Goal: Task Accomplishment & Management: Complete application form

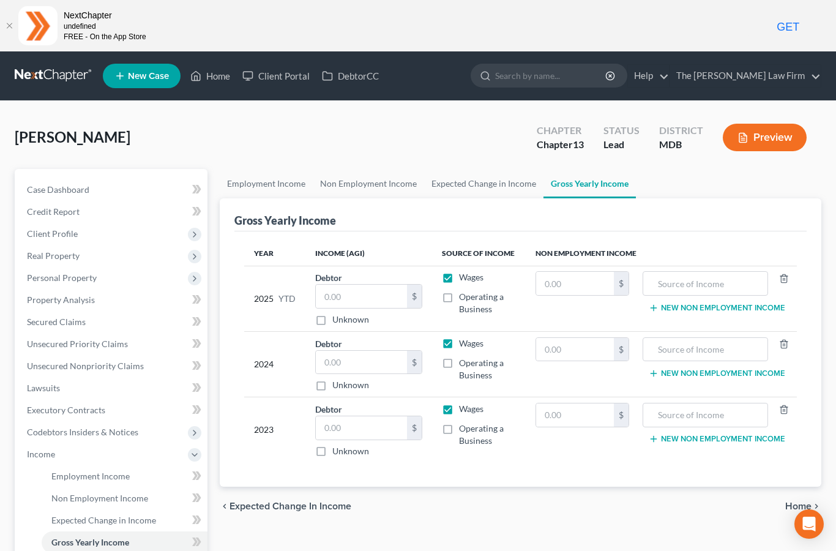
scroll to position [116, 0]
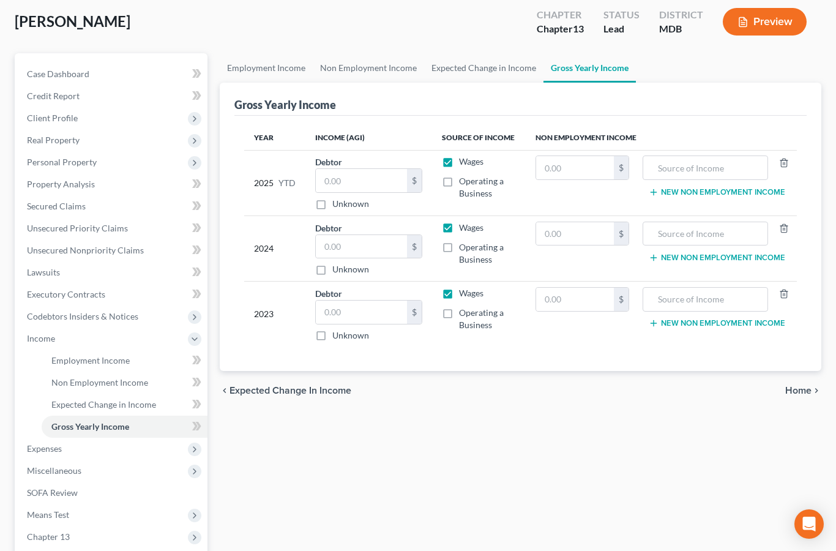
click at [51, 452] on span "Expenses" at bounding box center [44, 448] width 35 height 10
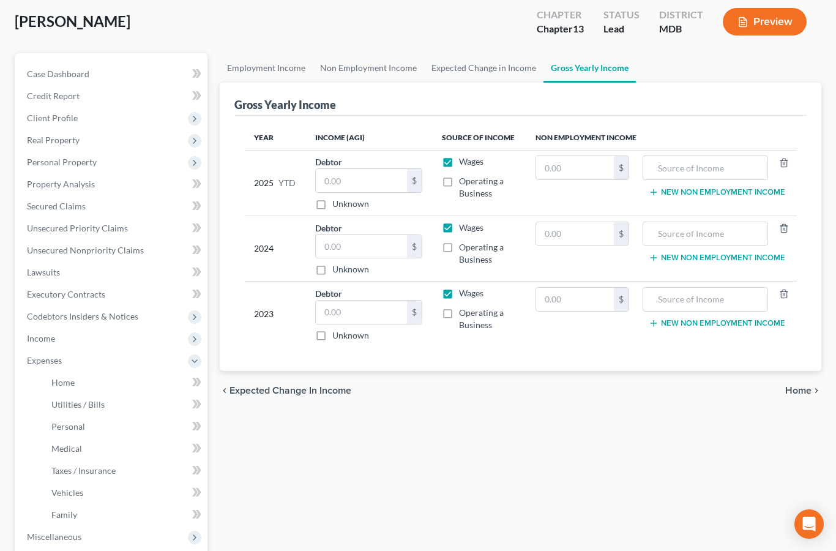
click at [75, 376] on link "Home" at bounding box center [125, 382] width 166 height 22
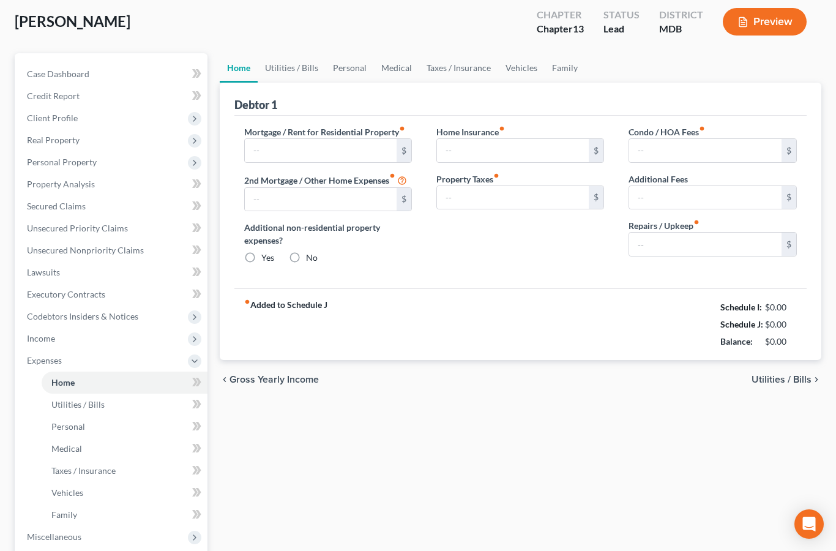
type input "2,490.00"
type input "0.00"
radio input "true"
type input "0.00"
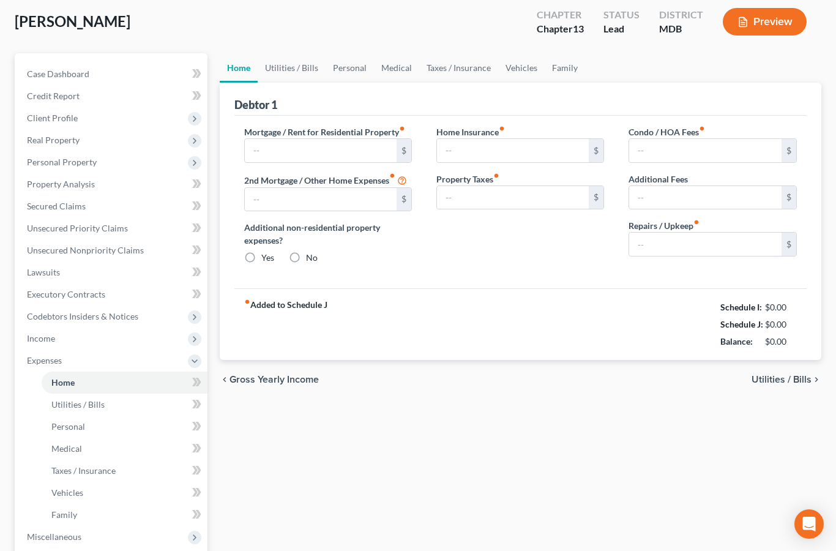
type input "0.00"
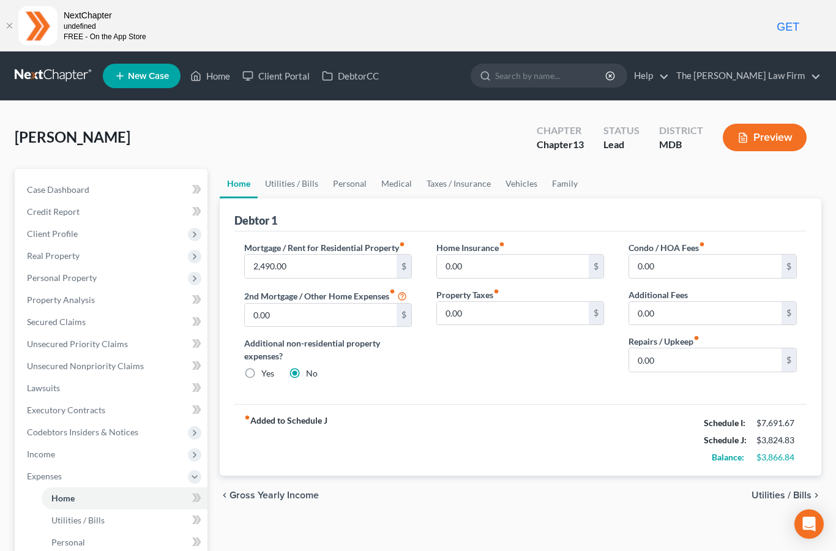
click at [303, 179] on link "Utilities / Bills" at bounding box center [292, 183] width 68 height 29
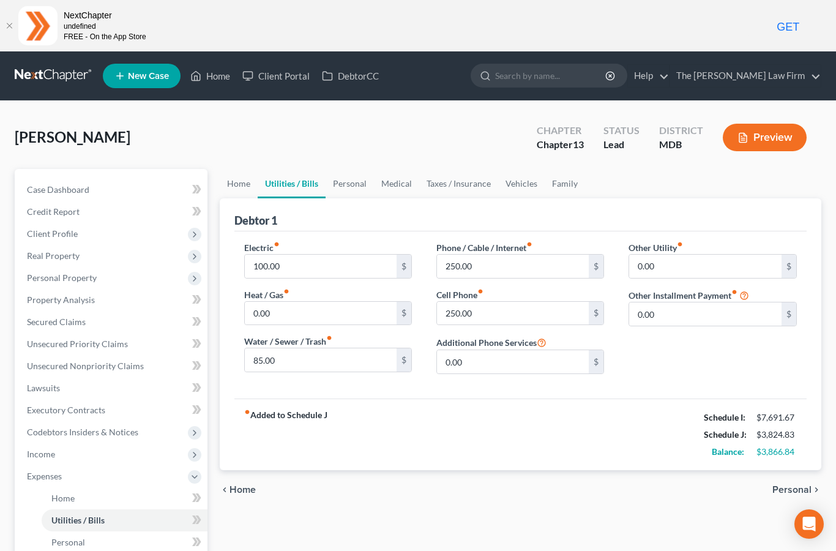
click at [361, 186] on link "Personal" at bounding box center [350, 183] width 48 height 29
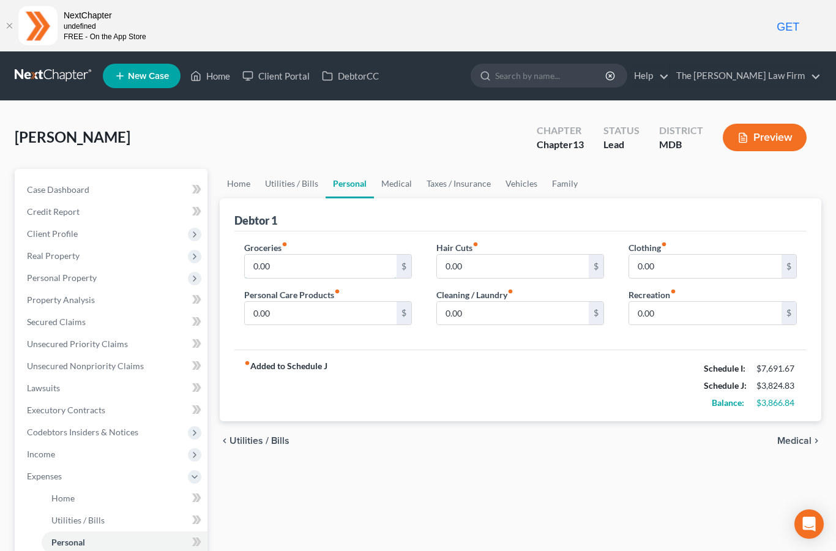
click at [286, 271] on input "0.00" at bounding box center [321, 266] width 152 height 23
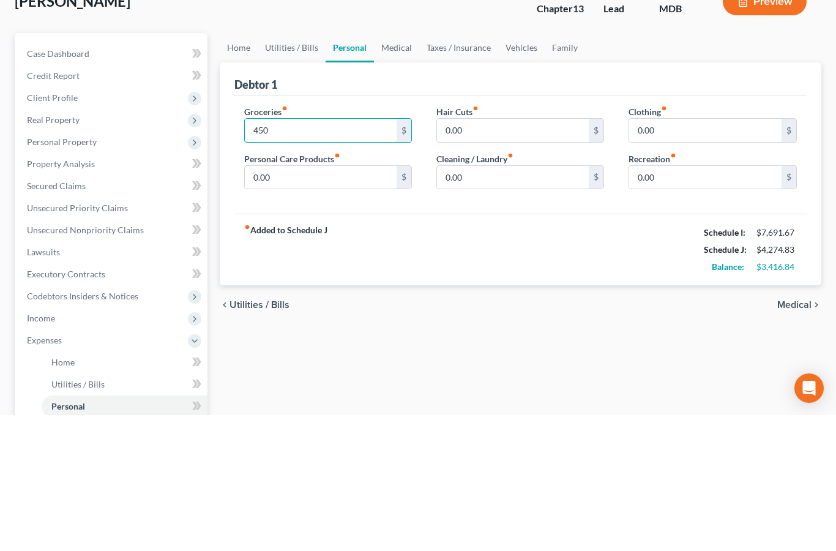
type input "450"
click at [654, 255] on input "0.00" at bounding box center [705, 266] width 152 height 23
type input "50"
click at [518, 169] on link "Vehicles" at bounding box center [521, 183] width 47 height 29
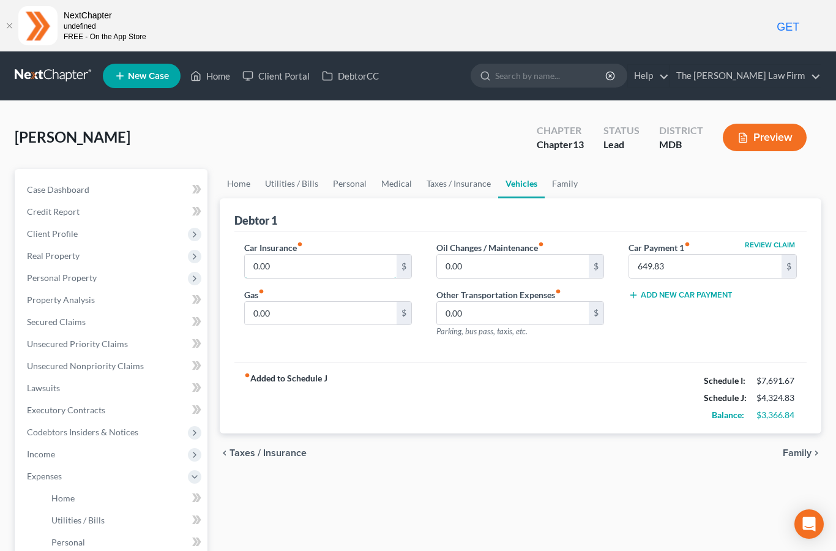
click at [296, 266] on input "0.00" at bounding box center [321, 266] width 152 height 23
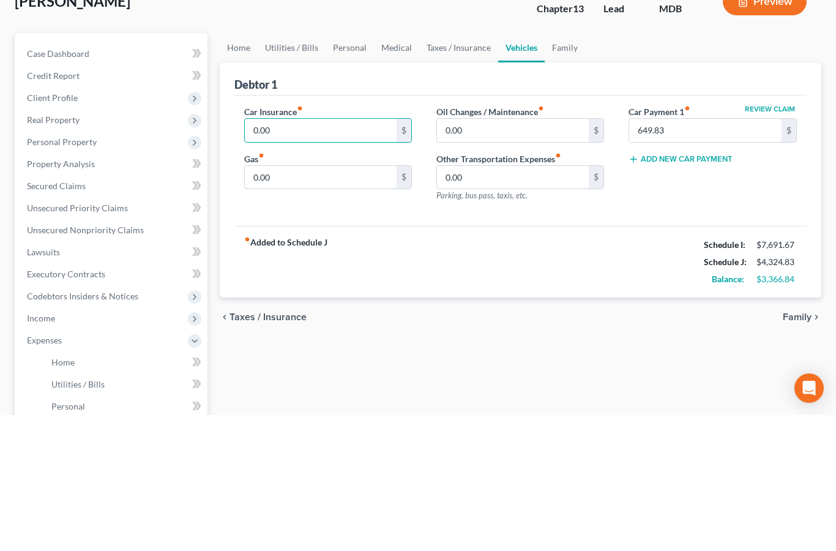
click at [292, 302] on input "0.00" at bounding box center [321, 313] width 152 height 23
type input "200"
click at [356, 169] on link "Personal" at bounding box center [350, 183] width 48 height 29
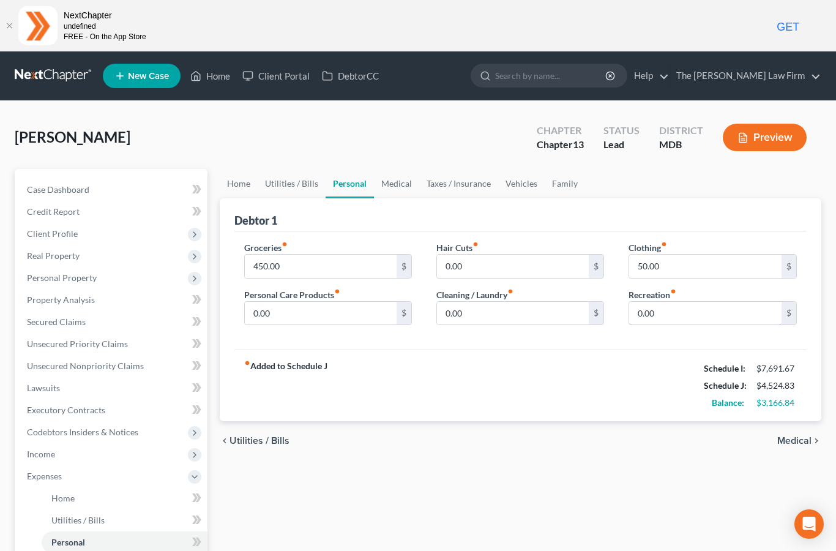
click at [659, 314] on input "0.00" at bounding box center [705, 313] width 152 height 23
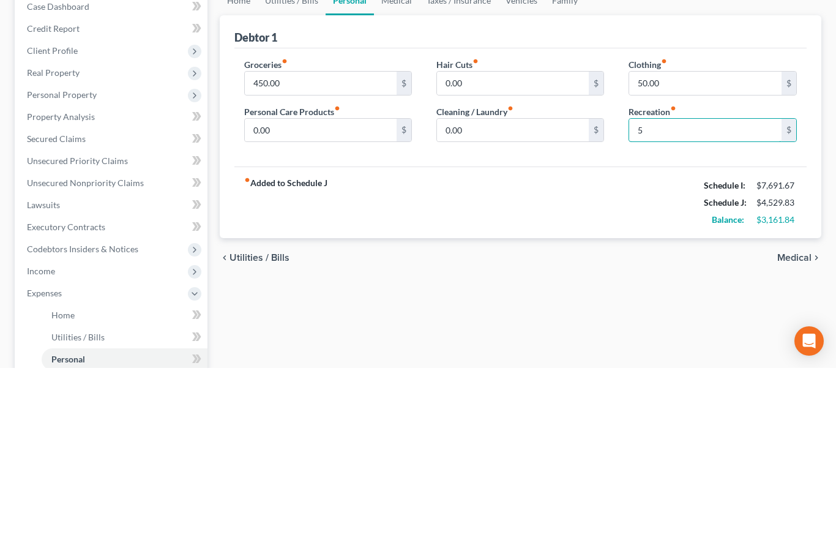
type input "50"
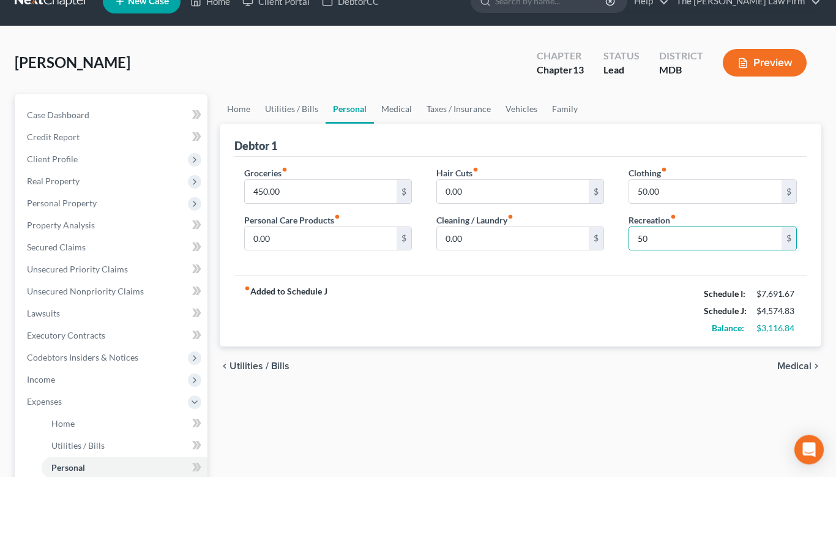
click at [518, 169] on link "Vehicles" at bounding box center [521, 183] width 47 height 29
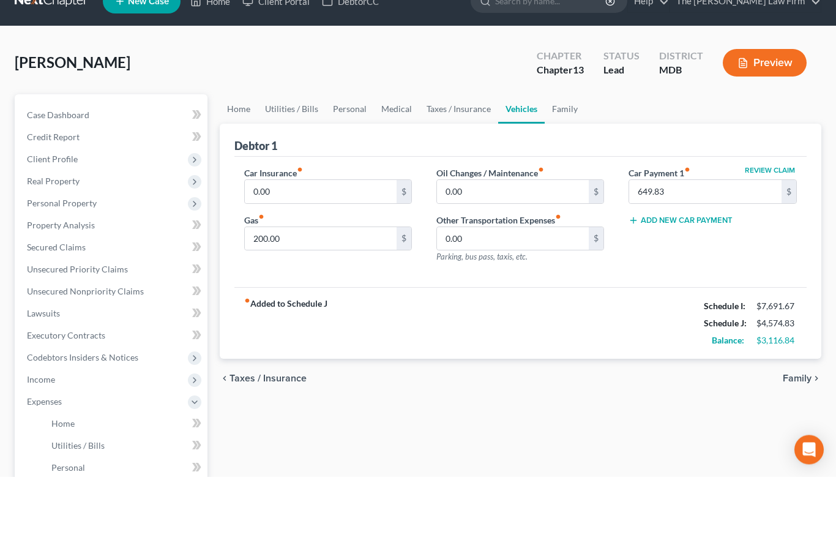
scroll to position [75, 0]
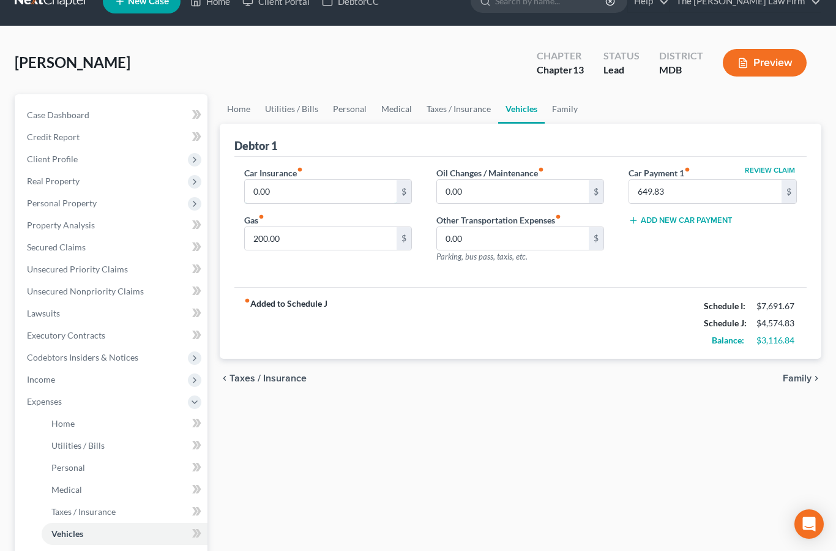
click at [291, 185] on input "0.00" at bounding box center [321, 191] width 152 height 23
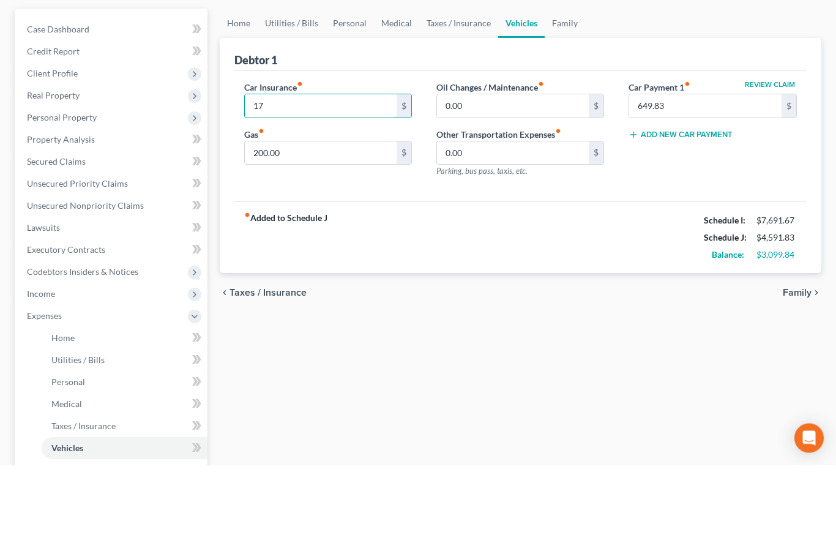
type input "175"
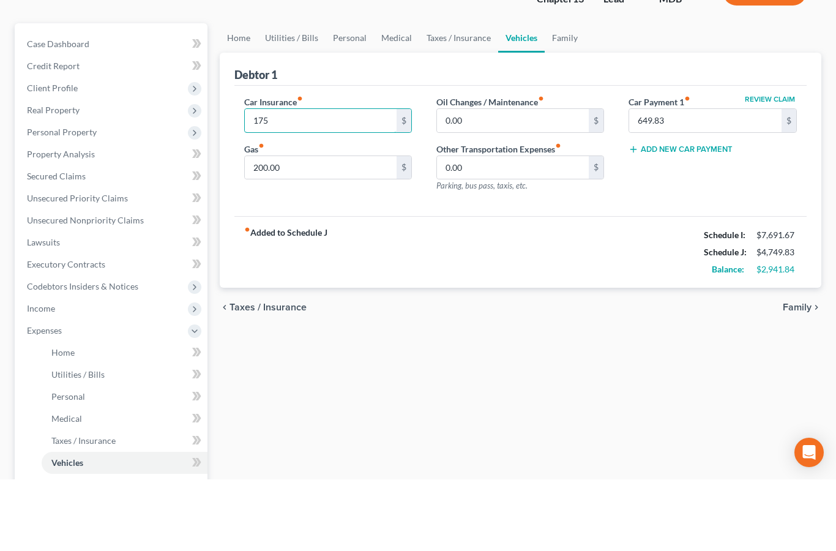
scroll to position [0, 0]
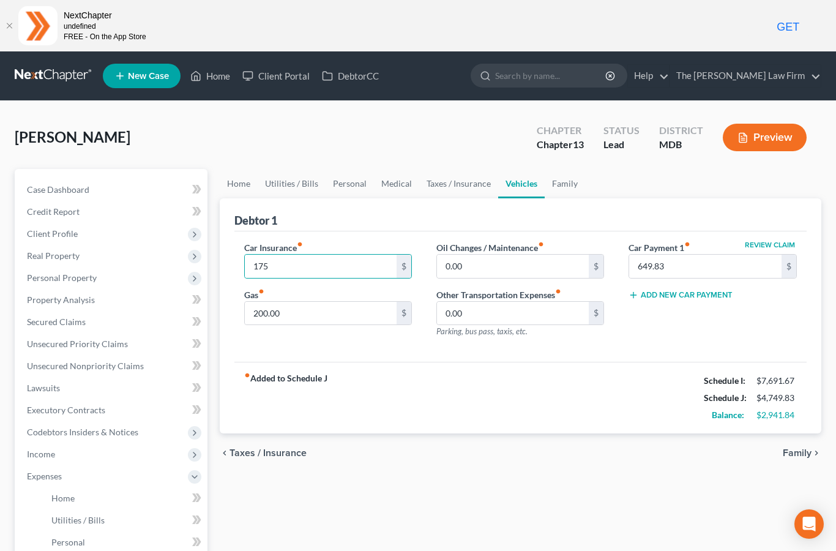
click at [245, 182] on link "Home" at bounding box center [239, 183] width 38 height 29
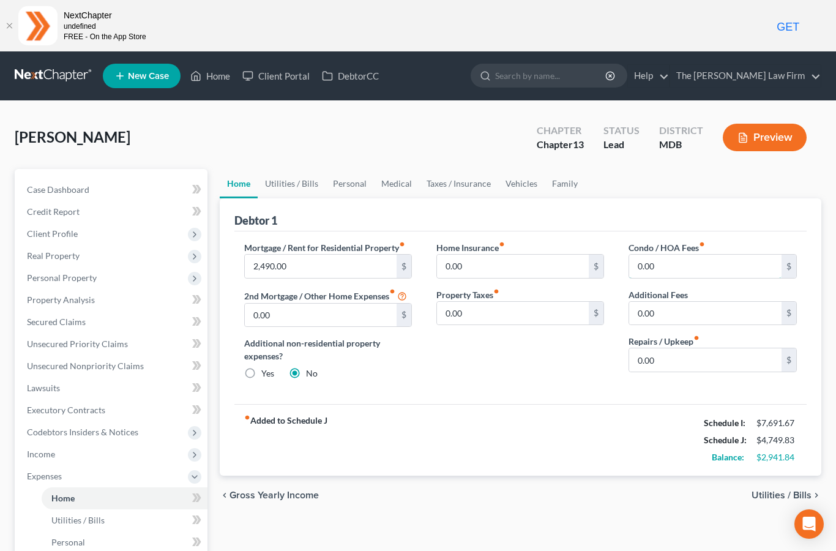
click at [658, 270] on input "0.00" at bounding box center [705, 266] width 152 height 23
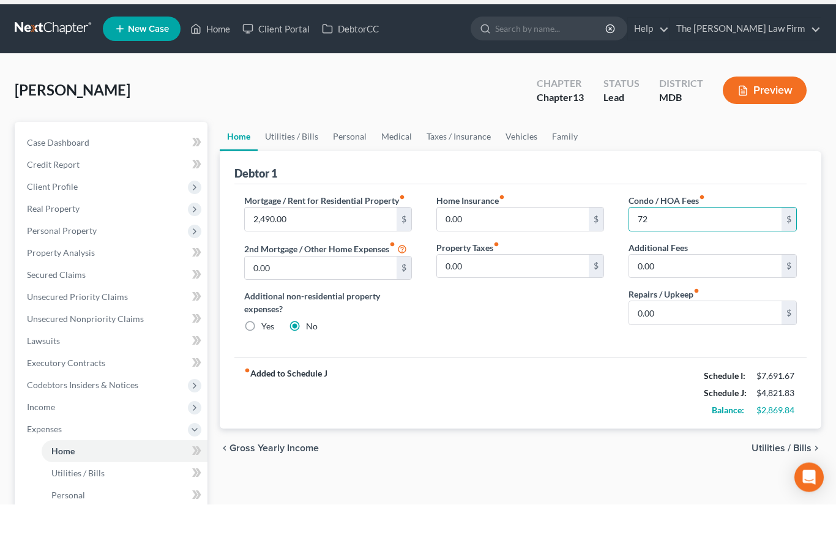
click at [73, 228] on span "Client Profile" at bounding box center [52, 233] width 51 height 10
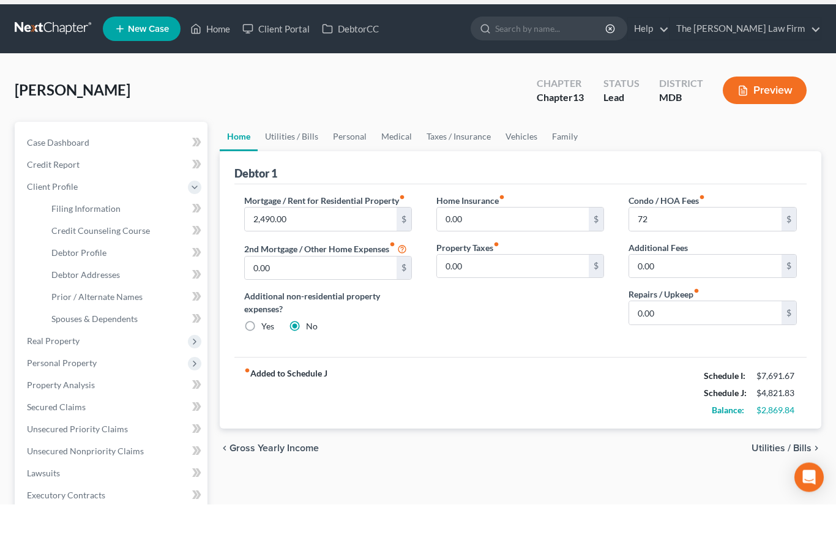
scroll to position [47, 0]
click at [106, 207] on span "Filing Information" at bounding box center [85, 208] width 69 height 10
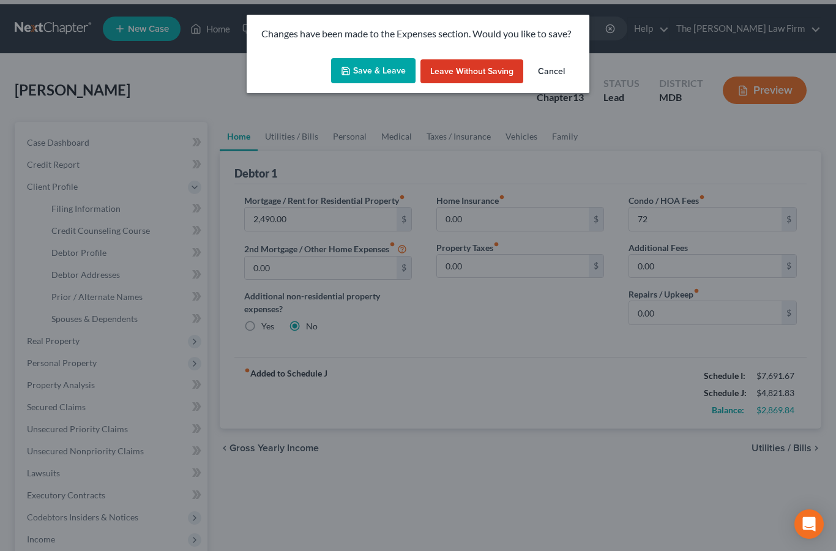
click at [389, 69] on button "Save & Leave" at bounding box center [373, 71] width 84 height 26
type input "72.00"
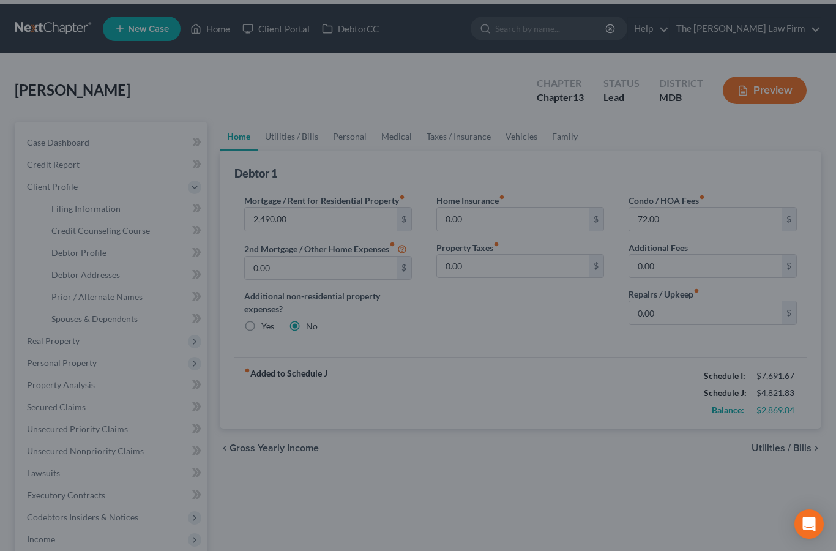
select select "1"
select select "0"
select select "3"
select select "38"
select select "0"
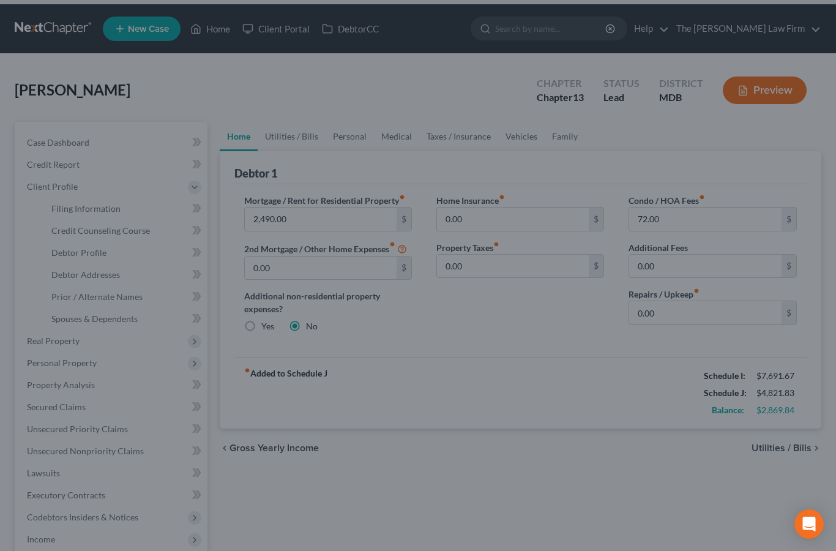
select select "21"
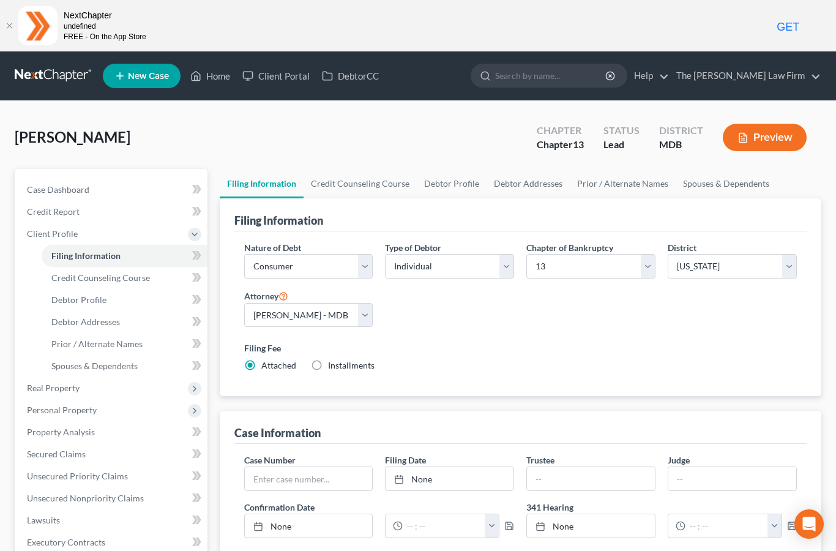
click at [226, 80] on link "Home" at bounding box center [210, 76] width 52 height 22
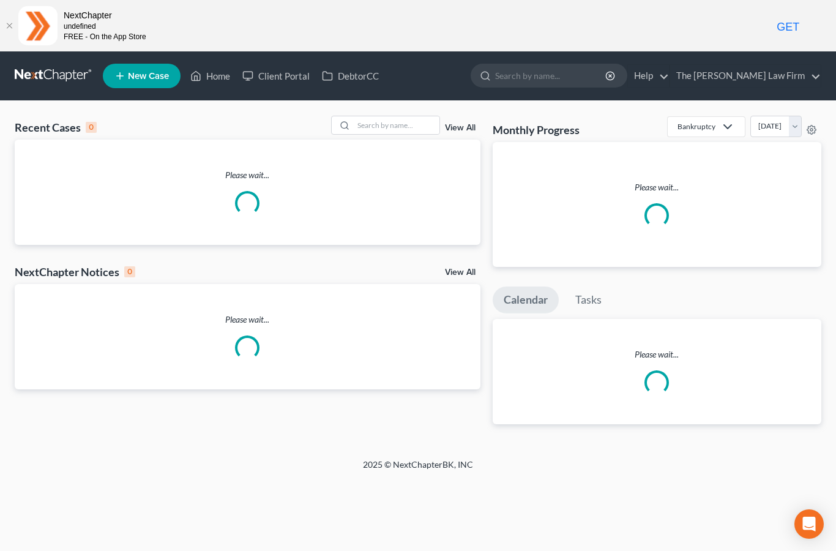
scroll to position [49, 0]
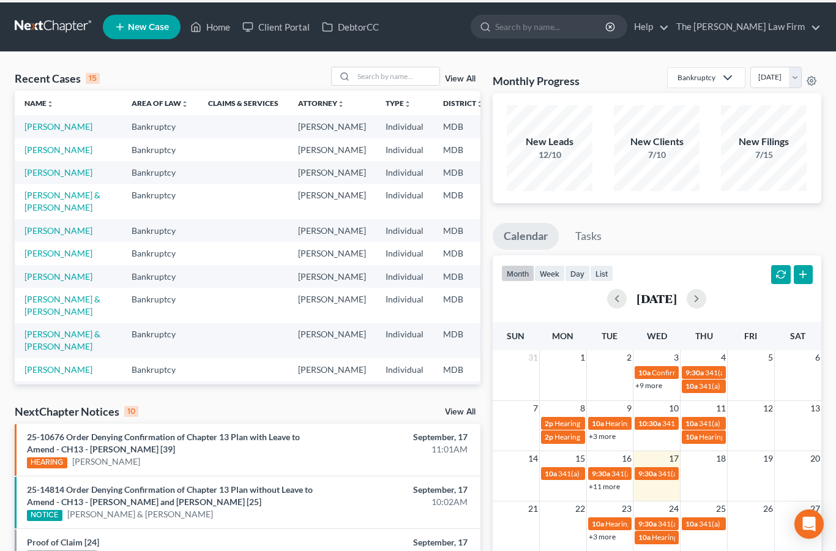
click at [143, 26] on span "New Case" at bounding box center [148, 27] width 41 height 9
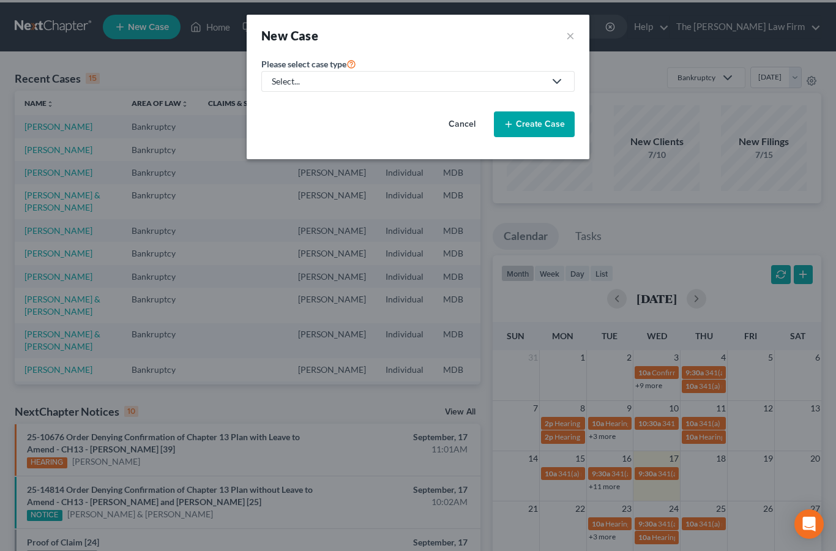
click at [365, 74] on link "Select..." at bounding box center [417, 81] width 313 height 21
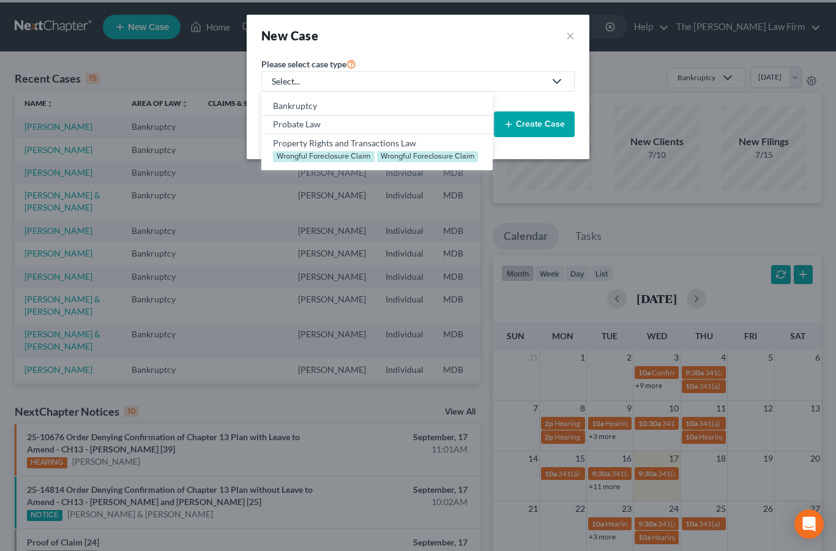
click at [317, 105] on div "Bankruptcy" at bounding box center [376, 106] width 207 height 12
select select "38"
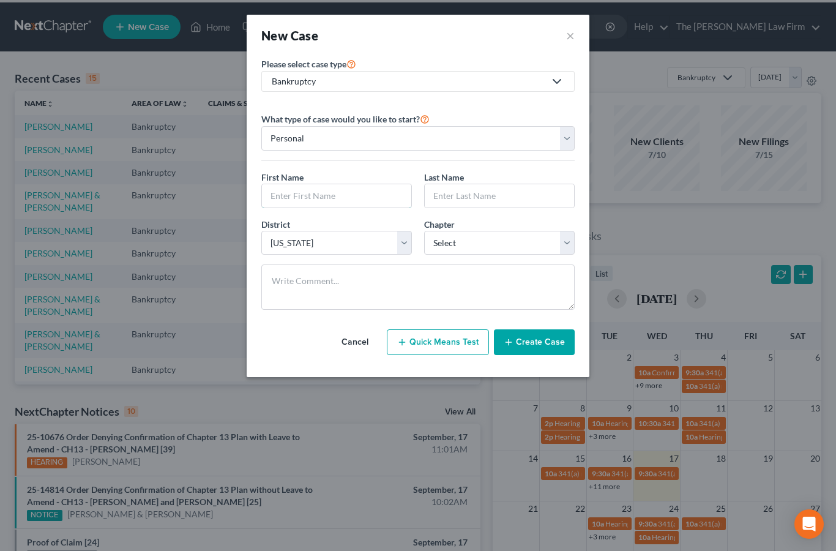
click at [321, 194] on input "text" at bounding box center [336, 195] width 149 height 23
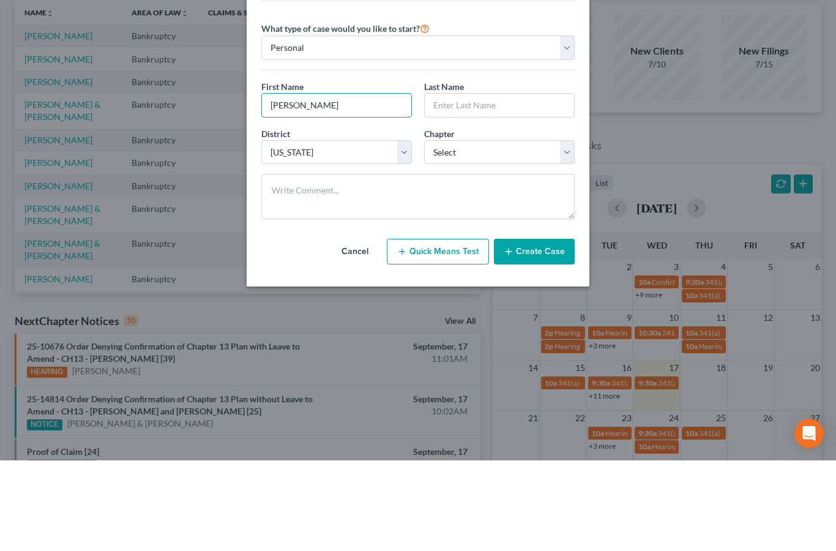
type input "[PERSON_NAME]"
click at [475, 184] on input "text" at bounding box center [499, 195] width 149 height 23
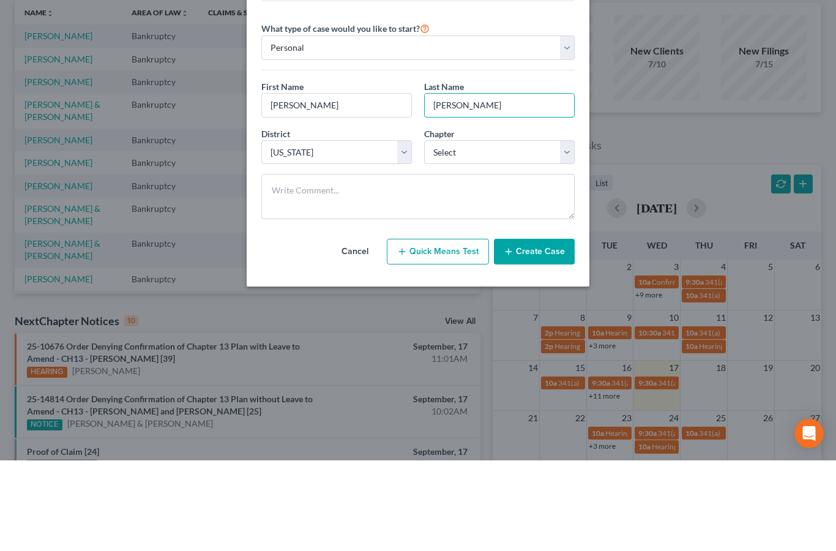
type input "[PERSON_NAME]"
click at [573, 231] on select "Select 7 11 12 13" at bounding box center [499, 243] width 151 height 24
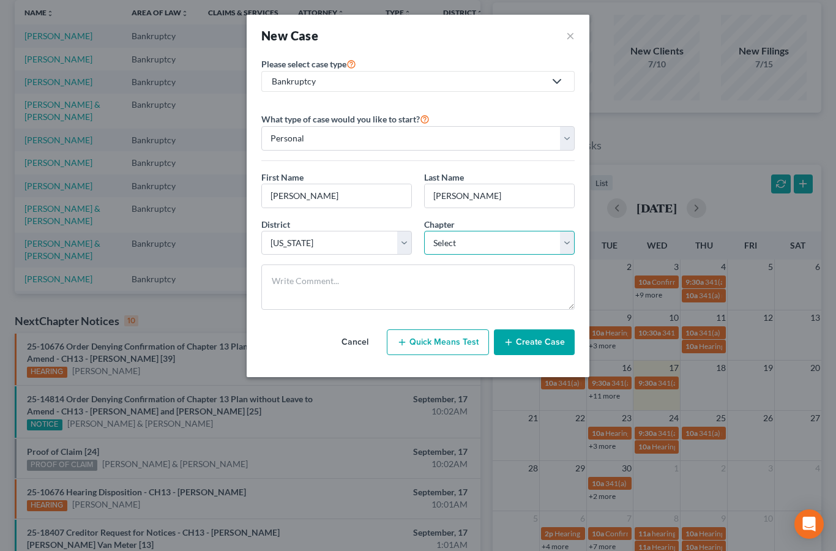
select select "0"
click at [534, 347] on button "Create Case" at bounding box center [534, 342] width 81 height 26
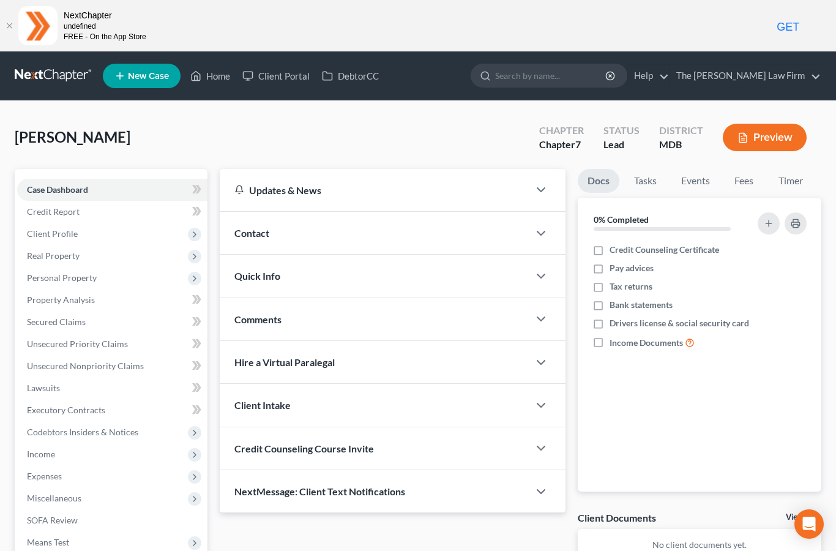
click at [72, 229] on span "Client Profile" at bounding box center [52, 233] width 51 height 10
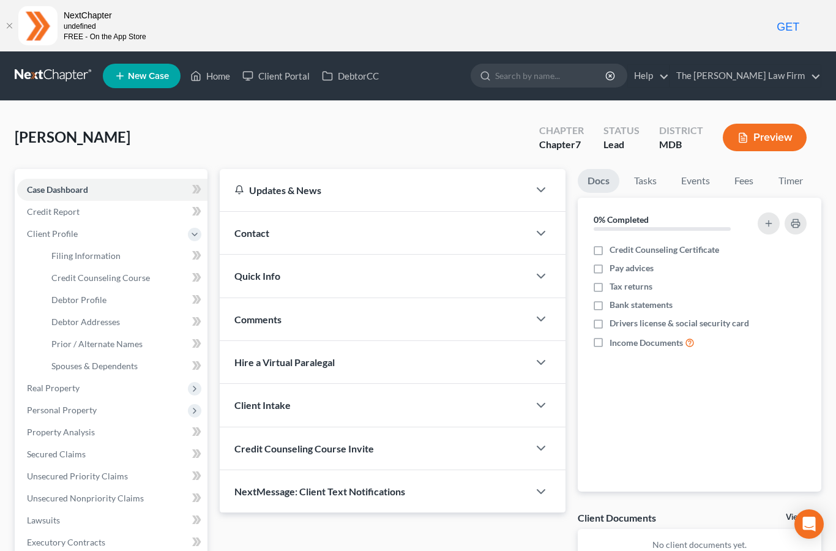
click at [116, 258] on span "Filing Information" at bounding box center [85, 255] width 69 height 10
select select "1"
select select "0"
select select "38"
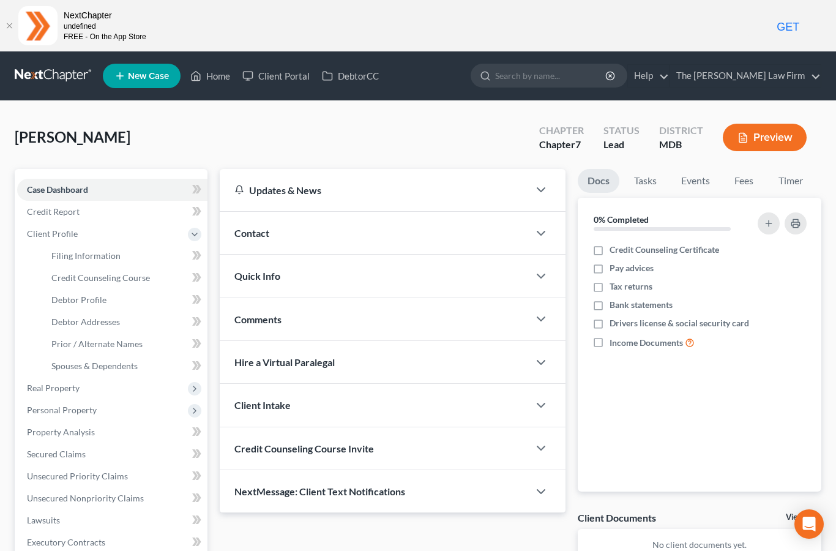
select select "0"
select select "21"
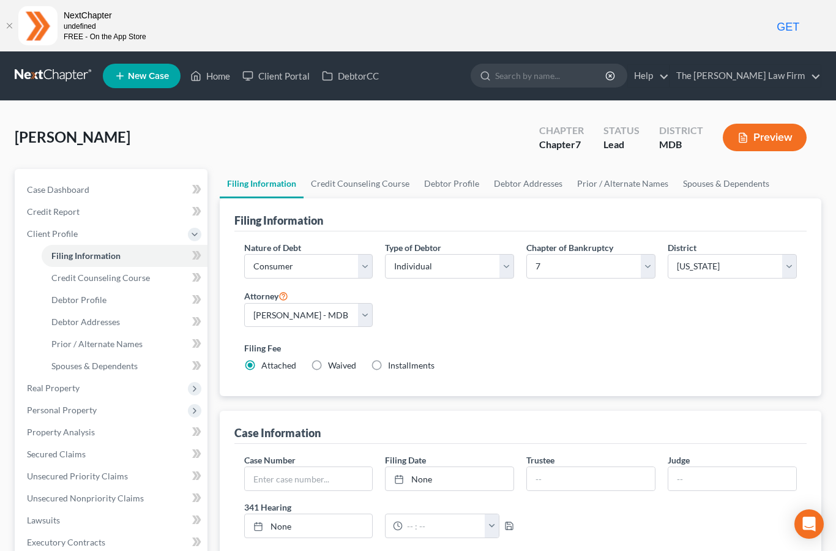
click at [384, 185] on link "Credit Counseling Course" at bounding box center [360, 183] width 113 height 29
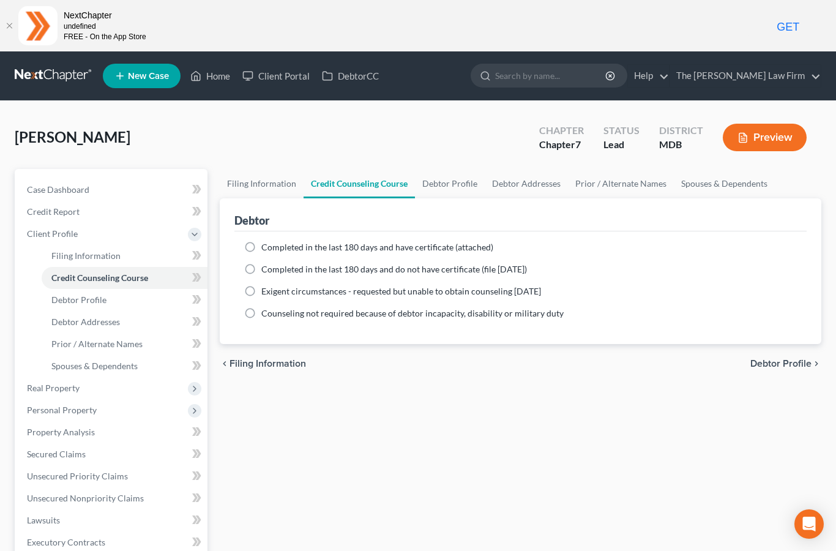
click at [327, 271] on span "Completed in the last 180 days and do not have certificate (file [DATE])" at bounding box center [394, 269] width 266 height 10
click at [274, 271] on input "Completed in the last 180 days and do not have certificate (file [DATE])" at bounding box center [270, 267] width 8 height 8
radio input "true"
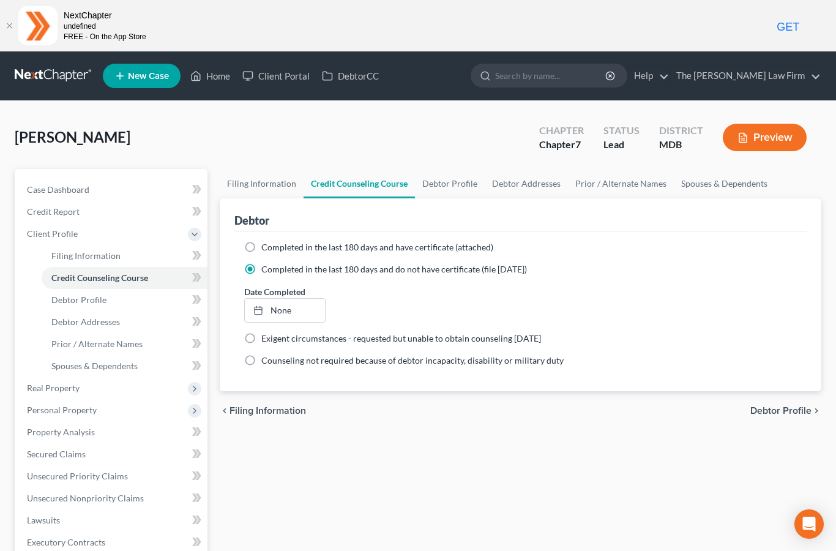
click at [453, 186] on link "Debtor Profile" at bounding box center [450, 183] width 70 height 29
select select "0"
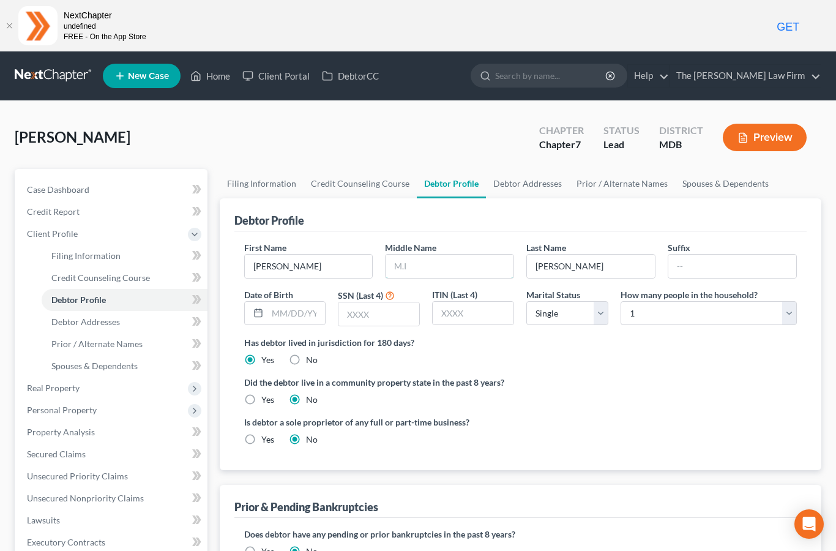
click at [423, 268] on input "text" at bounding box center [449, 266] width 128 height 23
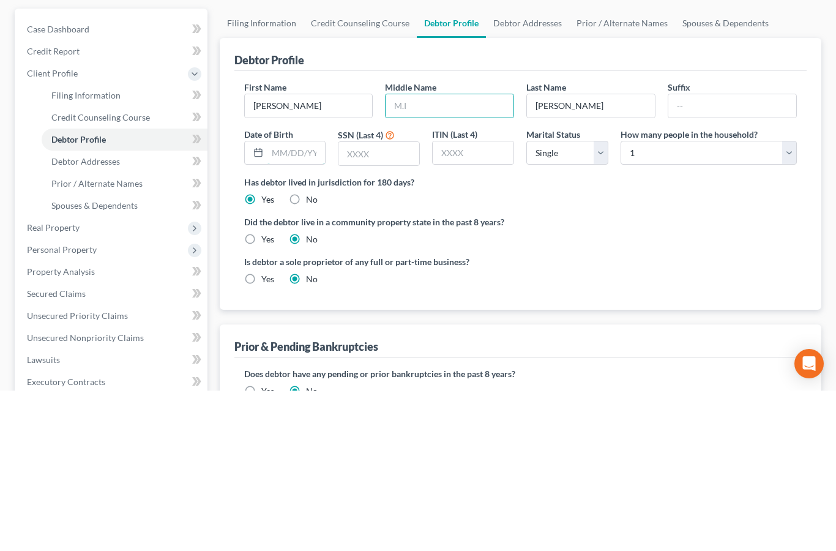
click at [296, 302] on input "text" at bounding box center [296, 313] width 58 height 23
type input "[DATE]"
click at [374, 302] on input "text" at bounding box center [378, 313] width 81 height 23
type input "5924"
click at [601, 301] on select "Select Single Married Separated Divorced Widowed" at bounding box center [567, 313] width 82 height 24
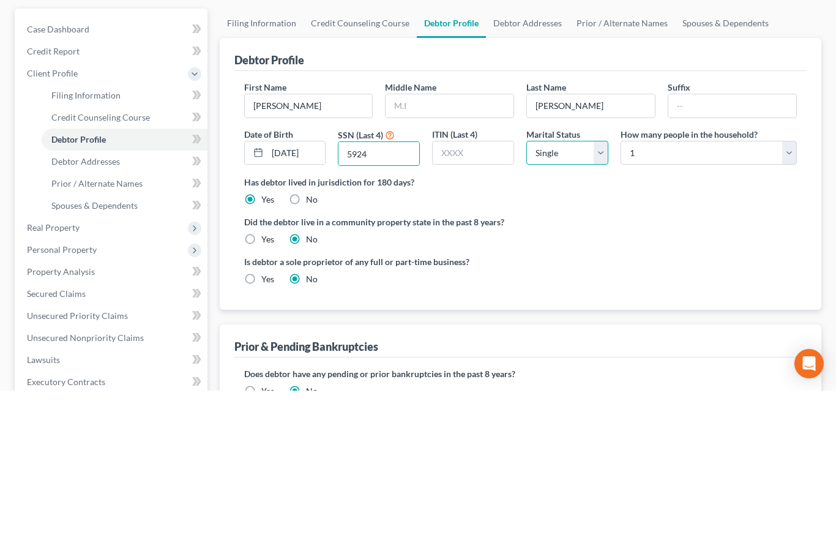
scroll to position [160, 0]
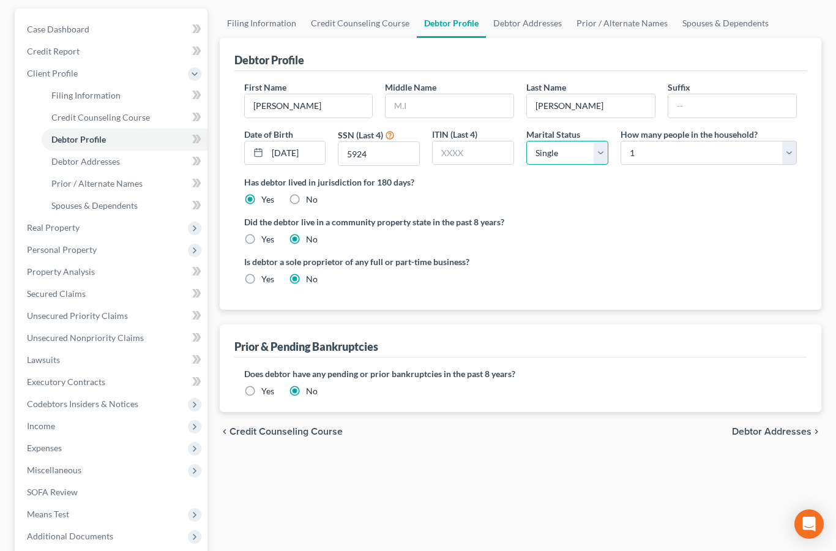
select select "3"
click at [534, 28] on link "Debtor Addresses" at bounding box center [527, 23] width 83 height 29
select select "0"
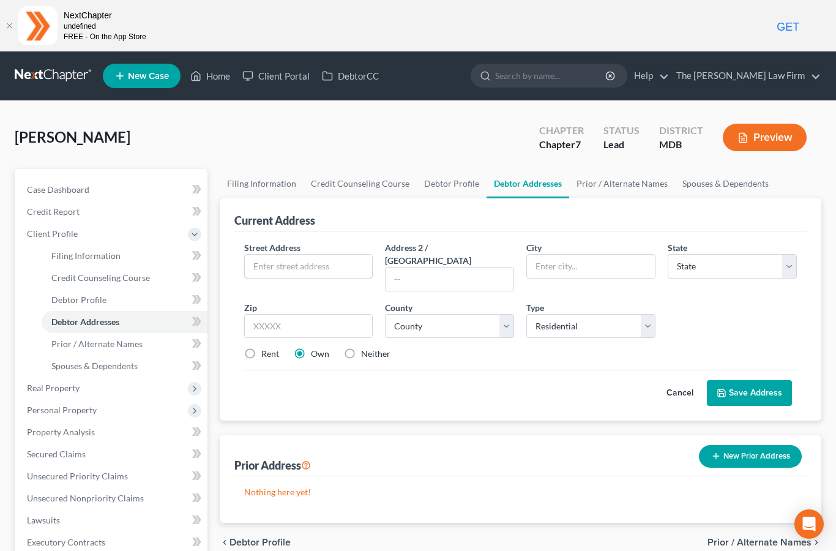
click at [332, 263] on input "text" at bounding box center [309, 266] width 128 height 23
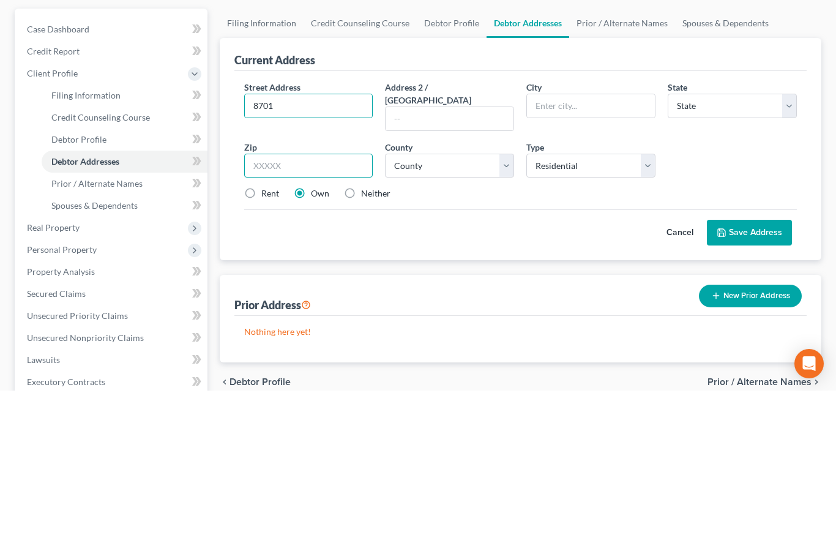
click at [315, 314] on input "text" at bounding box center [308, 326] width 129 height 24
click at [321, 255] on input "8701" at bounding box center [309, 266] width 128 height 23
type input "[STREET_ADDRESS][PERSON_NAME]"
click at [313, 314] on input "text" at bounding box center [308, 326] width 129 height 24
type input "20646"
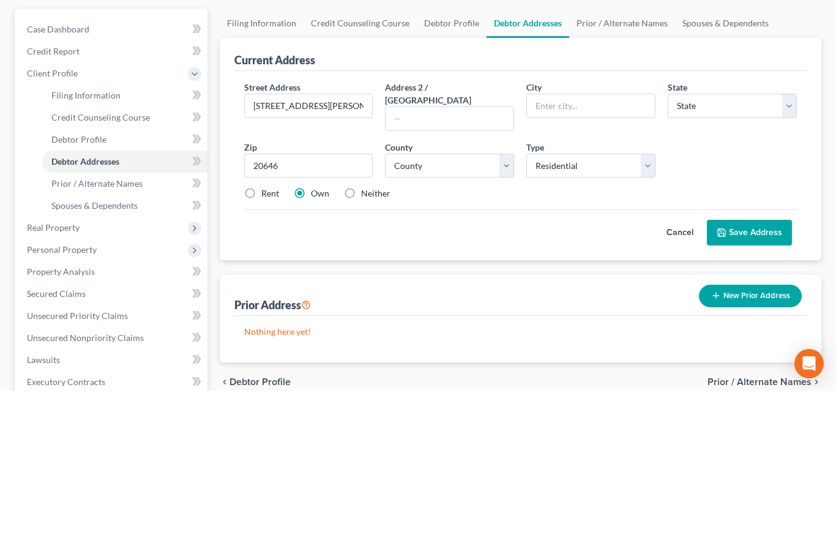
click at [261, 348] on label "Rent" at bounding box center [270, 354] width 18 height 12
click at [266, 348] on input "Rent" at bounding box center [270, 352] width 8 height 8
radio input "true"
type input "[GEOGRAPHIC_DATA]"
select select "21"
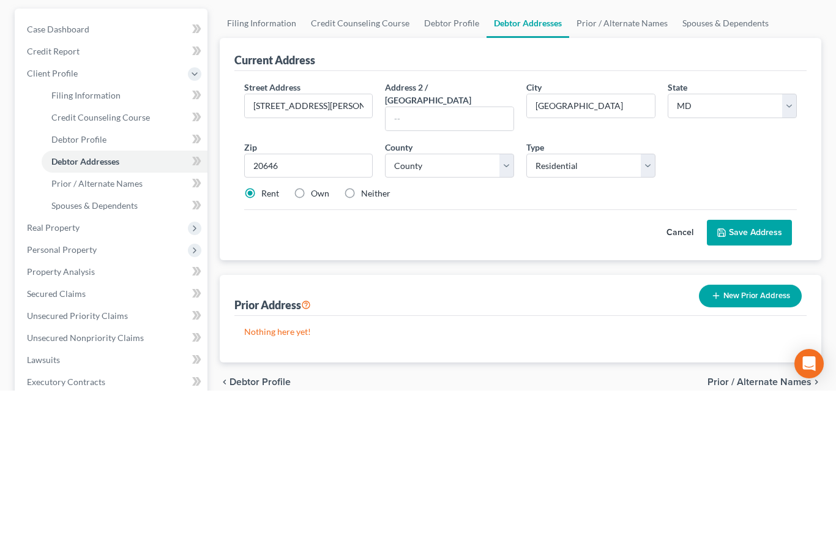
scroll to position [160, 0]
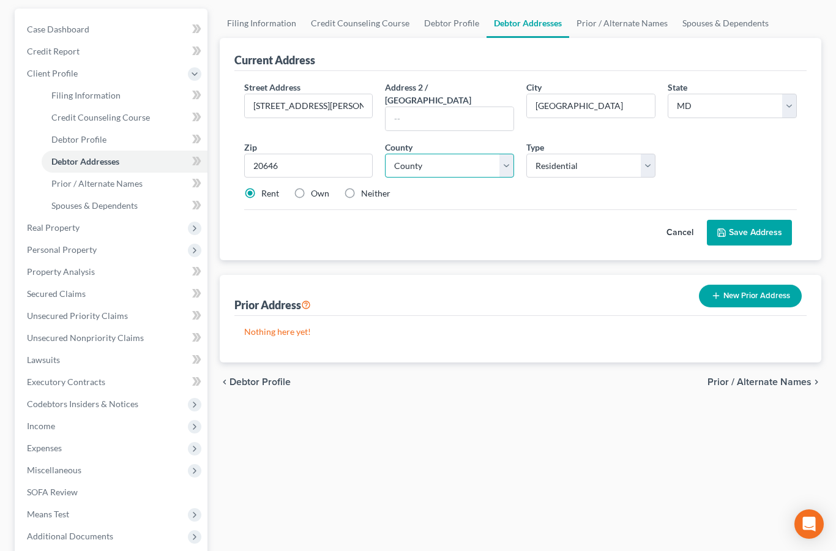
click at [436, 158] on select "County [GEOGRAPHIC_DATA] [GEOGRAPHIC_DATA] [GEOGRAPHIC_DATA] [GEOGRAPHIC_DATA] …" at bounding box center [449, 166] width 129 height 24
select select "8"
click at [757, 220] on button "Save Address" at bounding box center [749, 233] width 85 height 26
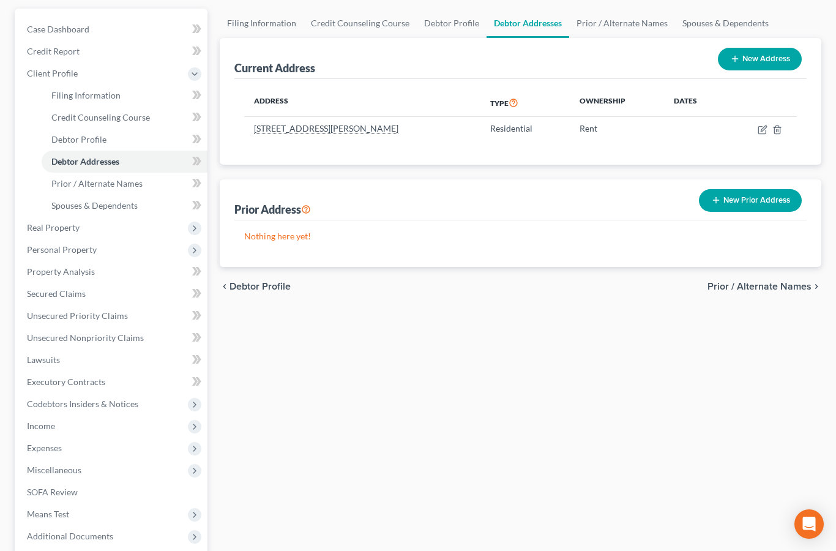
click at [91, 251] on span "Personal Property" at bounding box center [62, 249] width 70 height 10
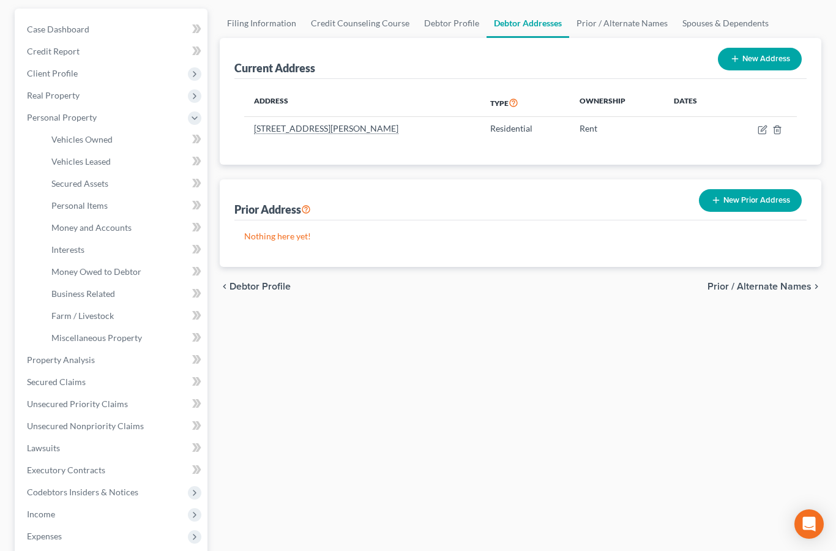
click at [124, 230] on span "Money and Accounts" at bounding box center [91, 227] width 80 height 10
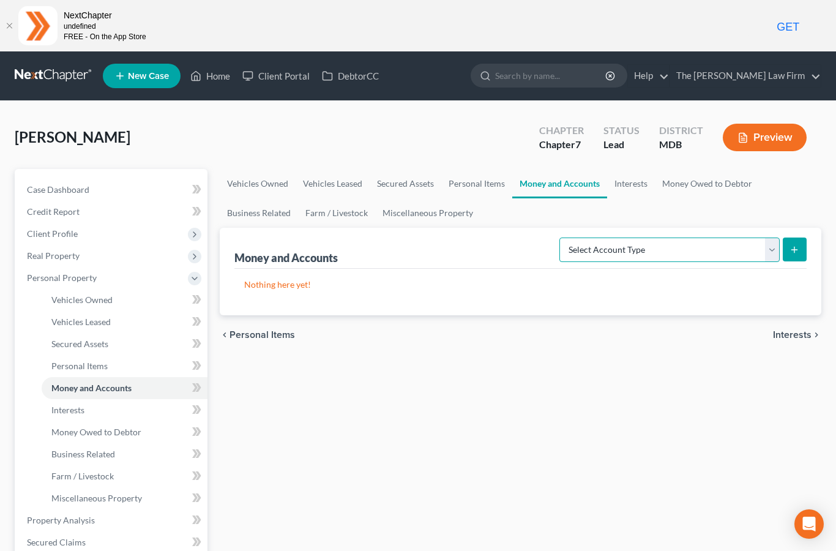
click at [773, 251] on select "Select Account Type Brokerage Cash on Hand Certificates of Deposit Checking Acc…" at bounding box center [669, 249] width 220 height 24
select select "checking"
click at [794, 250] on line "submit" at bounding box center [794, 250] width 0 height 6
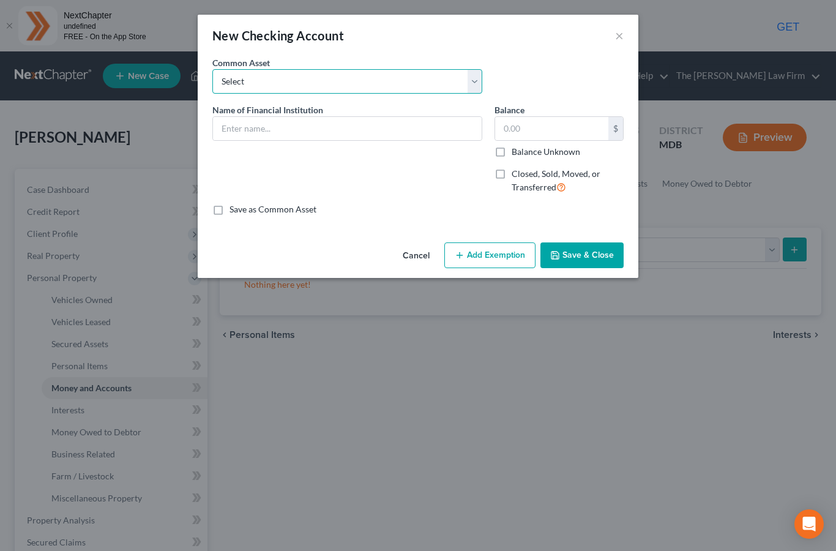
click at [288, 75] on select "Select Credit [DATE] SoFi Prince [PERSON_NAME]'s Community Federal Credit Union…" at bounding box center [347, 81] width 270 height 24
select select "5"
type input "Chime (negative balance -199.01)"
type input "0"
click at [341, 81] on select "Select Credit [DATE] SoFi Prince [PERSON_NAME]'s Community Federal Credit Union…" at bounding box center [347, 81] width 270 height 24
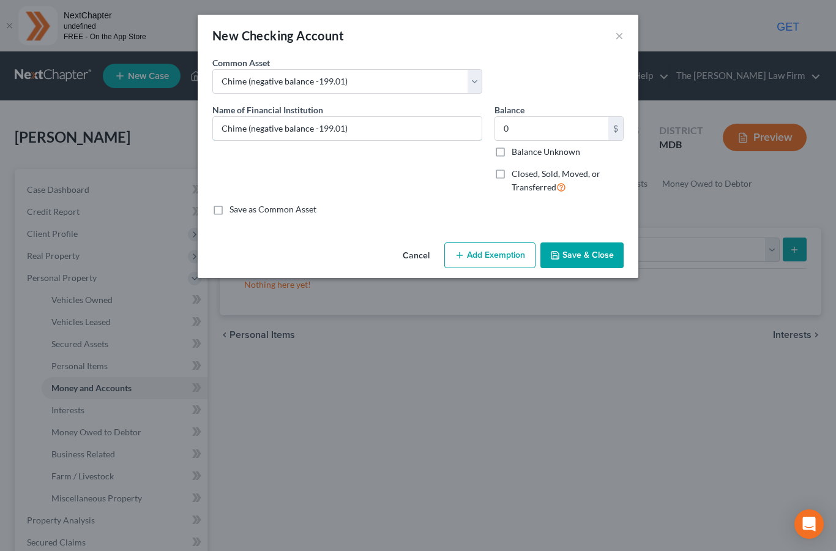
click at [242, 134] on input "Chime (negative balance -199.01)" at bounding box center [347, 128] width 269 height 23
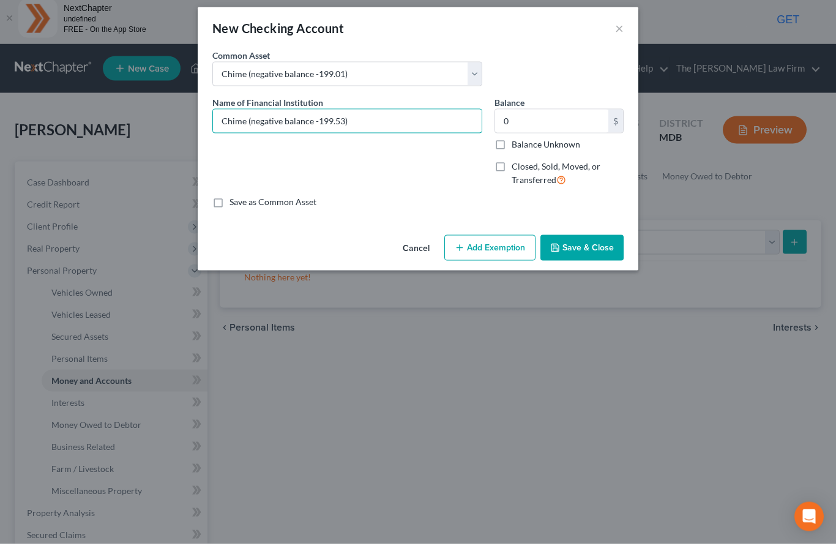
click at [281, 117] on input "Chime (negative balance -199.53)" at bounding box center [347, 128] width 269 height 23
click at [280, 117] on input "Chime (negative balance -199.53)" at bounding box center [347, 128] width 269 height 23
type input "Chime (negative balance -199.53)"
click at [586, 245] on button "Save & Close" at bounding box center [581, 255] width 83 height 26
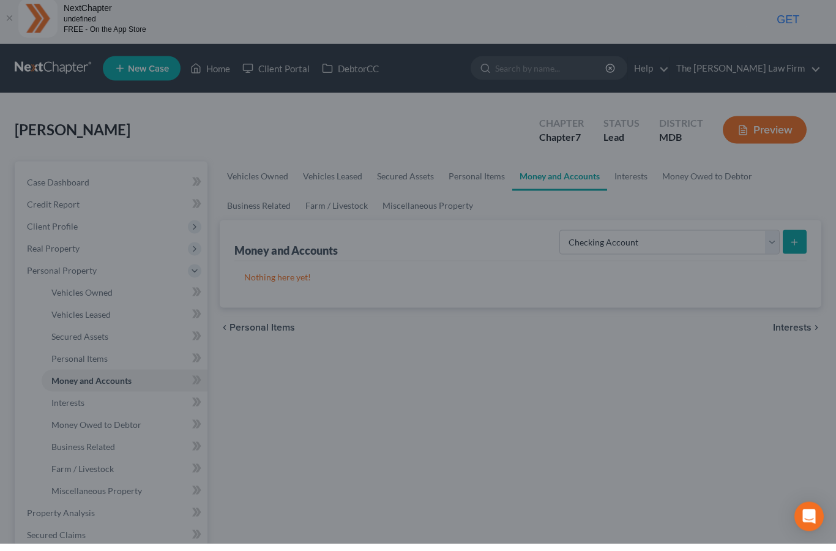
scroll to position [8, 0]
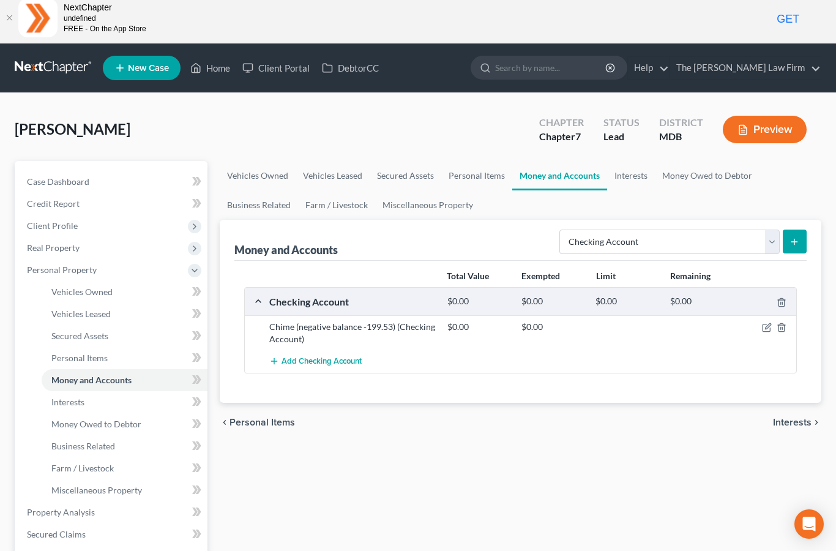
click at [770, 324] on icon "button" at bounding box center [767, 327] width 10 height 10
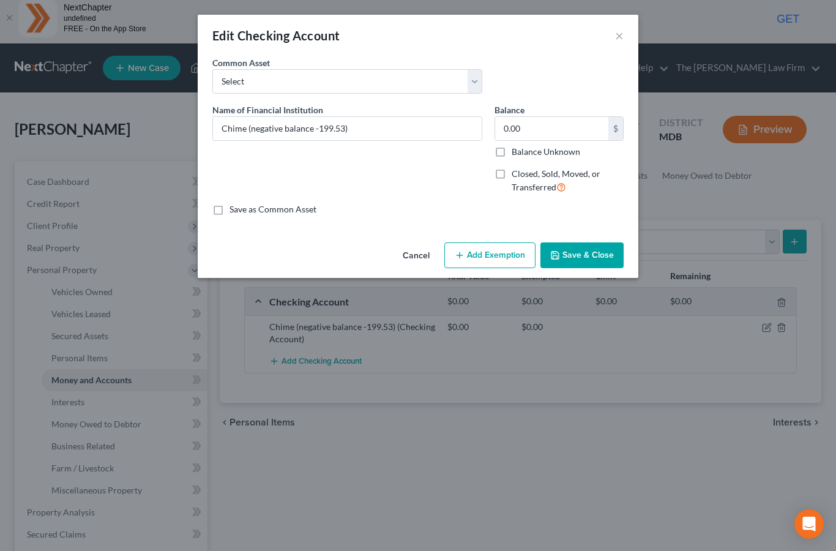
click at [620, 33] on button "×" at bounding box center [619, 35] width 9 height 15
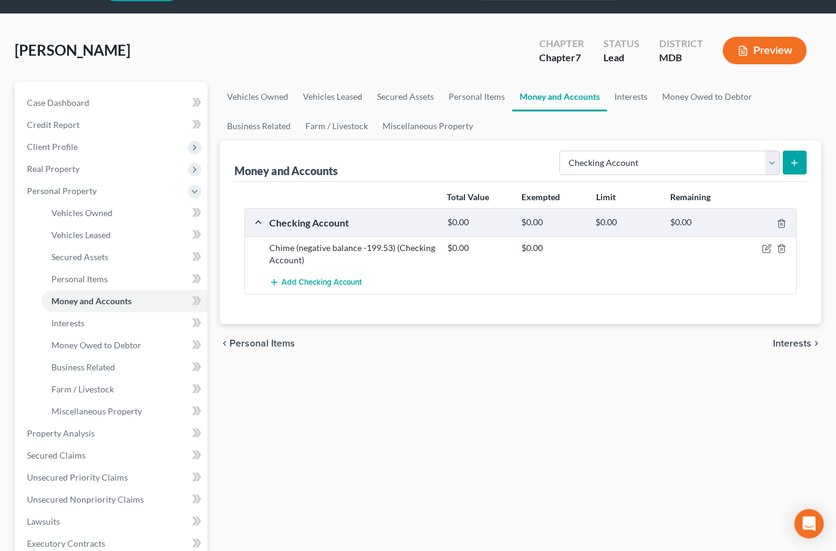
click at [115, 474] on span "Unsecured Priority Claims" at bounding box center [77, 477] width 101 height 10
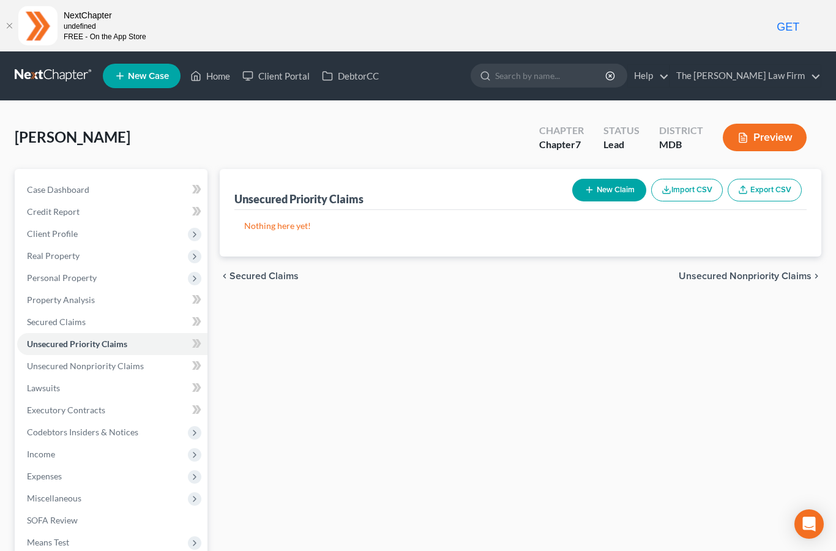
click at [617, 189] on button "New Claim" at bounding box center [609, 190] width 74 height 23
select select "0"
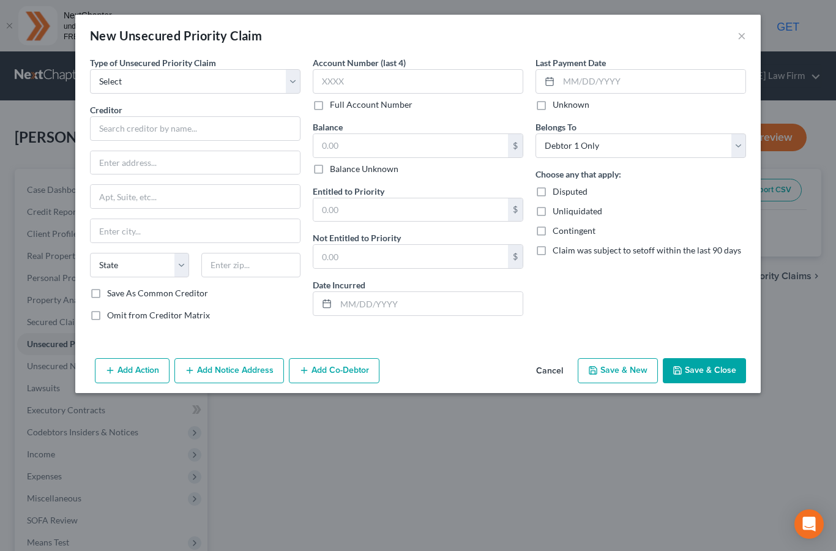
click at [186, 78] on select "Select Taxes & Other Government Units Domestic Support Obligations Extensions o…" at bounding box center [195, 81] width 210 height 24
select select "0"
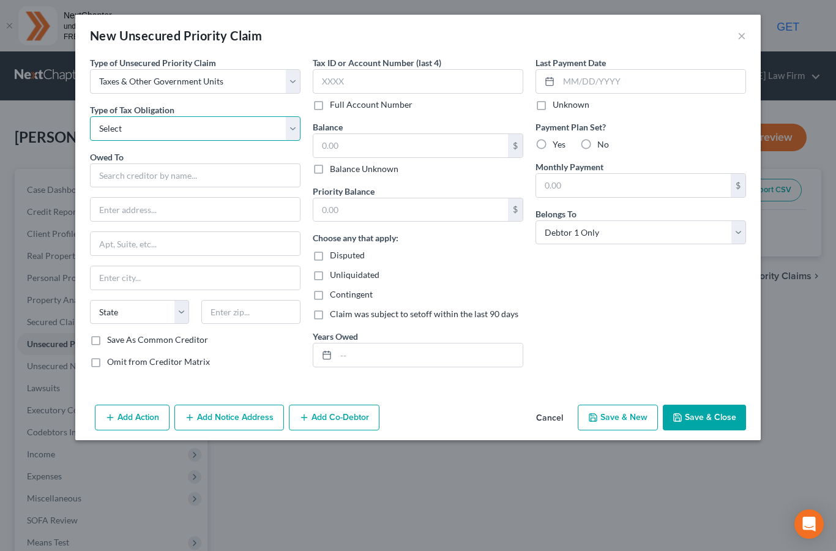
click at [196, 124] on select "Select Federal City State Franchise Tax Board Other" at bounding box center [195, 128] width 210 height 24
select select "0"
click at [185, 173] on input "text" at bounding box center [195, 175] width 210 height 24
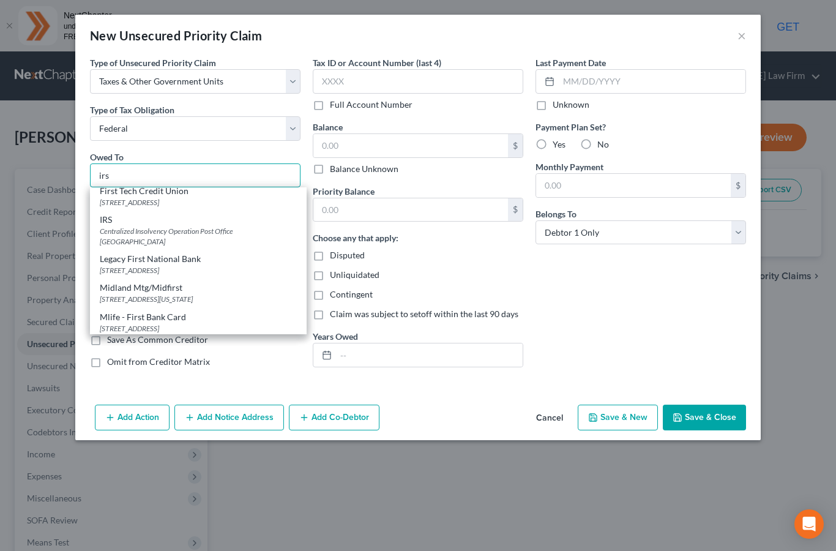
scroll to position [726, 0]
click at [179, 242] on div "Centralized Insolvency Operation Post Office [GEOGRAPHIC_DATA]" at bounding box center [198, 237] width 197 height 21
type input "IRS"
type input "Centralized Insolvency Operation"
type input "Post Office Box 7346"
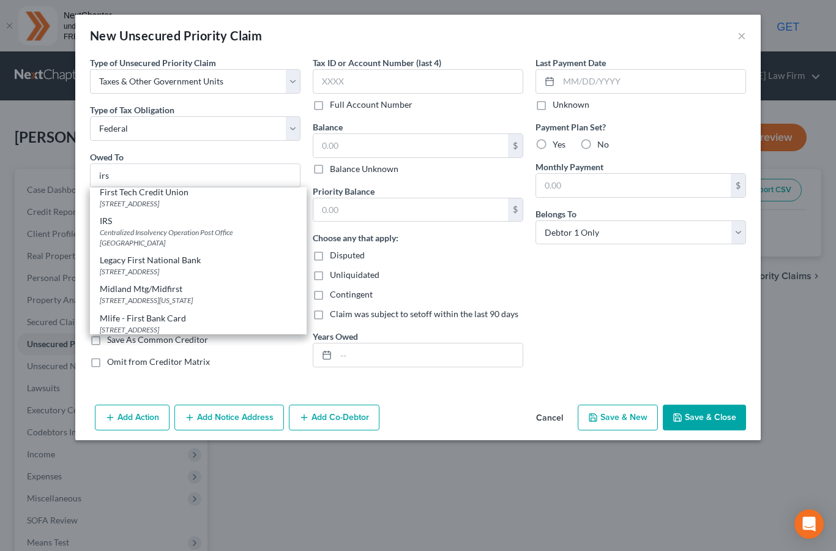
type input "[GEOGRAPHIC_DATA]"
select select "39"
type input "19101"
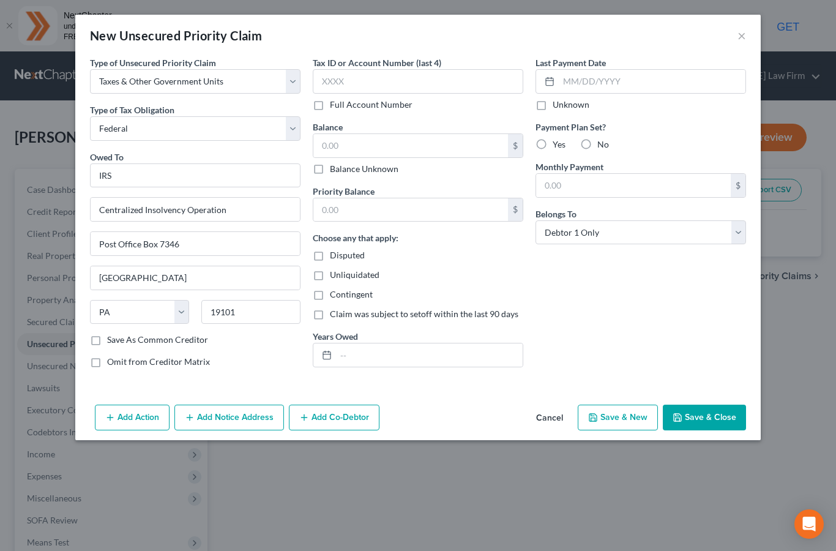
scroll to position [0, 0]
click at [343, 144] on input "text" at bounding box center [410, 145] width 195 height 23
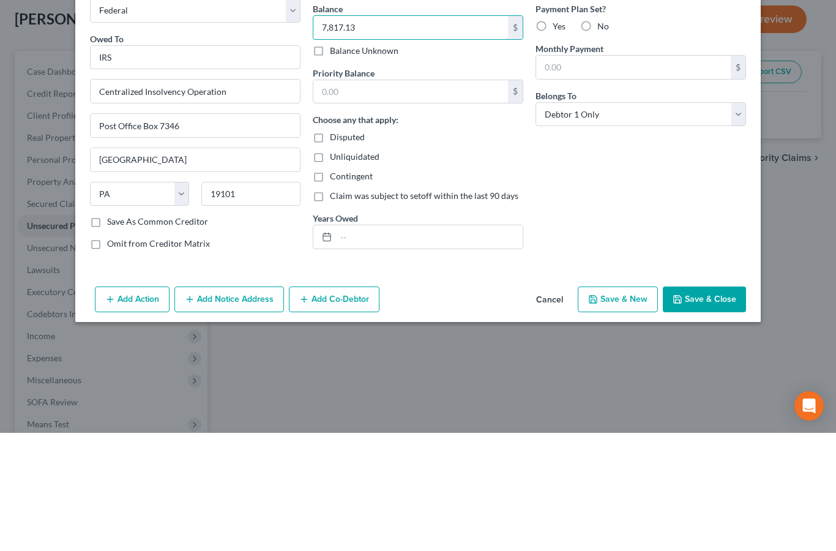
type input "7,817.13"
click at [347, 198] on input "text" at bounding box center [410, 209] width 195 height 23
type input "7,817.13"
click at [354, 343] on input "text" at bounding box center [429, 354] width 187 height 23
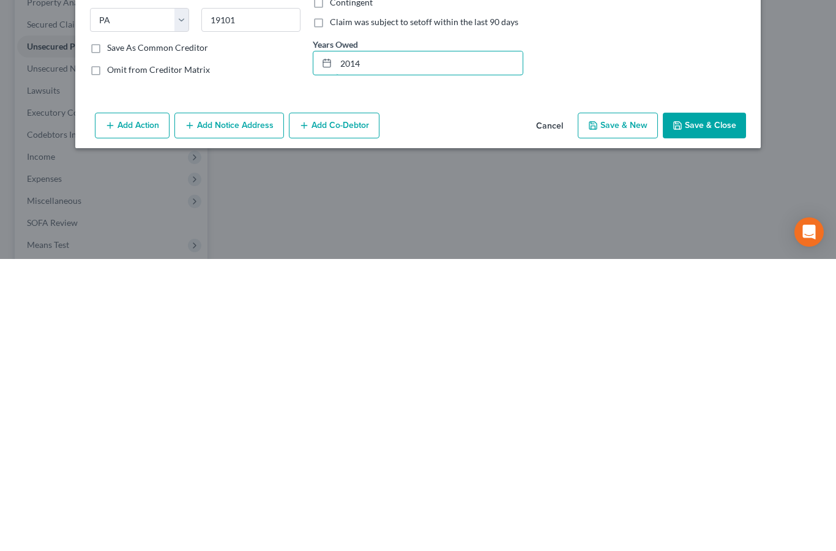
scroll to position [14, 0]
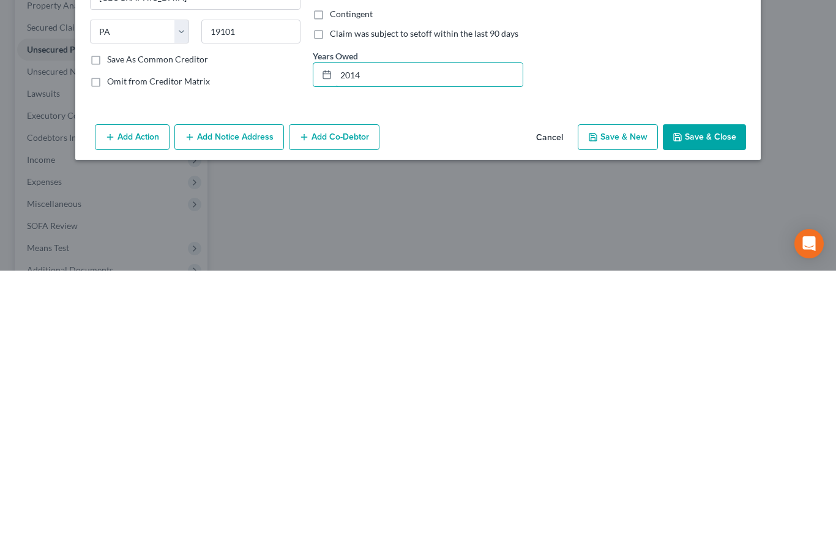
type input "2014"
click at [715, 404] on button "Save & Close" at bounding box center [704, 417] width 83 height 26
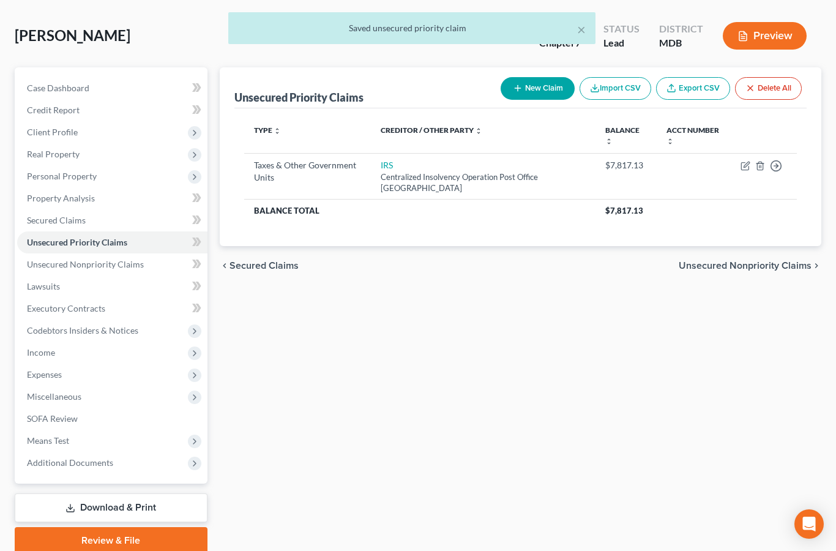
click at [543, 84] on button "New Claim" at bounding box center [538, 88] width 74 height 23
select select "0"
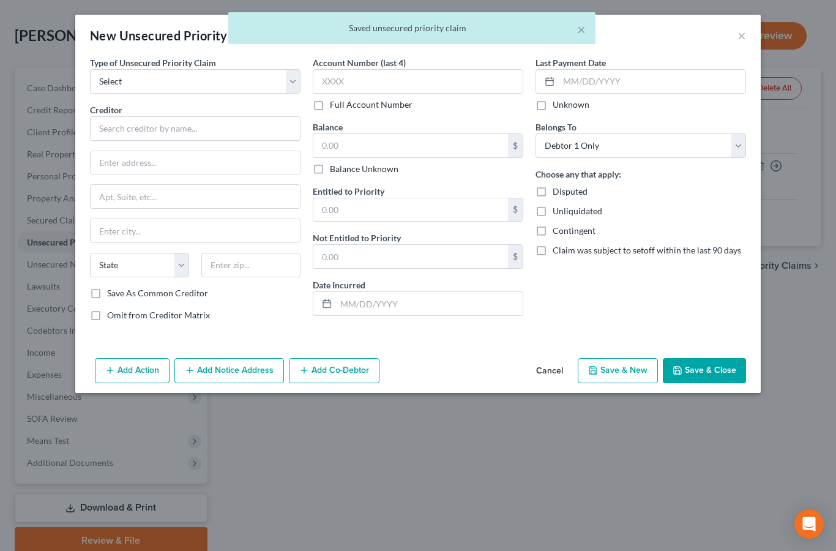
click at [190, 80] on select "Select Taxes & Other Government Units Domestic Support Obligations Extensions o…" at bounding box center [195, 81] width 210 height 24
select select "0"
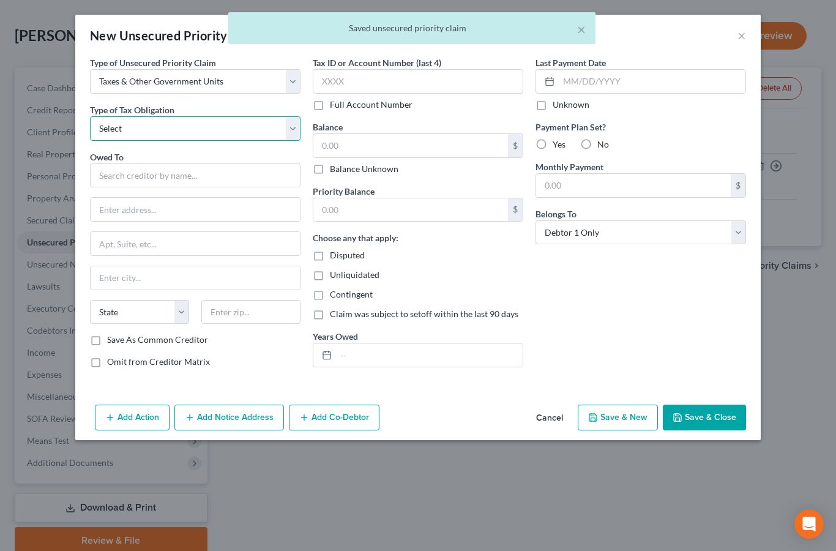
click at [181, 124] on select "Select Federal City State Franchise Tax Board Other" at bounding box center [195, 128] width 210 height 24
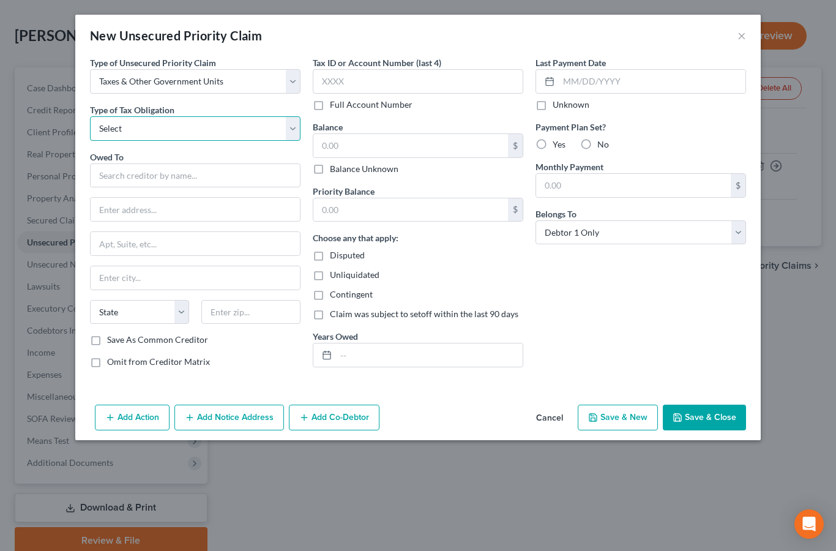
select select "0"
click at [193, 173] on input "text" at bounding box center [195, 175] width 210 height 24
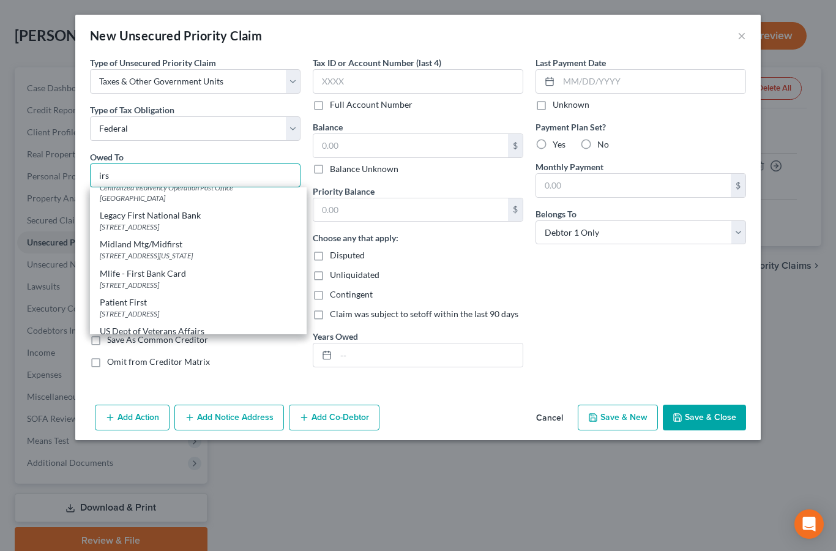
scroll to position [757, 0]
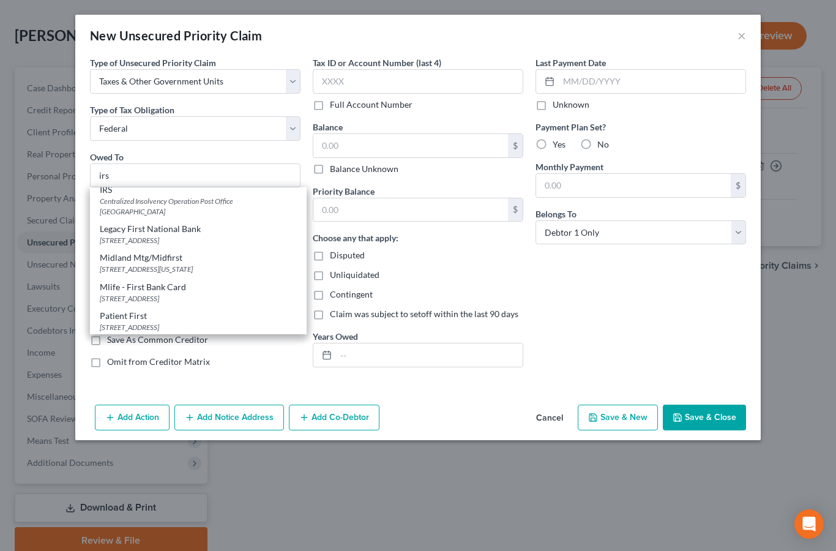
click at [201, 210] on div "Centralized Insolvency Operation Post Office [GEOGRAPHIC_DATA]" at bounding box center [198, 206] width 197 height 21
type input "IRS"
type input "Centralized Insolvency Operation"
type input "Post Office Box 7346"
type input "[GEOGRAPHIC_DATA]"
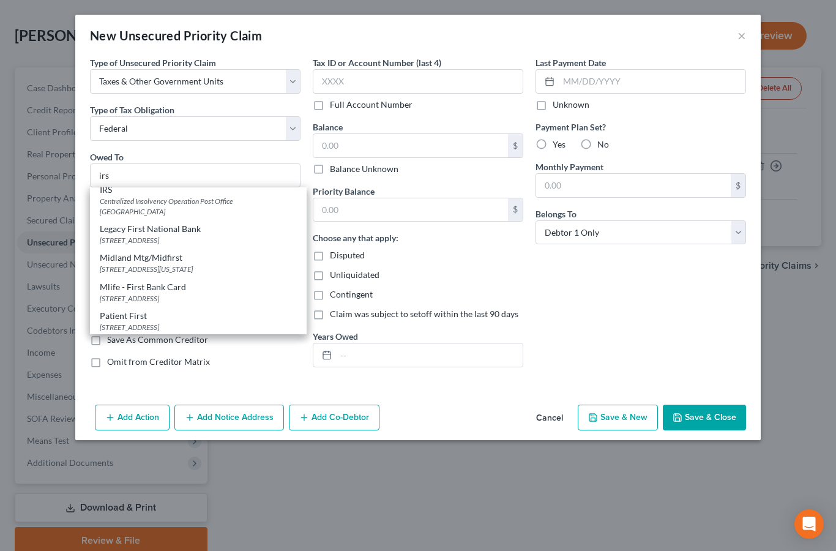
select select "39"
type input "19101"
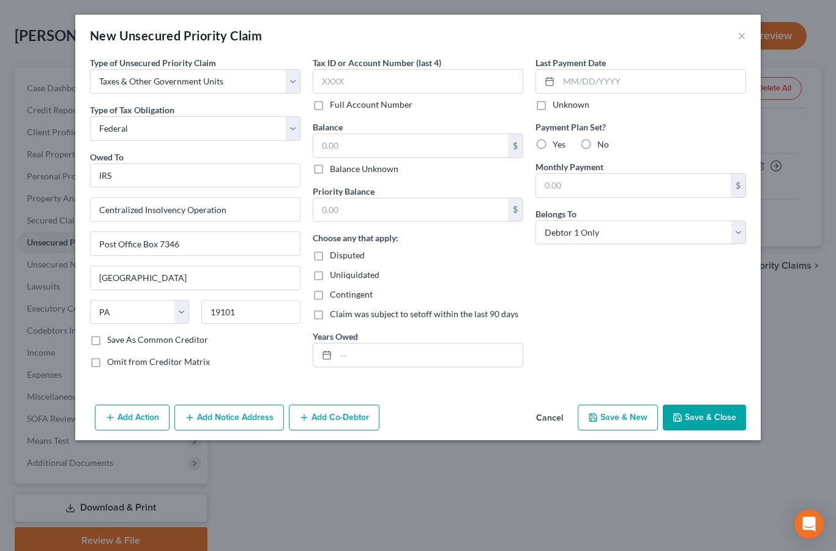
scroll to position [0, 0]
click at [359, 143] on input "text" at bounding box center [410, 145] width 195 height 23
type input "21,786.90"
click at [340, 210] on input "text" at bounding box center [410, 209] width 195 height 23
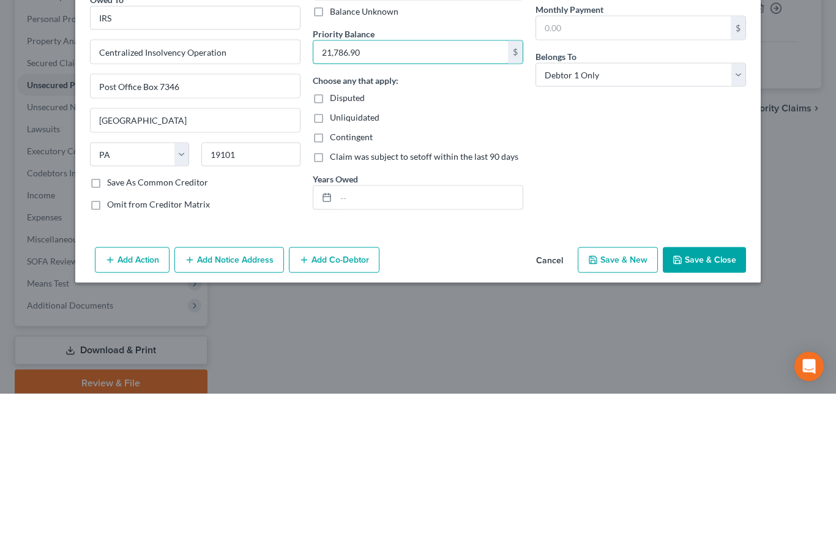
type input "21,786.90"
click at [362, 343] on input "text" at bounding box center [429, 354] width 187 height 23
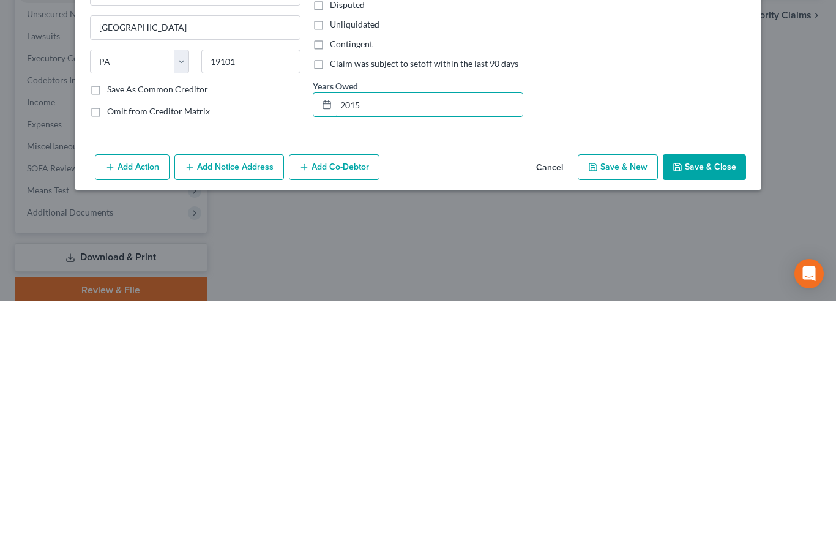
type input "2015"
click at [713, 404] on button "Save & Close" at bounding box center [704, 417] width 83 height 26
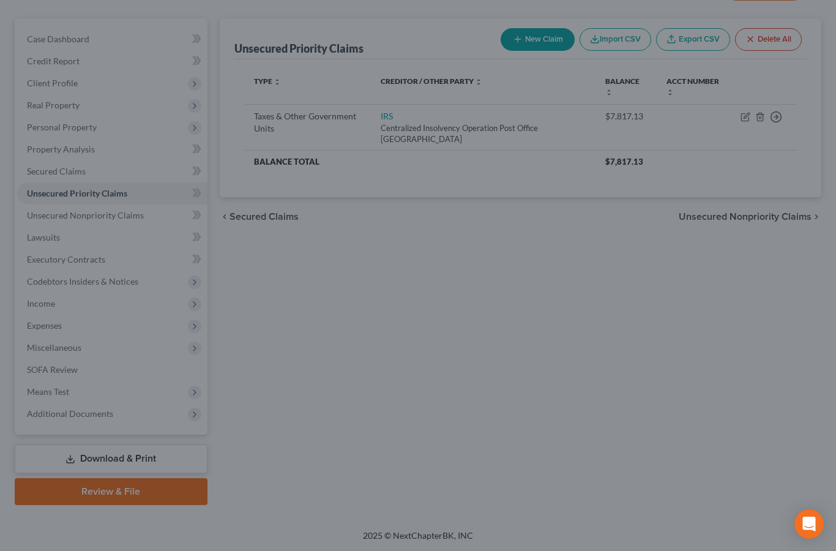
type input "0.00"
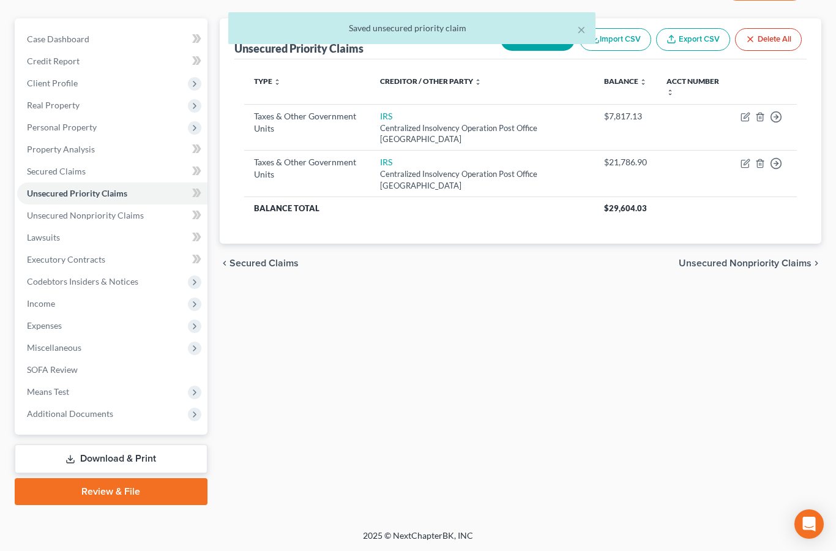
click at [745, 116] on icon "button" at bounding box center [745, 117] width 10 height 10
select select "0"
select select "39"
select select "0"
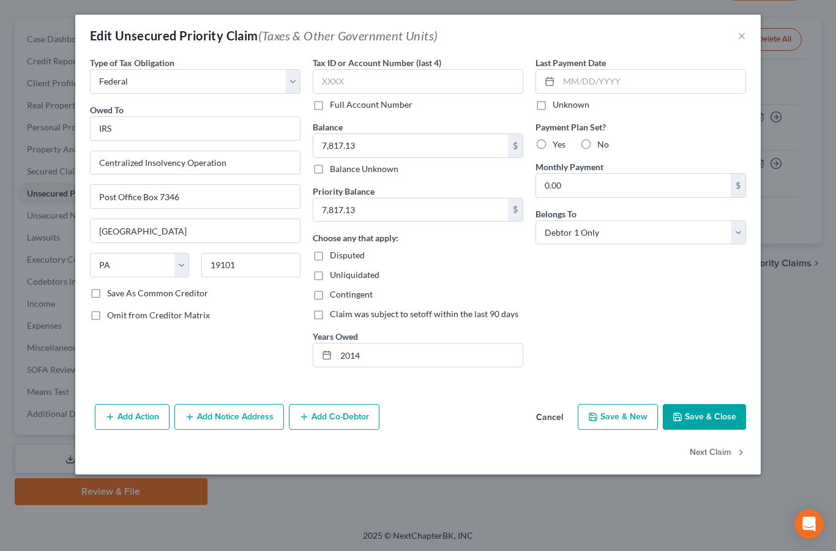
click at [742, 36] on button "×" at bounding box center [741, 35] width 9 height 15
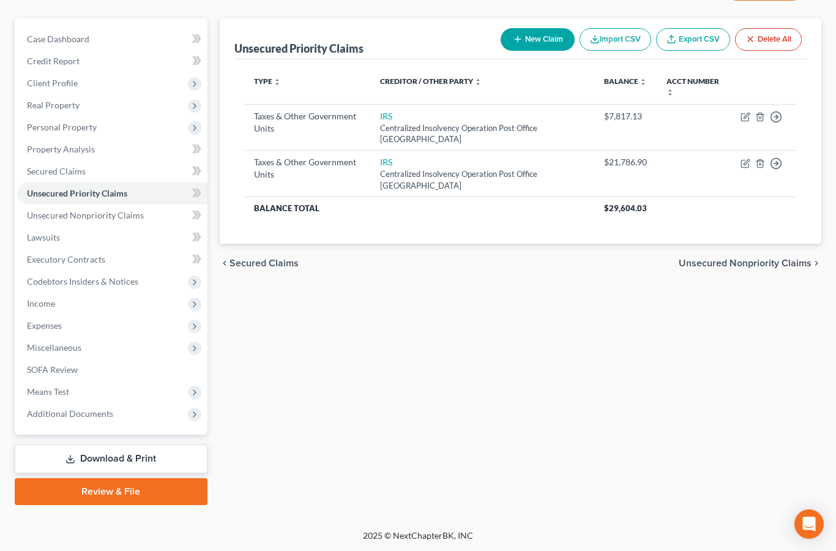
click at [538, 38] on button "New Claim" at bounding box center [538, 39] width 74 height 23
select select "0"
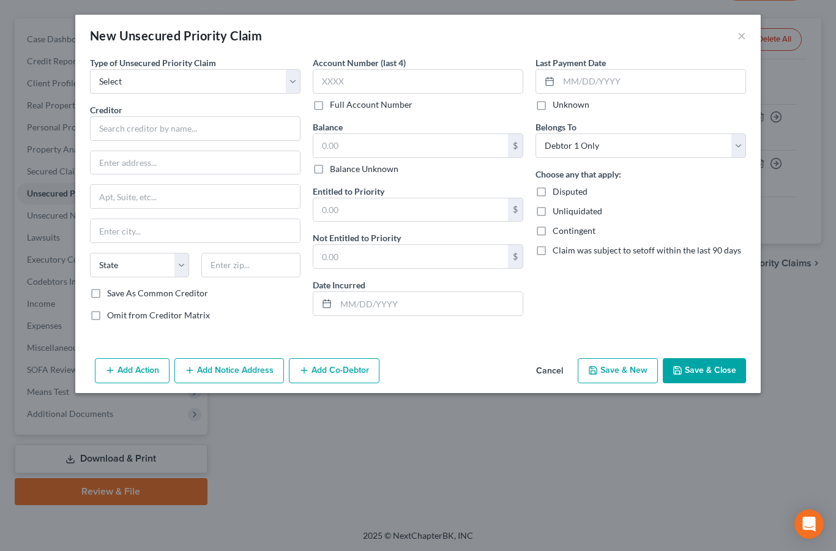
click at [198, 74] on select "Select Taxes & Other Government Units Domestic Support Obligations Extensions o…" at bounding box center [195, 81] width 210 height 24
select select "0"
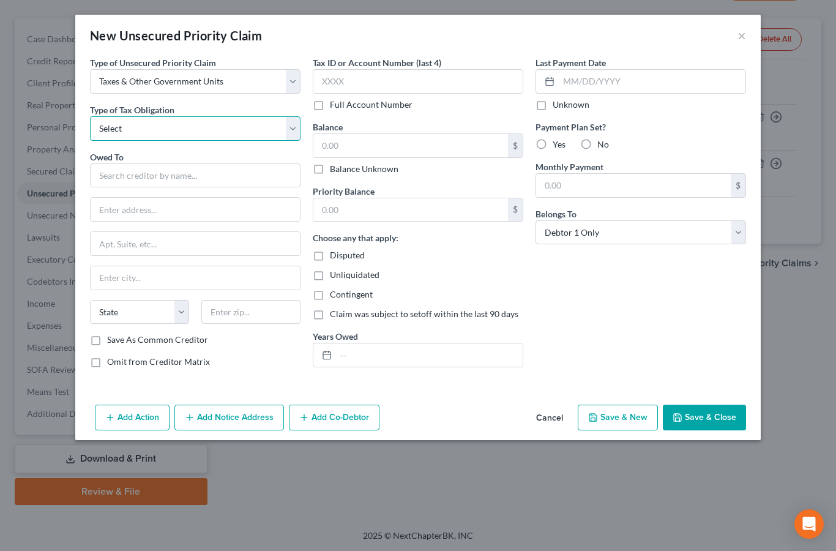
click at [203, 127] on select "Select Federal City State Franchise Tax Board Other" at bounding box center [195, 128] width 210 height 24
select select "0"
click at [178, 179] on input "text" at bounding box center [195, 175] width 210 height 24
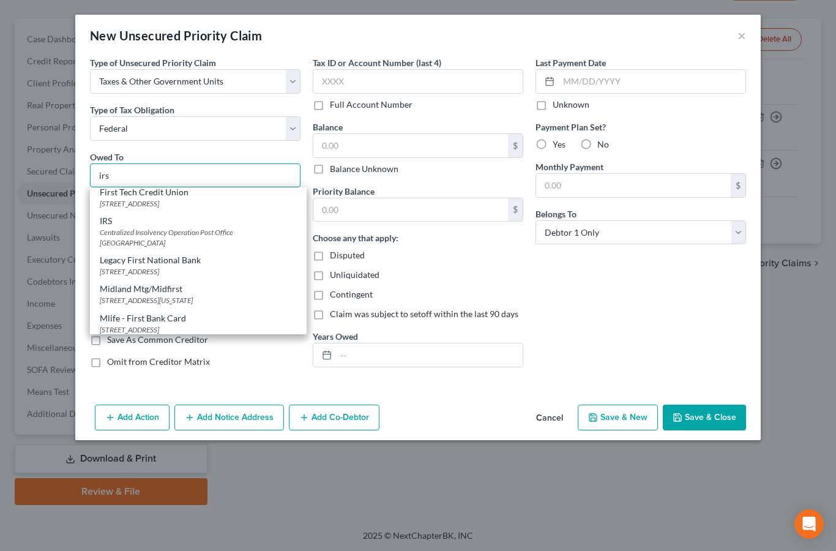
scroll to position [736, 0]
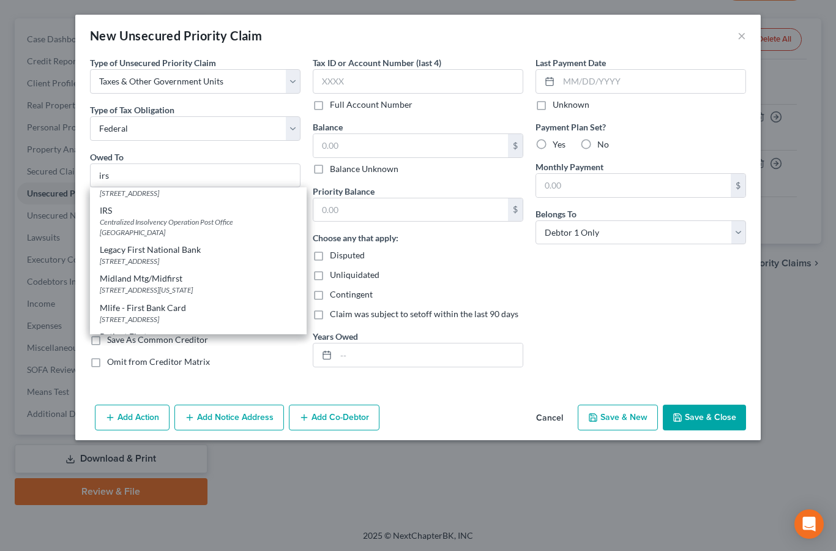
click at [229, 231] on div "Centralized Insolvency Operation Post Office [GEOGRAPHIC_DATA]" at bounding box center [198, 227] width 197 height 21
type input "IRS"
type input "Centralized Insolvency Operation"
type input "Post Office Box 7346"
type input "[GEOGRAPHIC_DATA]"
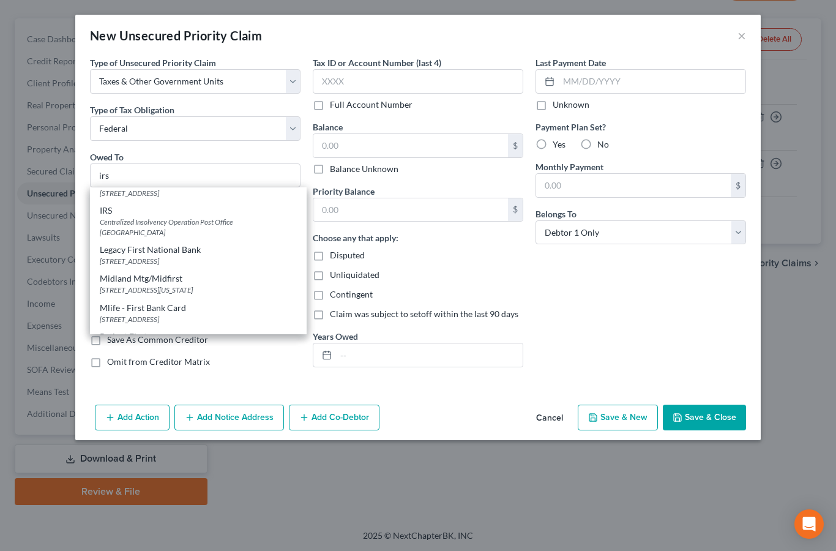
select select "39"
type input "19101"
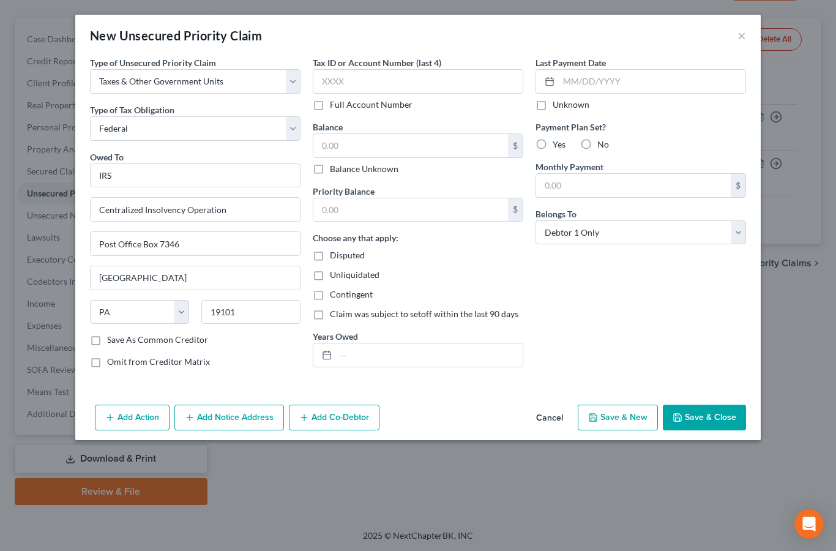
scroll to position [0, 0]
click at [352, 144] on input "text" at bounding box center [410, 145] width 195 height 23
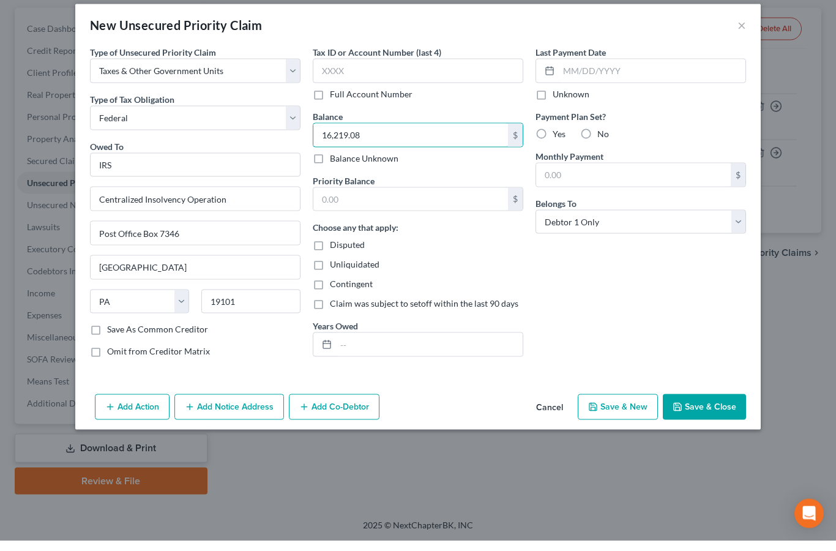
type input "16,219.08"
click at [349, 198] on input "text" at bounding box center [410, 209] width 195 height 23
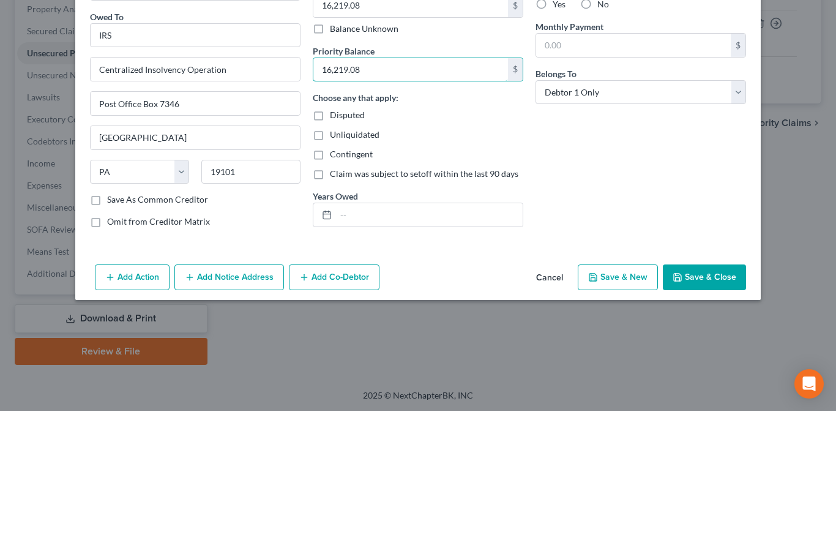
type input "16,219.08"
click at [357, 343] on input "text" at bounding box center [429, 354] width 187 height 23
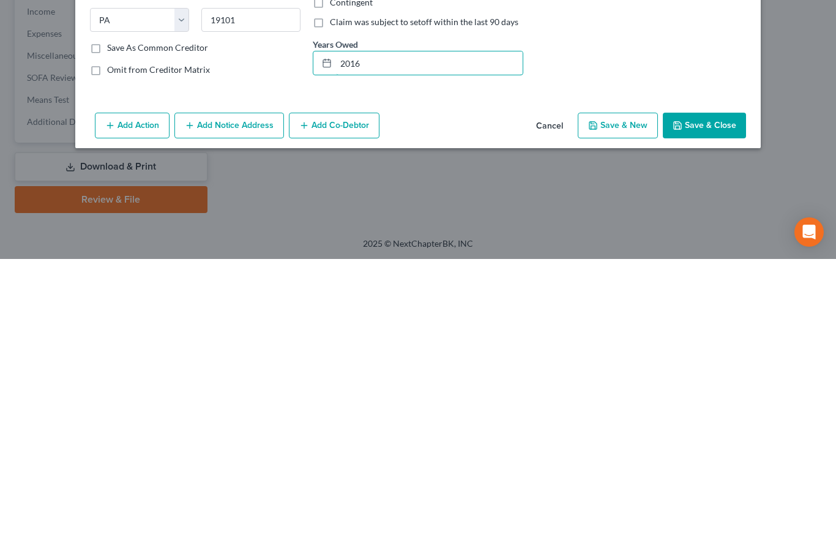
type input "2016"
click at [708, 404] on button "Save & Close" at bounding box center [704, 417] width 83 height 26
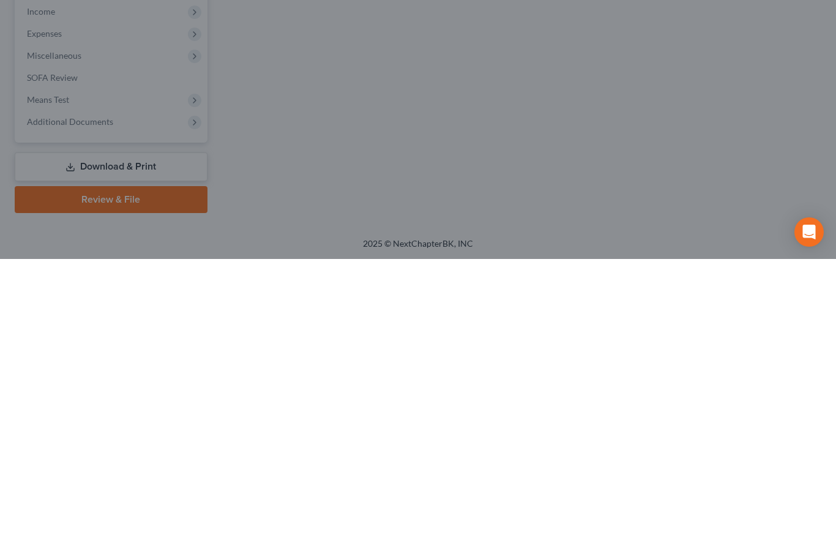
scroll to position [102, 0]
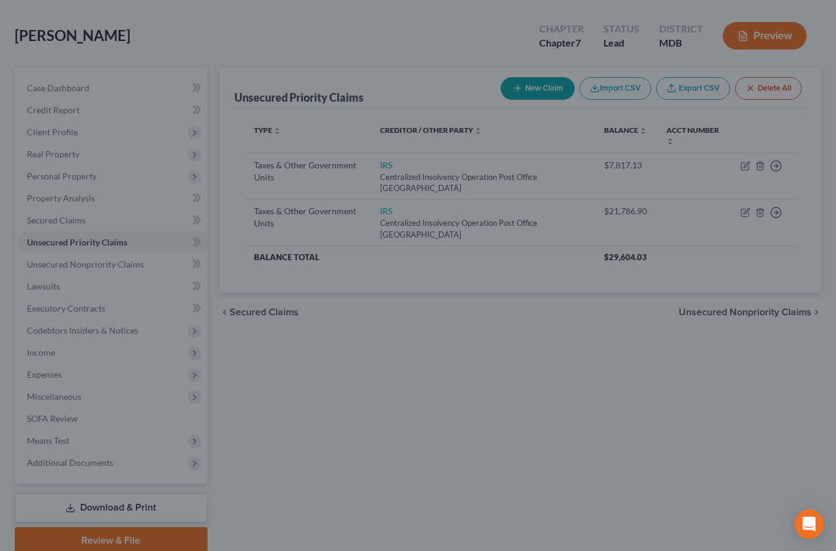
type input "0.00"
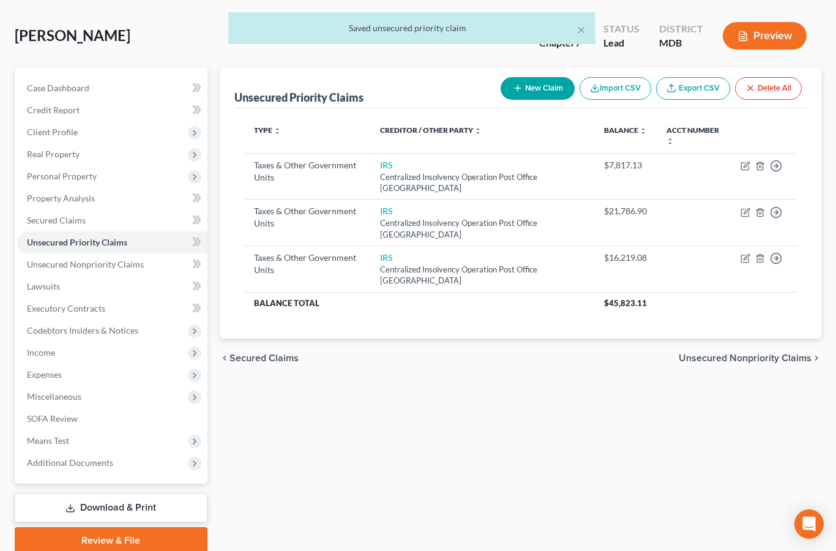
click at [538, 89] on button "New Claim" at bounding box center [538, 88] width 74 height 23
select select "0"
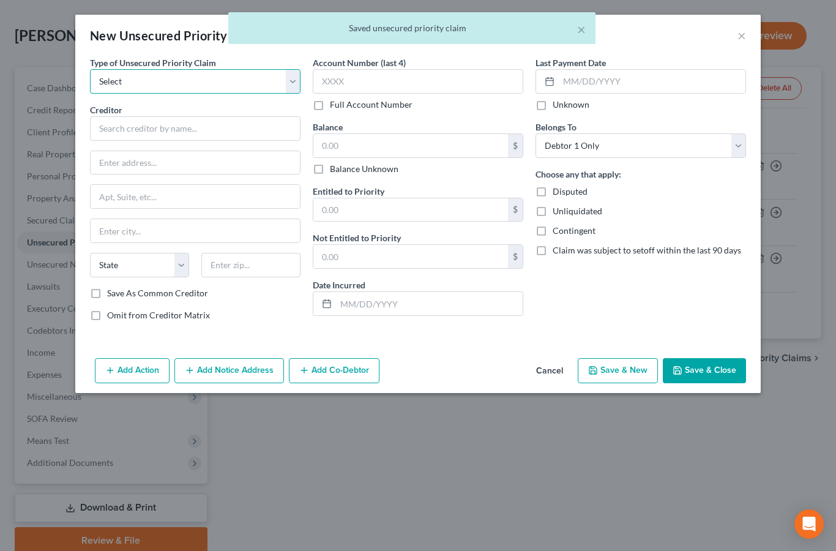
click at [204, 80] on select "Select Taxes & Other Government Units Domestic Support Obligations Extensions o…" at bounding box center [195, 81] width 210 height 24
select select "0"
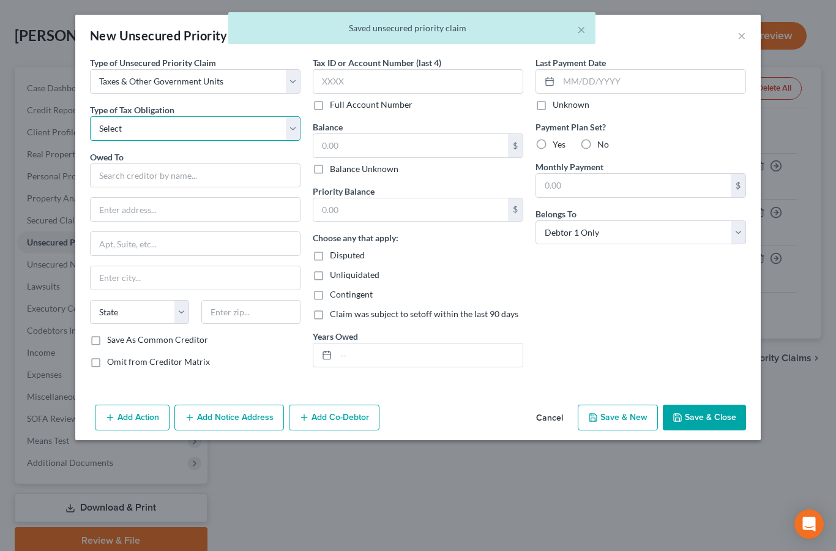
click at [191, 128] on select "Select Federal City State Franchise Tax Board Other" at bounding box center [195, 128] width 210 height 24
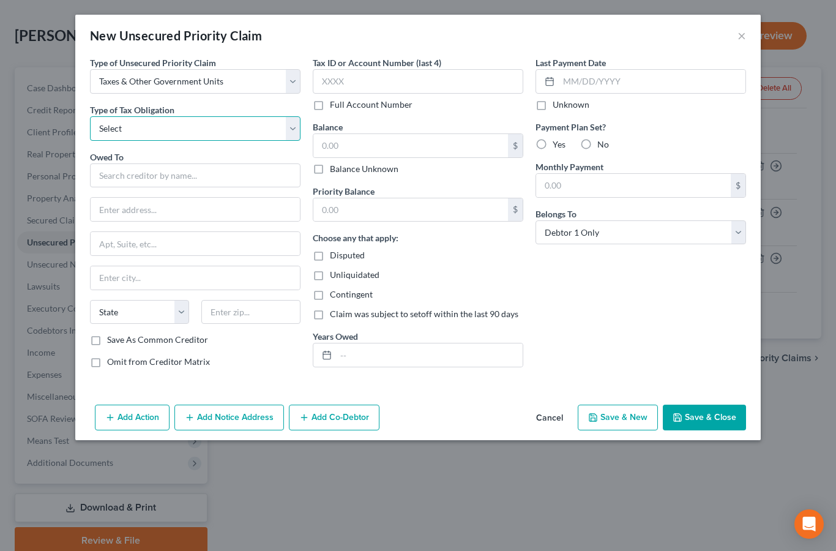
select select "0"
click at [177, 173] on input "text" at bounding box center [195, 175] width 210 height 24
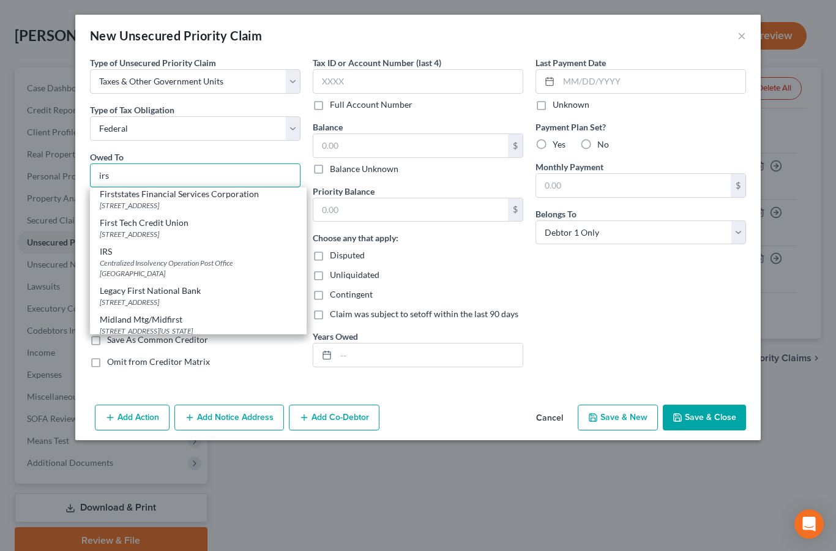
scroll to position [693, 0]
click at [173, 270] on div "Centralized Insolvency Operation Post Office [GEOGRAPHIC_DATA]" at bounding box center [198, 269] width 197 height 21
type input "IRS"
type input "Centralized Insolvency Operation"
type input "Post Office Box 7346"
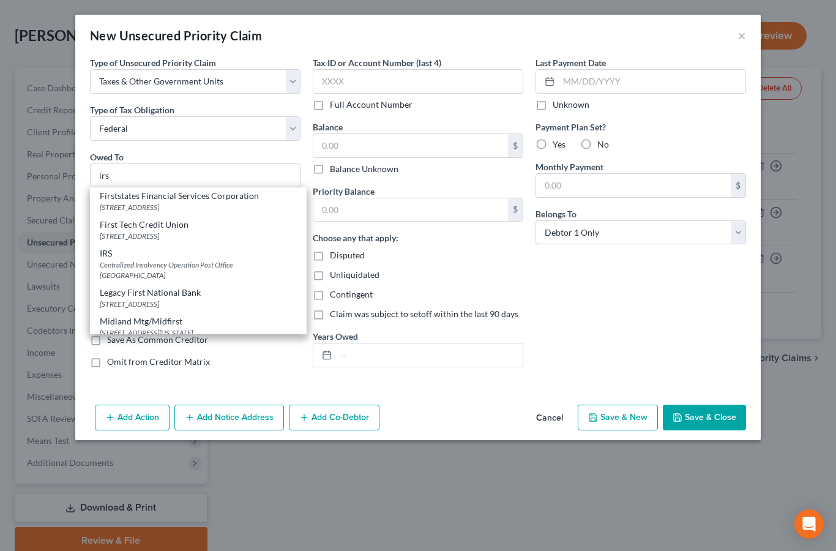
type input "[GEOGRAPHIC_DATA]"
select select "39"
type input "19101"
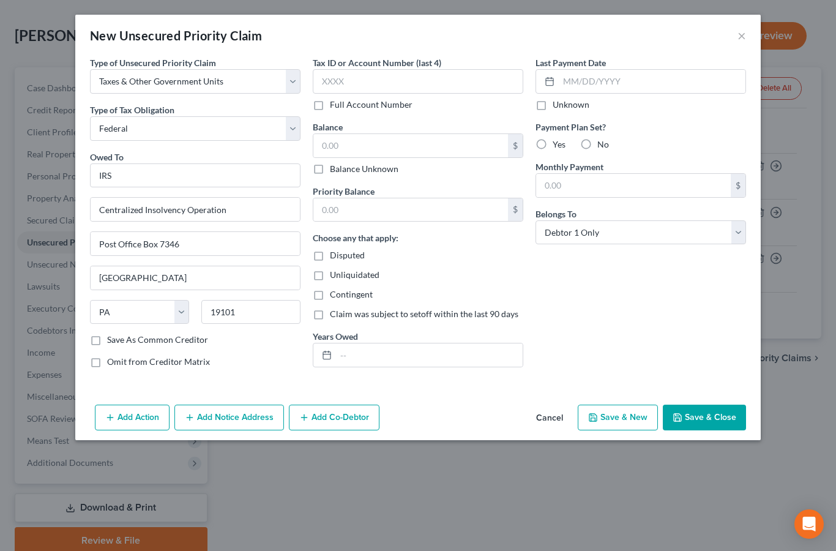
scroll to position [0, 0]
click at [362, 144] on input "text" at bounding box center [410, 145] width 195 height 23
type input "2,144.44"
click at [342, 210] on input "text" at bounding box center [410, 209] width 195 height 23
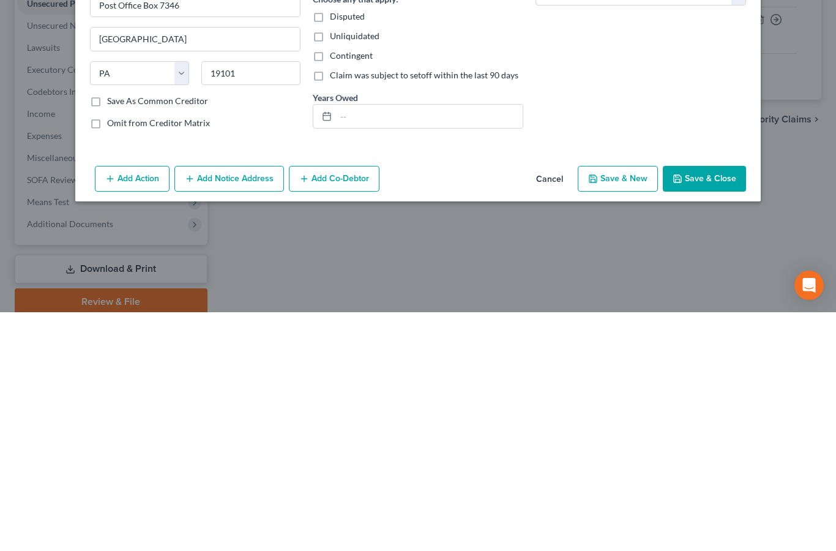
type input "2,144.44"
click at [373, 343] on input "text" at bounding box center [429, 354] width 187 height 23
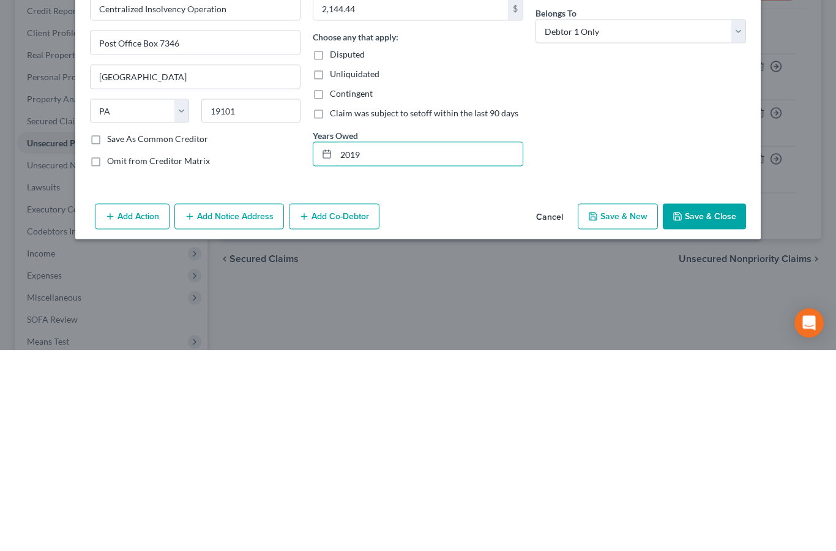
type input "2019"
click at [710, 404] on button "Save & Close" at bounding box center [704, 417] width 83 height 26
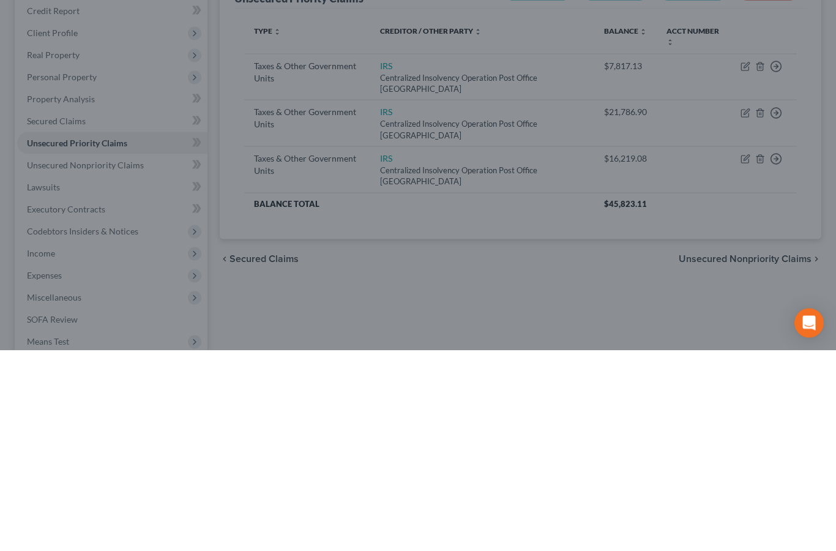
scroll to position [102, 0]
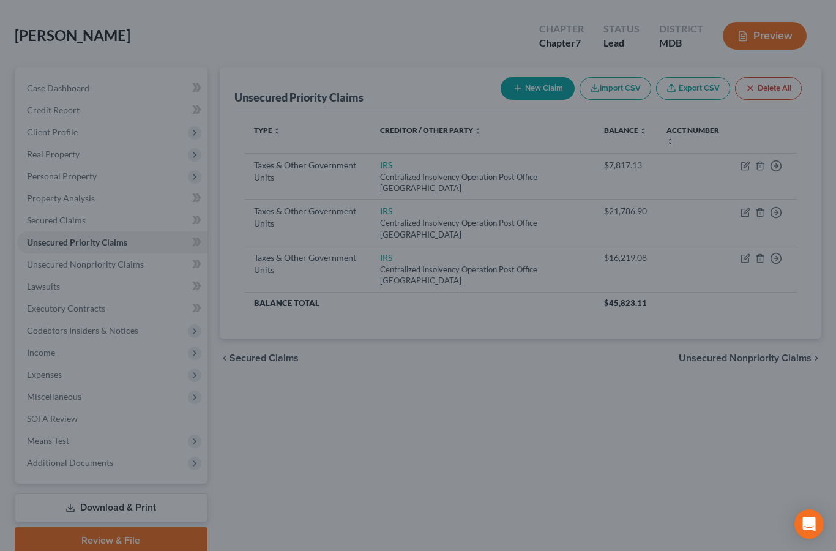
type input "0.00"
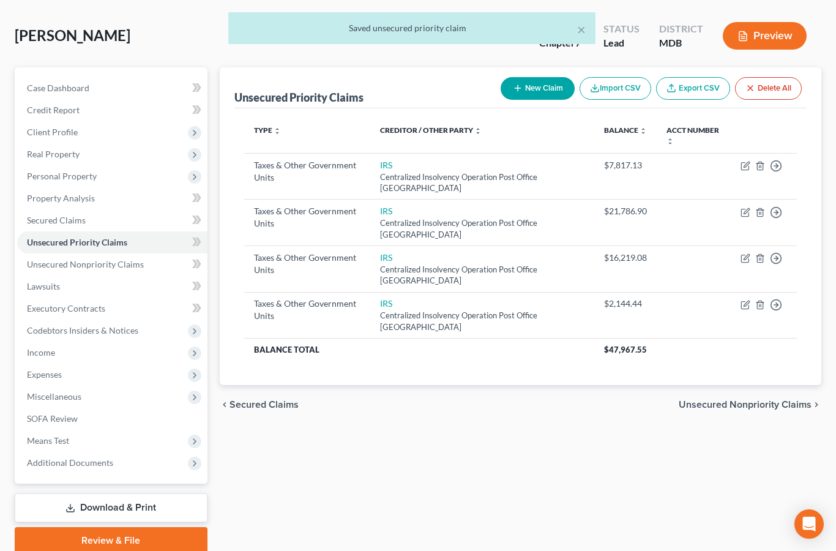
click at [543, 89] on button "New Claim" at bounding box center [538, 88] width 74 height 23
select select "0"
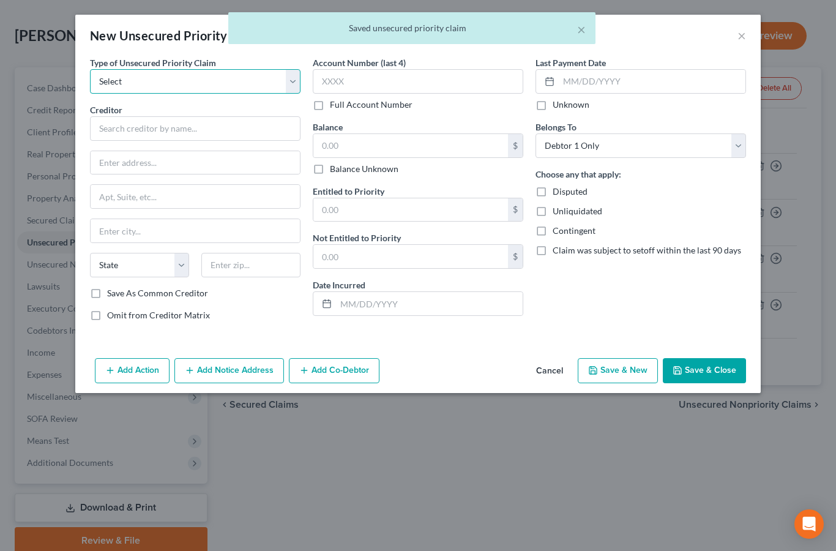
click at [192, 80] on select "Select Taxes & Other Government Units Domestic Support Obligations Extensions o…" at bounding box center [195, 81] width 210 height 24
select select "0"
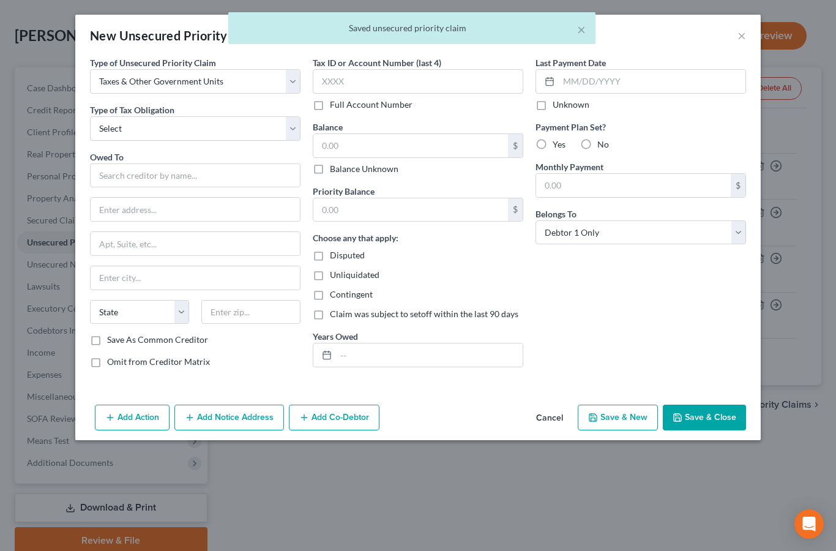
click at [198, 121] on select "Select Federal City State Franchise Tax Board Other" at bounding box center [195, 128] width 210 height 24
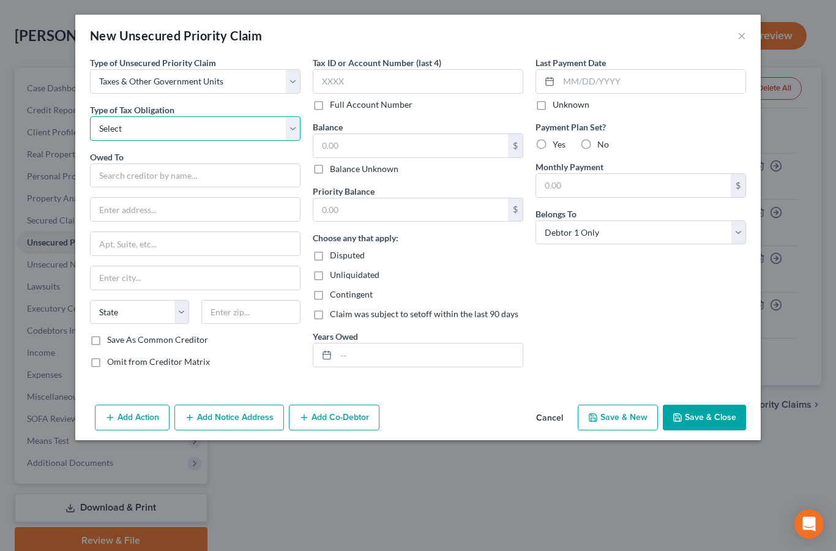
select select "2"
click at [196, 179] on input "text" at bounding box center [195, 175] width 210 height 24
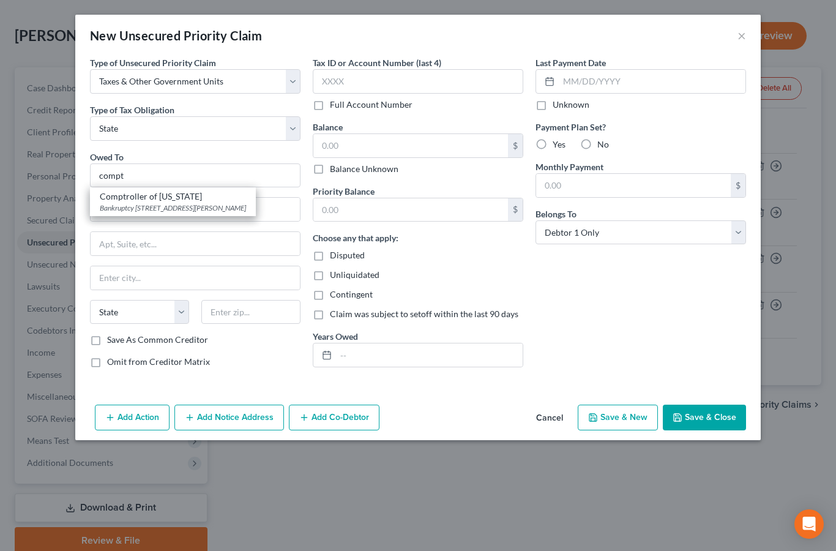
click at [193, 206] on div "Bankruptcy [STREET_ADDRESS][PERSON_NAME]" at bounding box center [173, 208] width 146 height 10
type input "Comptroller of [US_STATE]"
type input "Bankruptcy Unit"
type input "[STREET_ADDRESS][PERSON_NAME]"
type input "[GEOGRAPHIC_DATA]"
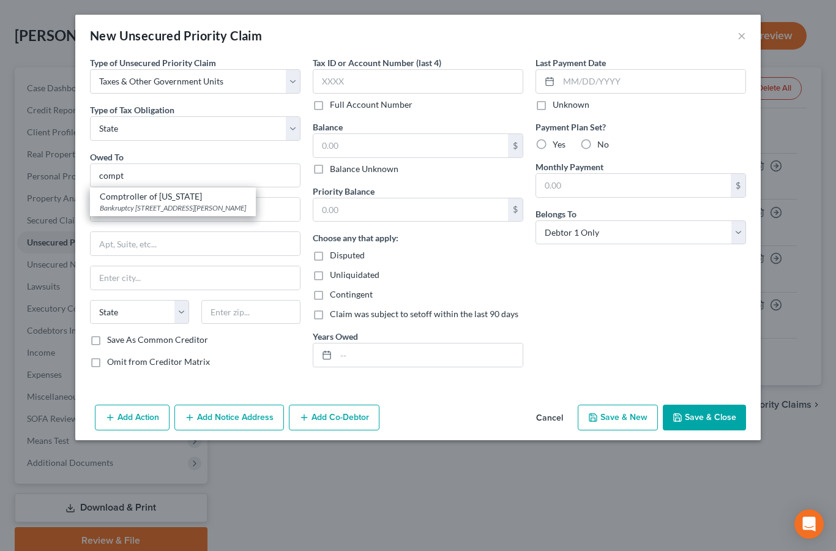
select select "21"
type input "21202"
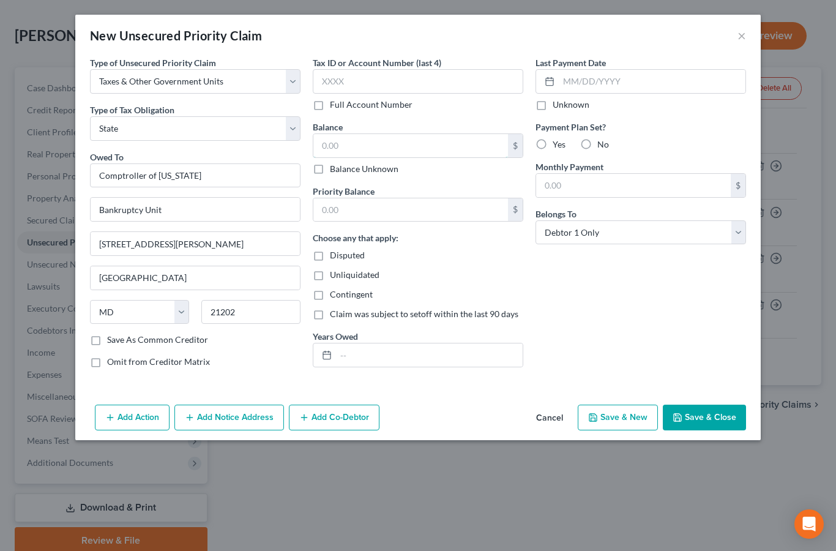
click at [350, 145] on input "text" at bounding box center [410, 145] width 195 height 23
type input "1,995.60"
click at [344, 211] on input "text" at bounding box center [410, 209] width 195 height 23
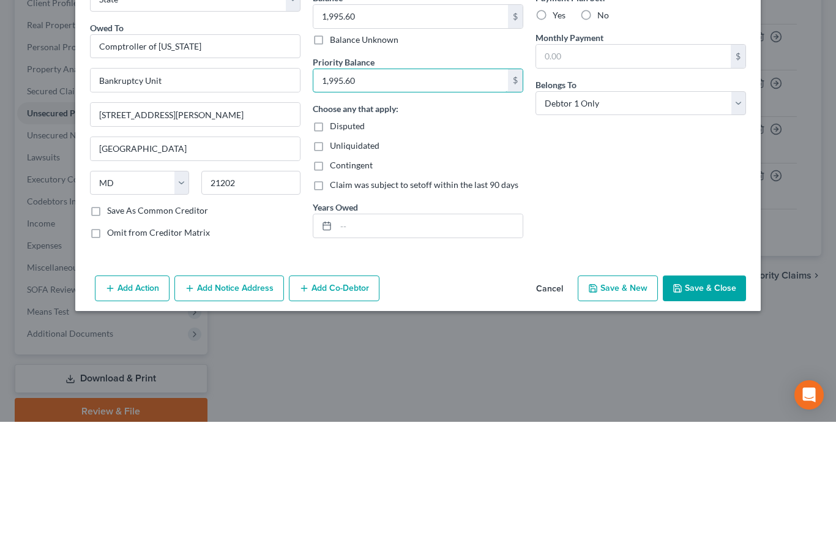
type input "1,995.60"
click at [363, 343] on input "text" at bounding box center [429, 354] width 187 height 23
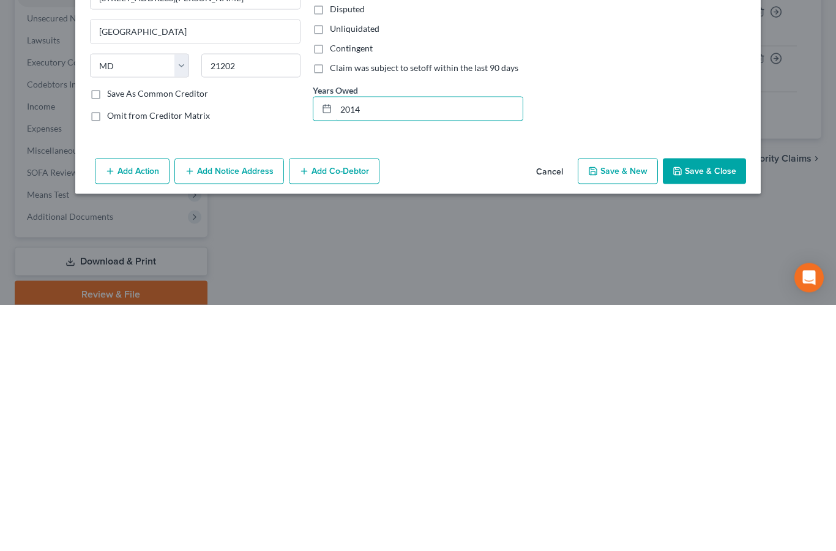
type input "2014"
click at [713, 404] on button "Save & Close" at bounding box center [704, 417] width 83 height 26
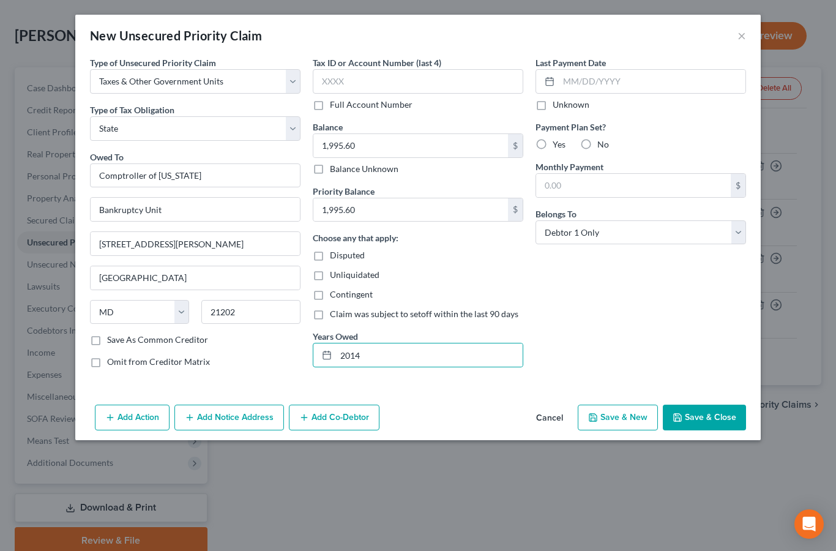
type input "0.00"
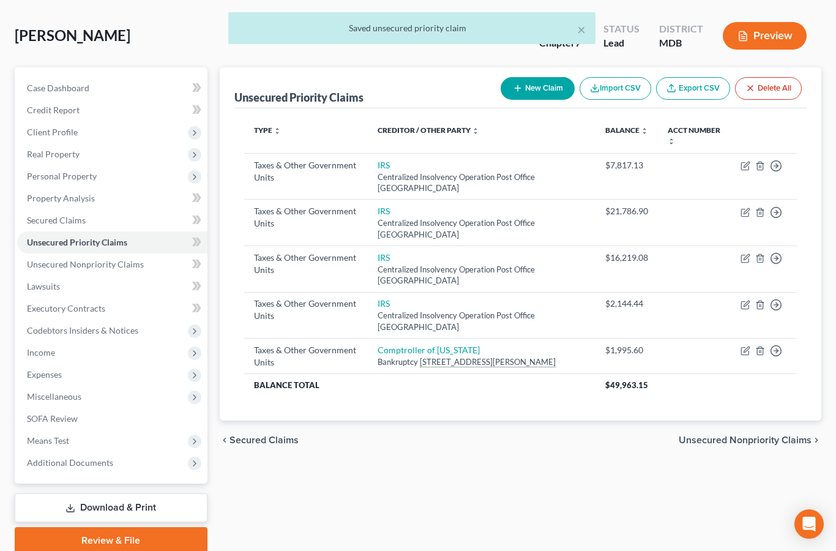
click at [543, 87] on button "New Claim" at bounding box center [538, 88] width 74 height 23
select select "0"
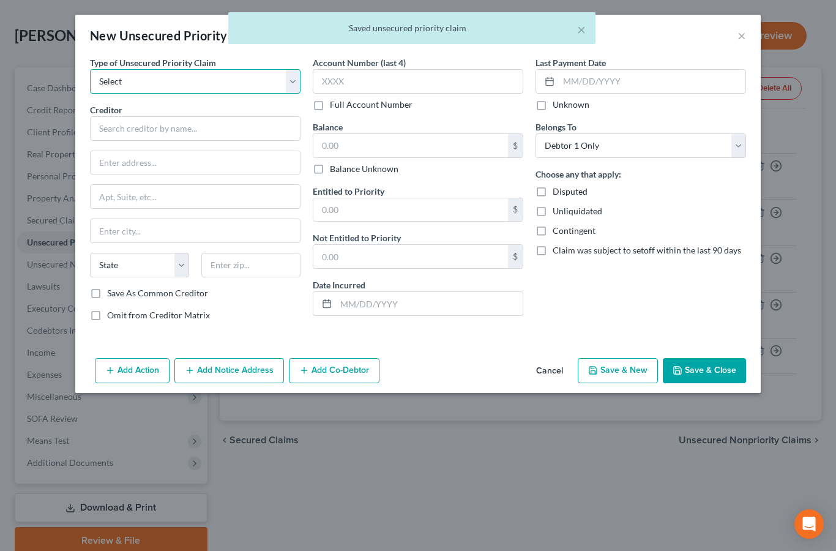
click at [204, 77] on select "Select Taxes & Other Government Units Domestic Support Obligations Extensions o…" at bounding box center [195, 81] width 210 height 24
select select "0"
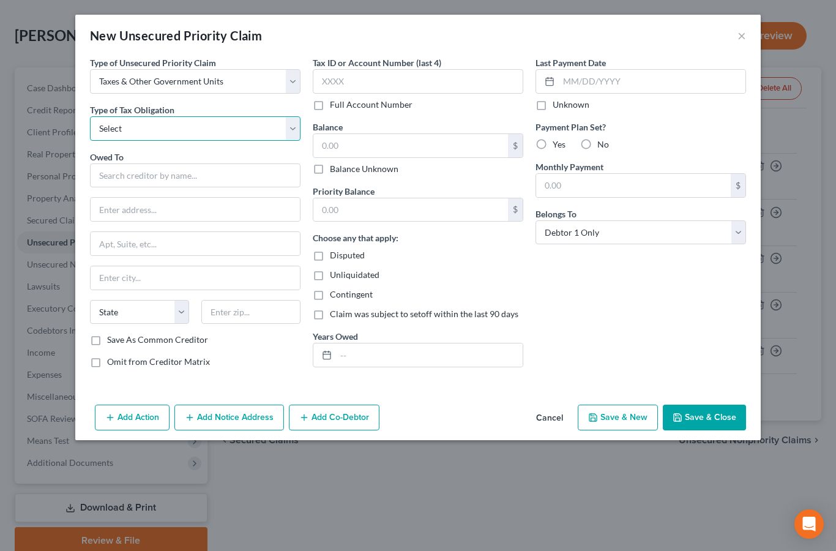
click at [181, 128] on select "Select Federal City State Franchise Tax Board Other" at bounding box center [195, 128] width 210 height 24
select select "2"
click at [189, 173] on input "text" at bounding box center [195, 175] width 210 height 24
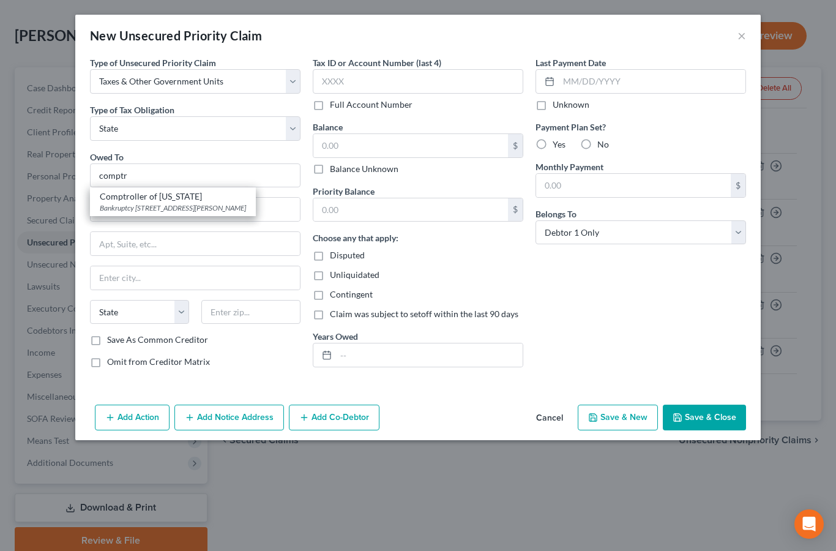
click at [246, 207] on div "Bankruptcy [STREET_ADDRESS][PERSON_NAME]" at bounding box center [173, 208] width 146 height 10
type input "Comptroller of [US_STATE]"
type input "Bankruptcy Unit"
type input "[STREET_ADDRESS][PERSON_NAME]"
type input "[GEOGRAPHIC_DATA]"
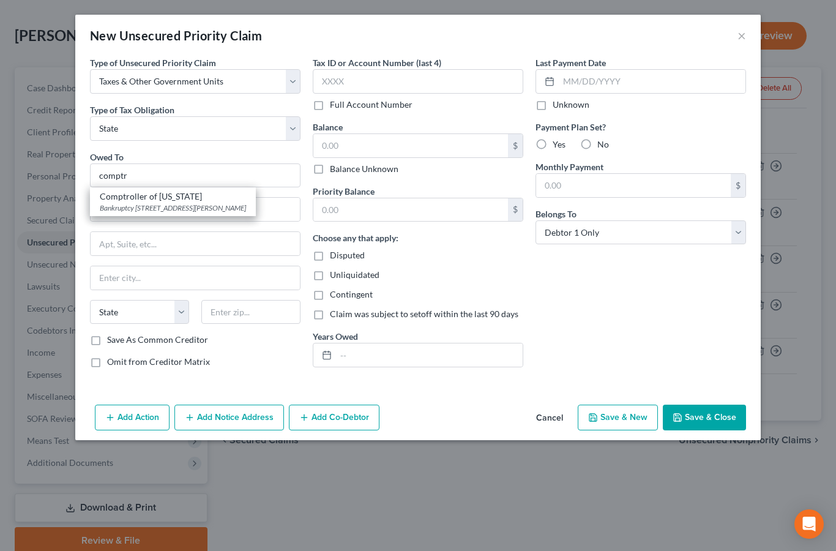
select select "21"
type input "21202"
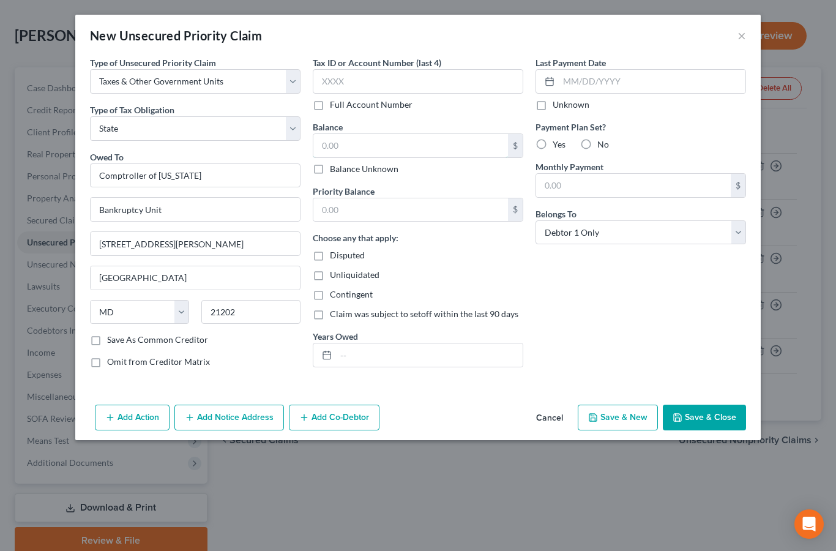
click at [371, 147] on input "text" at bounding box center [410, 145] width 195 height 23
type input "6,672.17"
click at [342, 212] on input "text" at bounding box center [410, 209] width 195 height 23
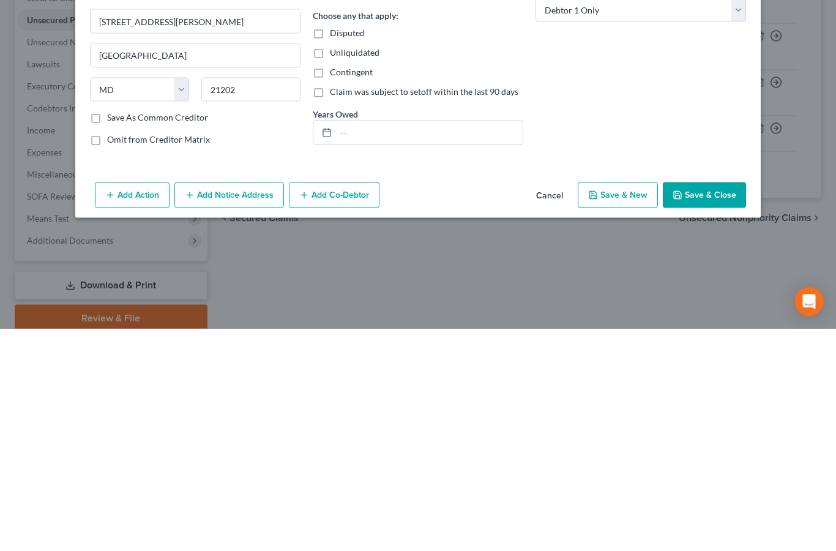
type input "6,672.17"
click at [398, 343] on input "text" at bounding box center [429, 354] width 187 height 23
type input "2015"
click at [705, 404] on button "Save & Close" at bounding box center [704, 417] width 83 height 26
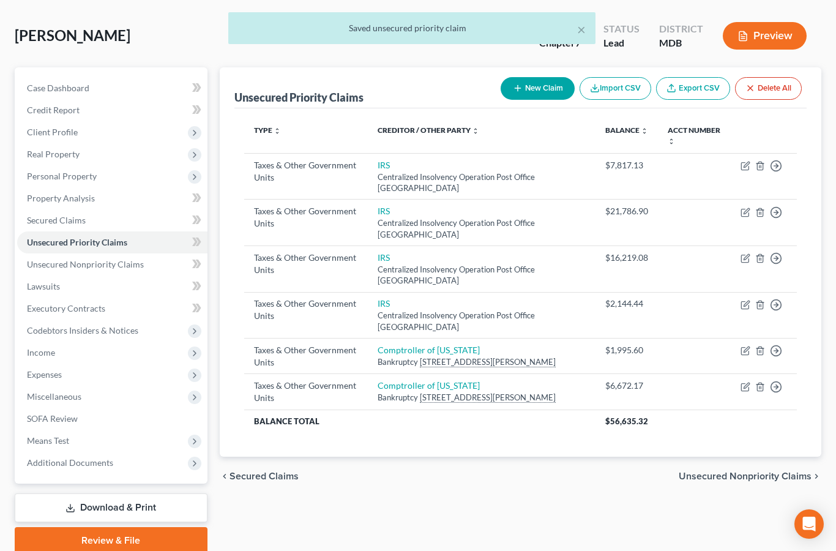
click at [545, 91] on button "New Claim" at bounding box center [538, 88] width 74 height 23
select select "0"
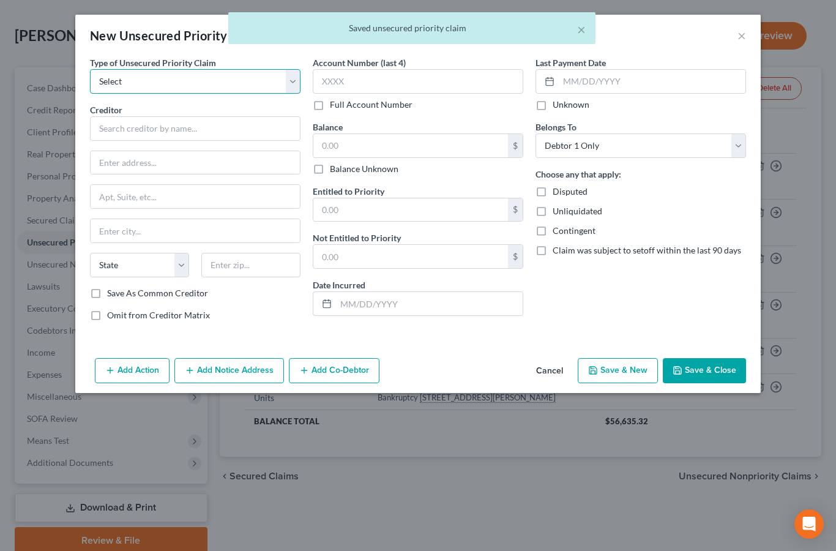
click at [211, 83] on select "Select Taxes & Other Government Units Domestic Support Obligations Extensions o…" at bounding box center [195, 81] width 210 height 24
select select "0"
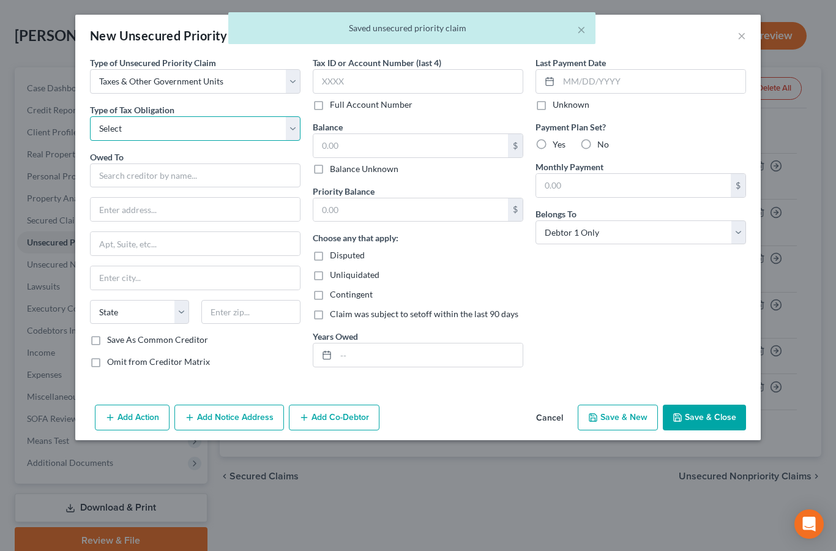
click at [205, 126] on select "Select Federal City State Franchise Tax Board Other" at bounding box center [195, 128] width 210 height 24
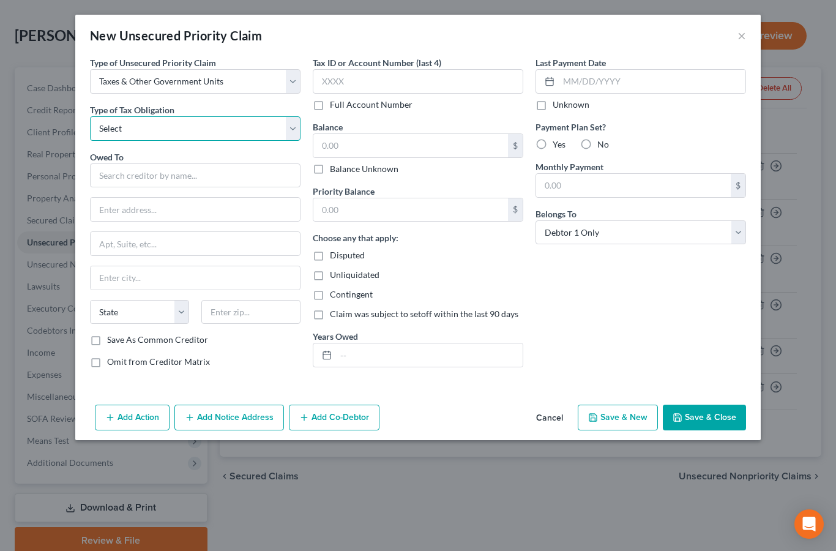
select select "2"
click at [189, 173] on input "text" at bounding box center [195, 175] width 210 height 24
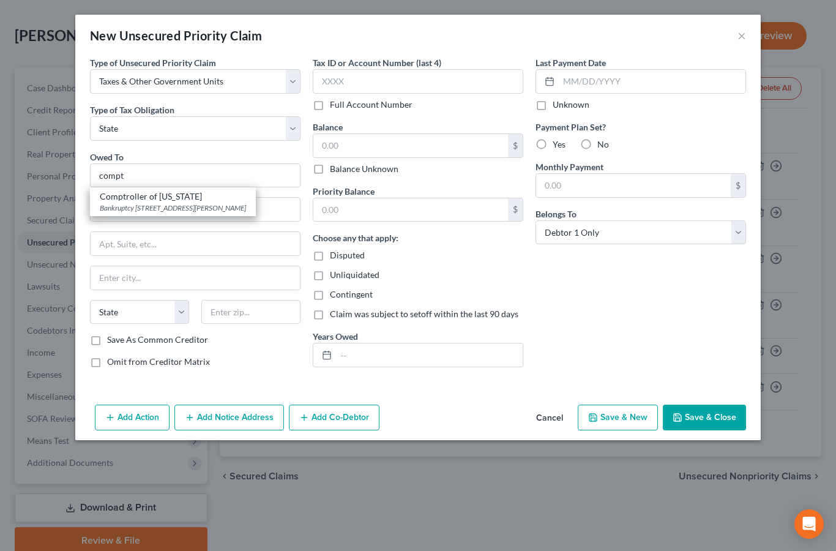
click at [236, 210] on div "Bankruptcy [STREET_ADDRESS][PERSON_NAME]" at bounding box center [173, 208] width 146 height 10
type input "Comptroller of [US_STATE]"
type input "Bankruptcy Unit"
type input "[STREET_ADDRESS][PERSON_NAME]"
type input "[GEOGRAPHIC_DATA]"
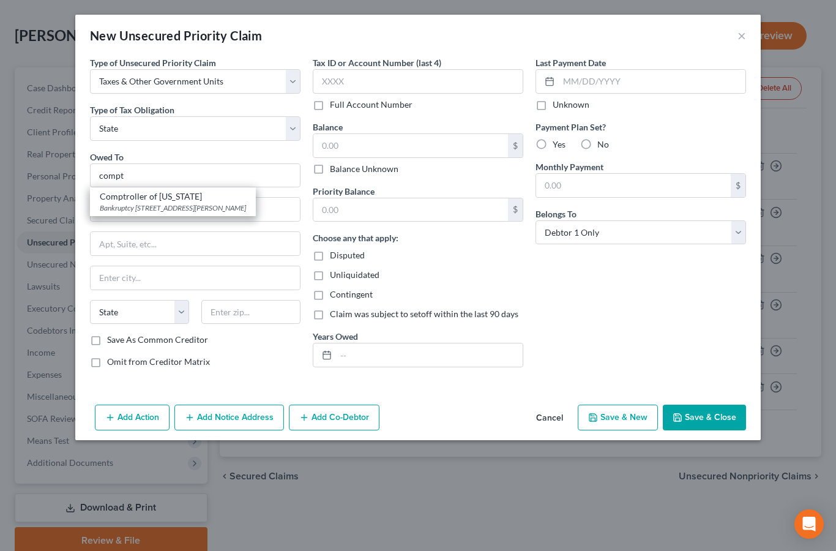
select select "21"
type input "21202"
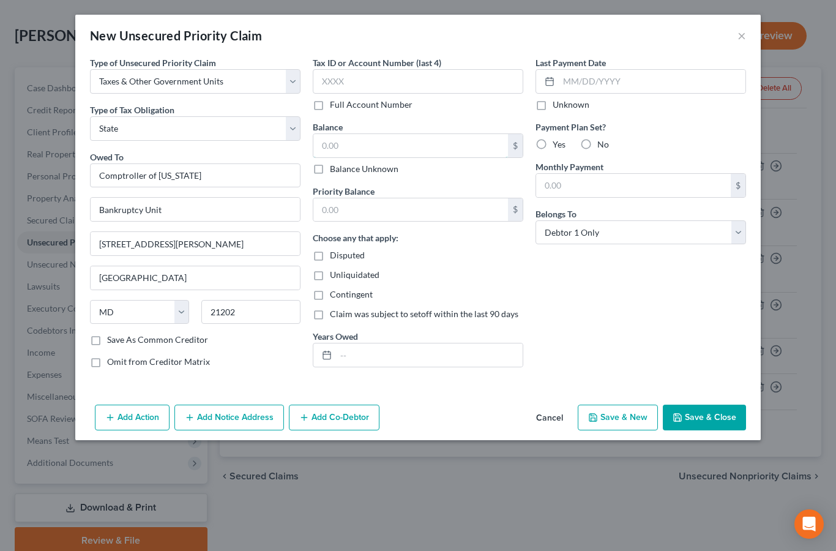
click at [350, 152] on input "text" at bounding box center [410, 145] width 195 height 23
type input "3,853.53"
click at [342, 212] on input "text" at bounding box center [410, 209] width 195 height 23
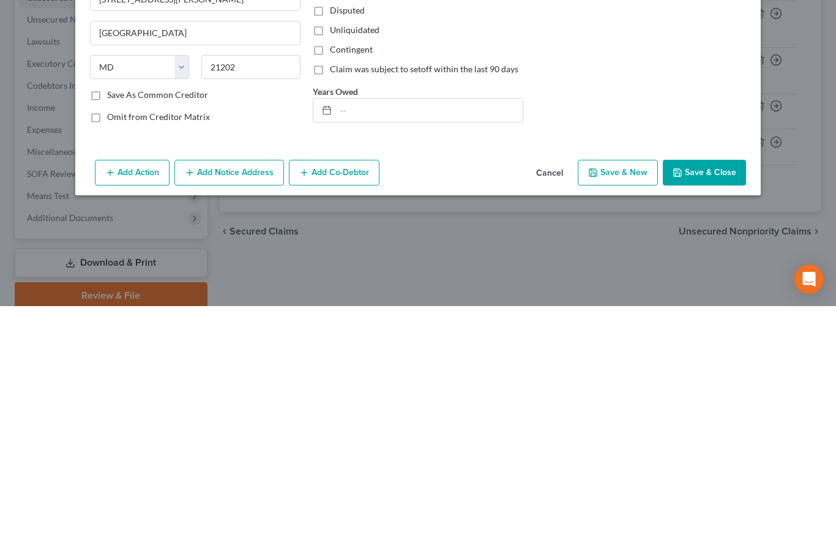
type input "3,853.53"
click at [378, 343] on input "text" at bounding box center [429, 354] width 187 height 23
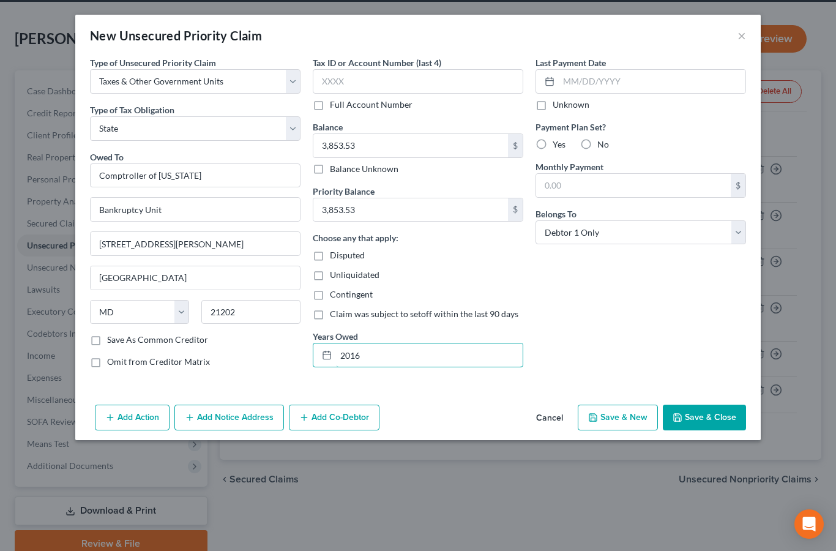
scroll to position [72, 0]
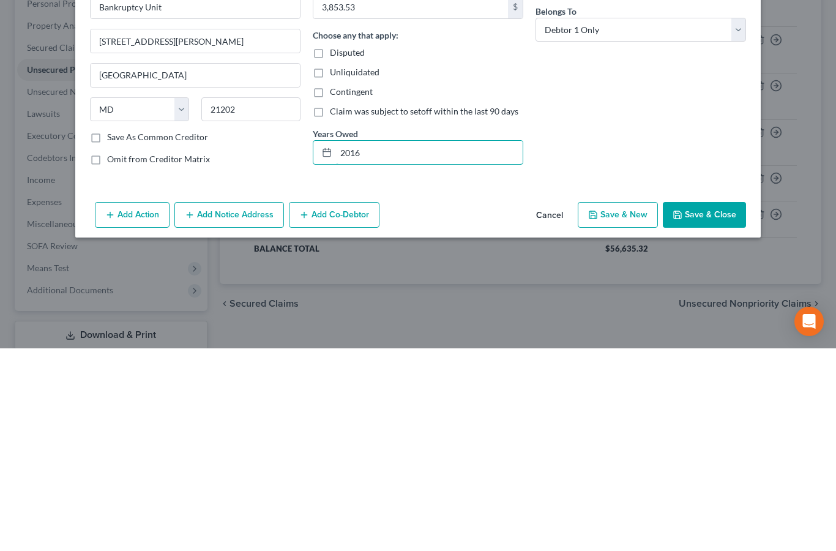
type input "2016"
click at [718, 404] on button "Save & Close" at bounding box center [704, 417] width 83 height 26
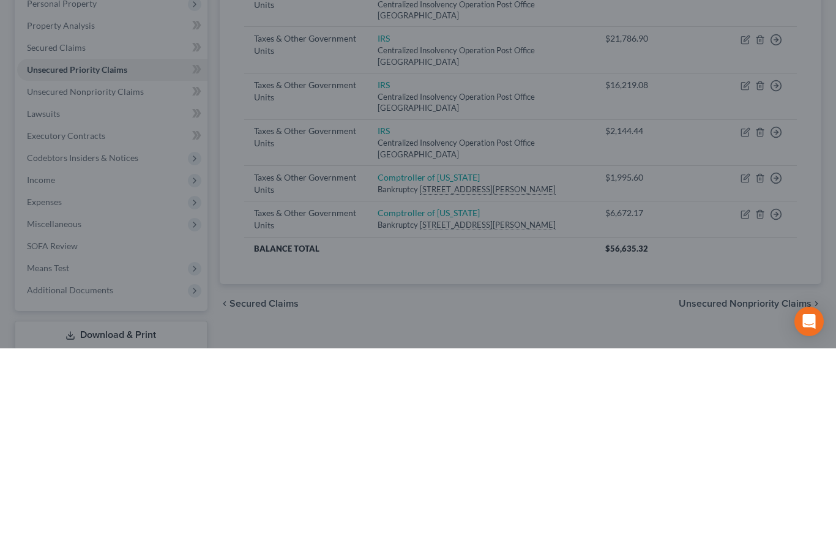
scroll to position [102, 0]
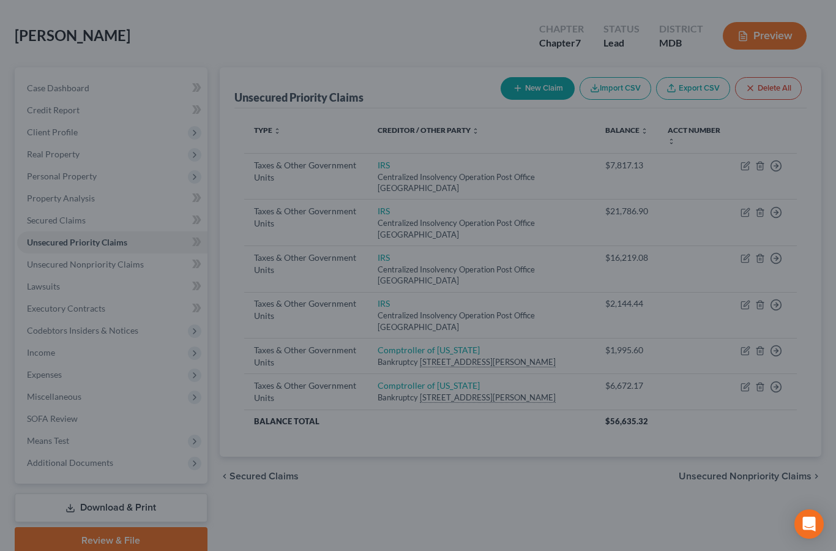
type input "0.00"
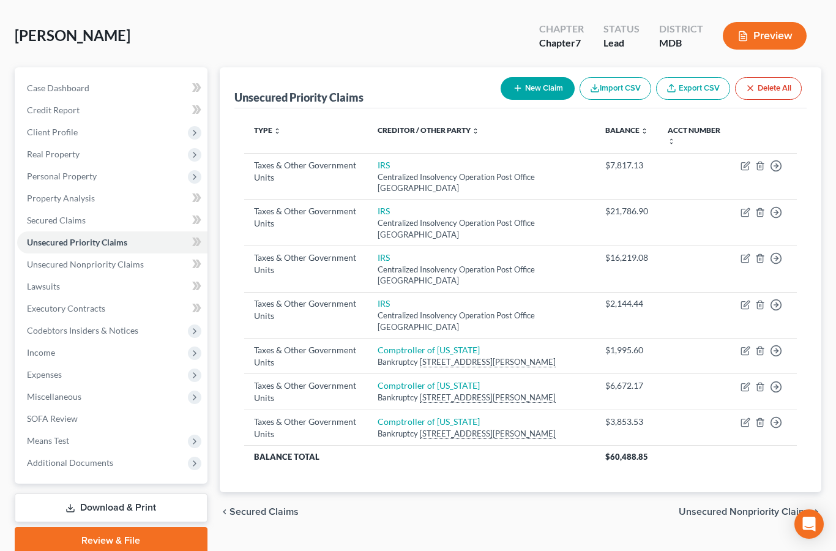
click at [105, 307] on link "Executory Contracts" at bounding box center [112, 308] width 190 height 22
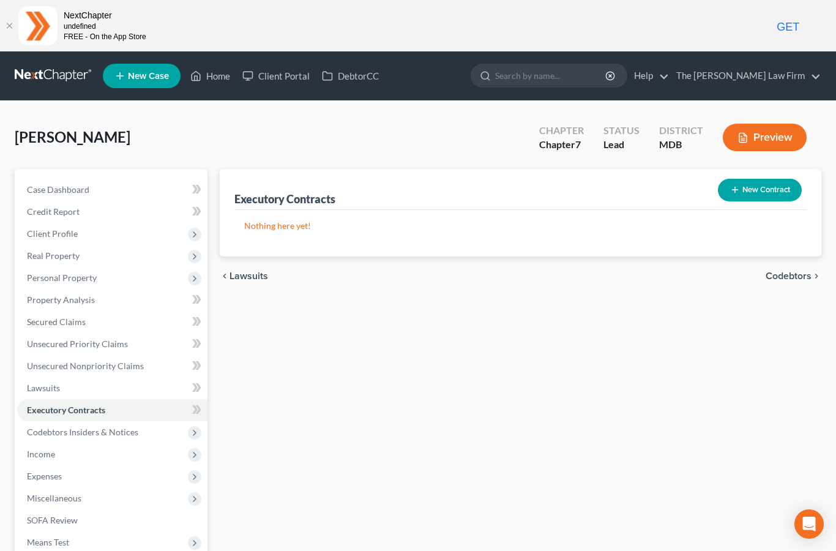
click at [759, 194] on button "New Contract" at bounding box center [760, 190] width 84 height 23
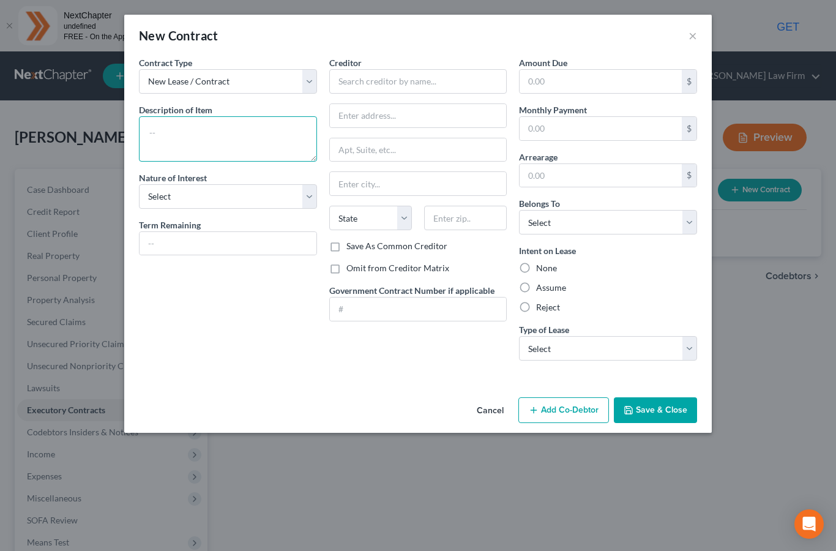
click at [223, 146] on textarea at bounding box center [228, 138] width 178 height 45
type textarea "Planet Fitness membership"
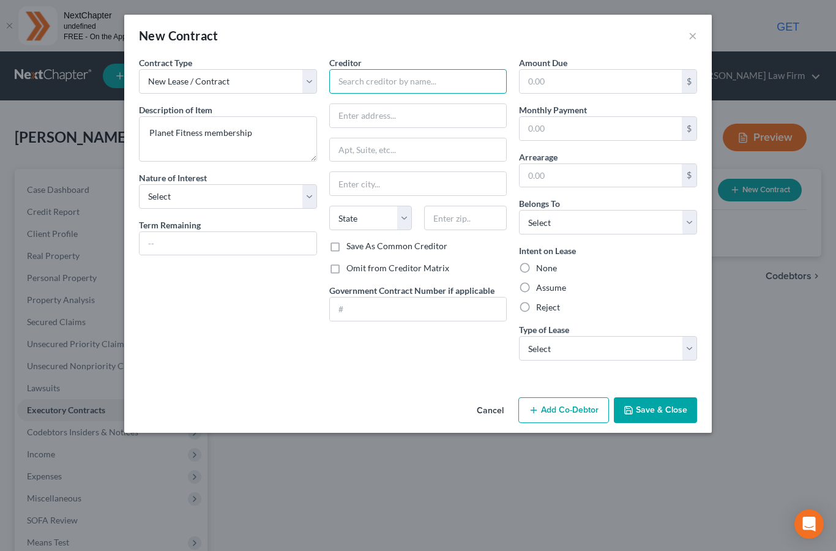
click at [387, 78] on input "text" at bounding box center [418, 81] width 178 height 24
click at [382, 95] on div "Planet Fitness" at bounding box center [402, 103] width 147 height 18
type input "Planet Fitness"
type input "[STREET_ADDRESS]"
type input "[US_STATE]"
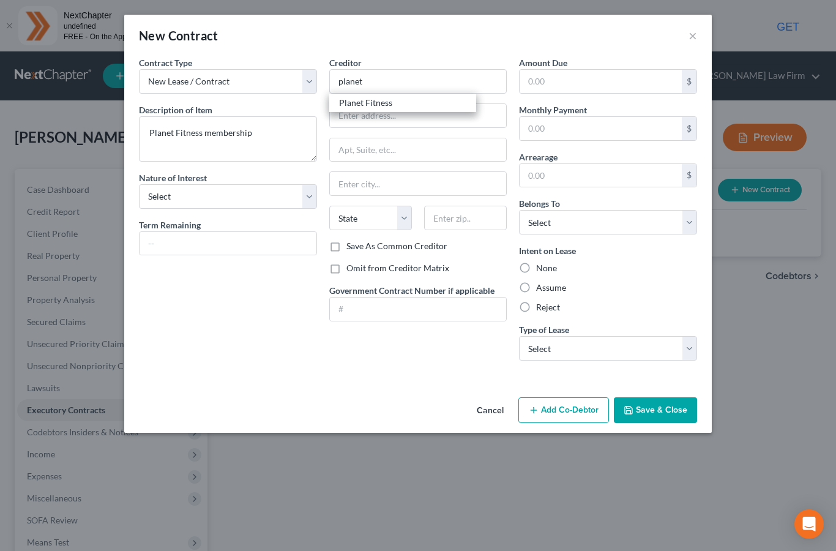
select select "21"
type input "20619"
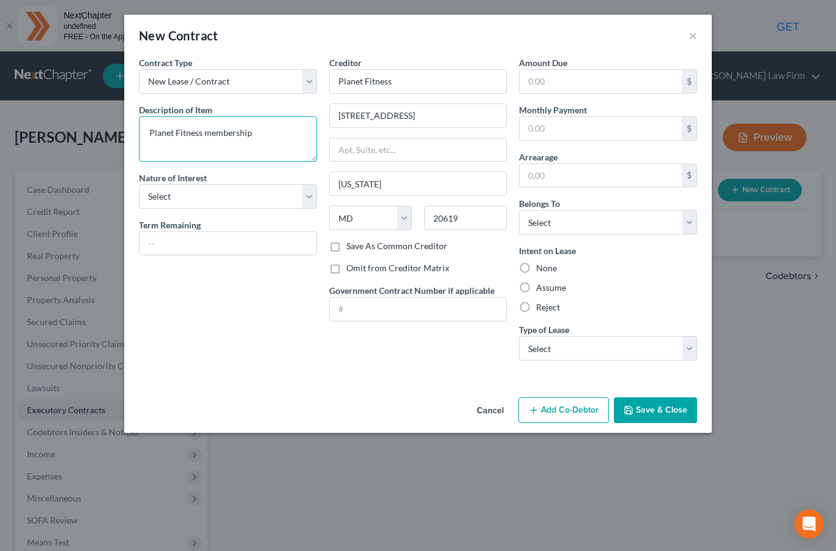
click at [210, 134] on textarea "Planet Fitness membership" at bounding box center [228, 138] width 178 height 45
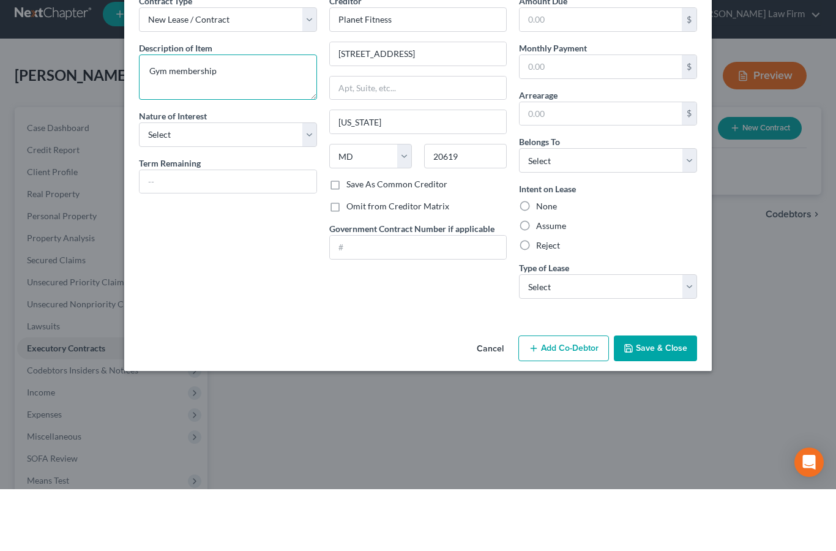
type textarea "Gym membership"
click at [587, 210] on select "Select Debtor 1 Only Debtor 2 Only Debtor 1 And Debtor 2 Only At Least One Of T…" at bounding box center [608, 222] width 178 height 24
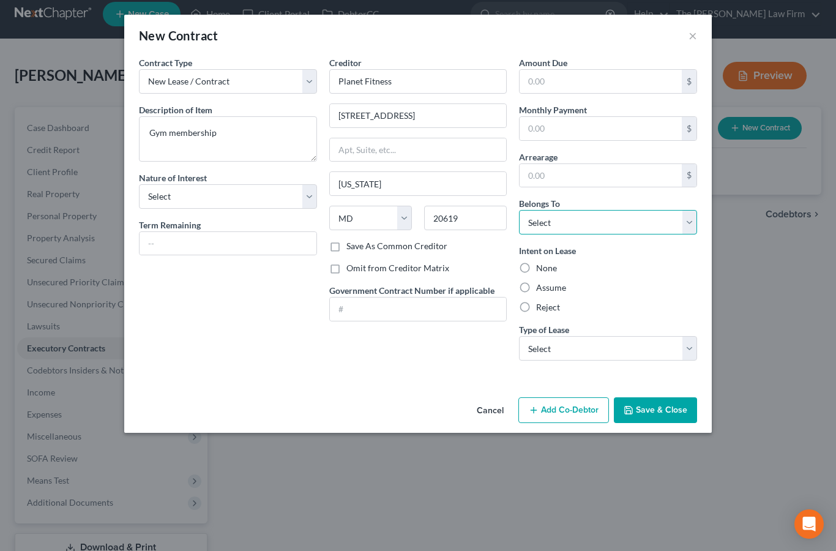
select select "0"
click at [554, 304] on label "Reject" at bounding box center [548, 307] width 24 height 12
click at [549, 304] on input "Reject" at bounding box center [545, 305] width 8 height 8
radio input "true"
click at [590, 345] on select "Select Real Estate Car Other" at bounding box center [608, 348] width 178 height 24
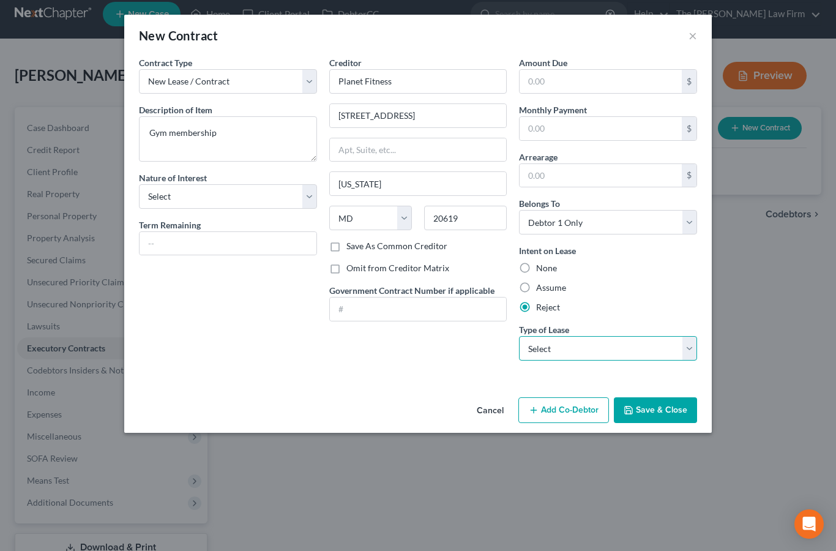
select select "2"
click at [616, 341] on select "Select Real Estate Car Other" at bounding box center [608, 348] width 178 height 24
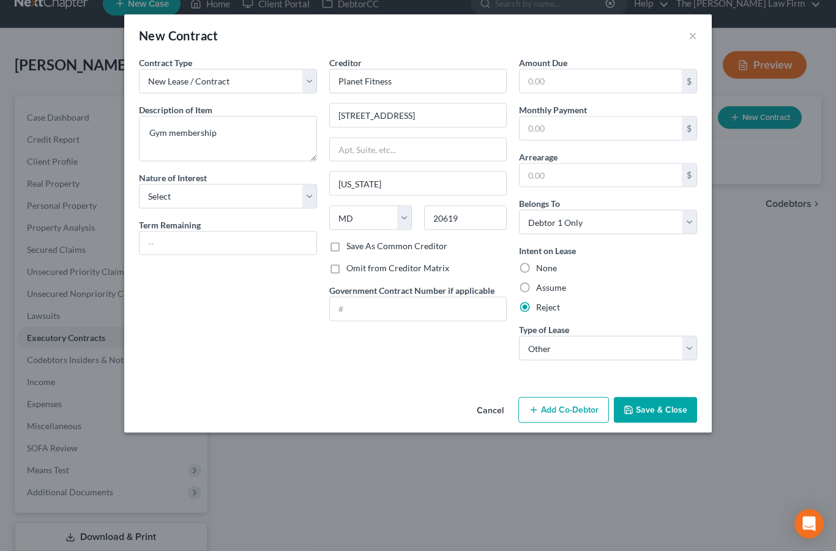
click at [660, 408] on button "Save & Close" at bounding box center [655, 410] width 83 height 26
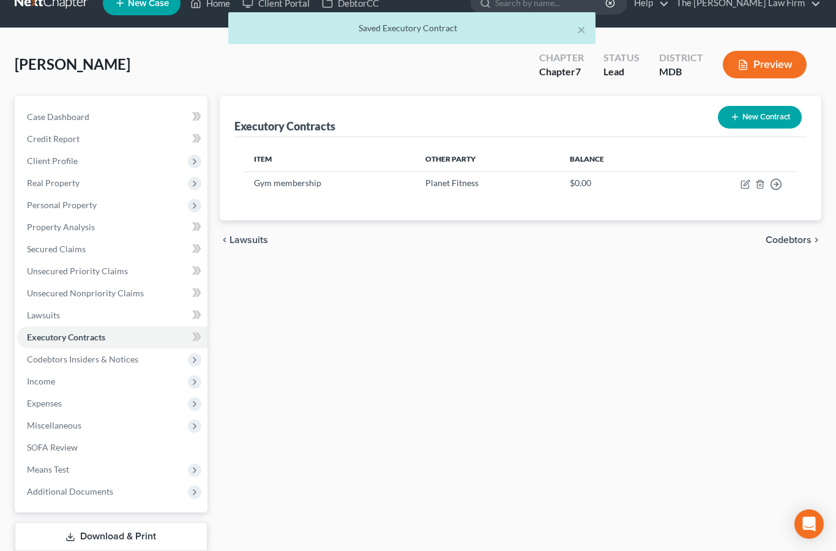
click at [755, 119] on button "New Contract" at bounding box center [760, 117] width 84 height 23
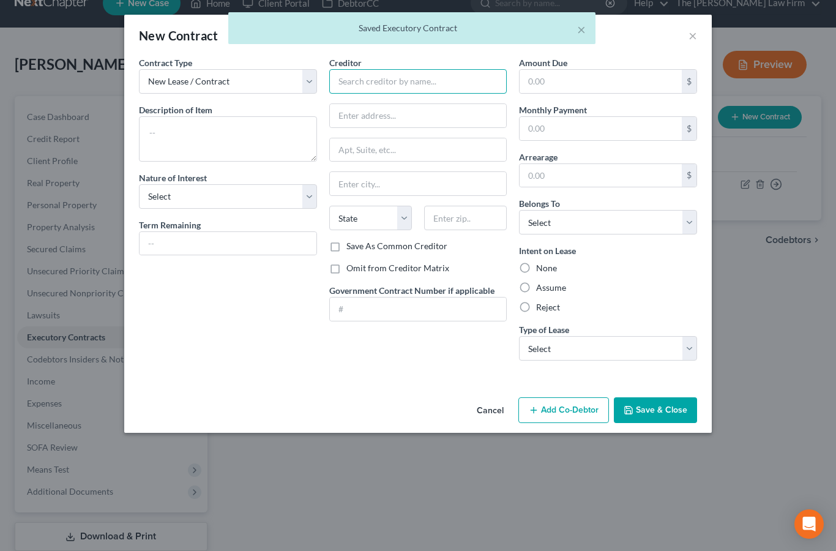
click at [379, 82] on input "text" at bounding box center [418, 81] width 178 height 24
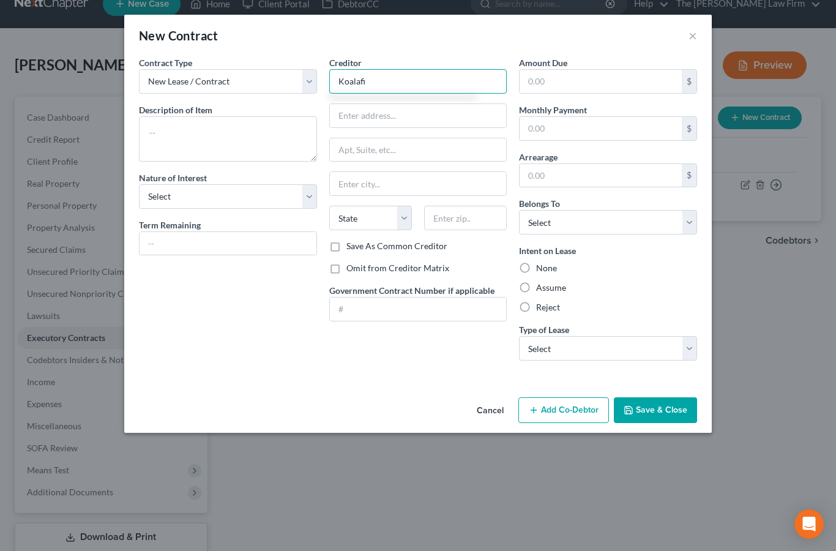
type input "Koalafi"
click at [244, 138] on textarea at bounding box center [228, 138] width 178 height 45
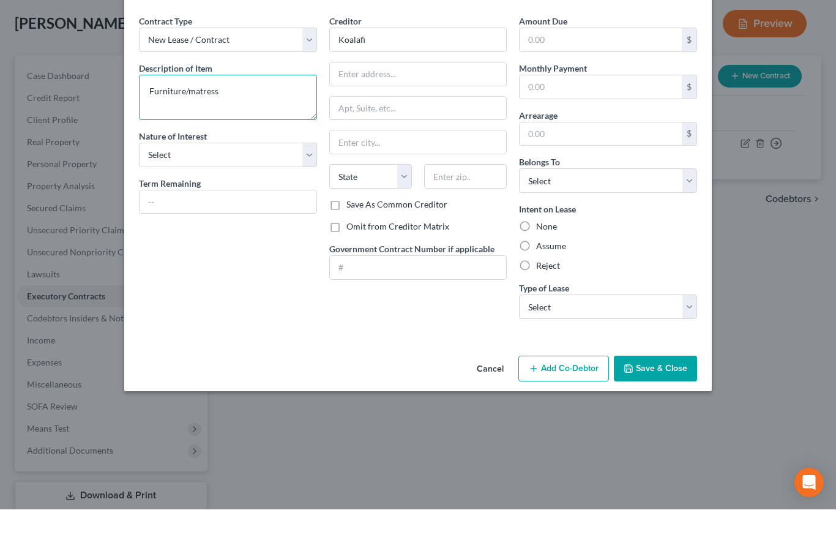
type textarea "Furniture/matress"
click at [584, 210] on select "Select Debtor 1 Only Debtor 2 Only Debtor 1 And Debtor 2 Only At Least One Of T…" at bounding box center [608, 222] width 178 height 24
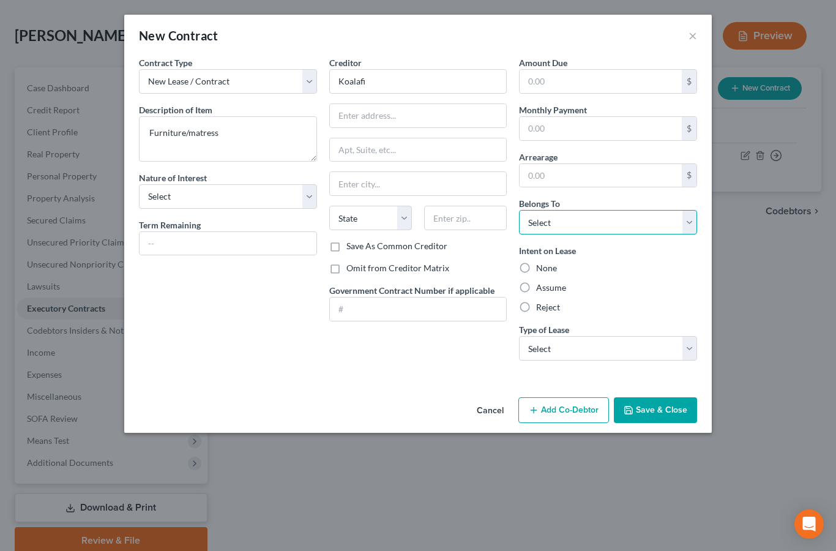
select select "0"
click at [536, 311] on label "Reject" at bounding box center [548, 307] width 24 height 12
click at [541, 309] on input "Reject" at bounding box center [545, 305] width 8 height 8
radio input "true"
click at [556, 352] on select "Select Real Estate Car Other" at bounding box center [608, 348] width 178 height 24
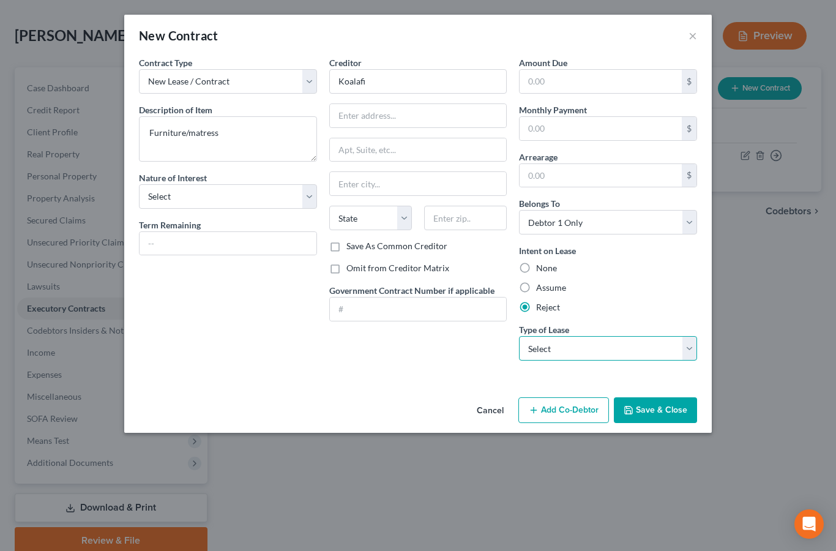
select select "2"
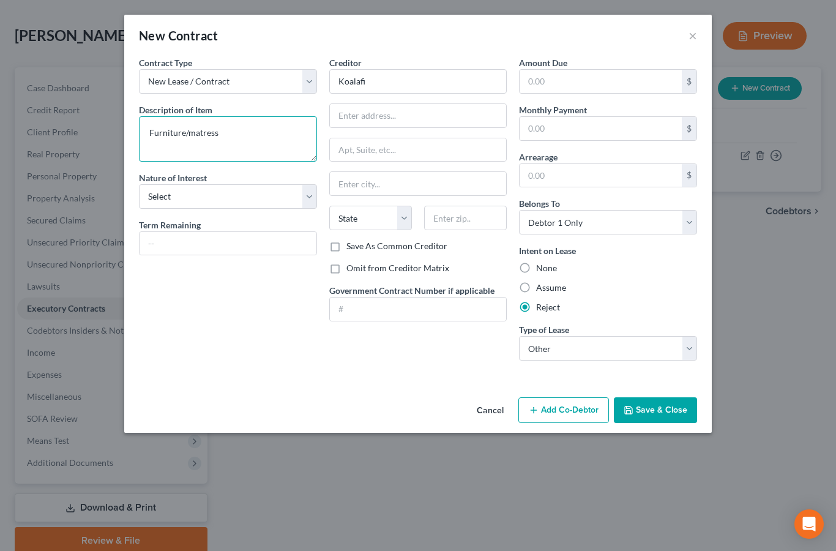
click at [206, 135] on textarea "Furniture/matress" at bounding box center [228, 138] width 178 height 45
click at [193, 136] on textarea "Furniture/mathress" at bounding box center [228, 138] width 178 height 45
click at [195, 124] on textarea "Furniture/mathress" at bounding box center [228, 138] width 178 height 45
click at [186, 127] on textarea "Furniture/mathress" at bounding box center [228, 138] width 178 height 45
type textarea "Furniture/mattress"
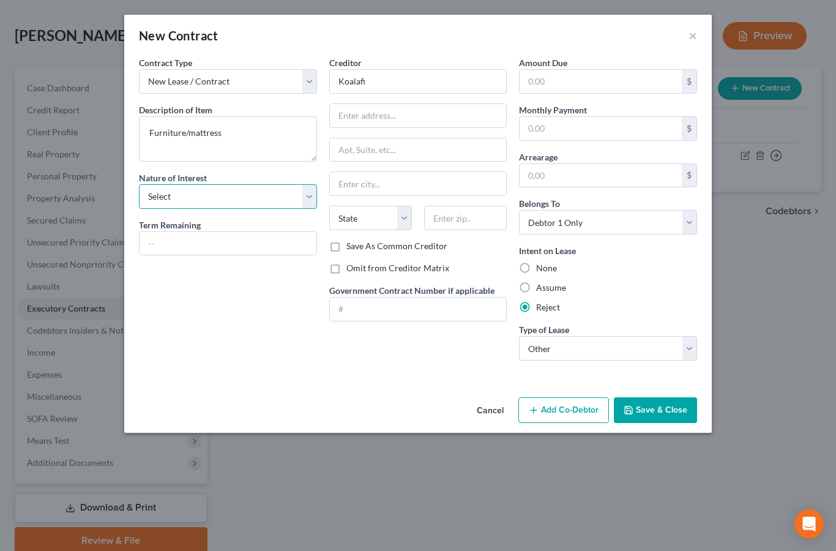
click at [306, 201] on select "Select Purchaser Agent Lessor Lessee" at bounding box center [228, 196] width 178 height 24
click at [370, 113] on input "text" at bounding box center [418, 115] width 177 height 23
type input "PO Box 5518"
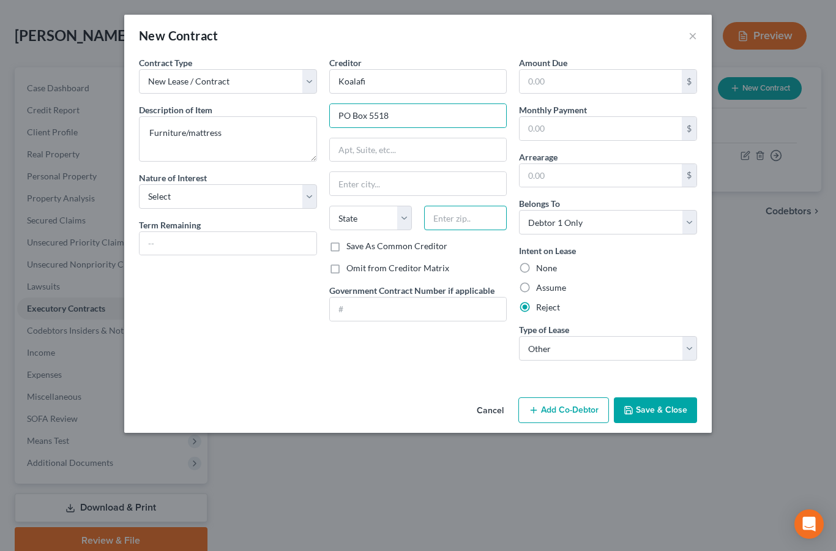
click at [454, 220] on input "text" at bounding box center [465, 218] width 83 height 24
type input "23058"
click at [414, 144] on input "text" at bounding box center [418, 149] width 177 height 23
type input "[PERSON_NAME] [PERSON_NAME]"
select select "48"
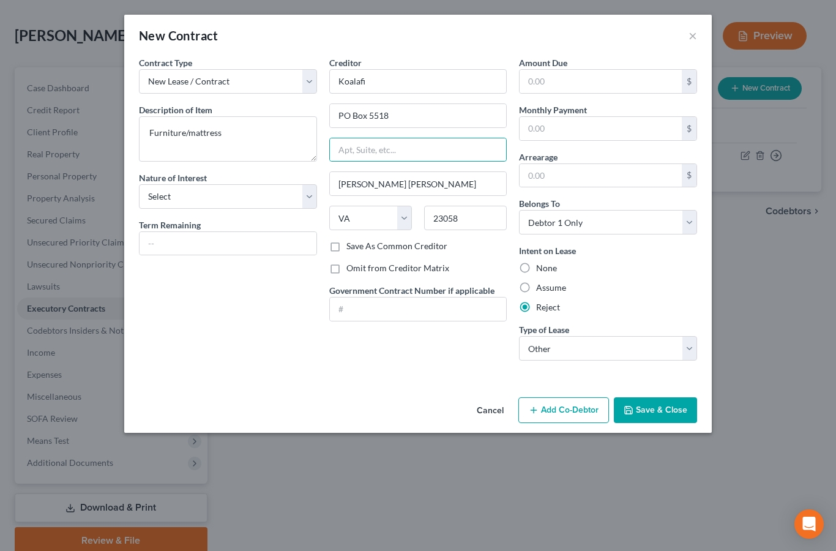
click at [346, 248] on label "Save As Common Creditor" at bounding box center [396, 246] width 101 height 12
click at [351, 248] on input "Save As Common Creditor" at bounding box center [355, 244] width 8 height 8
checkbox input "true"
click at [650, 406] on button "Save & Close" at bounding box center [655, 410] width 83 height 26
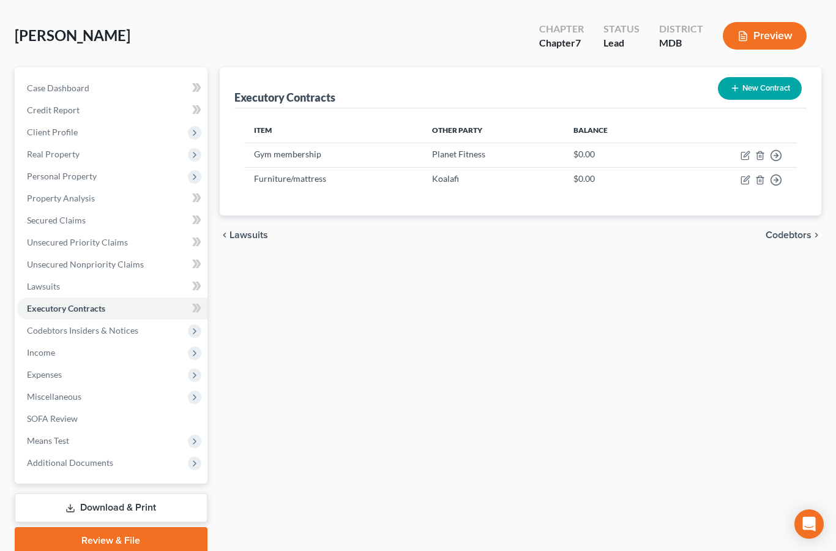
click at [136, 265] on span "Unsecured Nonpriority Claims" at bounding box center [85, 264] width 117 height 10
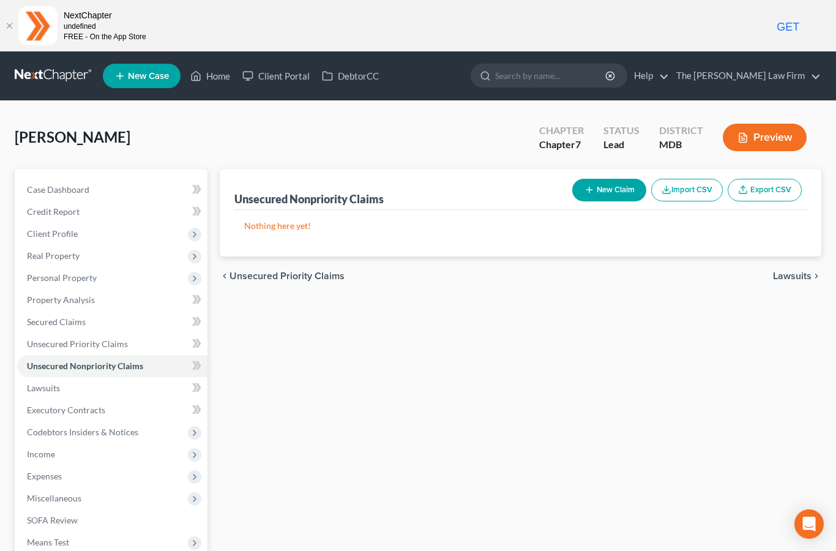
click at [595, 199] on button "New Claim" at bounding box center [609, 190] width 74 height 23
select select "0"
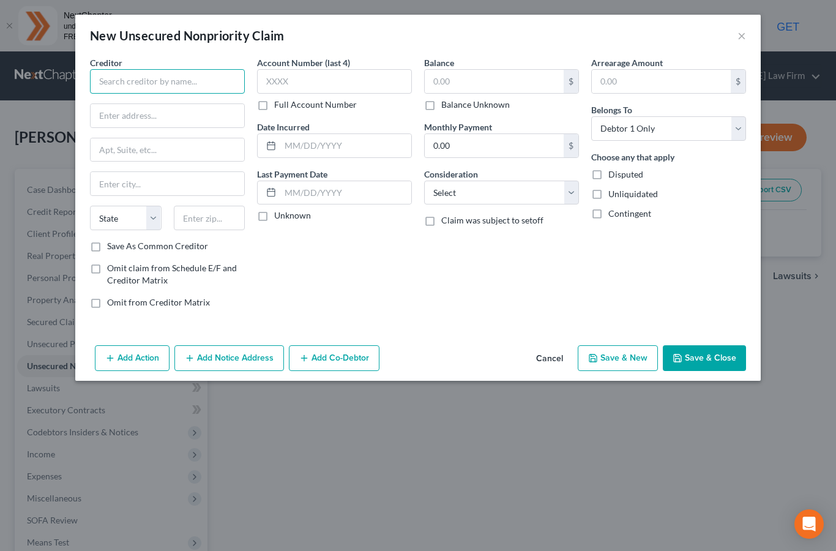
click at [184, 77] on input "text" at bounding box center [167, 81] width 155 height 24
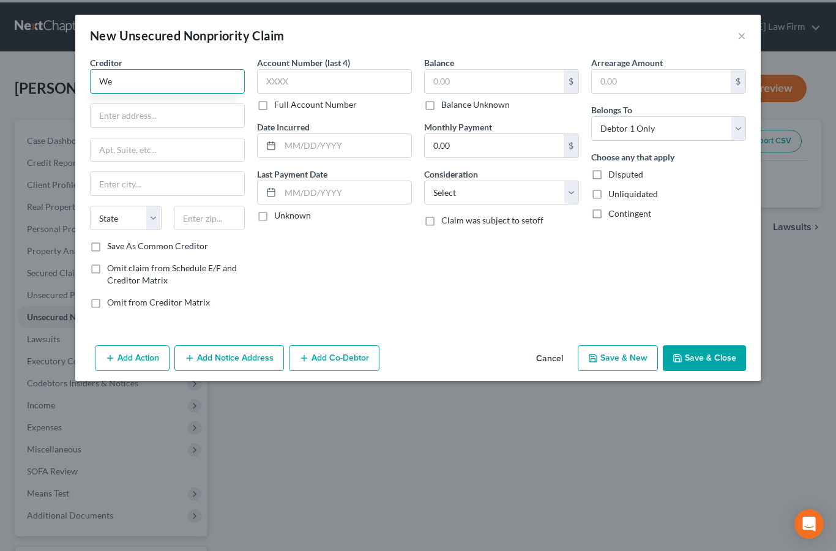
type input "W"
click at [149, 78] on input "text" at bounding box center [167, 81] width 155 height 24
type input "[PERSON_NAME]"
click at [183, 115] on input "text" at bounding box center [168, 115] width 154 height 23
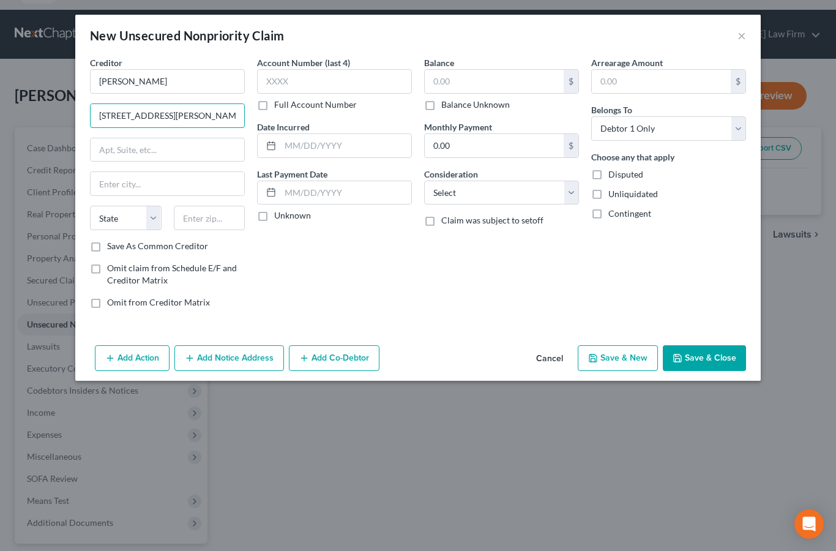
type input "[STREET_ADDRESS][PERSON_NAME]"
click at [215, 219] on input "text" at bounding box center [210, 218] width 72 height 24
type input "85750"
click at [221, 147] on input "text" at bounding box center [168, 149] width 154 height 23
type input "[GEOGRAPHIC_DATA]"
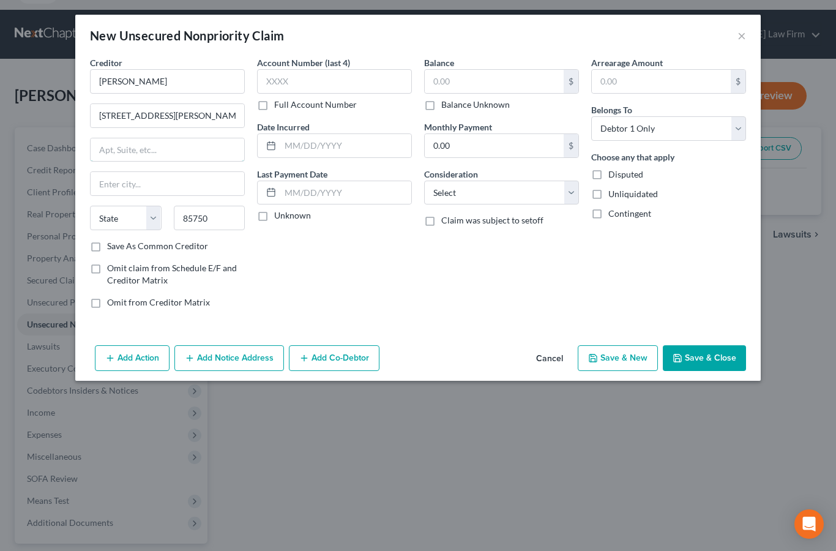
select select "3"
click at [295, 81] on input "text" at bounding box center [334, 81] width 155 height 24
click at [480, 190] on select "Select Cable / Satellite Services Collection Agency Credit Card Debt Debt Couns…" at bounding box center [501, 193] width 155 height 24
click at [551, 192] on select "Select Cable / Satellite Services Collection Agency Credit Card Debt Debt Couns…" at bounding box center [501, 193] width 155 height 24
select select "14"
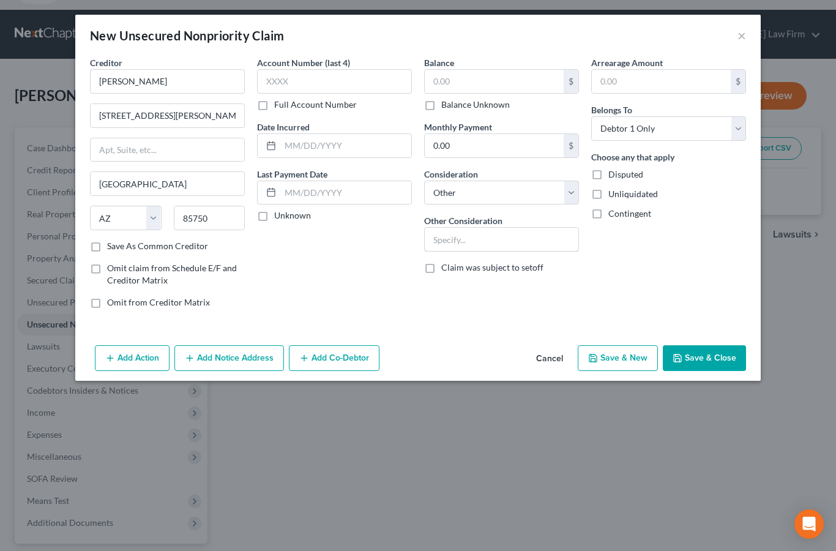
click at [469, 234] on input "text" at bounding box center [502, 239] width 154 height 23
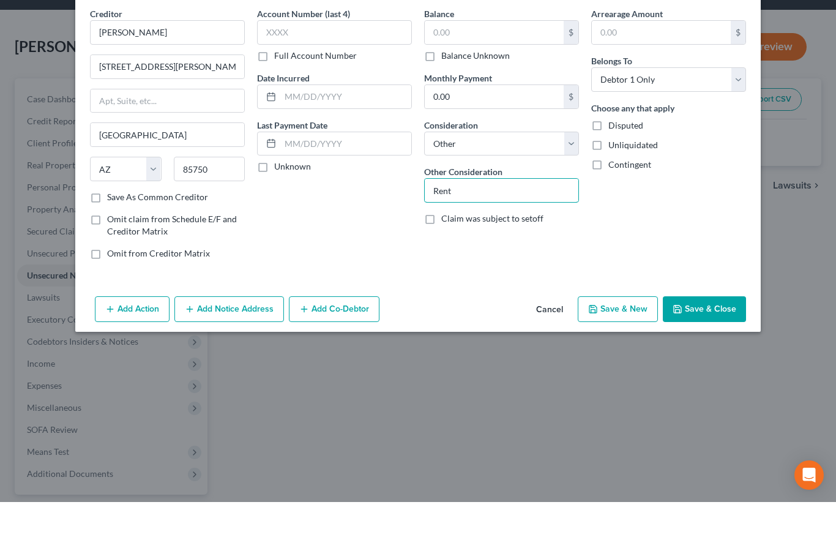
type input "Rent"
click at [471, 70] on input "text" at bounding box center [494, 81] width 139 height 23
type input "500"
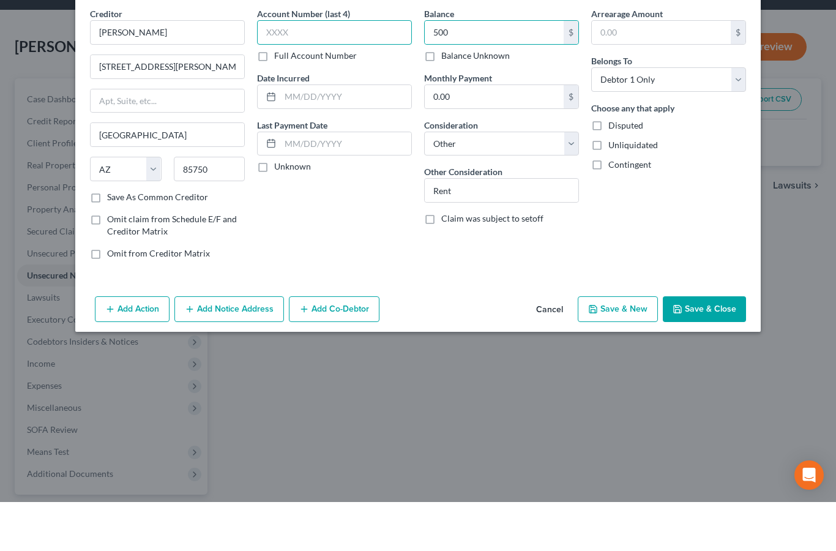
click at [320, 69] on input "text" at bounding box center [334, 81] width 155 height 24
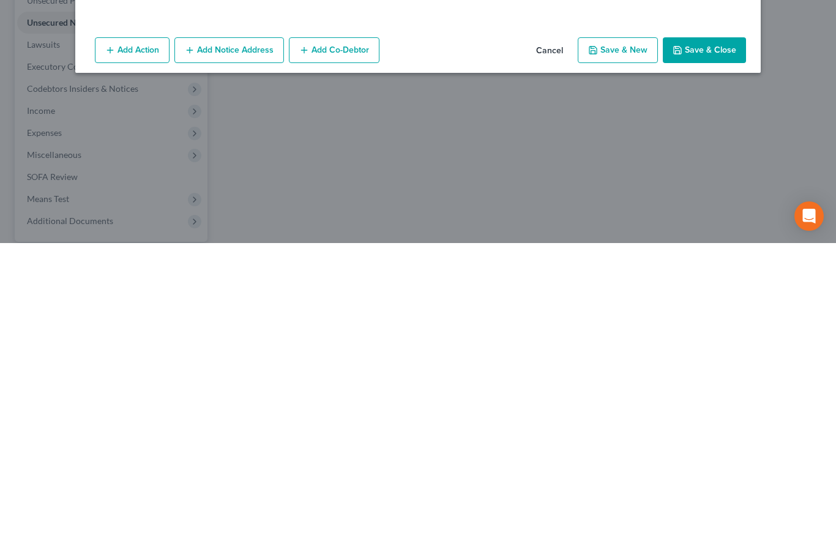
type input "6701"
click at [714, 345] on button "Save & Close" at bounding box center [704, 358] width 83 height 26
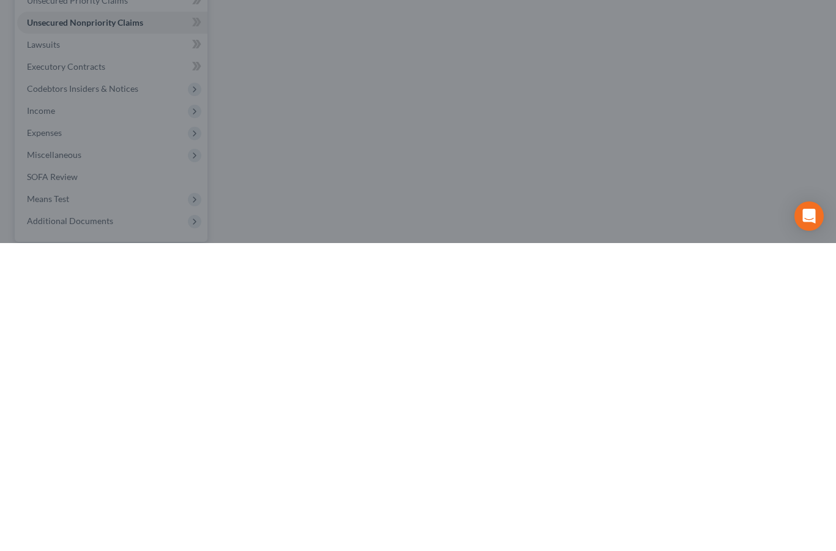
scroll to position [151, 0]
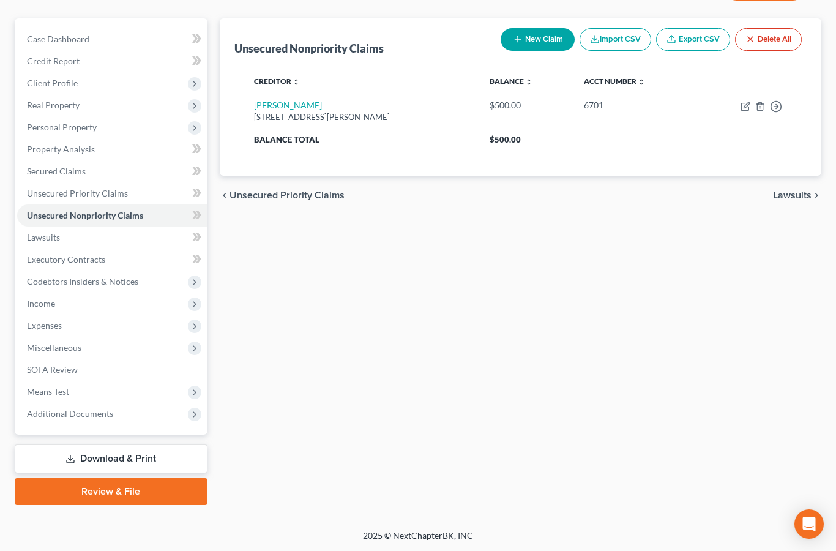
click at [528, 43] on button "New Claim" at bounding box center [538, 39] width 74 height 23
select select "0"
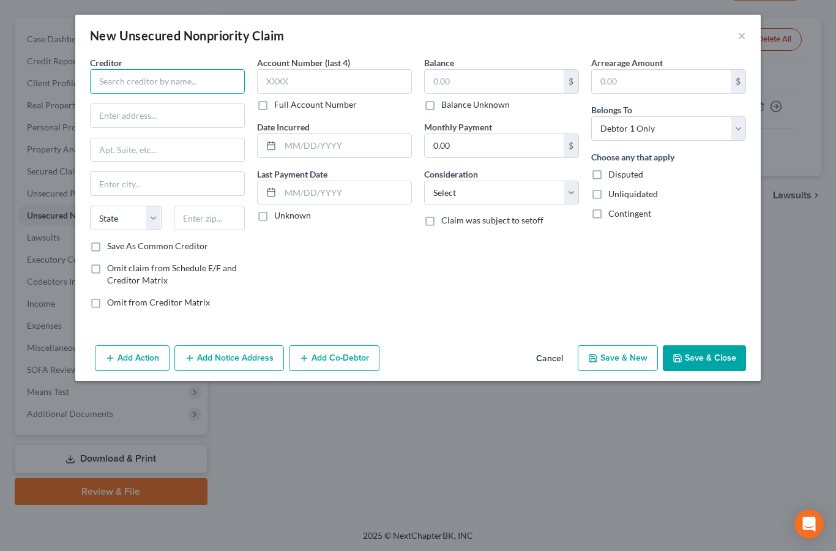
click at [143, 83] on input "text" at bounding box center [167, 81] width 155 height 24
type input "[PERSON_NAME] & [PERSON_NAME]"
click at [190, 116] on input "text" at bounding box center [168, 115] width 154 height 23
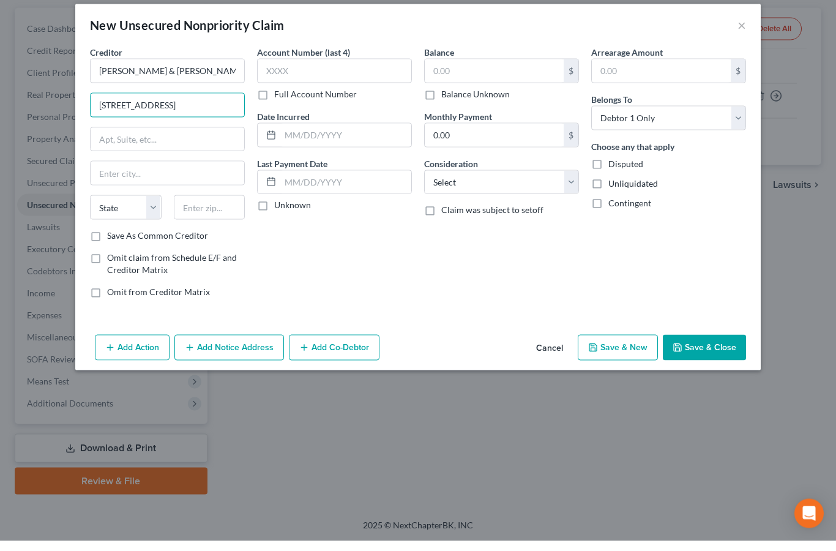
type input "[STREET_ADDRESS]"
click at [217, 207] on input "text" at bounding box center [210, 218] width 72 height 24
type input "21060"
click at [107, 240] on label "Save As Common Creditor" at bounding box center [157, 246] width 101 height 12
click at [112, 240] on input "Save As Common Creditor" at bounding box center [116, 244] width 8 height 8
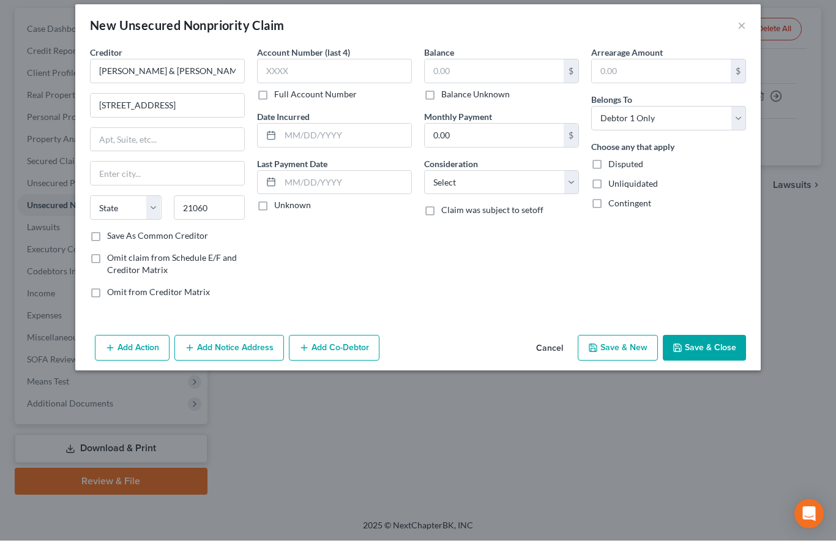
checkbox input "true"
type input "[PERSON_NAME]"
select select "21"
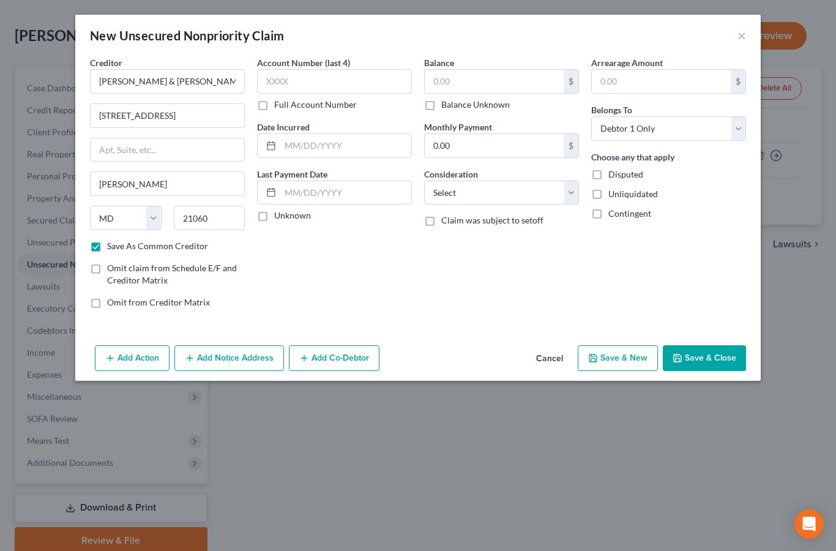
click at [107, 245] on label "Save As Common Creditor" at bounding box center [157, 246] width 101 height 12
click at [112, 245] on input "Save As Common Creditor" at bounding box center [116, 244] width 8 height 8
checkbox input "false"
click at [315, 86] on input "text" at bounding box center [334, 81] width 155 height 24
click at [452, 89] on input "text" at bounding box center [494, 81] width 139 height 23
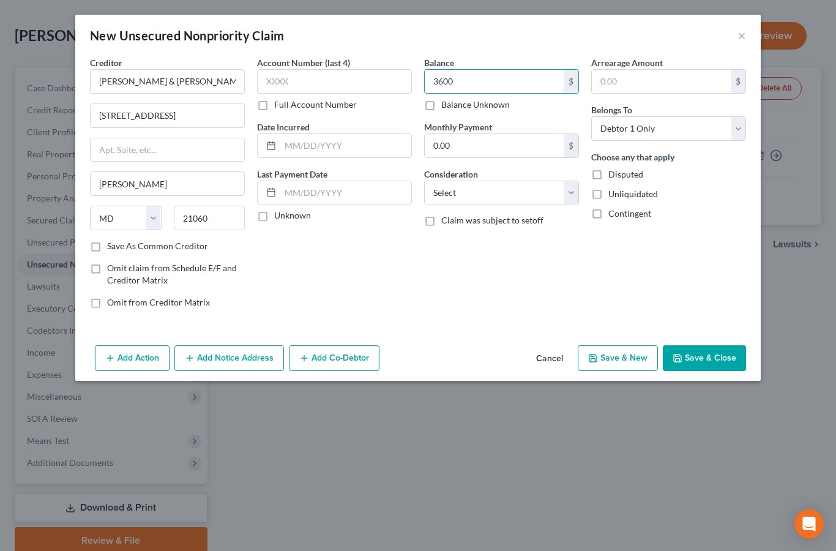
type input "3,600"
click at [477, 185] on select "Select Cable / Satellite Services Collection Agency Credit Card Debt Debt Couns…" at bounding box center [501, 193] width 155 height 24
click at [458, 193] on select "Select Cable / Satellite Services Collection Agency Credit Card Debt Debt Couns…" at bounding box center [501, 193] width 155 height 24
select select "14"
click at [482, 233] on input "text" at bounding box center [502, 239] width 154 height 23
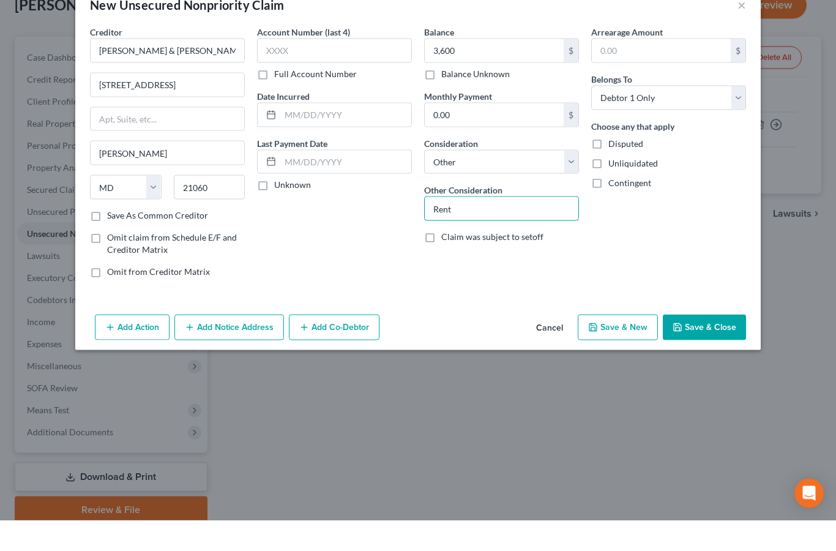
type input "Rent"
click at [286, 69] on input "text" at bounding box center [334, 81] width 155 height 24
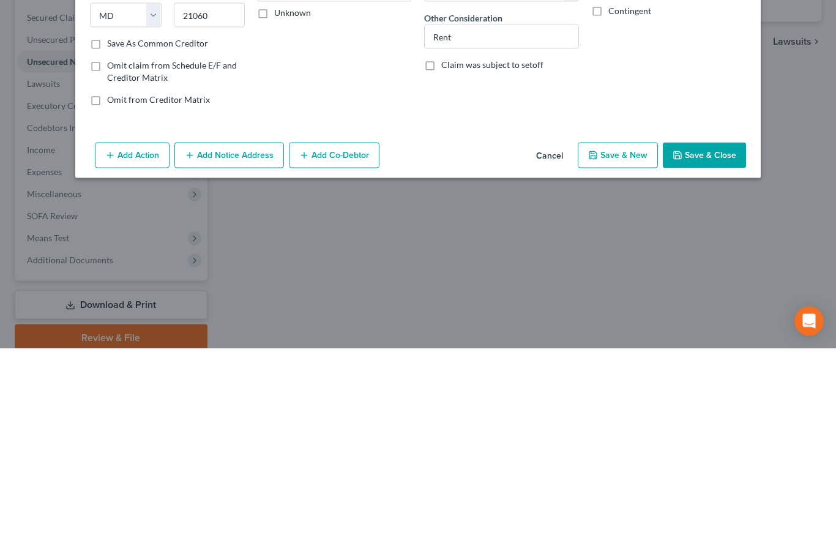
type input "5924"
click at [703, 345] on button "Save & Close" at bounding box center [704, 358] width 83 height 26
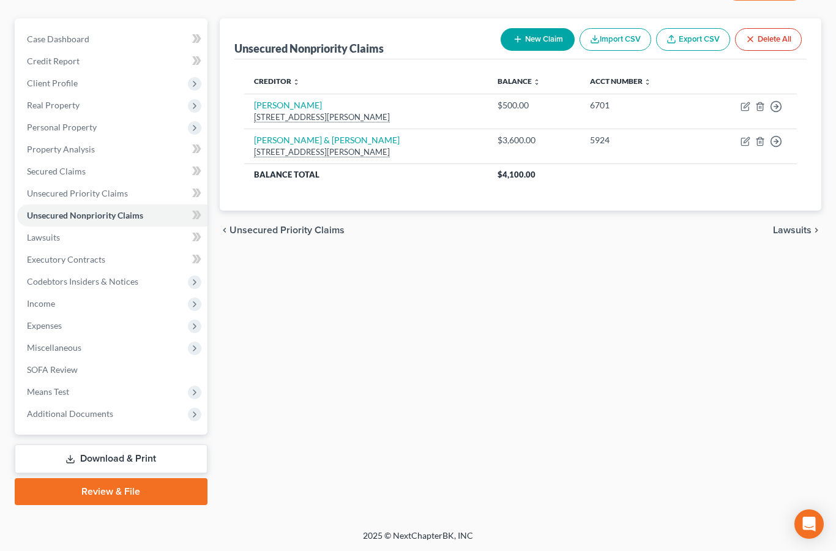
click at [542, 35] on button "New Claim" at bounding box center [538, 39] width 74 height 23
select select "0"
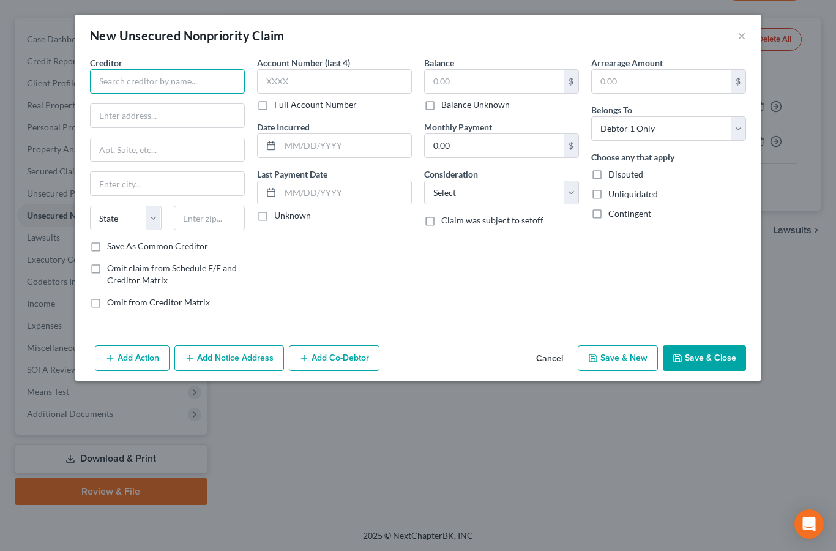
click at [164, 79] on input "text" at bounding box center [167, 81] width 155 height 24
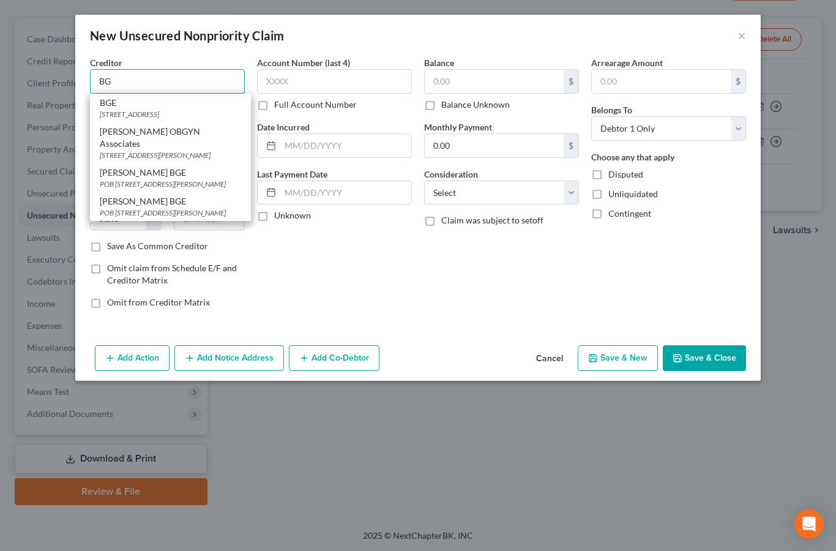
scroll to position [150, 0]
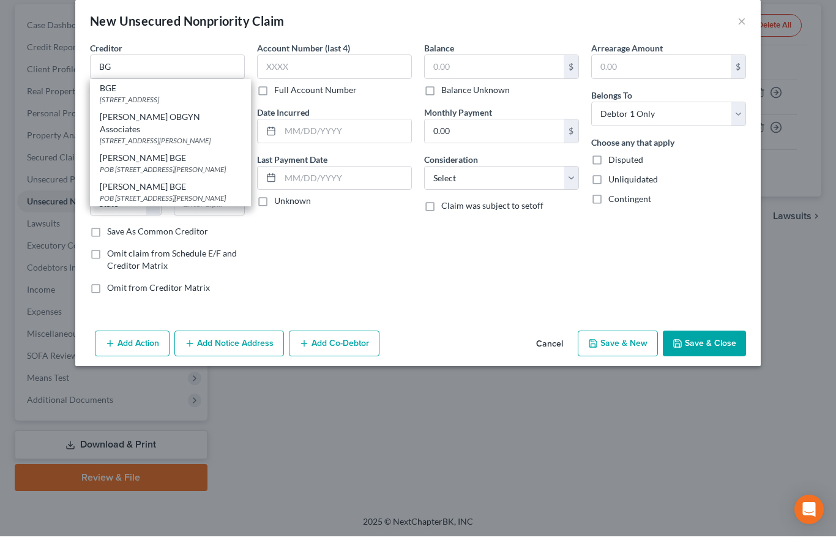
click at [215, 109] on div "[STREET_ADDRESS]" at bounding box center [170, 114] width 141 height 10
type input "BGE"
type input "[STREET_ADDRESS]"
type input "[GEOGRAPHIC_DATA]"
select select "21"
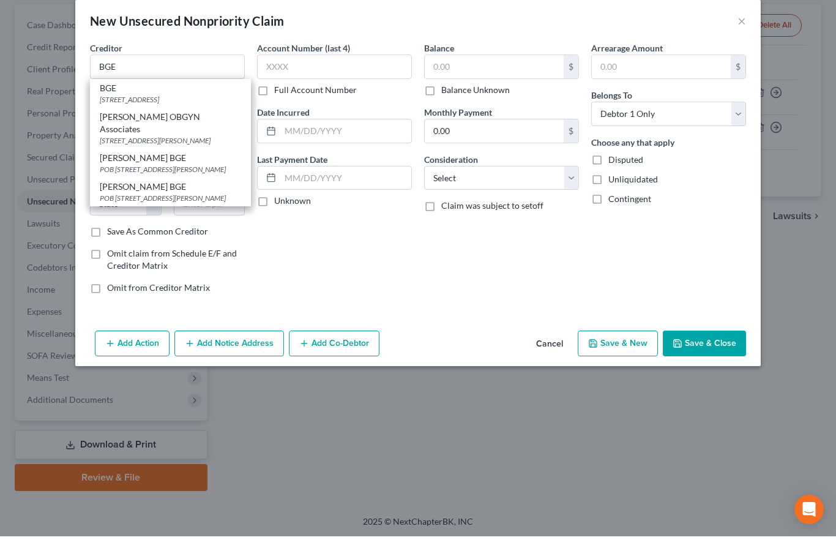
type input "21201"
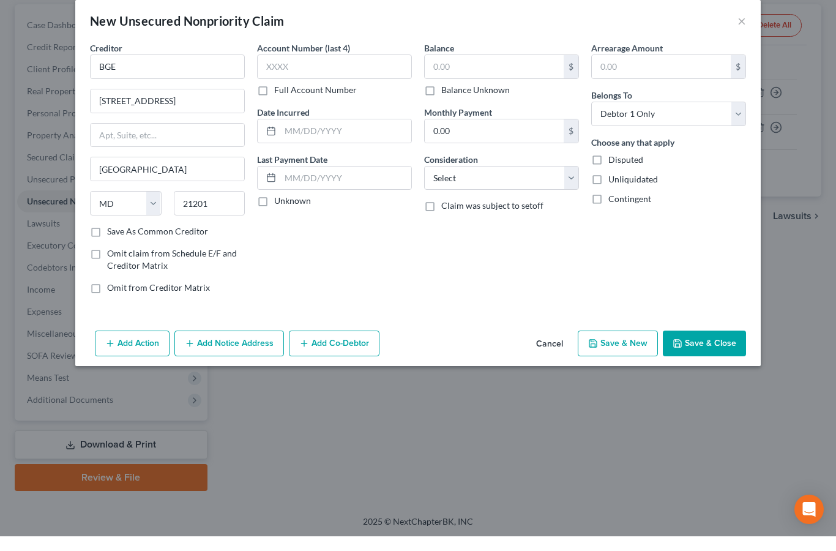
scroll to position [151, 0]
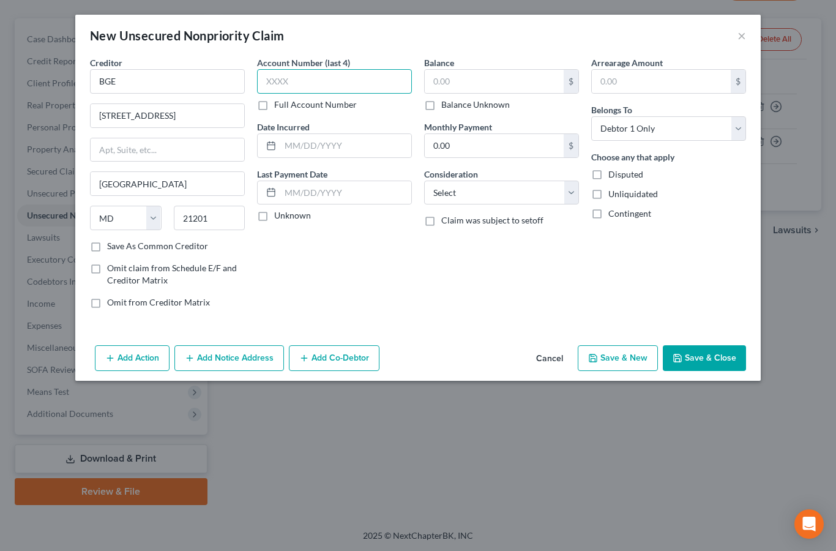
click at [296, 80] on input "text" at bounding box center [334, 81] width 155 height 24
type input "3857"
click at [456, 84] on input "text" at bounding box center [494, 81] width 139 height 23
type input "295.15"
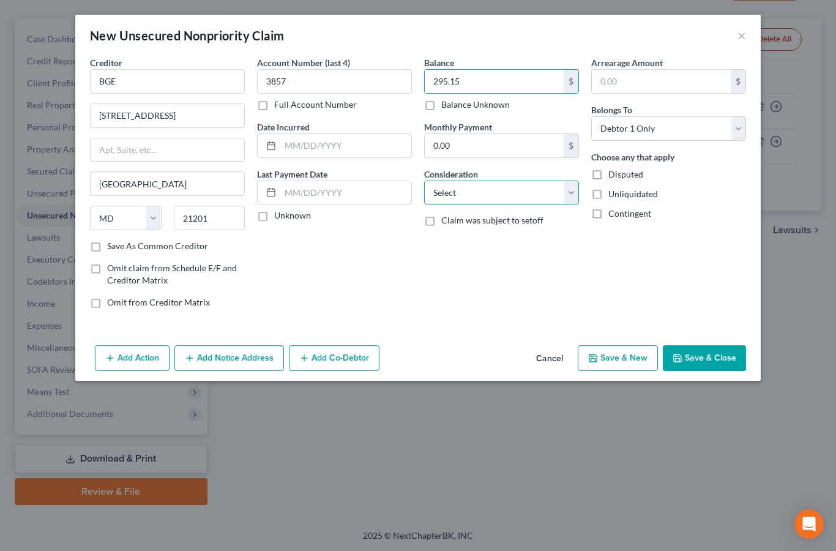
click at [481, 191] on select "Select Cable / Satellite Services Collection Agency Credit Card Debt Debt Couns…" at bounding box center [501, 193] width 155 height 24
click at [487, 192] on select "Select Cable / Satellite Services Collection Agency Credit Card Debt Debt Couns…" at bounding box center [501, 193] width 155 height 24
select select "20"
click at [264, 354] on button "Add Notice Address" at bounding box center [229, 358] width 110 height 26
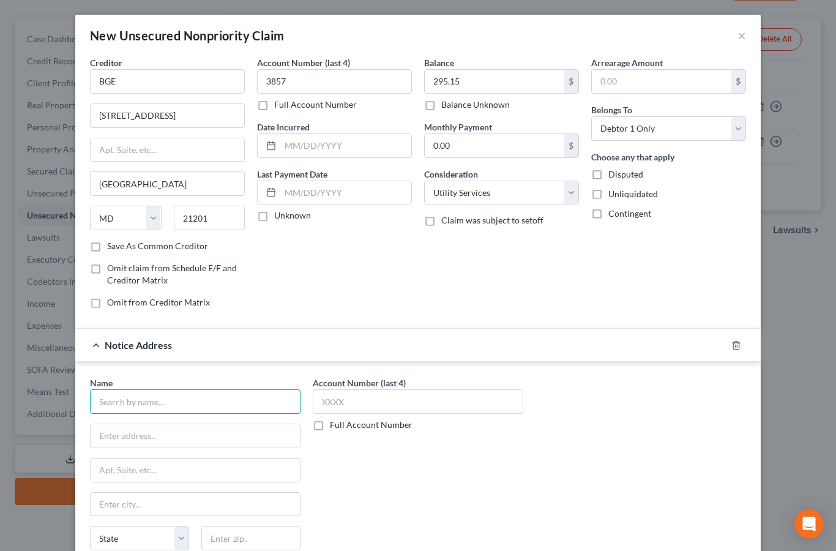
click at [186, 393] on input "text" at bounding box center [195, 401] width 210 height 24
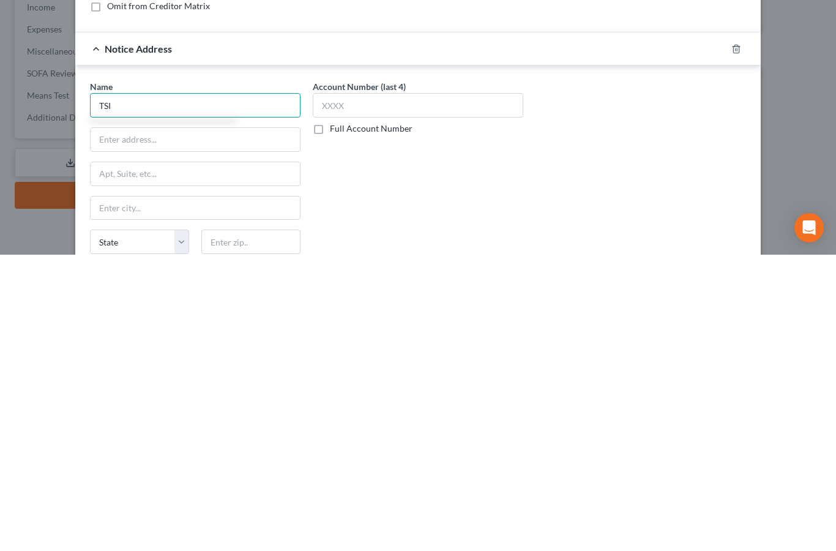
type input "TSI"
click at [168, 424] on input "text" at bounding box center [195, 435] width 209 height 23
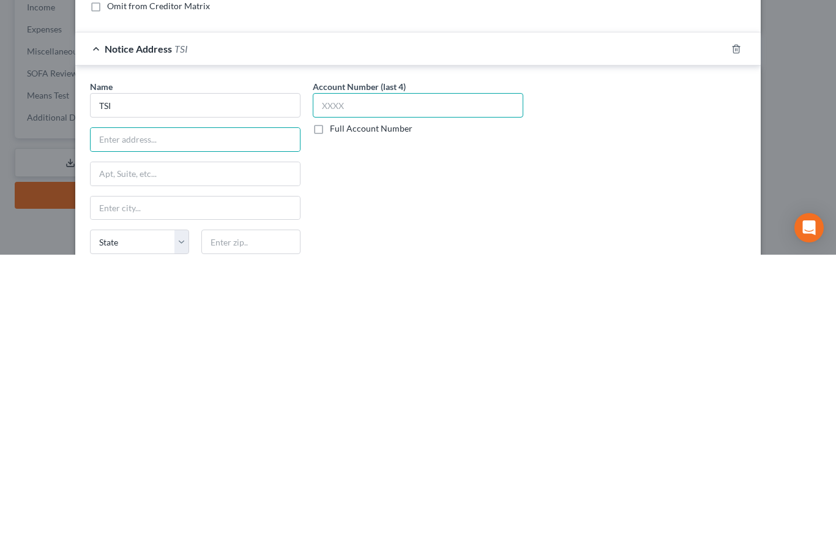
click at [337, 389] on input "text" at bounding box center [418, 401] width 210 height 24
type input "3857"
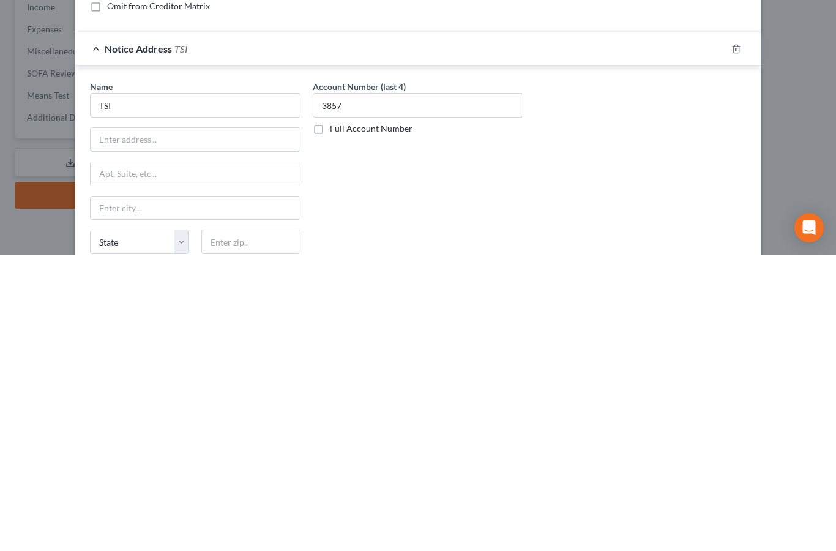
click at [147, 424] on input "text" at bounding box center [195, 435] width 209 height 23
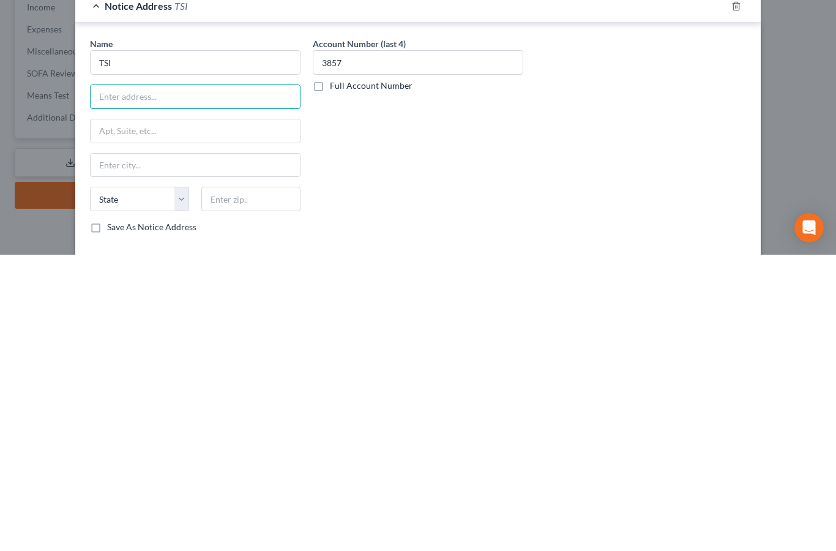
scroll to position [44, 0]
type input "PO Box 15618"
click at [236, 482] on input "text" at bounding box center [250, 494] width 99 height 24
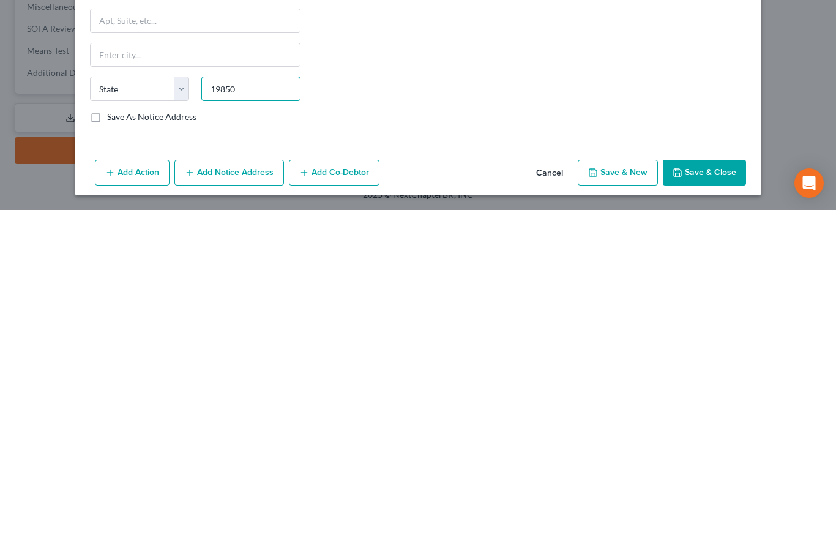
scroll to position [108, 0]
type input "19850"
click at [169, 385] on input "text" at bounding box center [195, 396] width 209 height 23
type input "Wilmington"
select select "7"
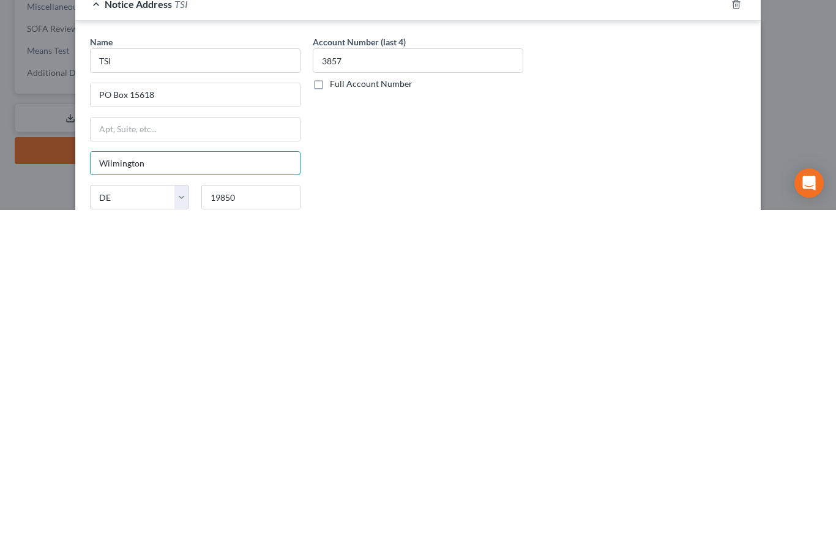
scroll to position [0, 0]
click at [132, 389] on input "TSI" at bounding box center [195, 401] width 210 height 24
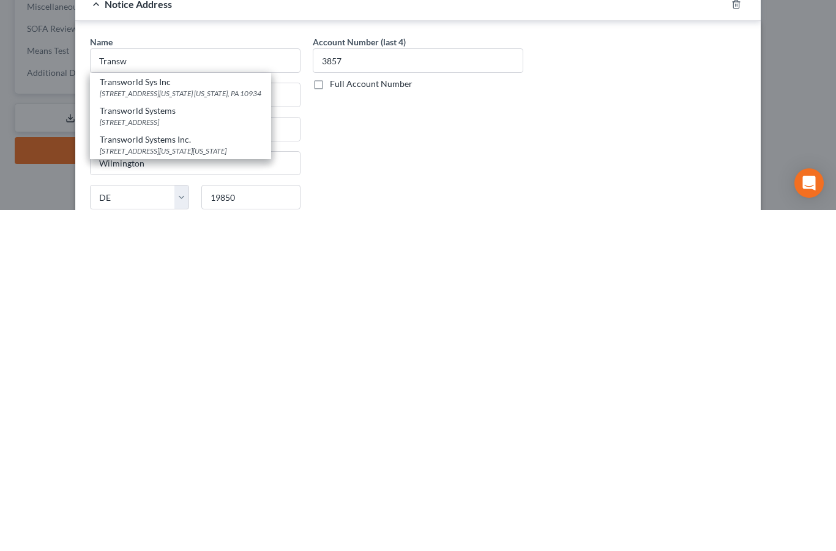
click at [166, 486] on div "[STREET_ADDRESS][US_STATE][US_STATE]" at bounding box center [181, 491] width 162 height 10
type input "Transworld Systems Inc."
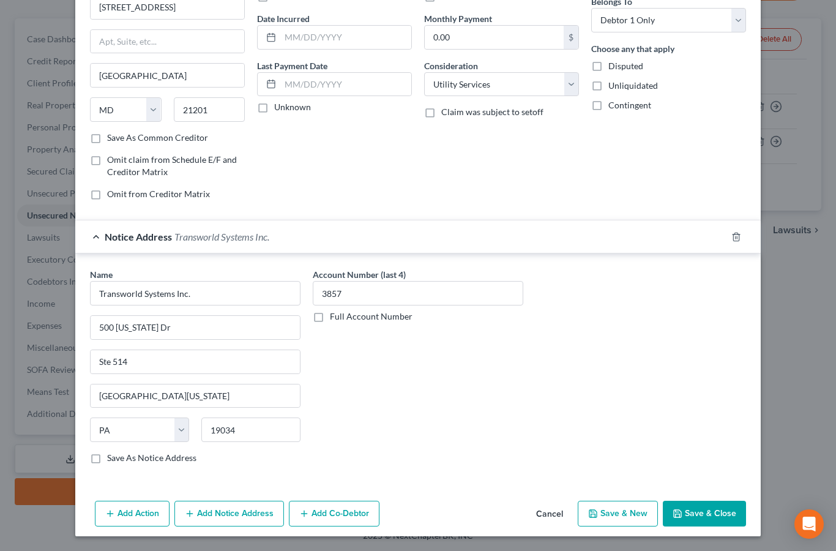
scroll to position [108, 0]
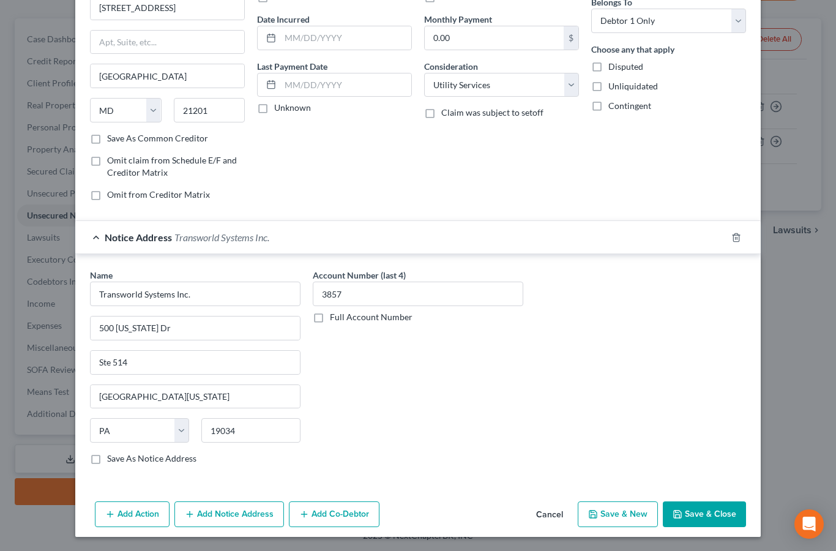
click at [717, 510] on button "Save & Close" at bounding box center [704, 514] width 83 height 26
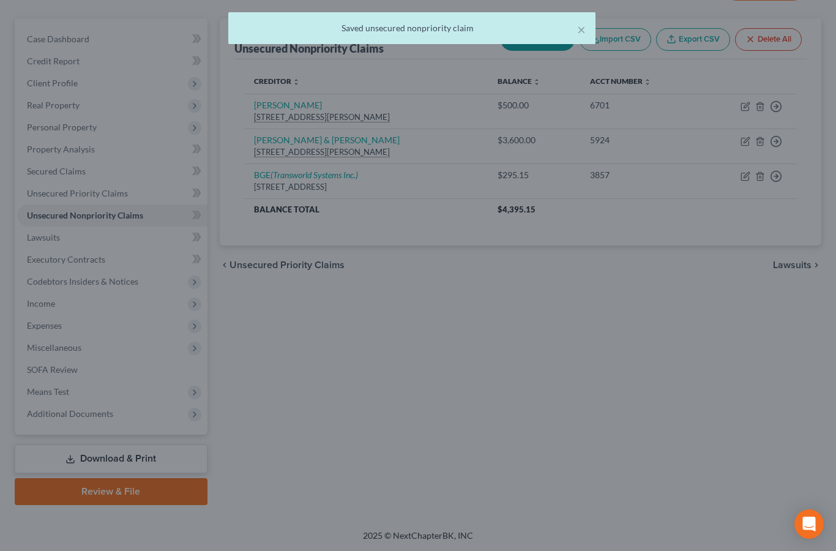
scroll to position [0, 0]
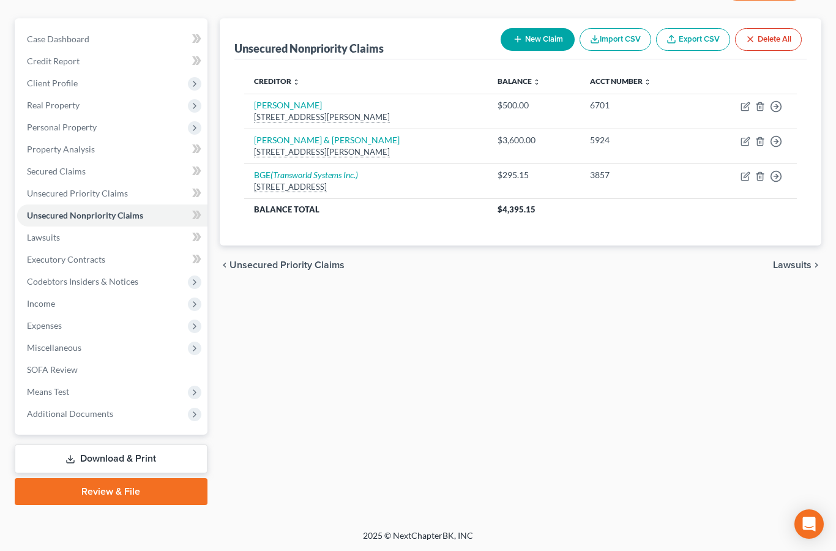
click at [543, 37] on button "New Claim" at bounding box center [538, 39] width 74 height 23
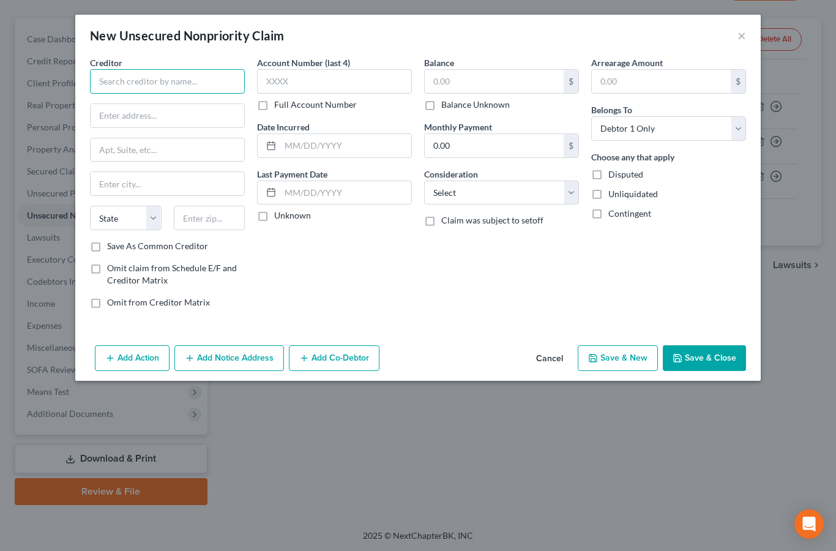
click at [158, 78] on input "text" at bounding box center [167, 81] width 155 height 24
click at [205, 154] on input "text" at bounding box center [168, 149] width 154 height 23
click at [439, 87] on input "text" at bounding box center [494, 81] width 139 height 23
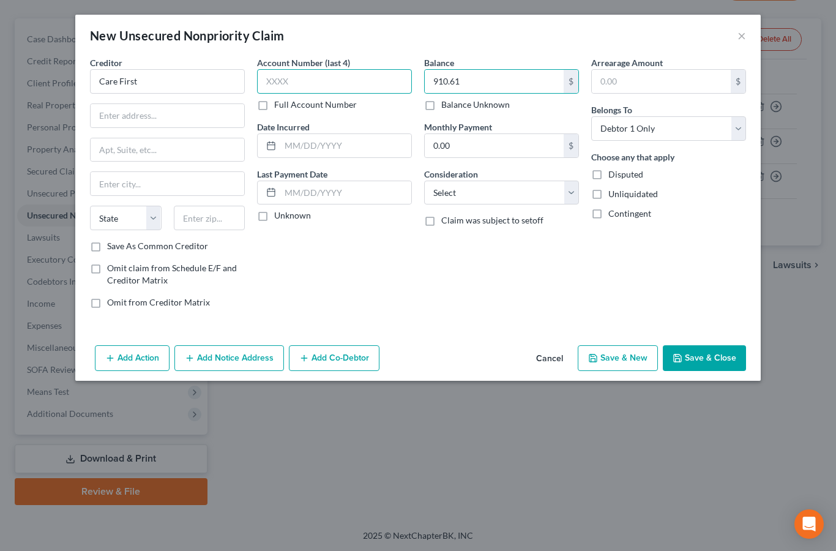
click at [347, 79] on input "text" at bounding box center [334, 81] width 155 height 24
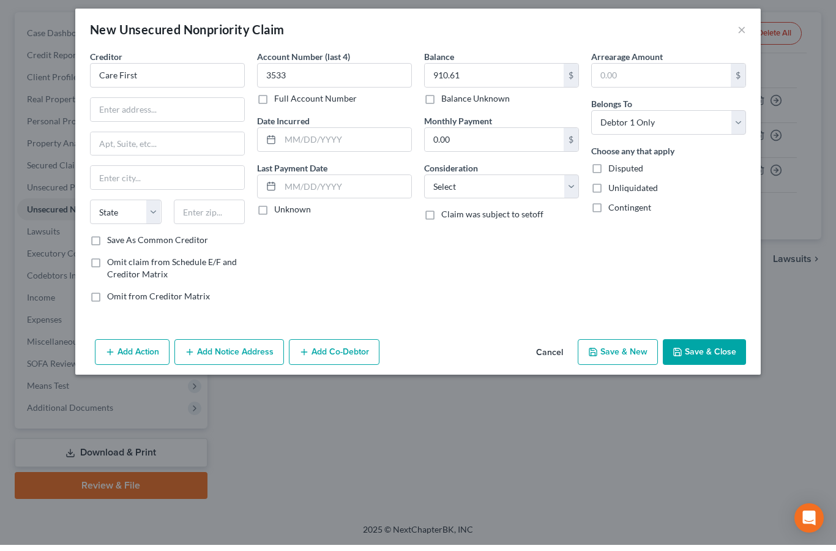
click at [482, 181] on select "Select Cable / Satellite Services Collection Agency Credit Card Debt Debt Couns…" at bounding box center [501, 193] width 155 height 24
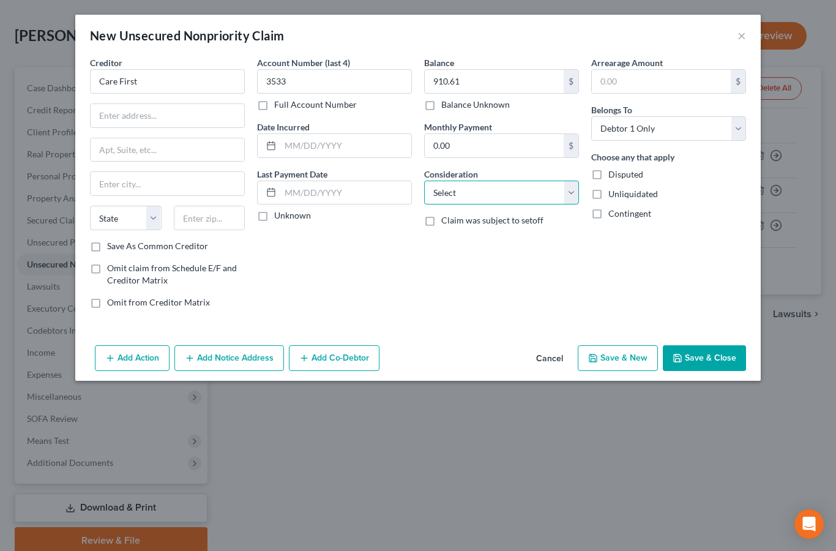
click at [450, 185] on select "Select Cable / Satellite Services Collection Agency Credit Card Debt Debt Couns…" at bounding box center [501, 193] width 155 height 24
click at [146, 112] on input "text" at bounding box center [168, 115] width 154 height 23
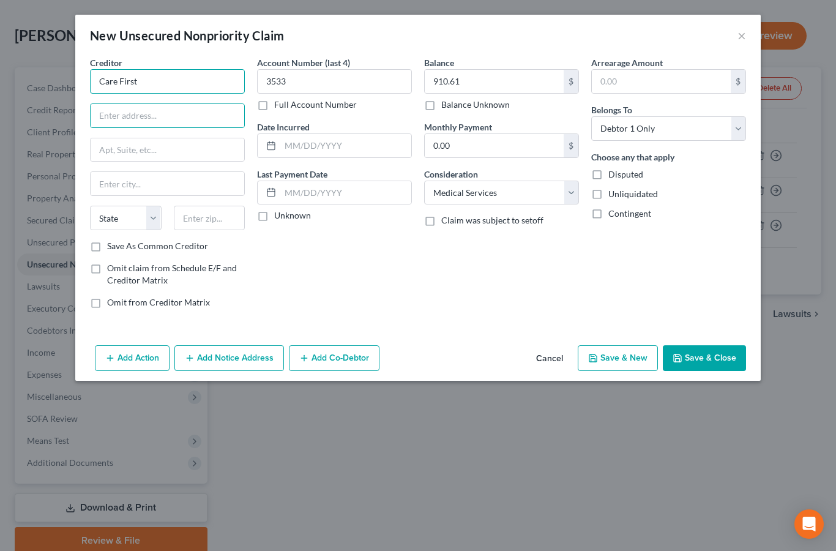
click at [124, 85] on input "Care First" at bounding box center [167, 81] width 155 height 24
click at [203, 119] on input "text" at bounding box center [168, 115] width 154 height 23
click at [220, 214] on input "text" at bounding box center [210, 218] width 72 height 24
click at [197, 140] on input "text" at bounding box center [168, 149] width 154 height 23
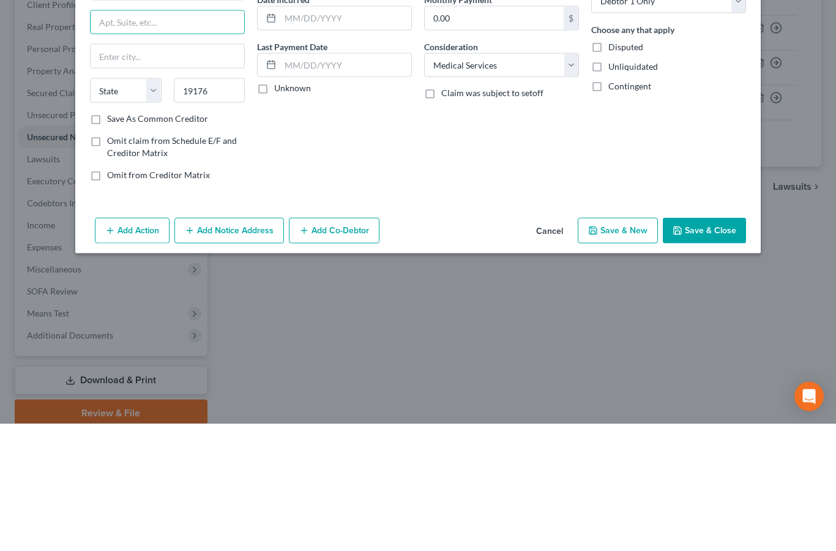
click at [107, 240] on label "Save As Common Creditor" at bounding box center [157, 246] width 101 height 12
click at [112, 240] on input "Save As Common Creditor" at bounding box center [116, 244] width 8 height 8
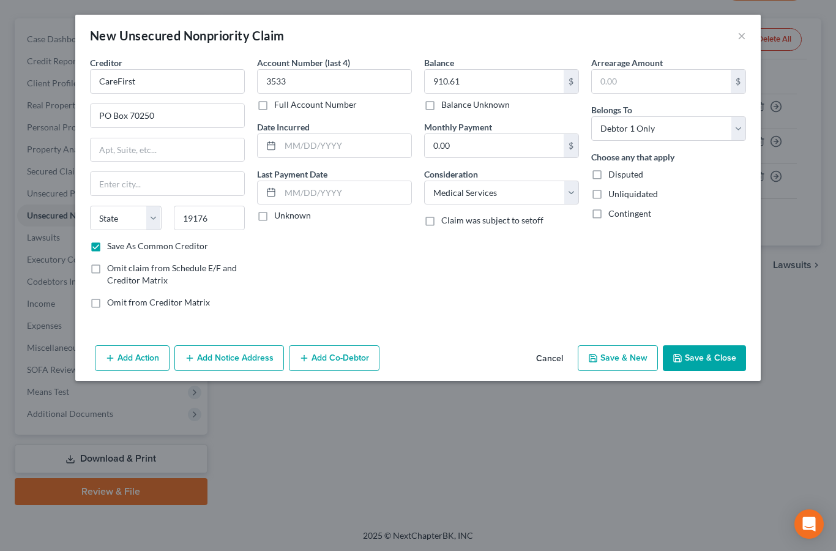
click at [697, 357] on button "Save & Close" at bounding box center [704, 358] width 83 height 26
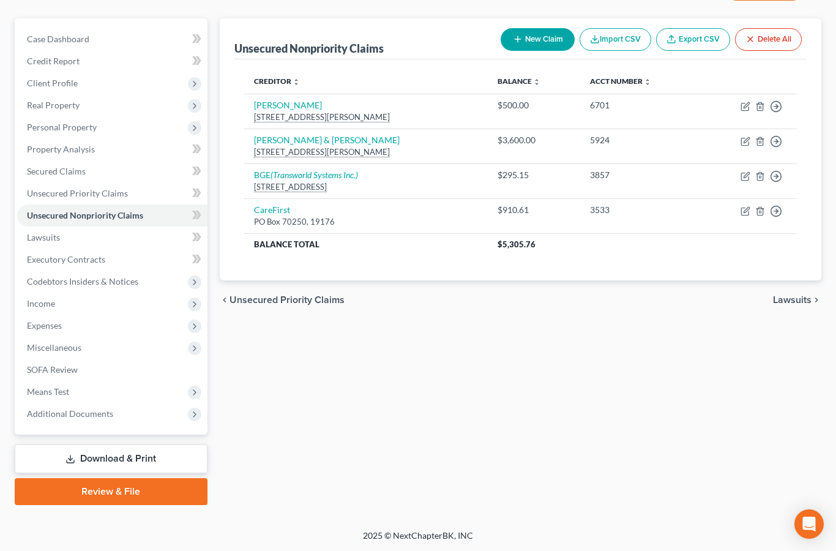
click at [549, 35] on button "New Claim" at bounding box center [538, 39] width 74 height 23
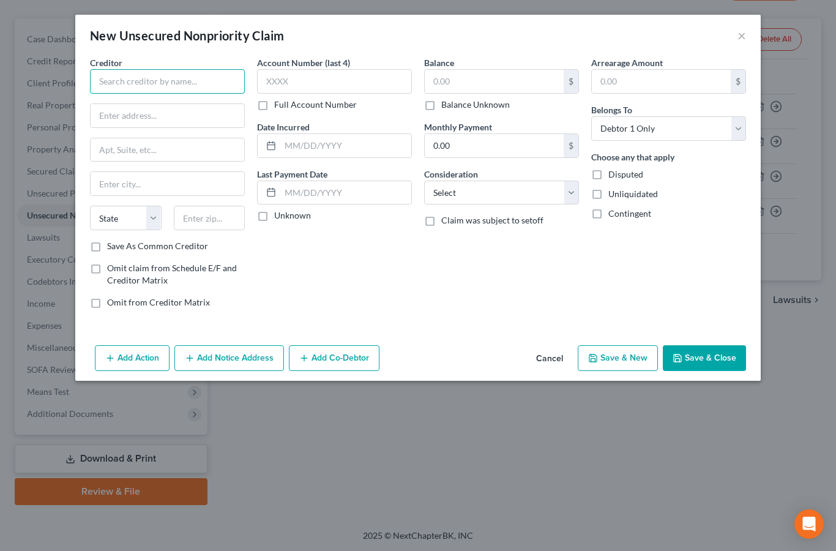
click at [184, 81] on input "text" at bounding box center [167, 81] width 155 height 24
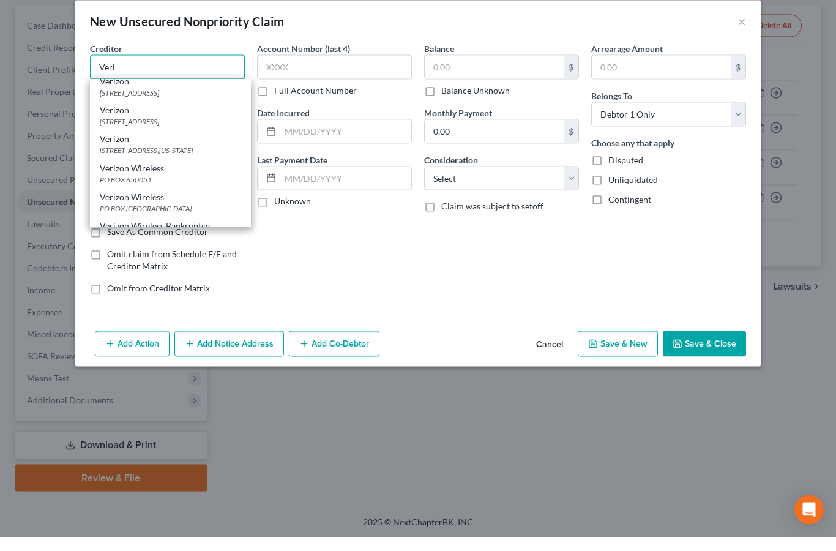
scroll to position [92, 0]
click at [195, 160] on div "[STREET_ADDRESS][US_STATE]" at bounding box center [170, 165] width 141 height 10
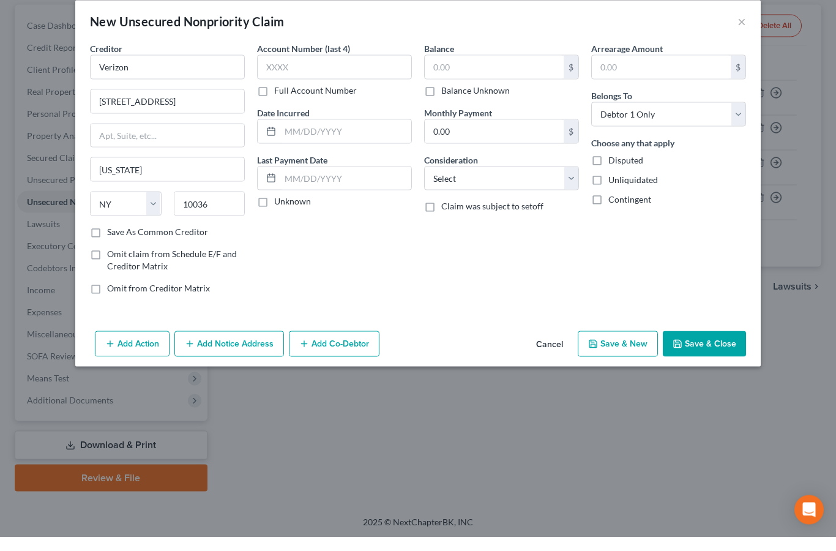
scroll to position [0, 0]
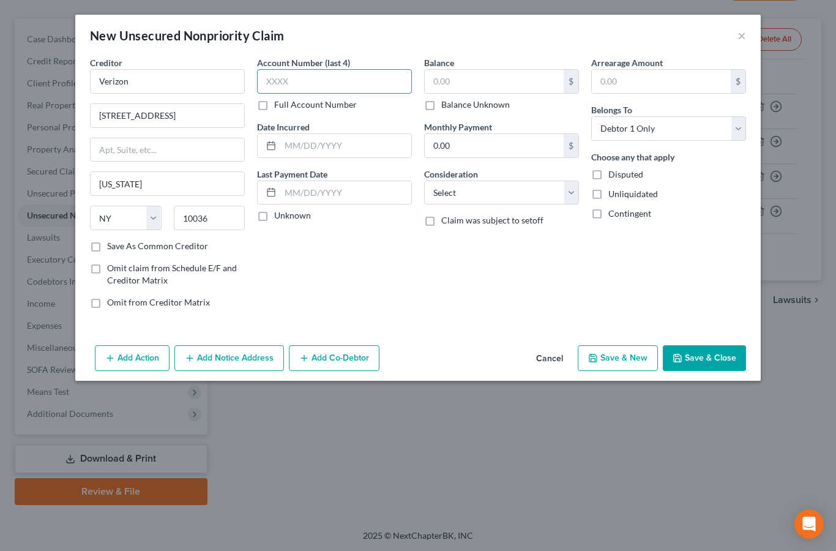
click at [281, 76] on input "text" at bounding box center [334, 81] width 155 height 24
click at [451, 83] on input "text" at bounding box center [494, 81] width 139 height 23
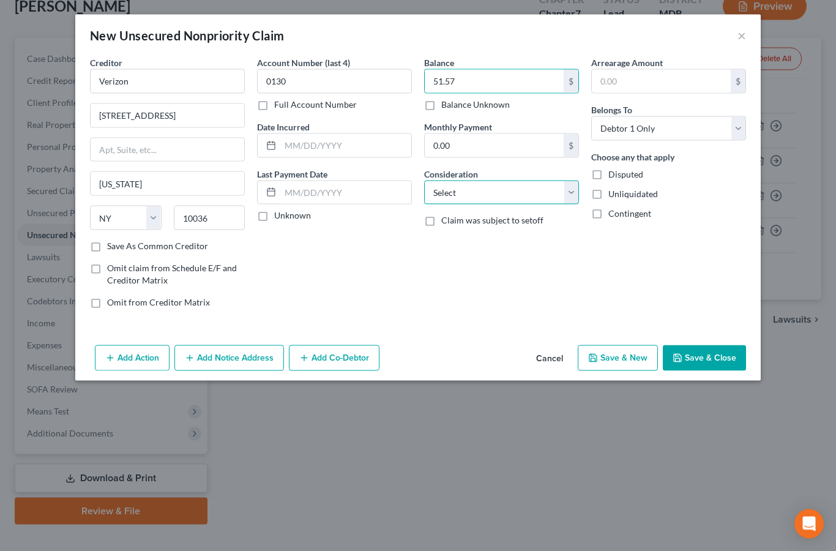
click at [571, 194] on select "Select Cable / Satellite Services Collection Agency Credit Card Debt Debt Couns…" at bounding box center [501, 193] width 155 height 24
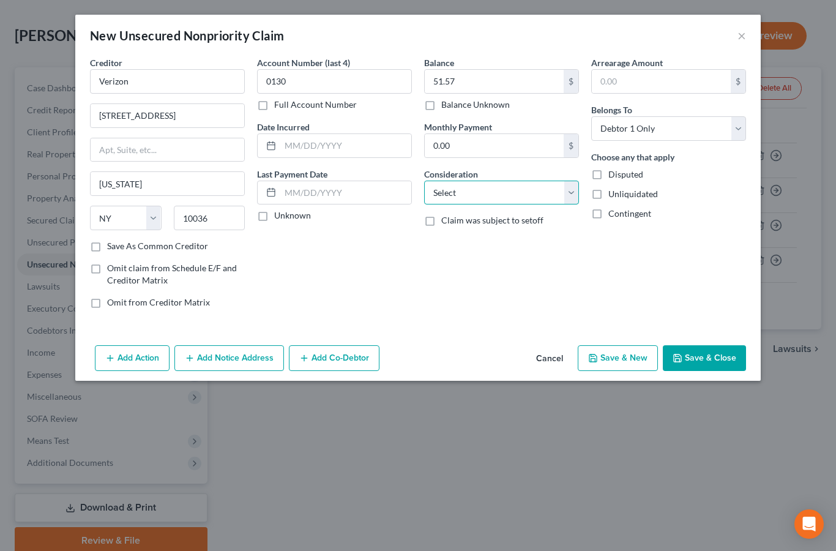
click at [447, 188] on select "Select Cable / Satellite Services Collection Agency Credit Card Debt Debt Couns…" at bounding box center [501, 193] width 155 height 24
click at [497, 231] on input "text" at bounding box center [502, 239] width 154 height 23
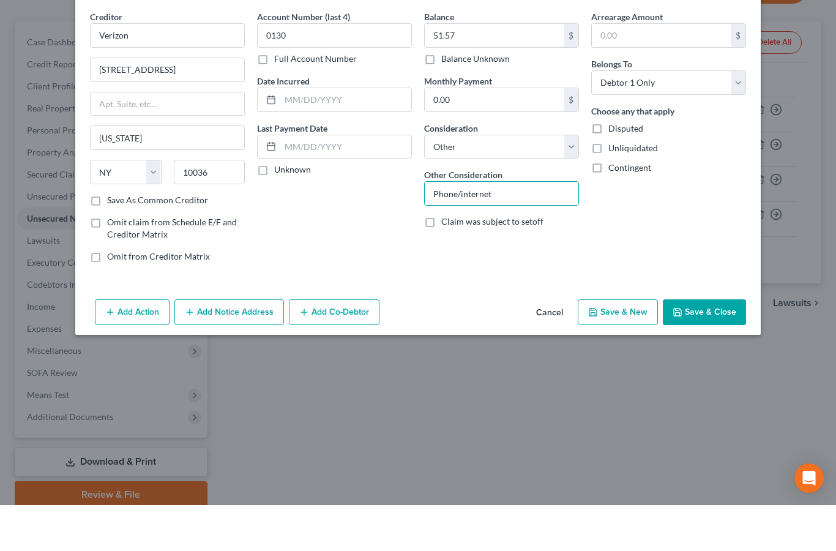
click at [468, 70] on input "51.57" at bounding box center [494, 81] width 139 height 23
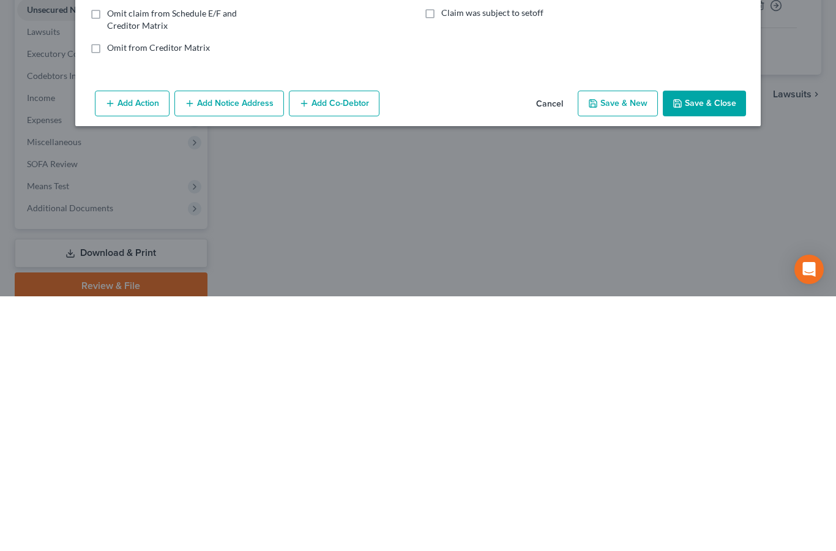
click at [248, 345] on button "Add Notice Address" at bounding box center [229, 358] width 110 height 26
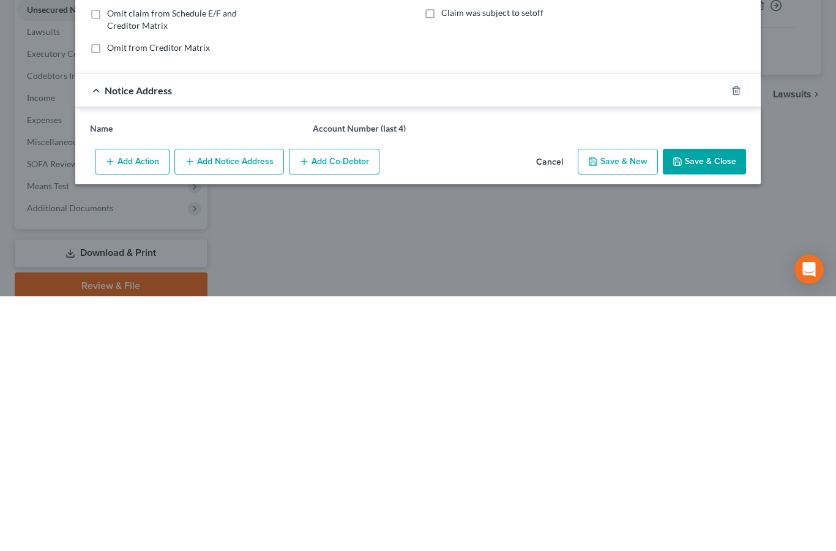
scroll to position [151, 0]
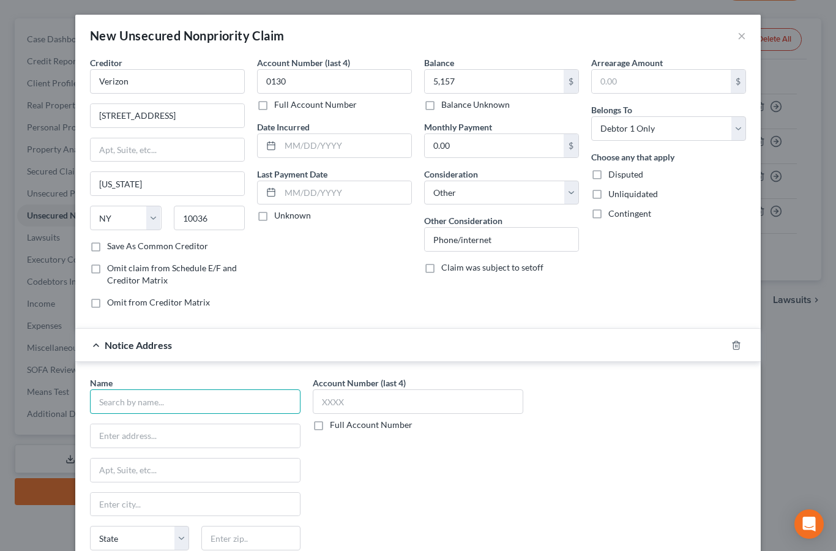
click at [154, 402] on input "text" at bounding box center [195, 401] width 210 height 24
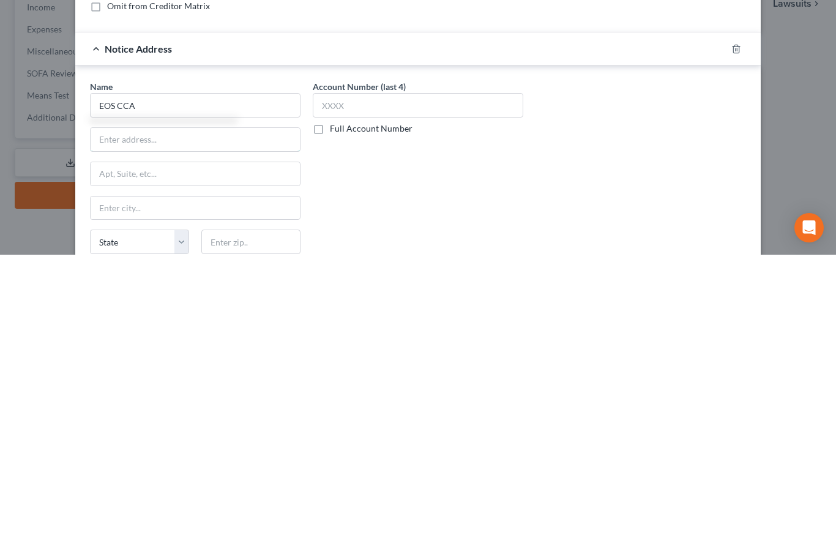
click at [272, 424] on input "text" at bounding box center [195, 435] width 209 height 23
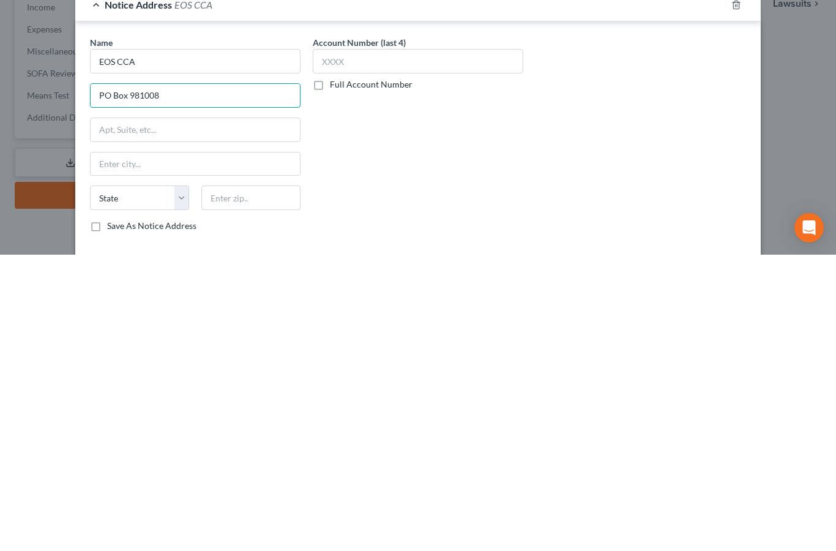
scroll to position [47, 0]
click at [253, 479] on input "text" at bounding box center [250, 491] width 99 height 24
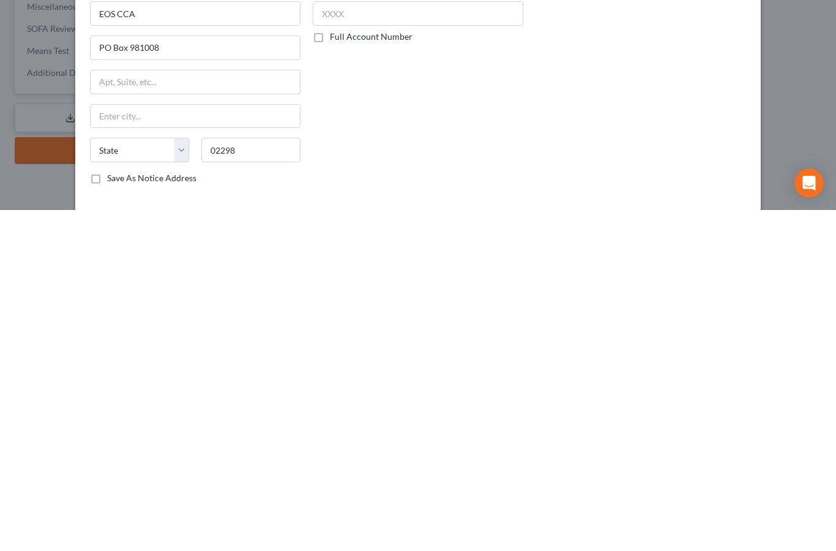
click at [261, 411] on input "text" at bounding box center [195, 422] width 209 height 23
click at [274, 411] on input "text" at bounding box center [195, 422] width 209 height 23
click at [270, 445] on input "text" at bounding box center [195, 456] width 209 height 23
click at [255, 479] on input "02298" at bounding box center [250, 491] width 99 height 24
click at [266, 411] on input "text" at bounding box center [195, 422] width 209 height 23
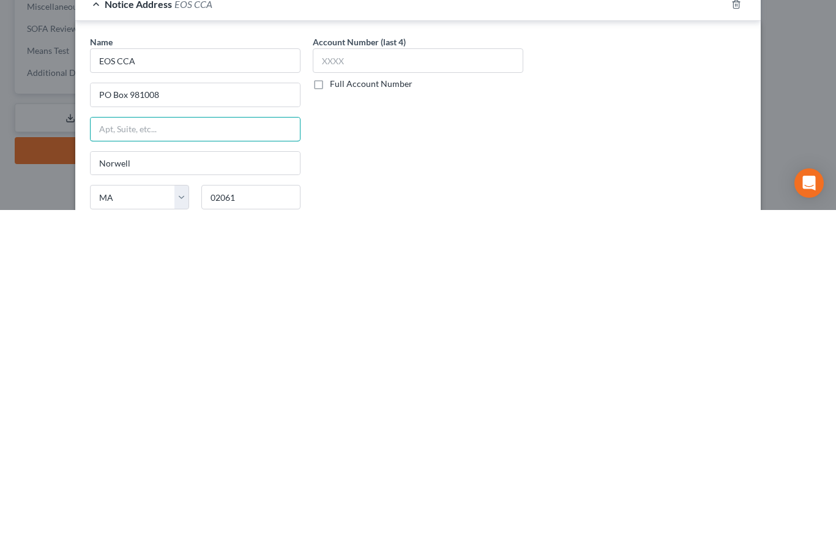
scroll to position [0, 0]
click at [173, 424] on input "PO Box 981008" at bounding box center [195, 435] width 209 height 23
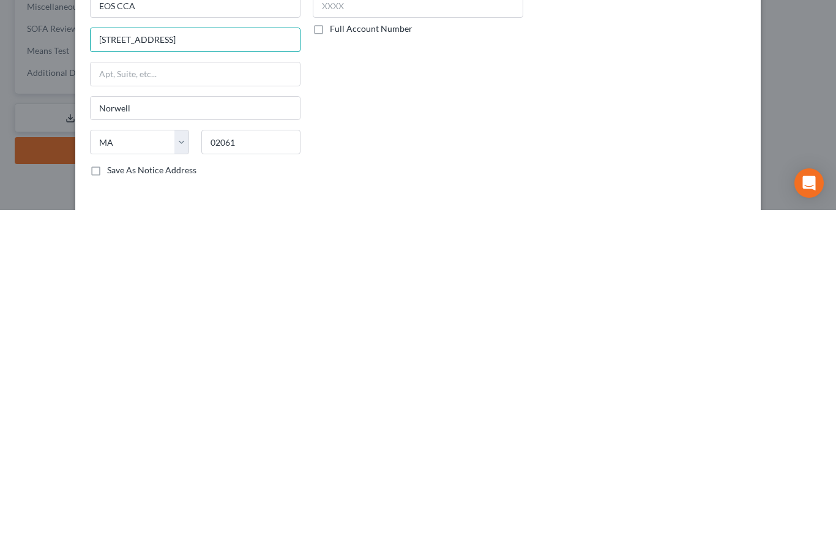
scroll to position [62, 0]
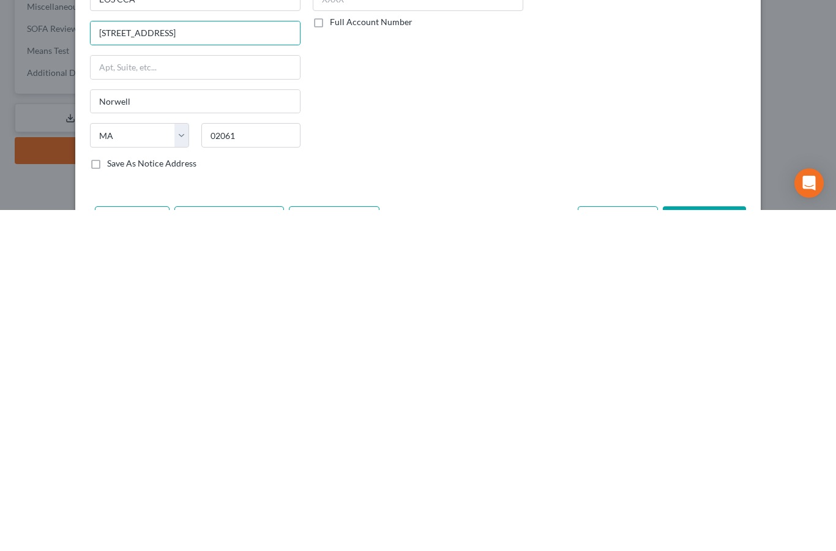
click at [107, 498] on label "Save As Notice Address" at bounding box center [151, 504] width 89 height 12
click at [112, 498] on input "Save As Notice Address" at bounding box center [116, 502] width 8 height 8
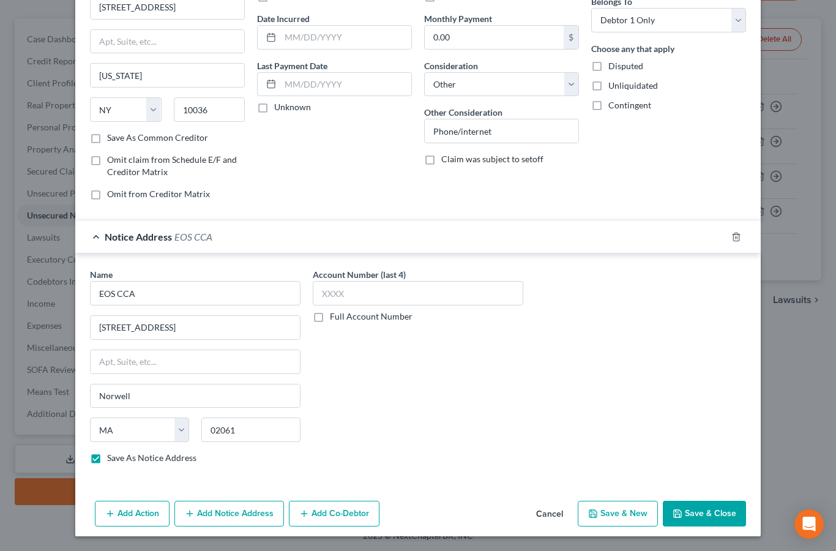
scroll to position [108, 0]
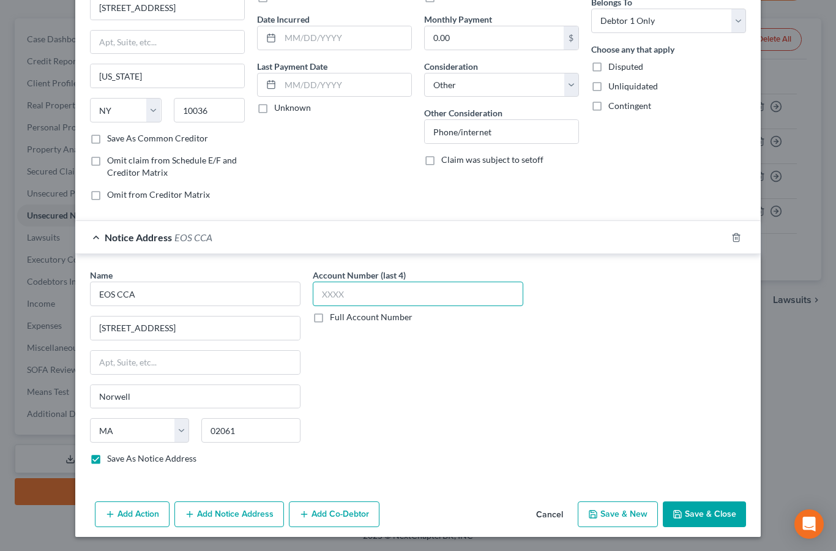
click at [365, 289] on input "text" at bounding box center [418, 293] width 210 height 24
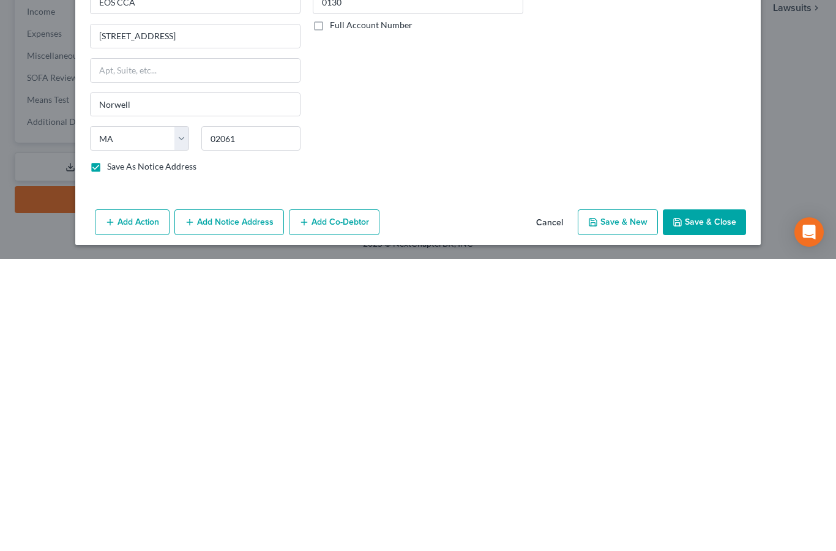
click at [720, 501] on button "Save & Close" at bounding box center [704, 514] width 83 height 26
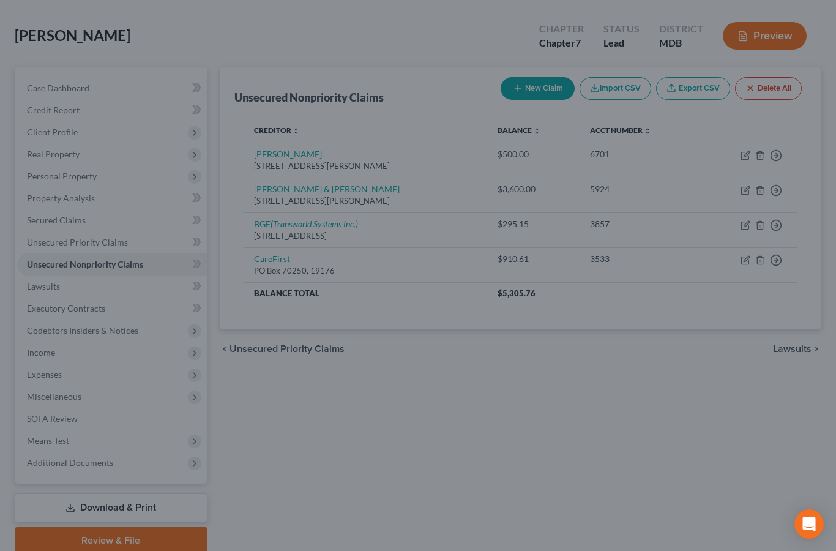
scroll to position [59, 0]
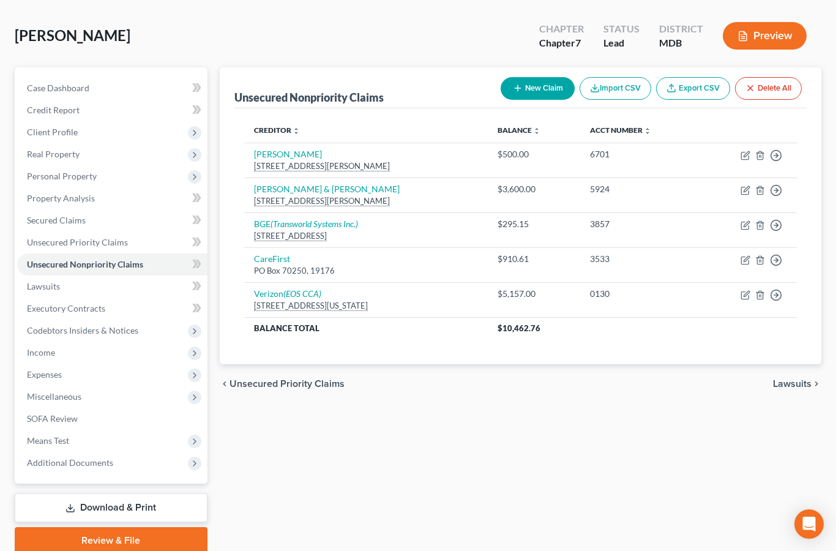
click at [540, 88] on button "New Claim" at bounding box center [538, 88] width 74 height 23
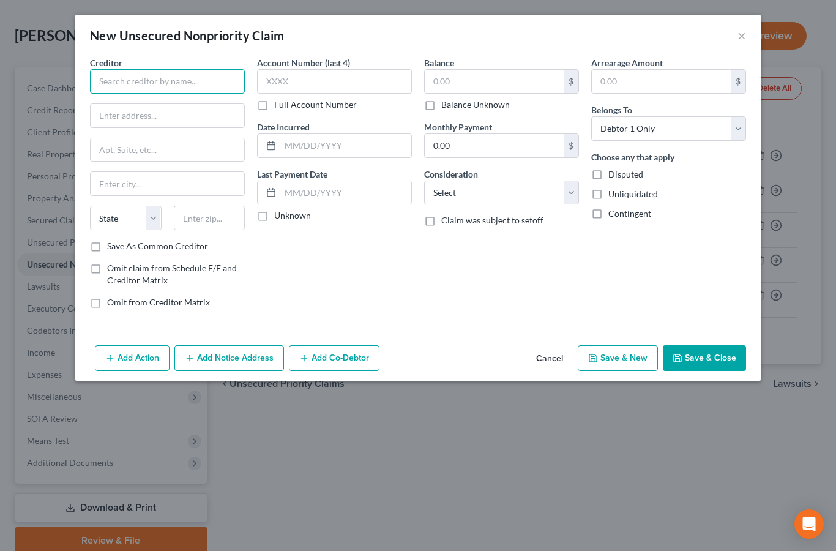
click at [190, 78] on input "text" at bounding box center [167, 81] width 155 height 24
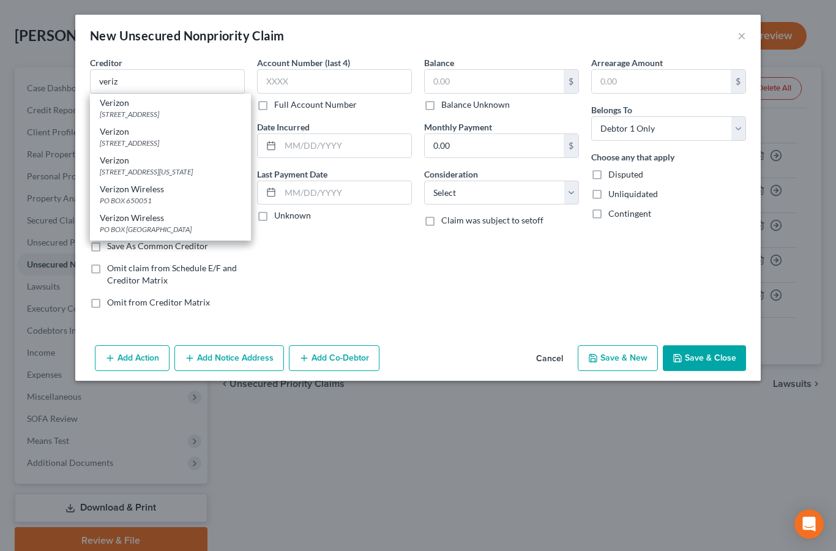
click at [197, 145] on div "[STREET_ADDRESS]" at bounding box center [170, 143] width 141 height 10
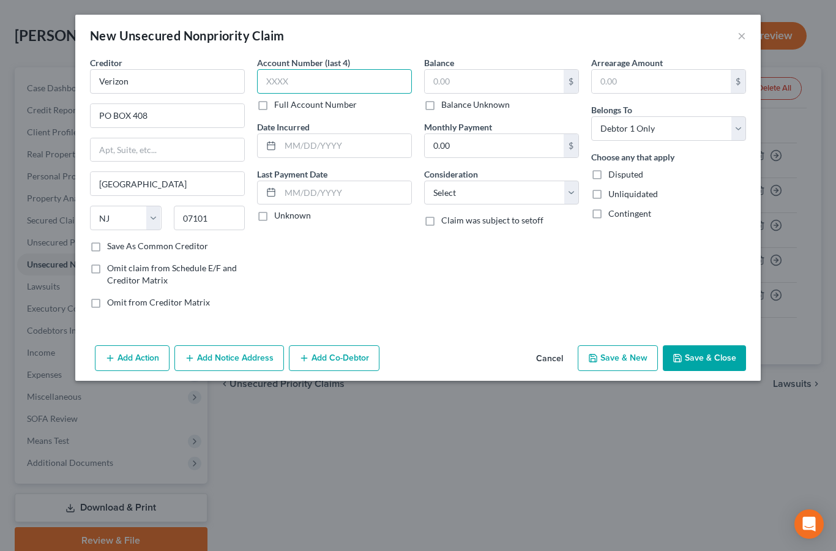
click at [293, 83] on input "text" at bounding box center [334, 81] width 155 height 24
click at [461, 79] on input "text" at bounding box center [494, 81] width 139 height 23
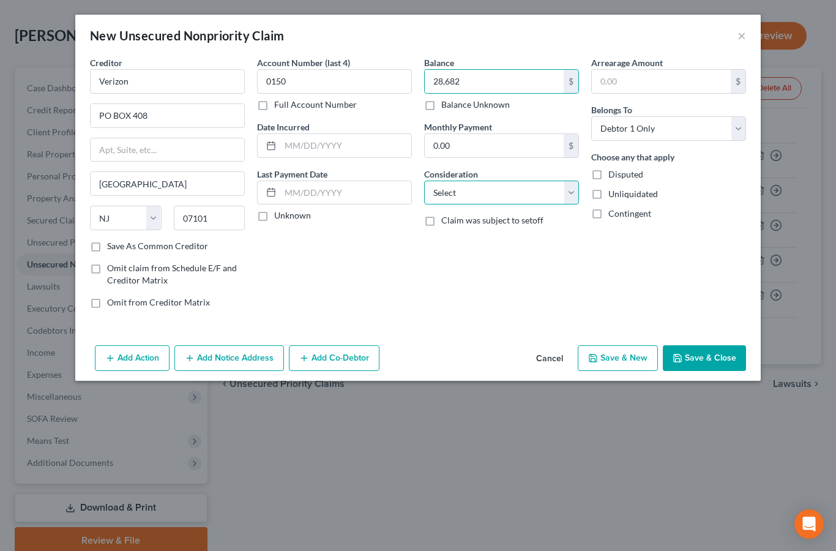
click at [497, 192] on select "Select Cable / Satellite Services Collection Agency Credit Card Debt Debt Couns…" at bounding box center [501, 193] width 155 height 24
click at [469, 192] on select "Select Cable / Satellite Services Collection Agency Credit Card Debt Debt Couns…" at bounding box center [501, 193] width 155 height 24
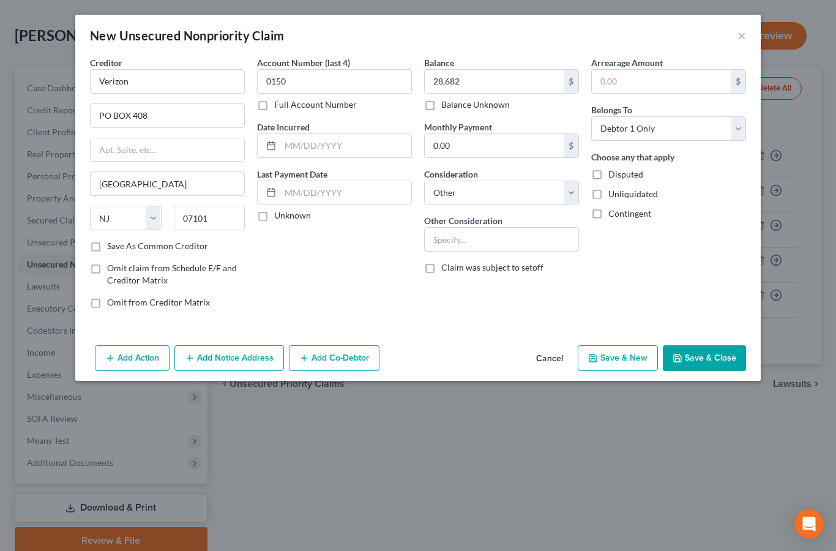
click at [467, 236] on input "text" at bounding box center [502, 239] width 154 height 23
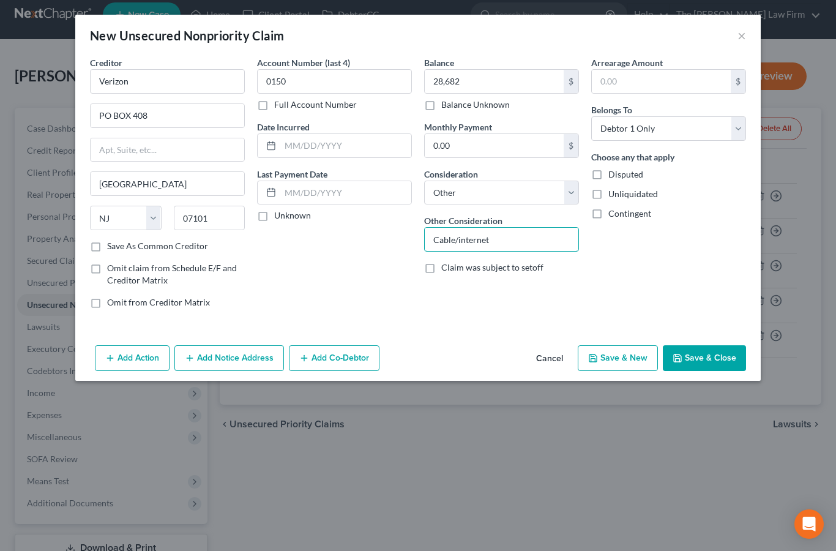
scroll to position [56, 0]
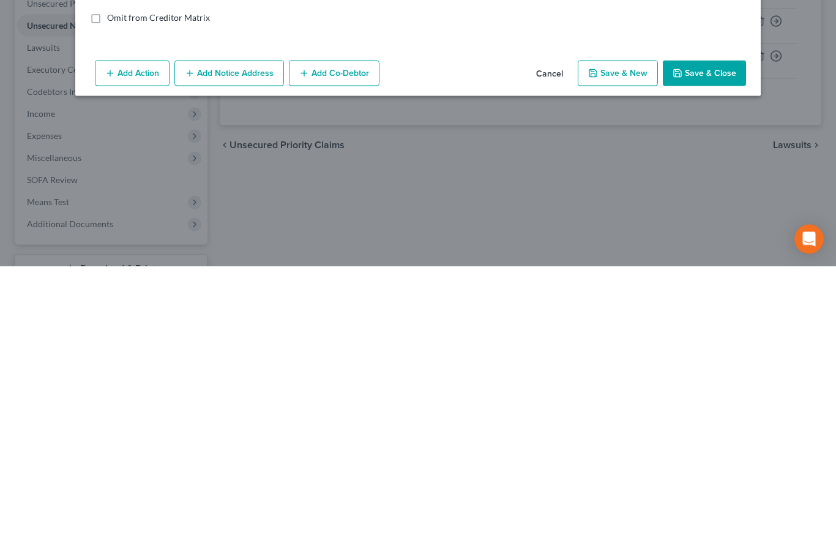
click at [244, 345] on button "Add Notice Address" at bounding box center [229, 358] width 110 height 26
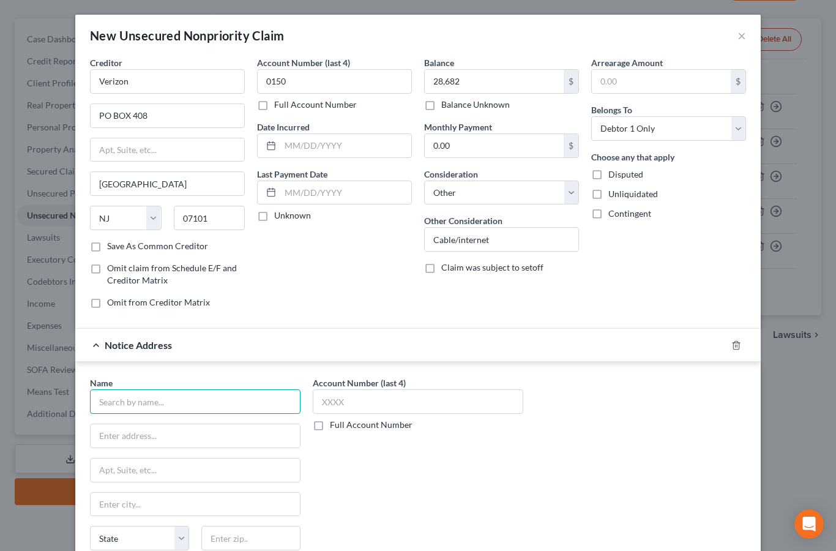
click at [158, 403] on input "text" at bounding box center [195, 401] width 210 height 24
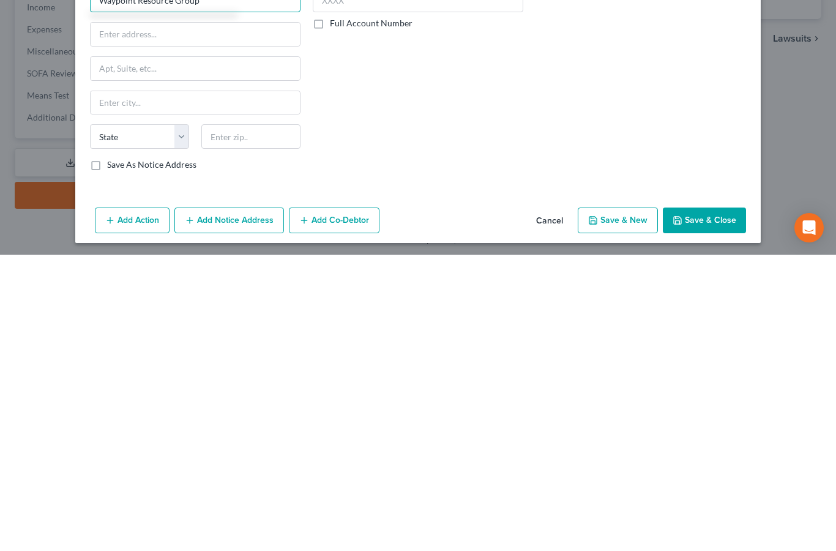
scroll to position [105, 0]
click at [244, 421] on input "text" at bounding box center [250, 433] width 99 height 24
click at [227, 354] on input "text" at bounding box center [195, 365] width 209 height 23
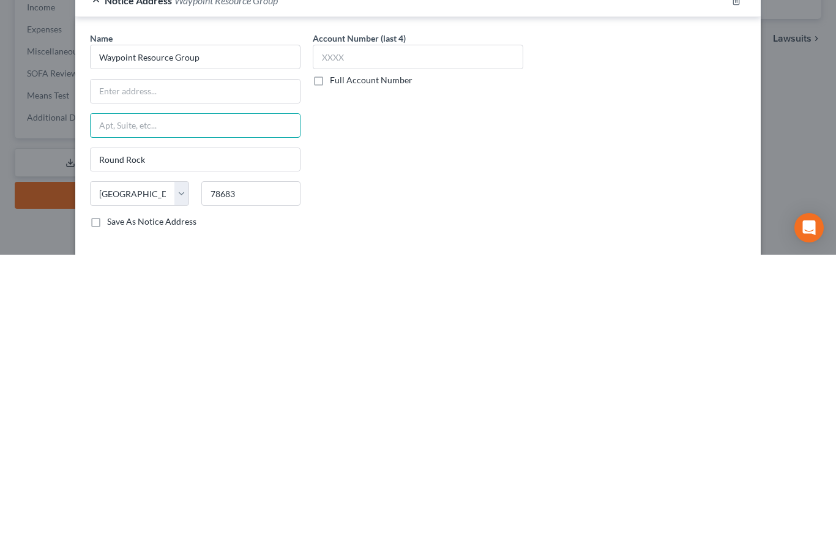
scroll to position [47, 0]
click at [236, 378] on input "text" at bounding box center [195, 389] width 209 height 23
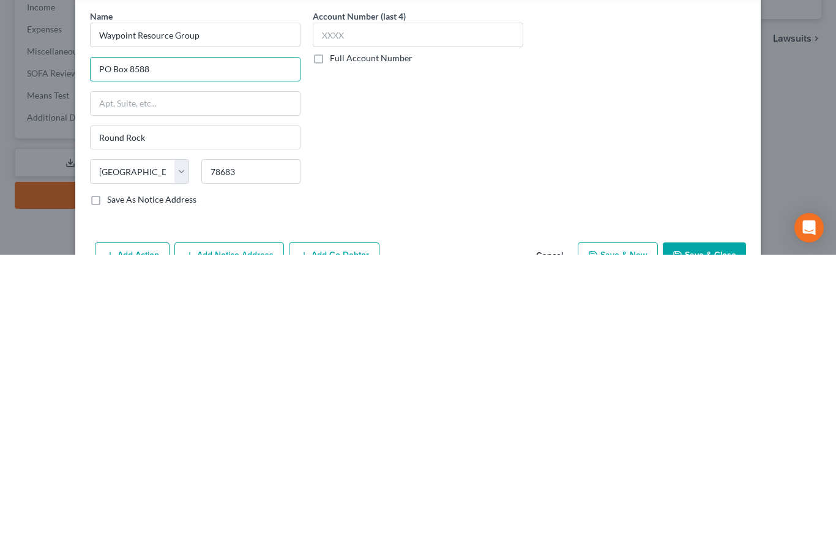
scroll to position [95, 0]
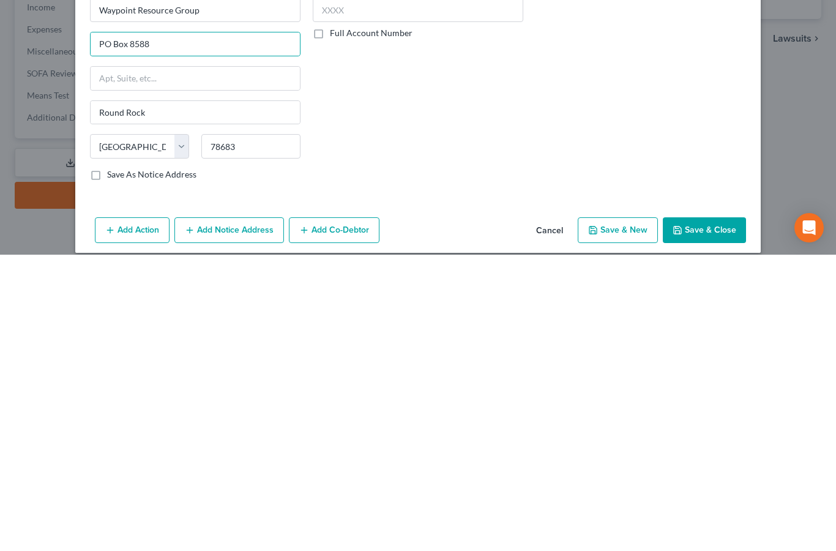
click at [107, 464] on label "Save As Notice Address" at bounding box center [151, 470] width 89 height 12
click at [112, 464] on input "Save As Notice Address" at bounding box center [116, 468] width 8 height 8
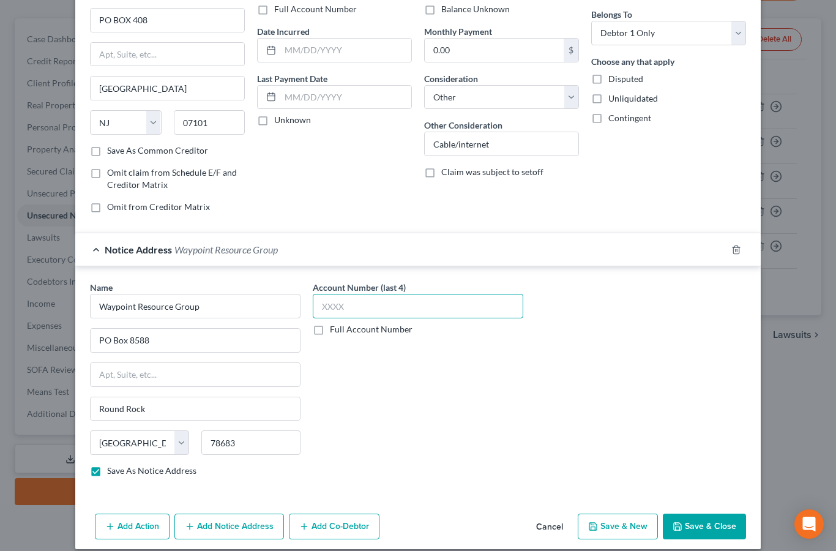
click at [373, 300] on input "text" at bounding box center [418, 306] width 210 height 24
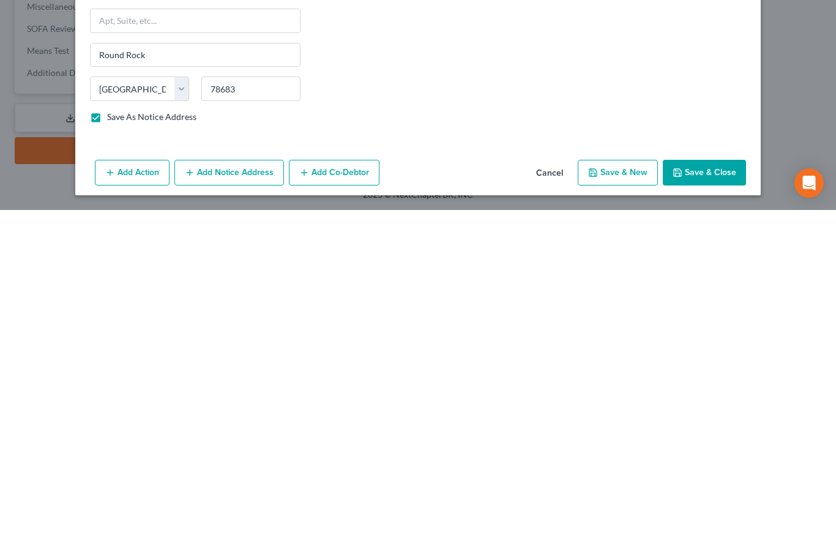
scroll to position [108, 0]
click at [701, 501] on button "Save & Close" at bounding box center [704, 514] width 83 height 26
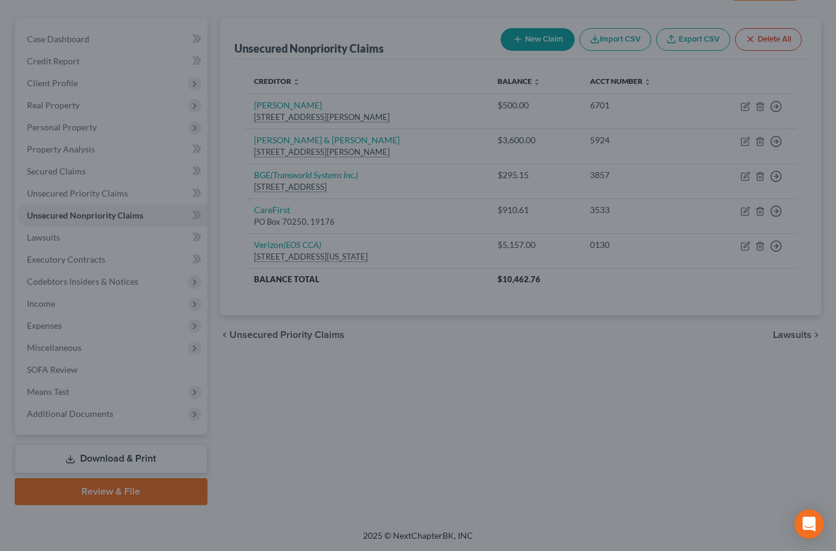
scroll to position [0, 0]
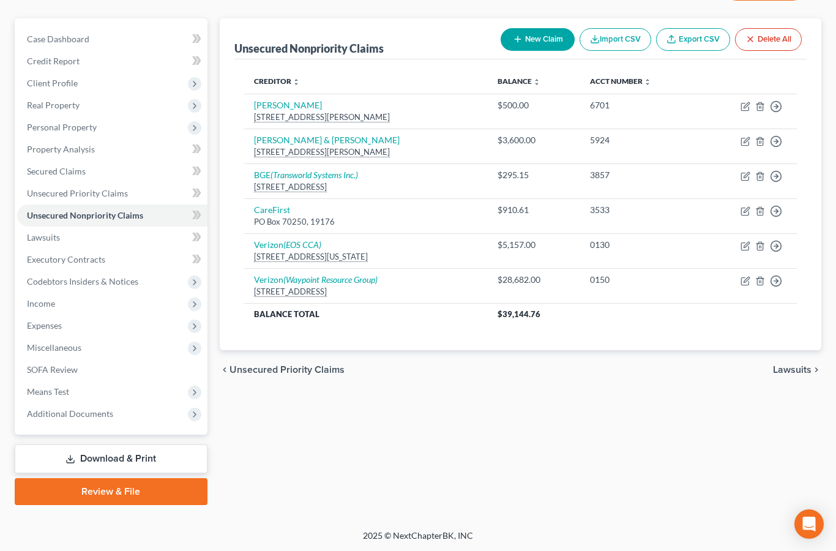
click at [540, 38] on button "New Claim" at bounding box center [538, 39] width 74 height 23
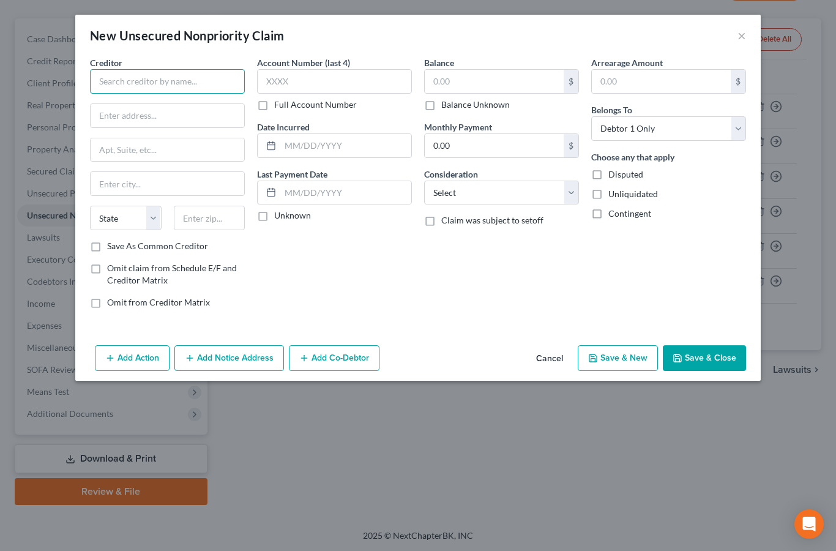
click at [167, 72] on input "text" at bounding box center [167, 81] width 155 height 24
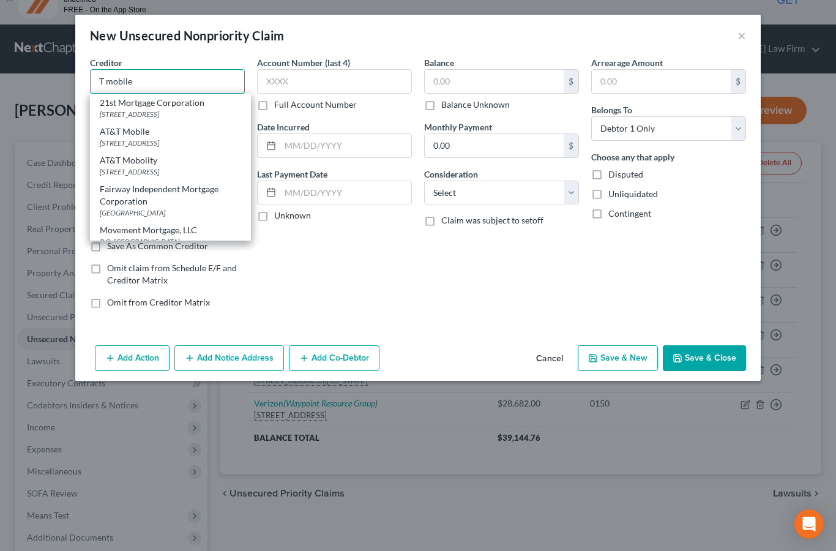
scroll to position [26, 0]
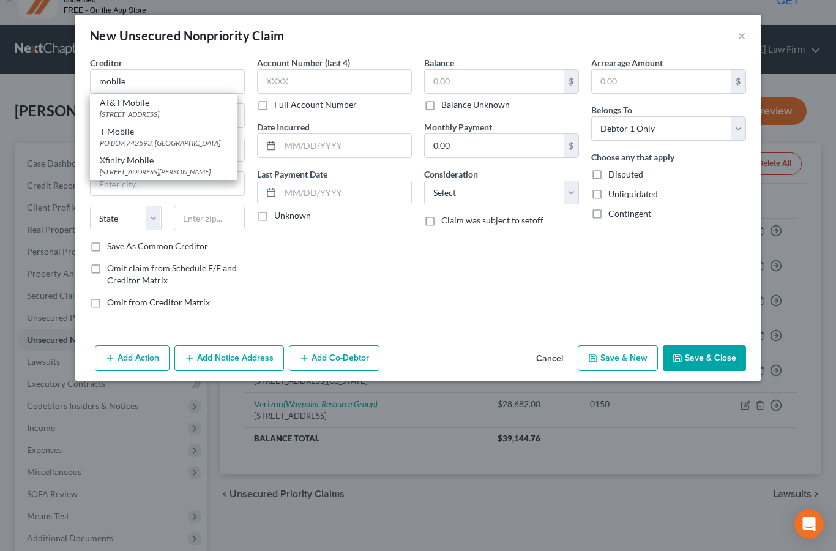
click at [121, 133] on div "T-Mobile" at bounding box center [163, 131] width 127 height 12
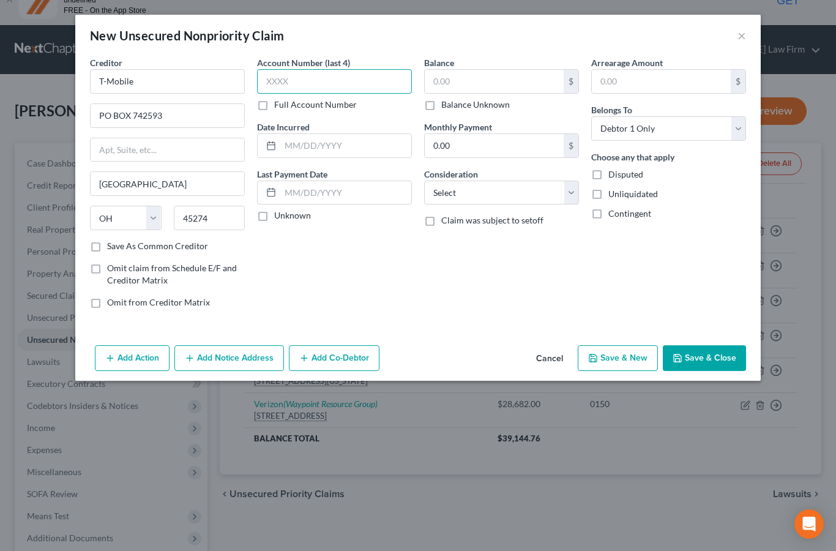
click at [289, 78] on input "text" at bounding box center [334, 81] width 155 height 24
click at [450, 83] on input "text" at bounding box center [494, 81] width 139 height 23
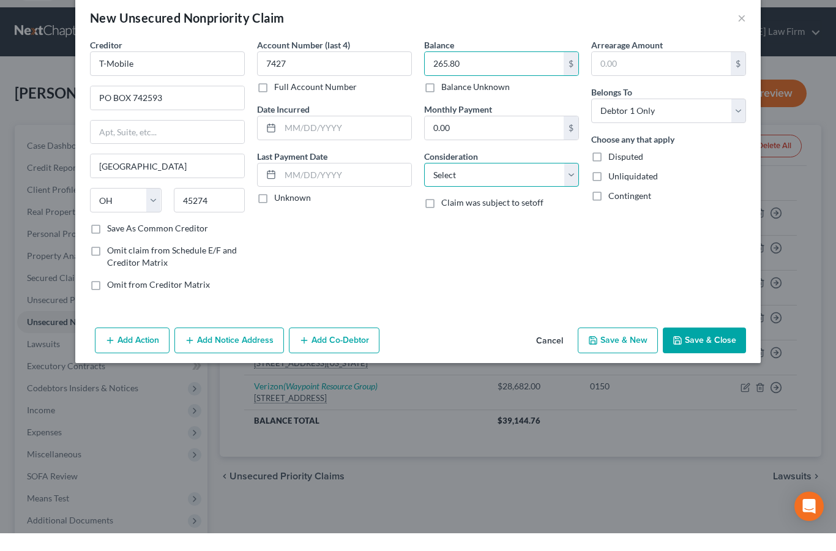
click at [524, 181] on select "Select Cable / Satellite Services Collection Agency Credit Card Debt Debt Couns…" at bounding box center [501, 193] width 155 height 24
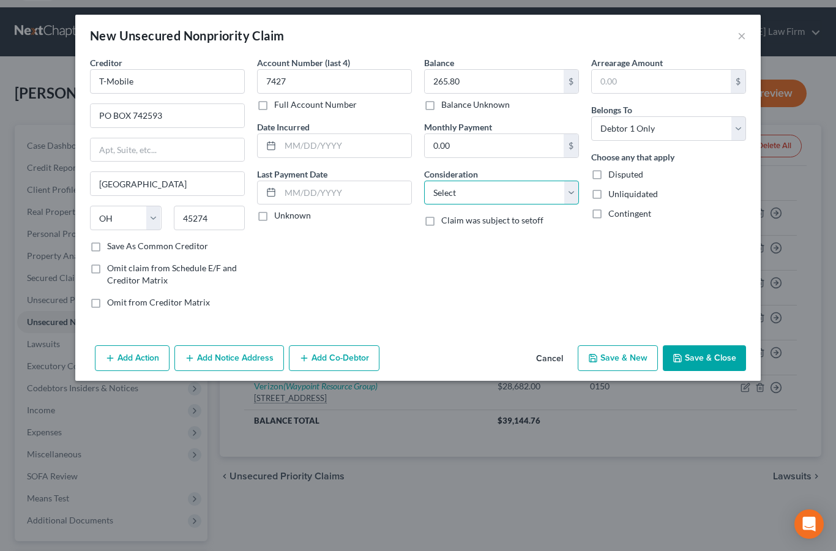
click at [445, 194] on select "Select Cable / Satellite Services Collection Agency Credit Card Debt Debt Couns…" at bounding box center [501, 193] width 155 height 24
click at [474, 238] on input "text" at bounding box center [502, 239] width 154 height 23
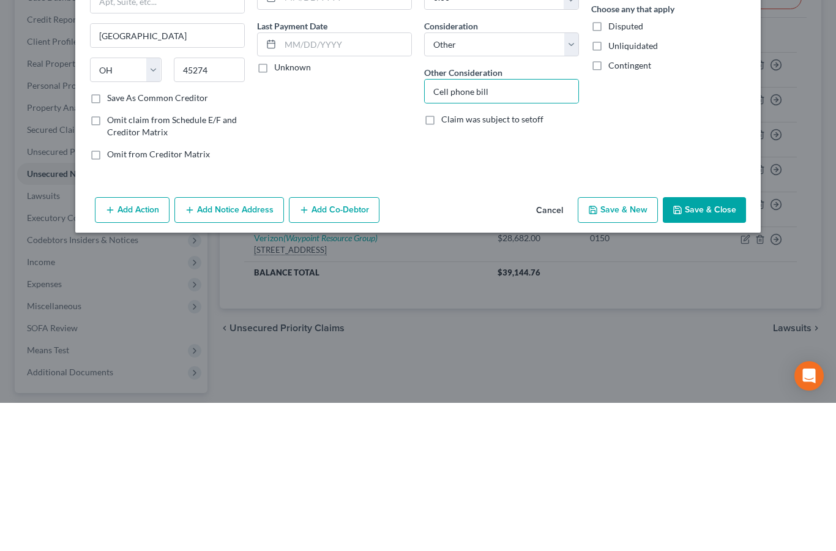
click at [245, 345] on button "Add Notice Address" at bounding box center [229, 358] width 110 height 26
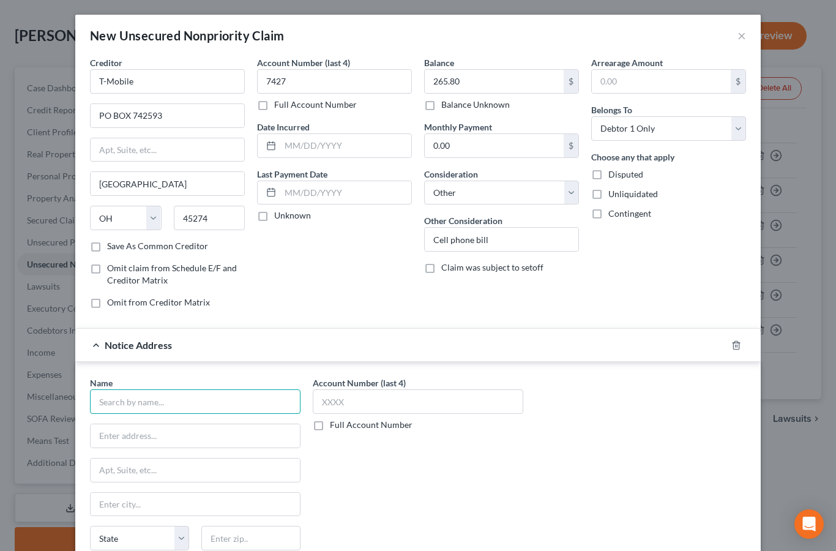
click at [201, 405] on input "text" at bounding box center [195, 401] width 210 height 24
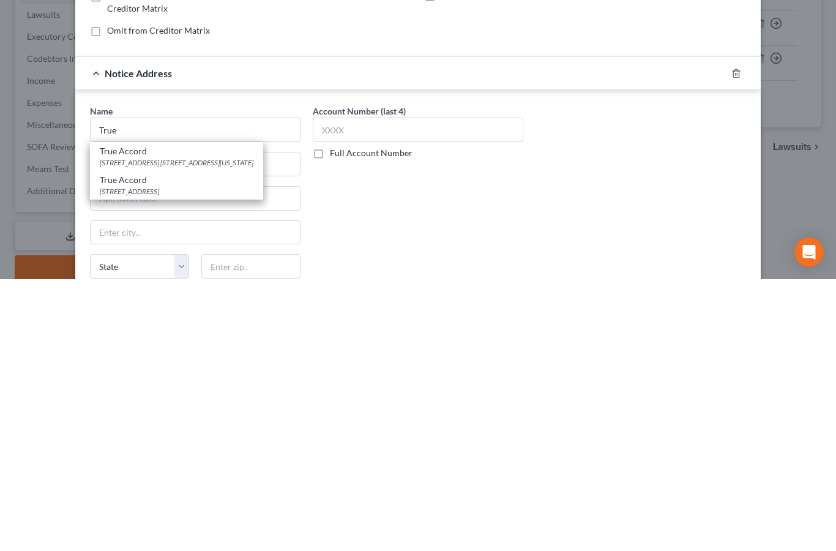
click at [199, 429] on div "[STREET_ADDRESS] [STREET_ADDRESS][US_STATE]" at bounding box center [177, 434] width 154 height 10
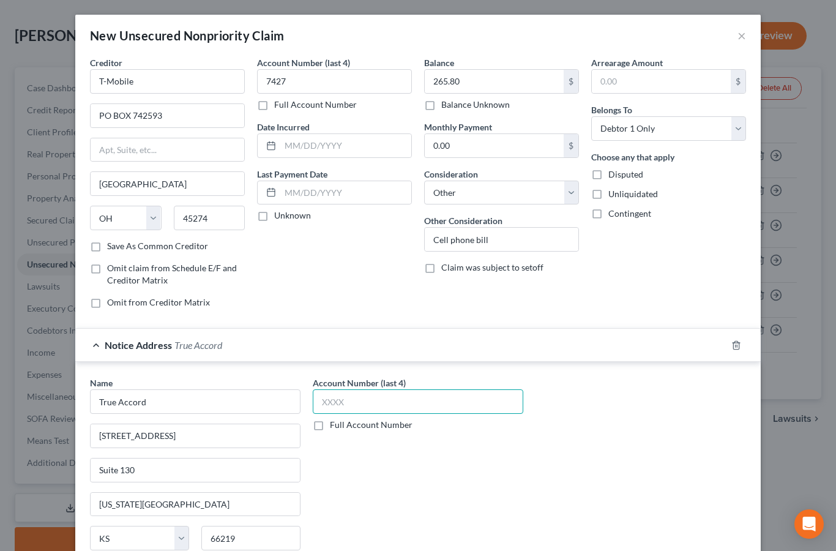
click at [349, 395] on input "text" at bounding box center [418, 401] width 210 height 24
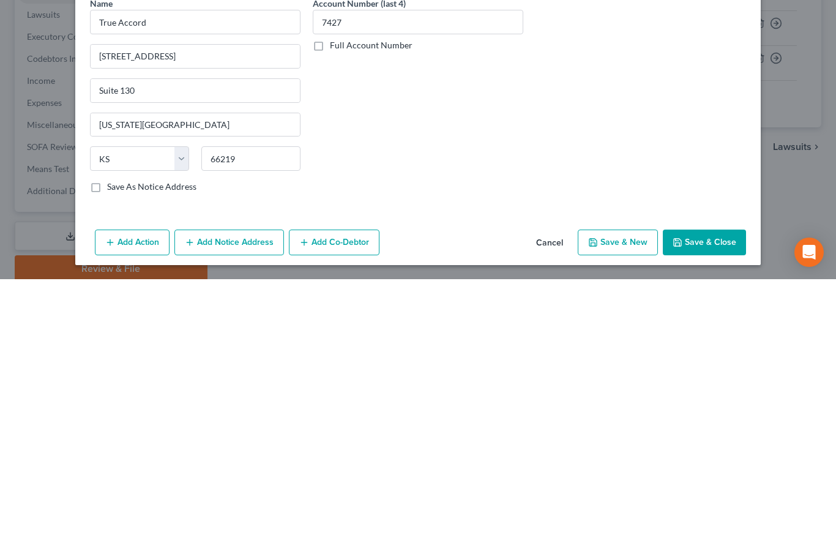
click at [713, 501] on button "Save & Close" at bounding box center [704, 514] width 83 height 26
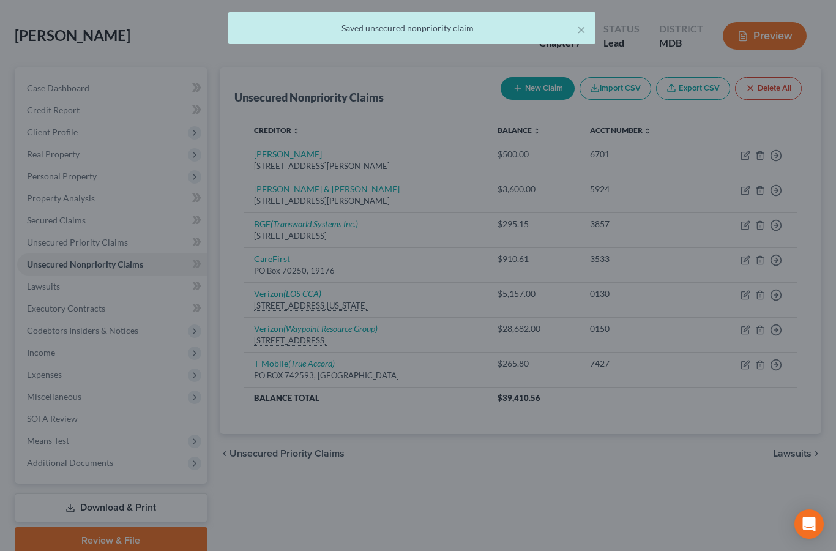
scroll to position [0, 0]
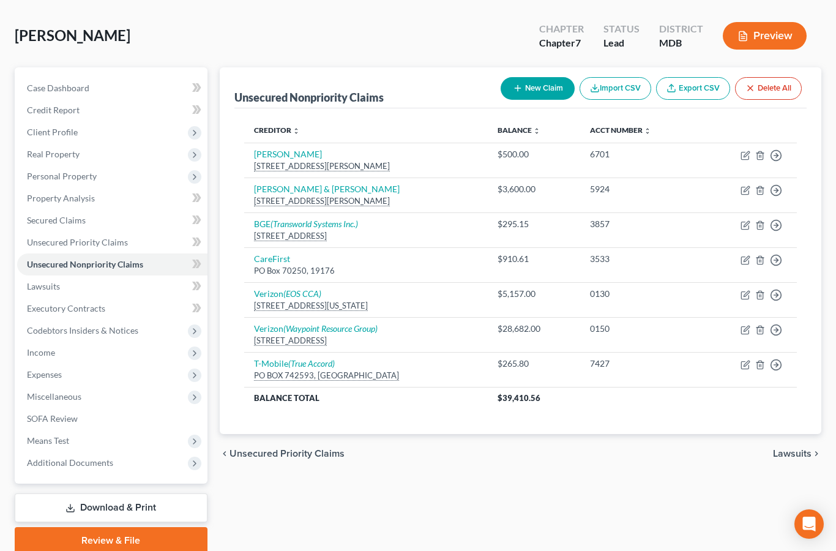
click at [529, 85] on button "New Claim" at bounding box center [538, 88] width 74 height 23
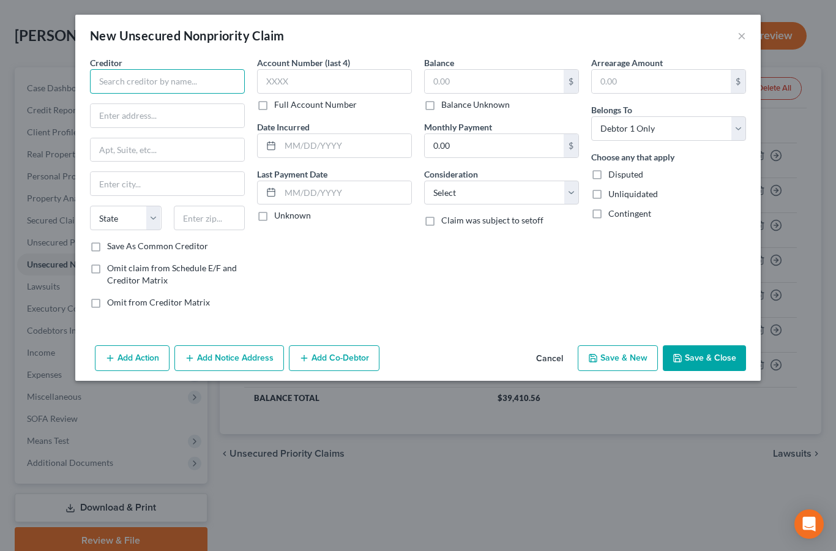
click at [178, 75] on input "text" at bounding box center [167, 81] width 155 height 24
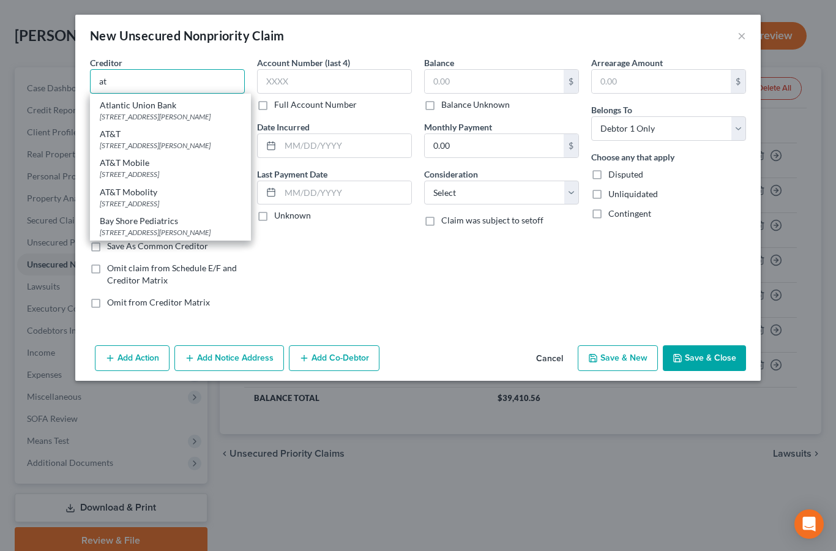
scroll to position [494, 0]
click at [181, 150] on div "[STREET_ADDRESS][PERSON_NAME]" at bounding box center [170, 145] width 141 height 10
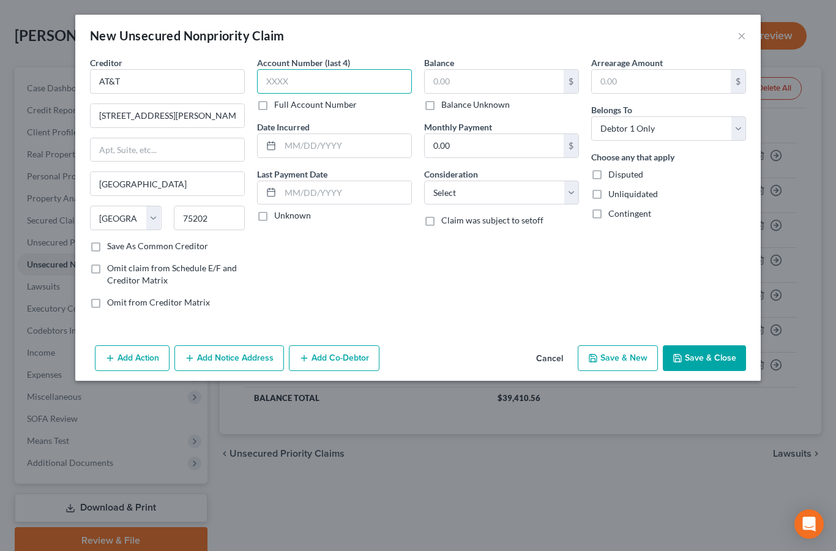
click at [313, 79] on input "text" at bounding box center [334, 81] width 155 height 24
click at [447, 76] on input "text" at bounding box center [494, 81] width 139 height 23
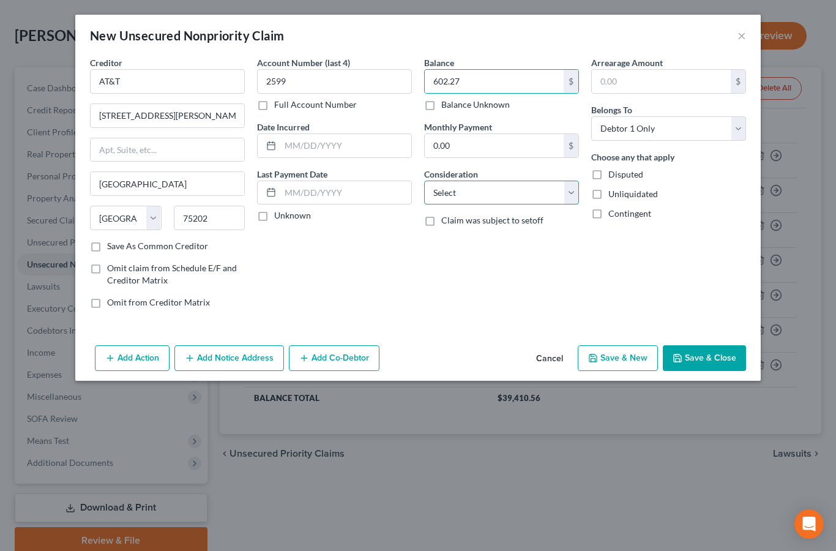
click at [482, 192] on select "Select Cable / Satellite Services Collection Agency Credit Card Debt Debt Couns…" at bounding box center [501, 193] width 155 height 24
click at [450, 188] on select "Select Cable / Satellite Services Collection Agency Credit Card Debt Debt Couns…" at bounding box center [501, 193] width 155 height 24
click at [535, 188] on select "Select Cable / Satellite Services Collection Agency Credit Card Debt Debt Couns…" at bounding box center [501, 193] width 155 height 24
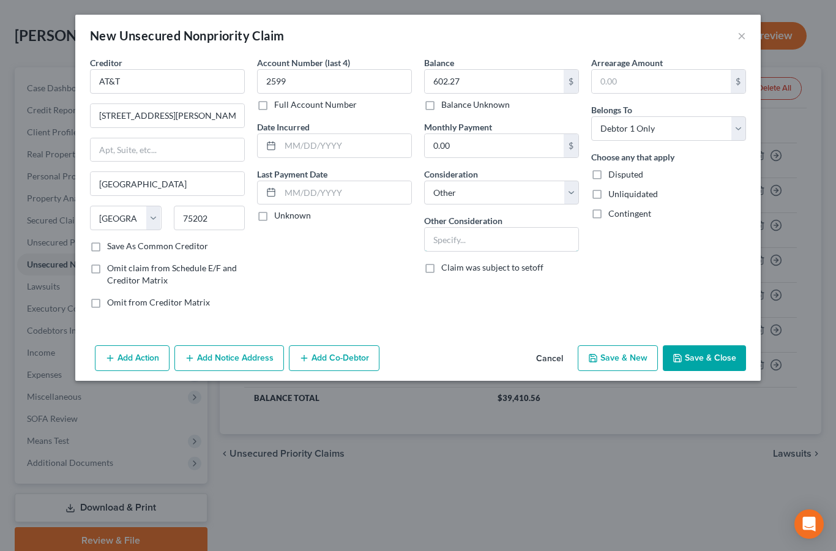
click at [469, 234] on input "text" at bounding box center [502, 239] width 154 height 23
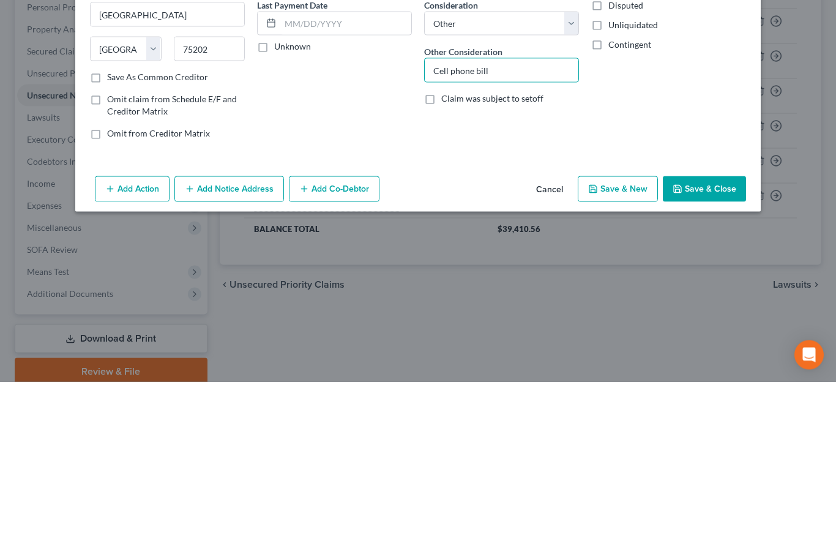
click at [243, 345] on button "Add Notice Address" at bounding box center [229, 358] width 110 height 26
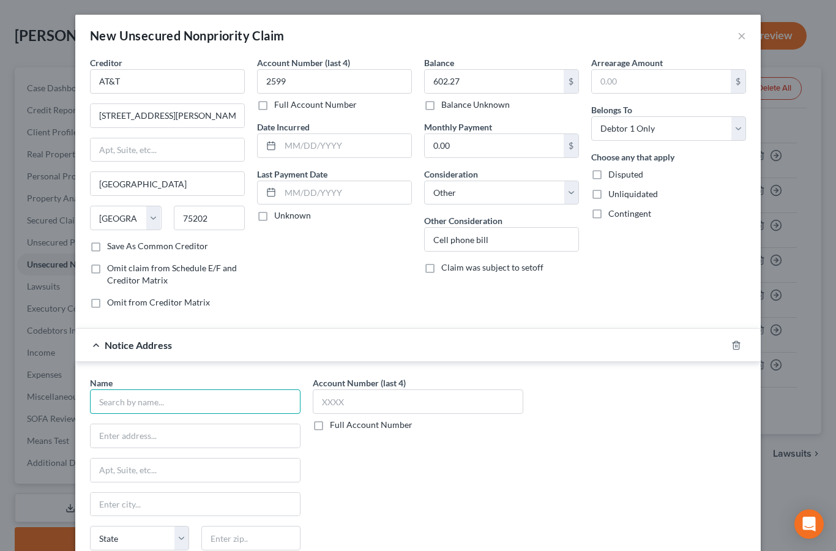
click at [209, 397] on input "text" at bounding box center [195, 401] width 210 height 24
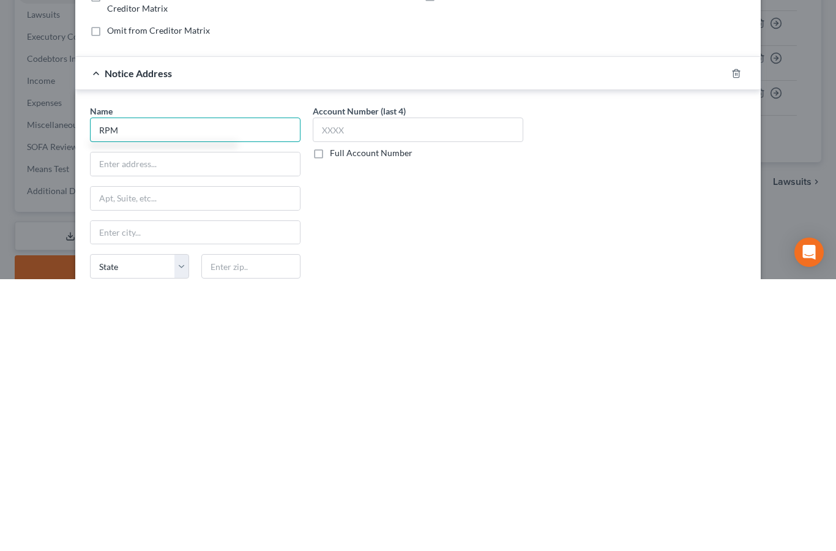
click at [207, 389] on input "RPM" at bounding box center [195, 401] width 210 height 24
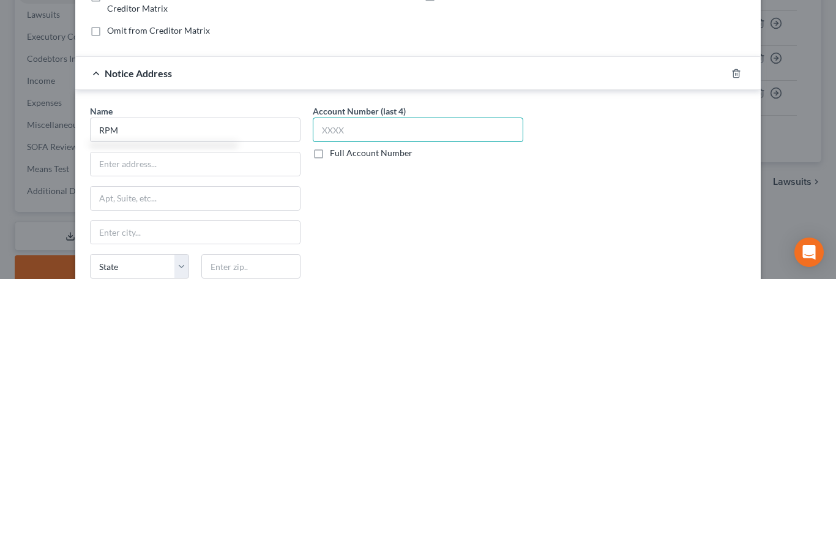
click at [361, 389] on input "text" at bounding box center [418, 401] width 210 height 24
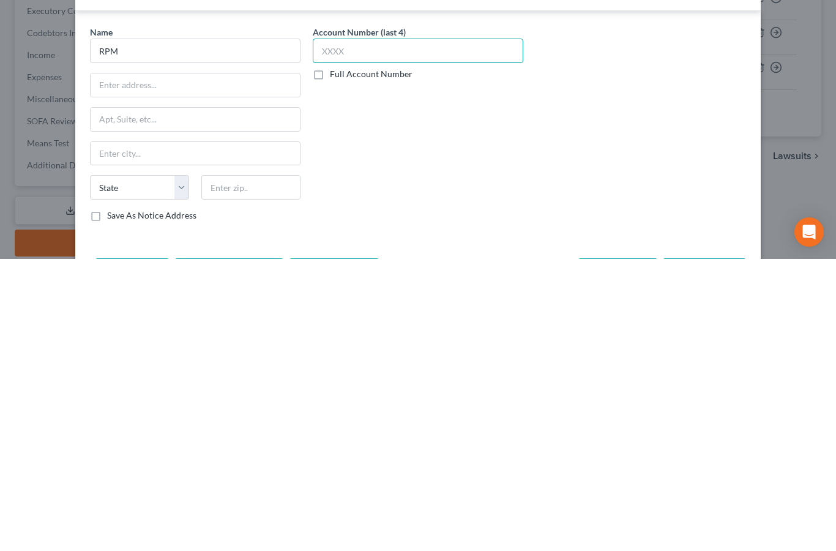
scroll to position [123, 0]
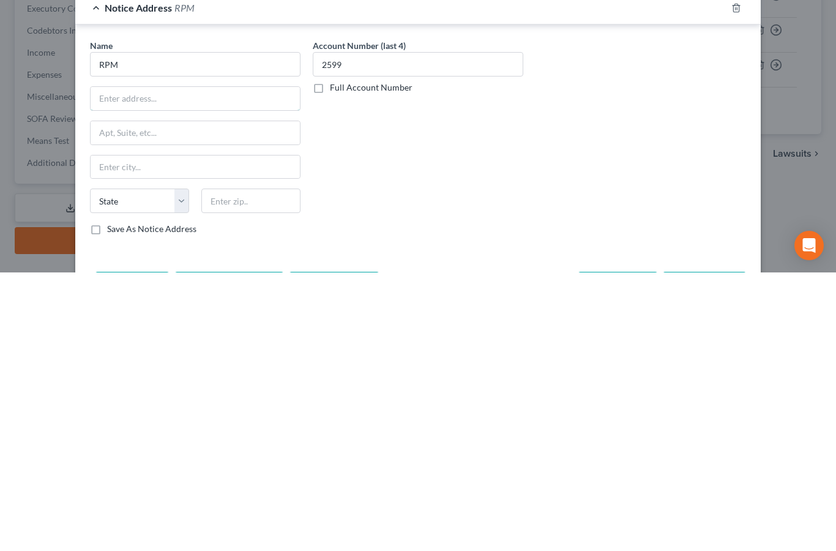
click at [224, 365] on input "text" at bounding box center [195, 376] width 209 height 23
click at [142, 330] on input "RPM" at bounding box center [195, 342] width 210 height 24
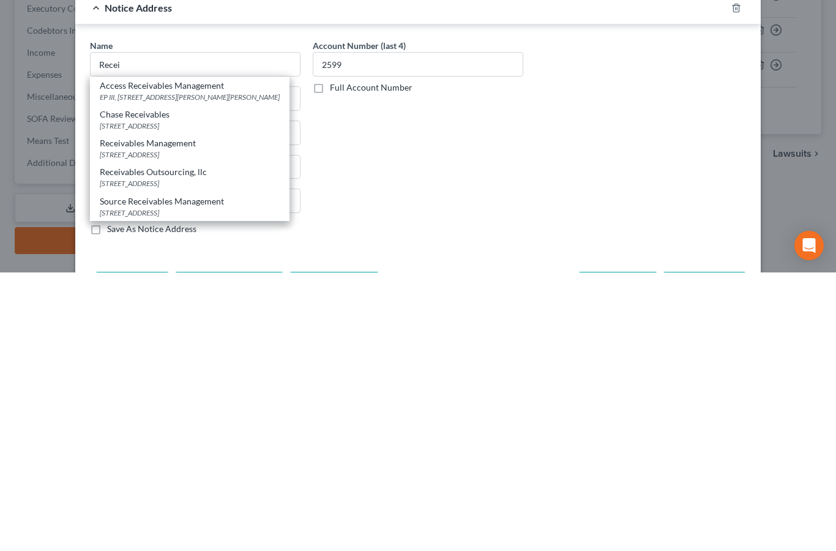
click at [183, 415] on div "Receivables Management" at bounding box center [190, 421] width 180 height 12
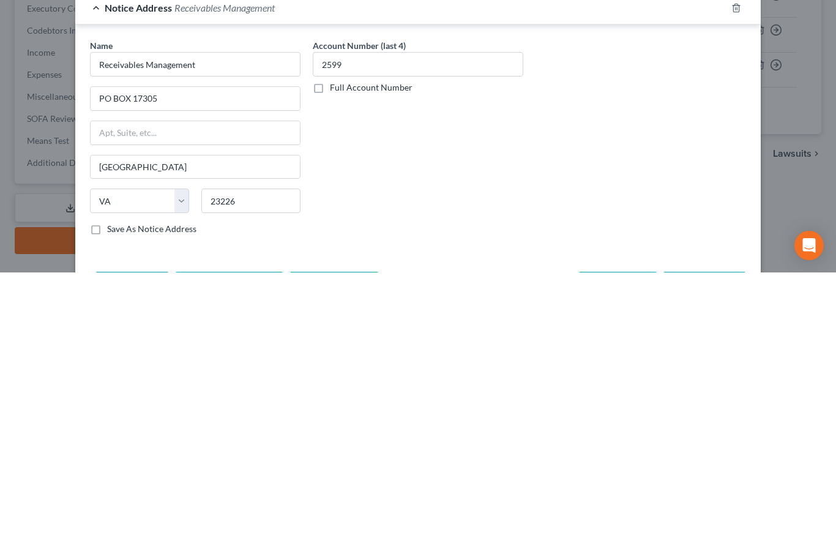
scroll to position [102, 0]
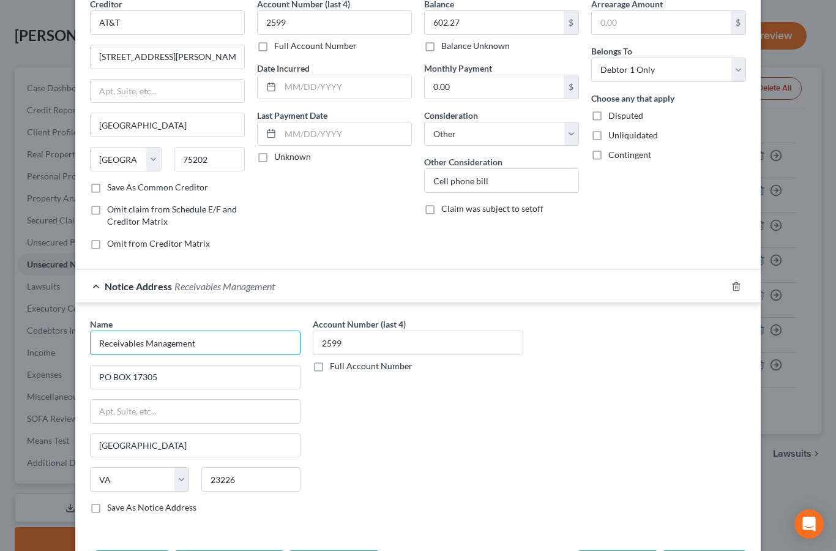
click at [147, 340] on input "Receivables Management" at bounding box center [195, 342] width 210 height 24
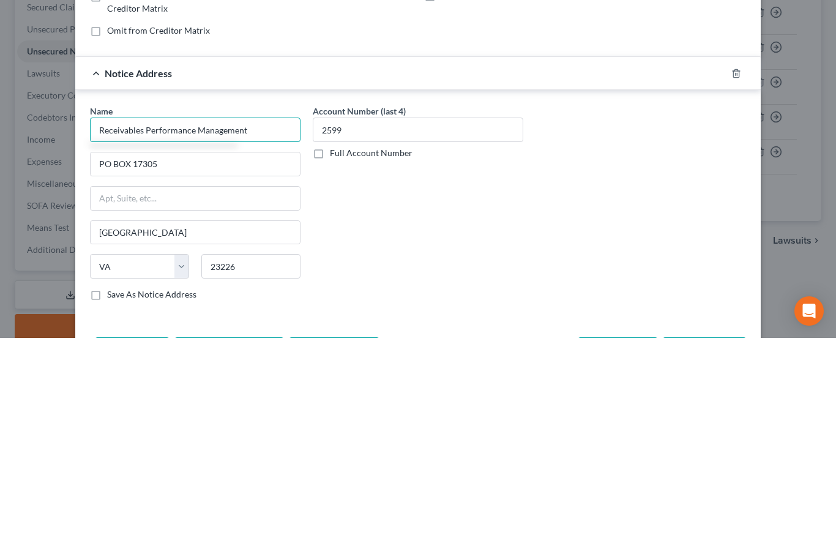
click at [266, 330] on input "Receivables Performance Management" at bounding box center [195, 342] width 210 height 24
click at [179, 365] on input "PO BOX 17305" at bounding box center [195, 376] width 209 height 23
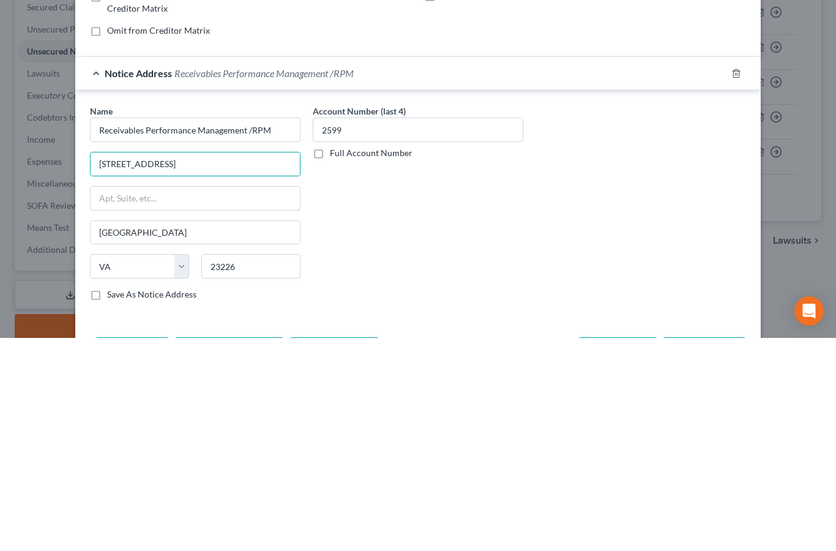
click at [157, 400] on input "text" at bounding box center [195, 411] width 209 height 23
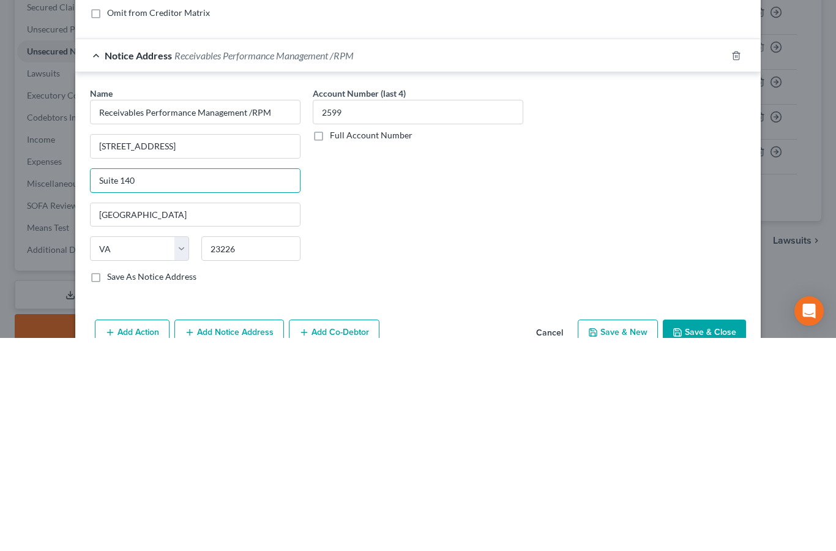
scroll to position [100, 0]
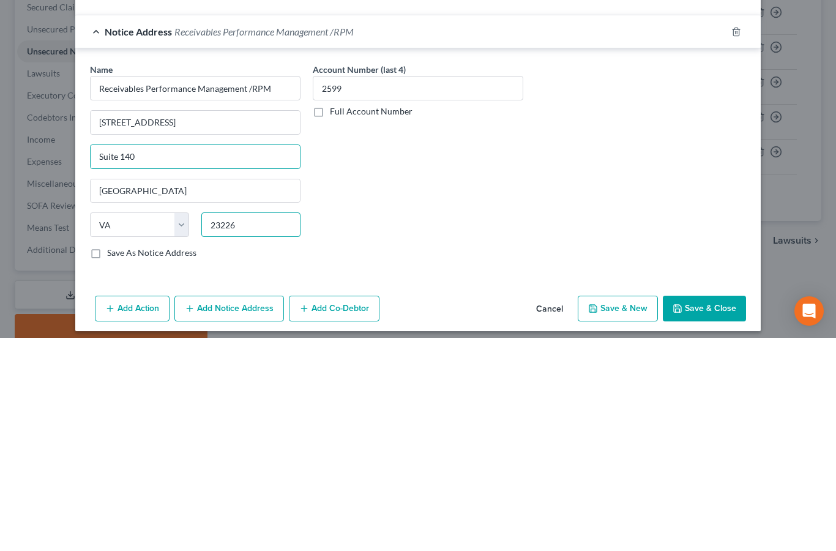
click at [259, 425] on input "23226" at bounding box center [250, 437] width 99 height 24
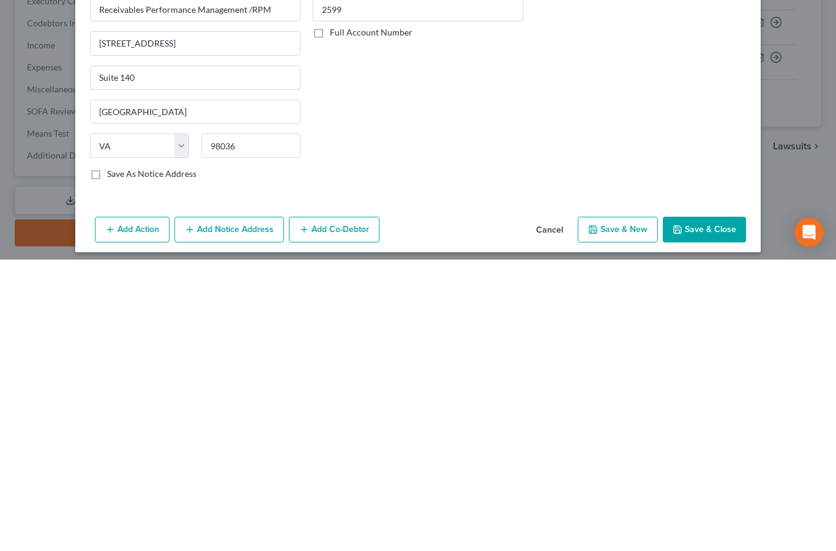
click at [262, 358] on input "Suite 140" at bounding box center [195, 369] width 209 height 23
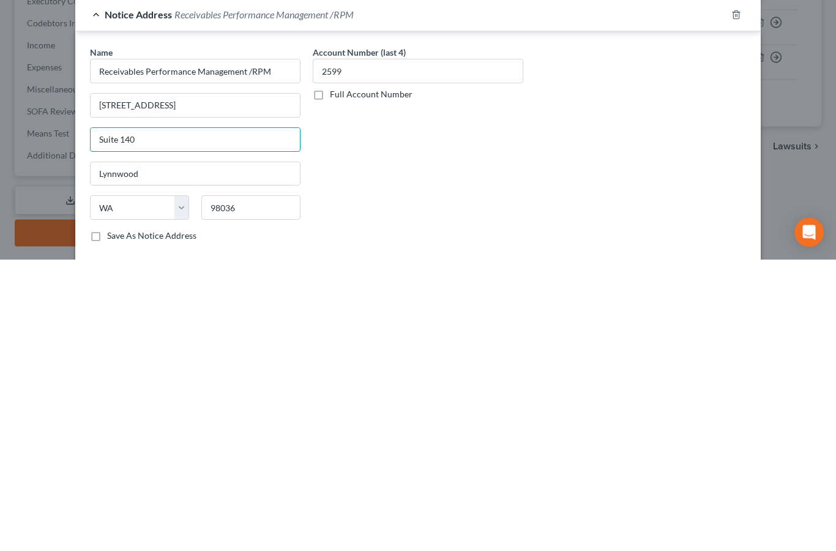
scroll to position [36, 0]
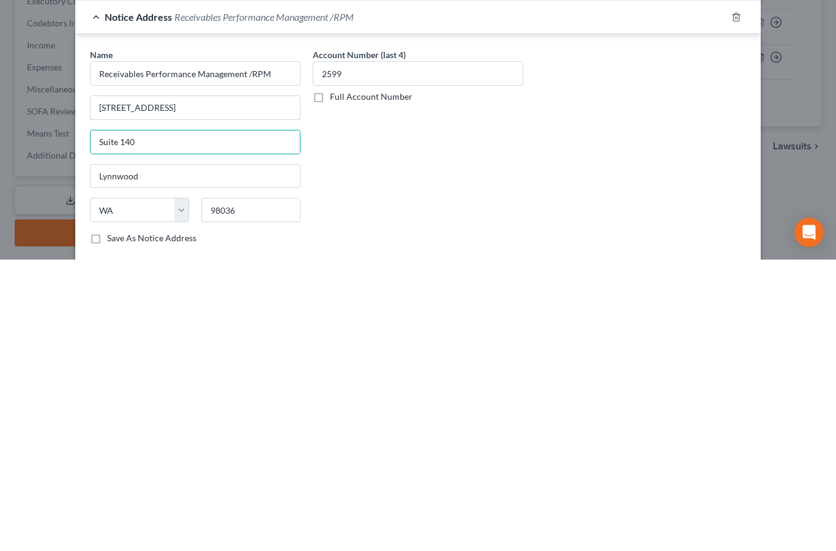
click at [194, 388] on input "[STREET_ADDRESS]" at bounding box center [195, 399] width 209 height 23
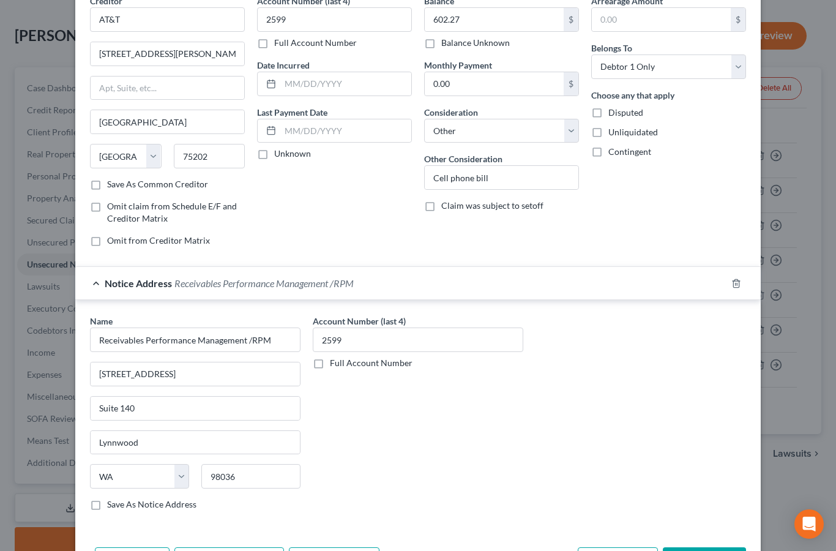
scroll to position [59, 0]
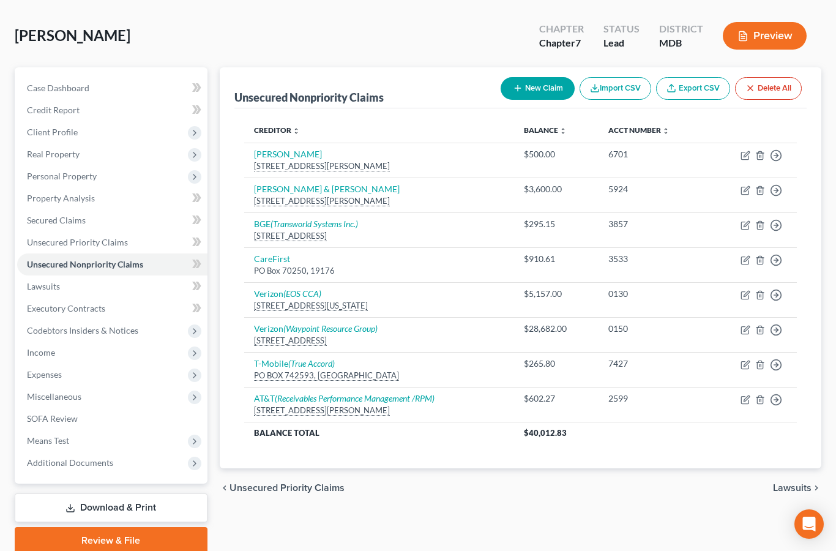
click at [533, 88] on button "New Claim" at bounding box center [538, 88] width 74 height 23
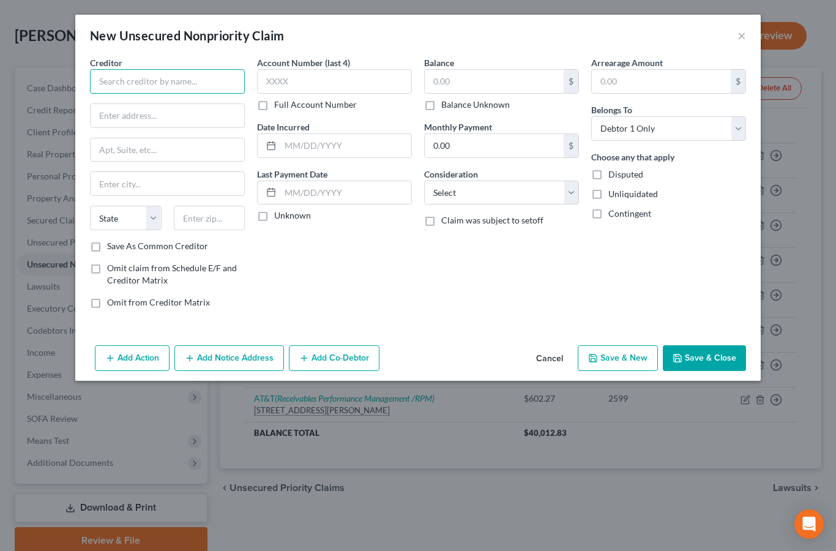
click at [191, 79] on input "text" at bounding box center [167, 81] width 155 height 24
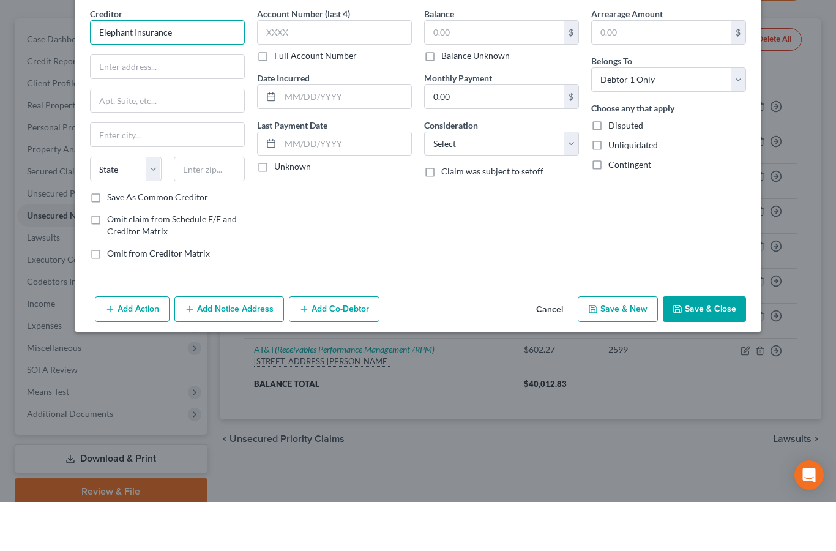
scroll to position [151, 0]
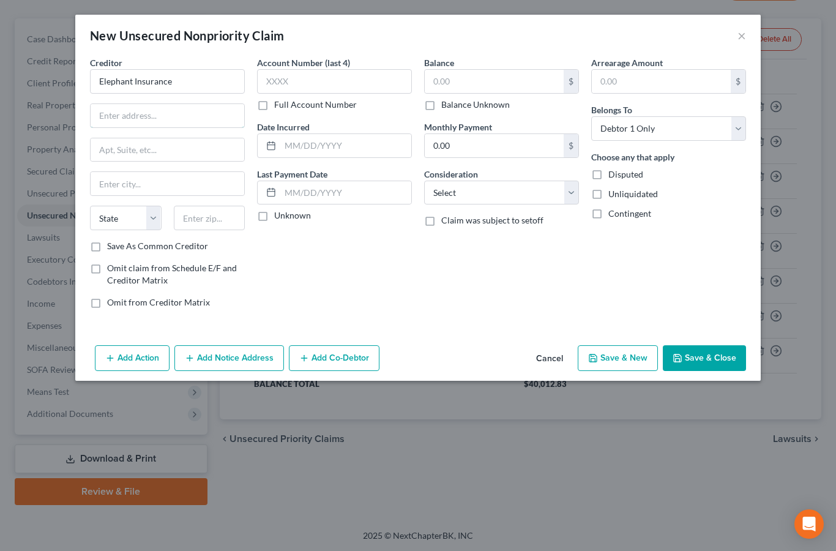
click at [191, 114] on input "text" at bounding box center [168, 115] width 154 height 23
click at [189, 147] on input "text" at bounding box center [168, 149] width 154 height 23
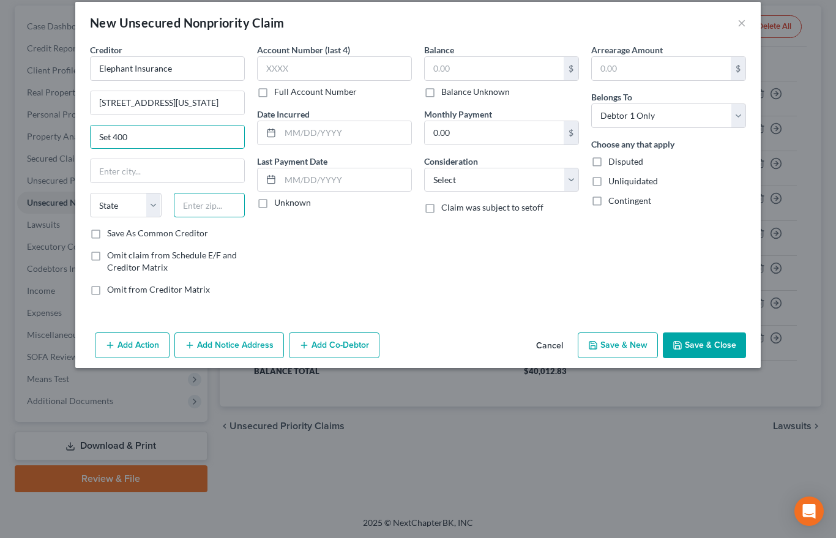
click at [217, 206] on input "text" at bounding box center [210, 218] width 72 height 24
click at [209, 138] on input "Set 400" at bounding box center [168, 149] width 154 height 23
click at [176, 172] on input "[GEOGRAPHIC_DATA]" at bounding box center [168, 183] width 154 height 23
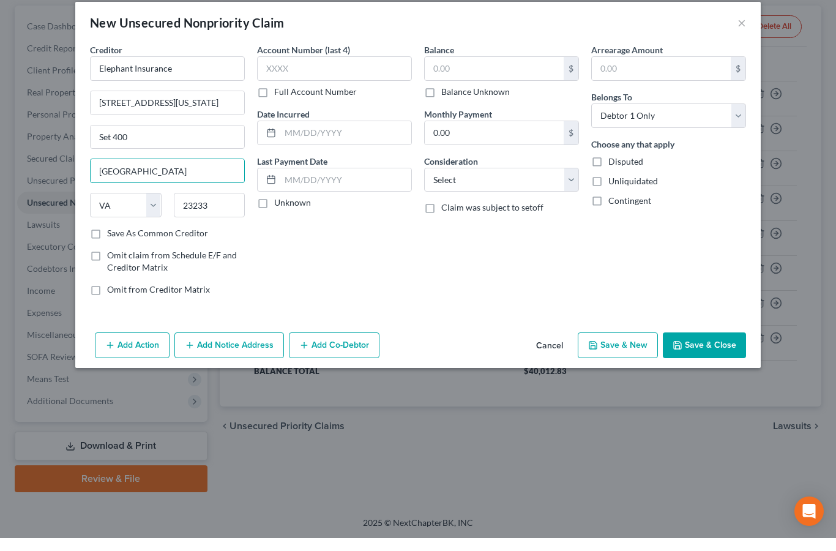
click at [154, 172] on input "[GEOGRAPHIC_DATA]" at bounding box center [168, 183] width 154 height 23
click at [107, 240] on label "Save As Common Creditor" at bounding box center [157, 246] width 101 height 12
click at [112, 240] on input "Save As Common Creditor" at bounding box center [116, 244] width 8 height 8
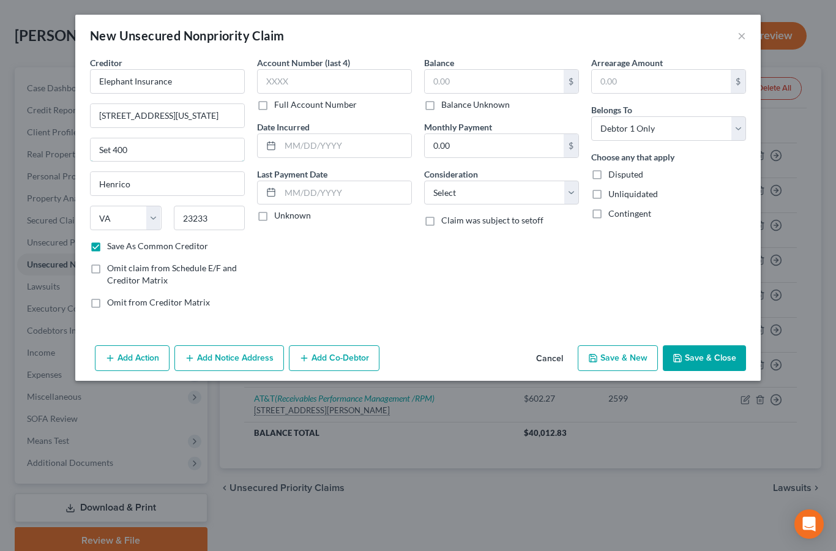
click at [113, 152] on input "Set 400" at bounding box center [168, 149] width 154 height 23
click at [152, 117] on input "[STREET_ADDRESS][US_STATE]" at bounding box center [168, 115] width 154 height 23
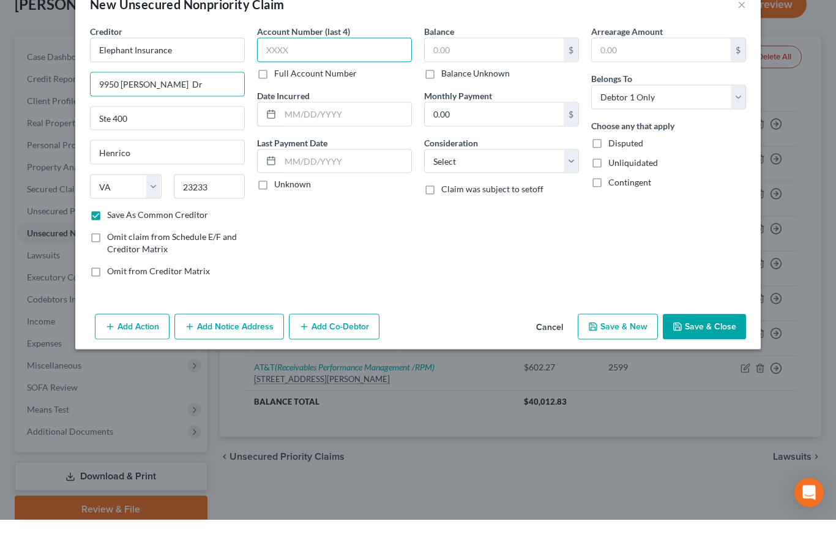
click at [317, 69] on input "text" at bounding box center [334, 81] width 155 height 24
click at [451, 70] on input "text" at bounding box center [494, 81] width 139 height 23
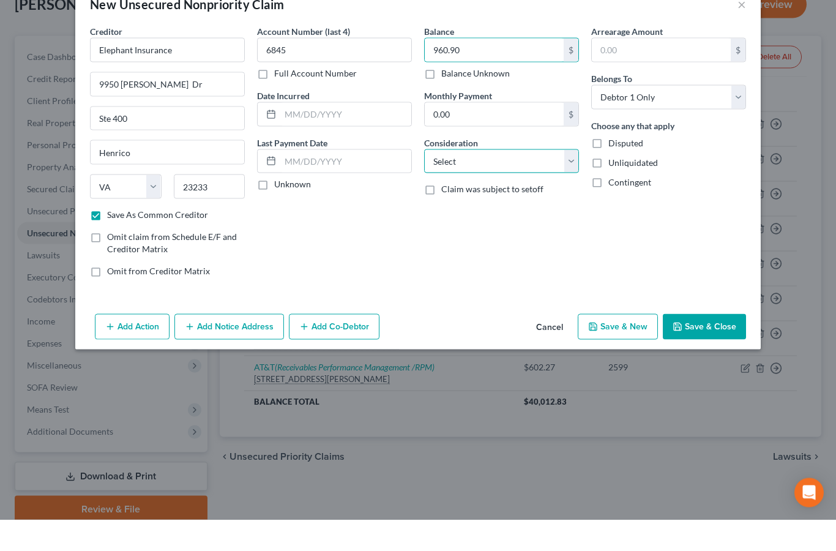
click at [535, 181] on select "Select Cable / Satellite Services Collection Agency Credit Card Debt Debt Couns…" at bounding box center [501, 193] width 155 height 24
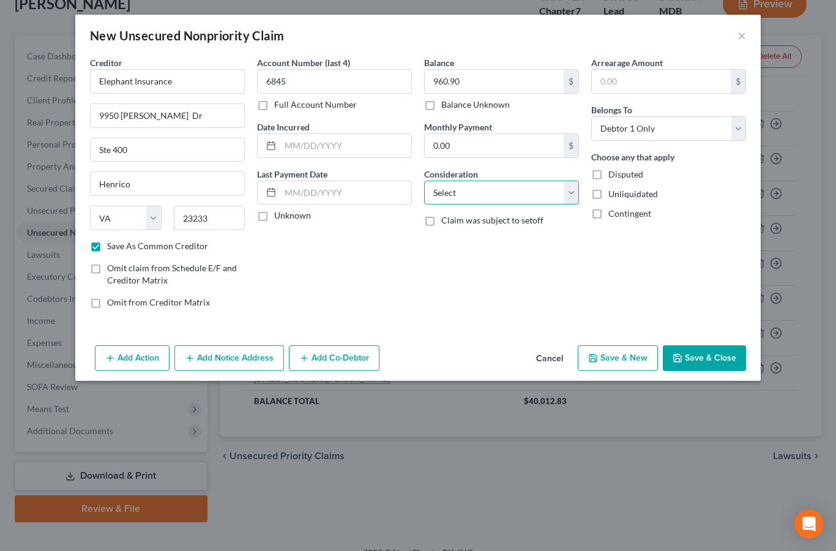
click at [474, 187] on select "Select Cable / Satellite Services Collection Agency Credit Card Debt Debt Couns…" at bounding box center [501, 193] width 155 height 24
click at [484, 233] on input "text" at bounding box center [502, 239] width 154 height 23
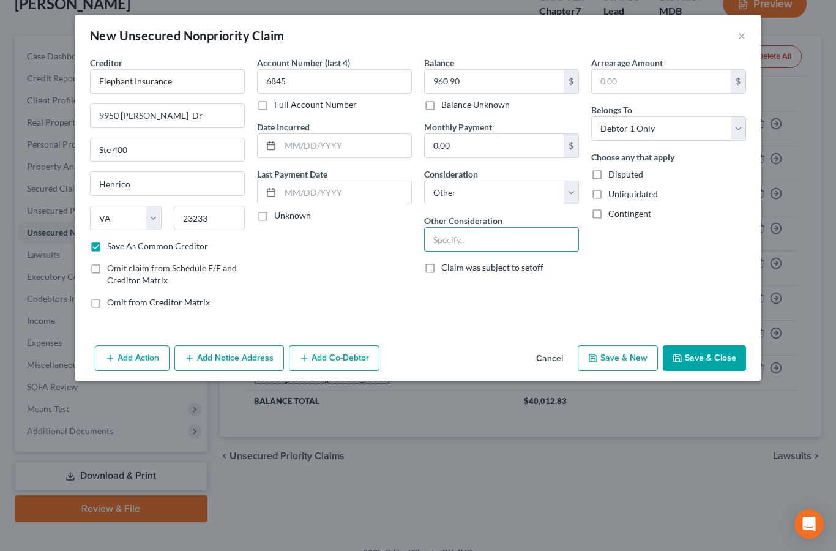
scroll to position [133, 0]
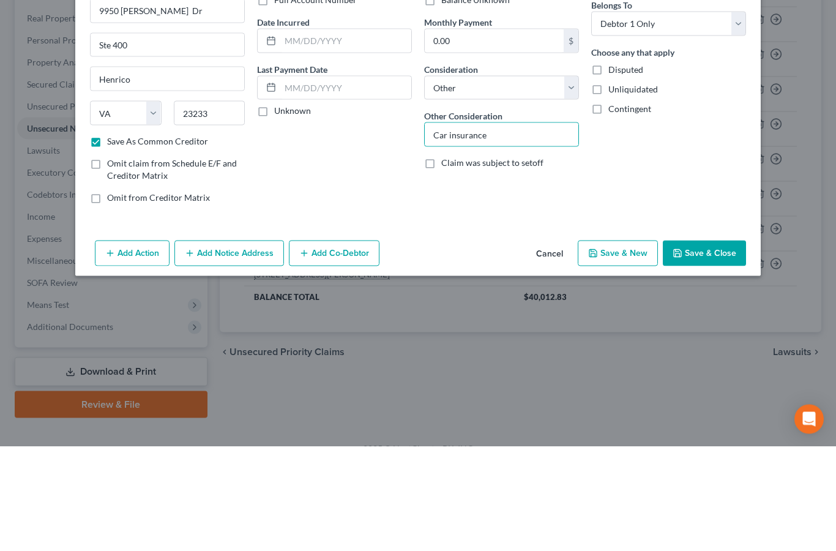
click at [239, 345] on button "Add Notice Address" at bounding box center [229, 358] width 110 height 26
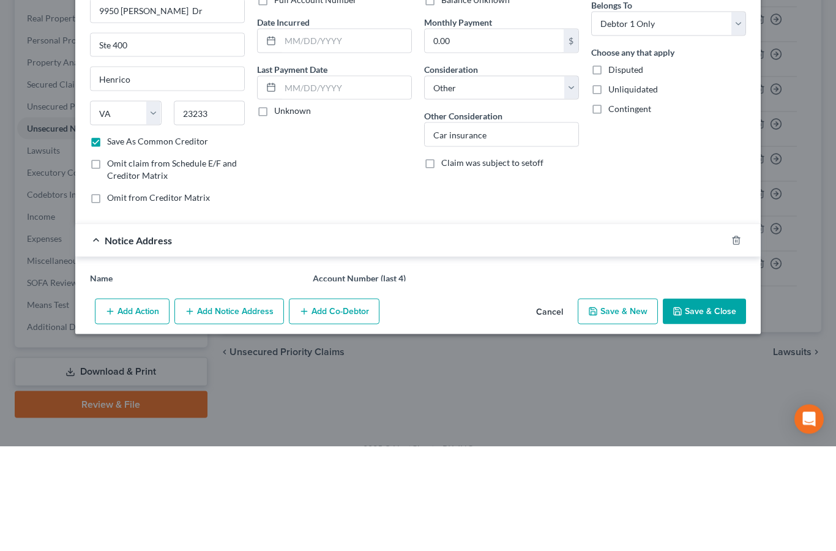
scroll to position [102, 0]
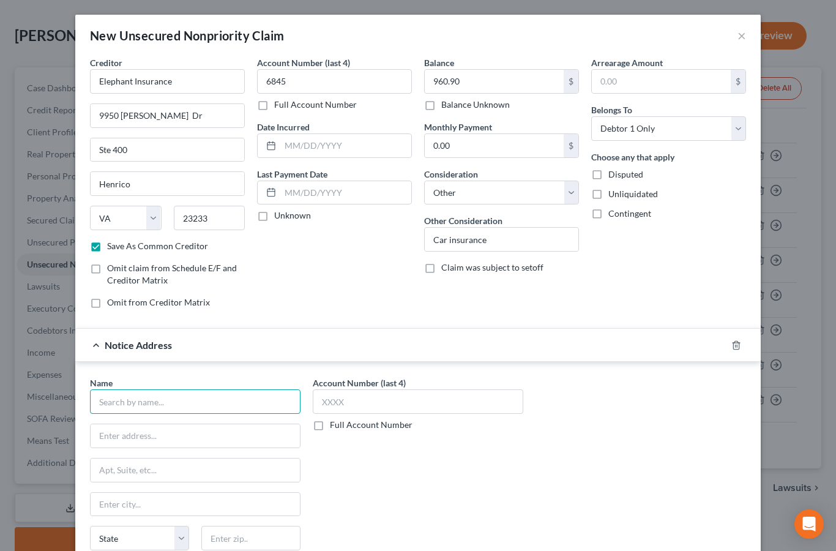
click at [193, 393] on input "text" at bounding box center [195, 401] width 210 height 24
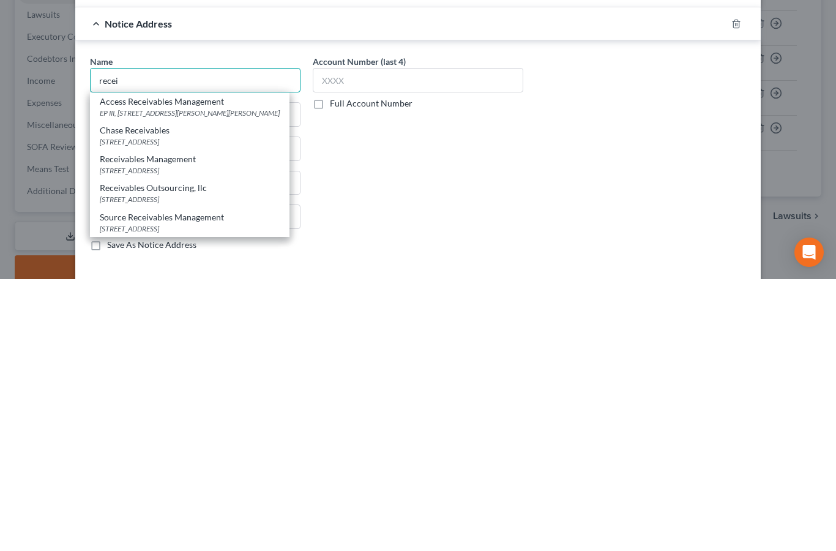
scroll to position [50, 0]
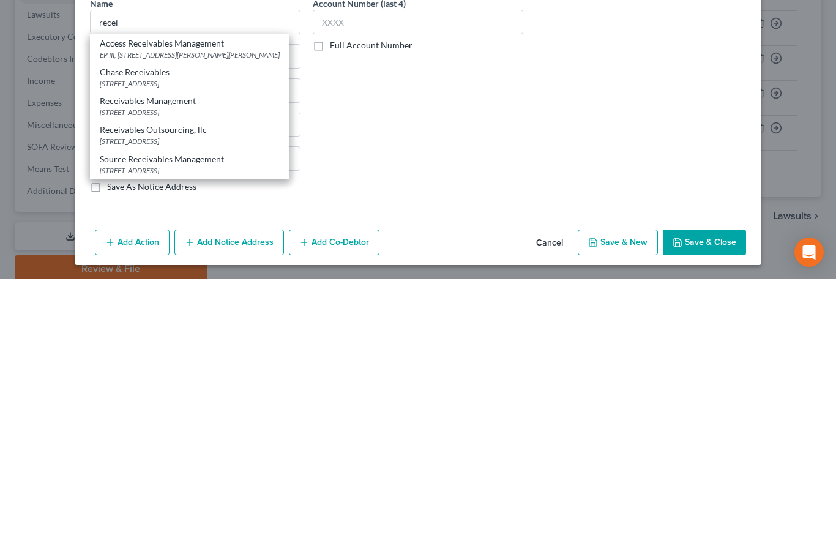
click at [709, 501] on button "Save & Close" at bounding box center [704, 514] width 83 height 26
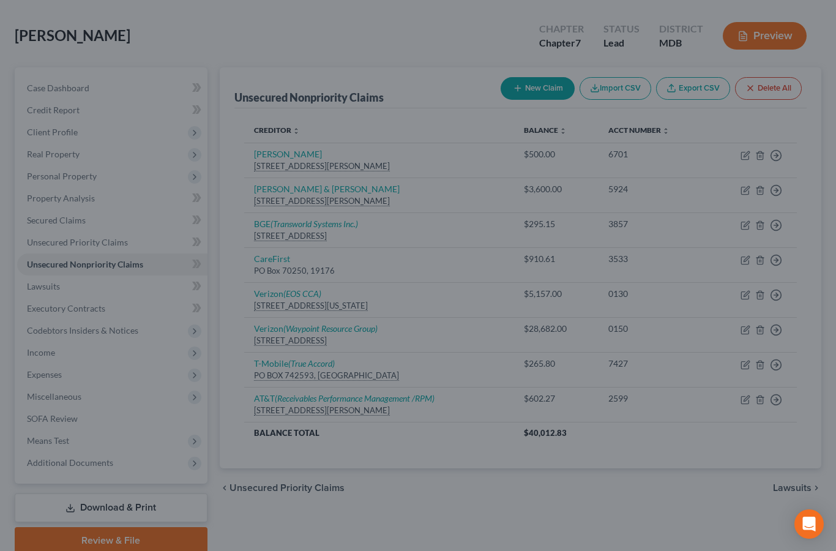
scroll to position [59, 0]
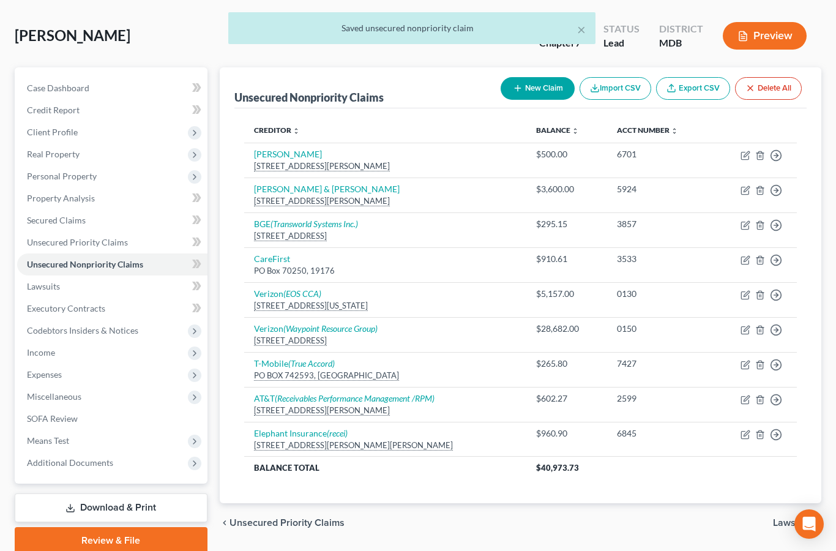
click at [745, 365] on icon "button" at bounding box center [745, 365] width 10 height 10
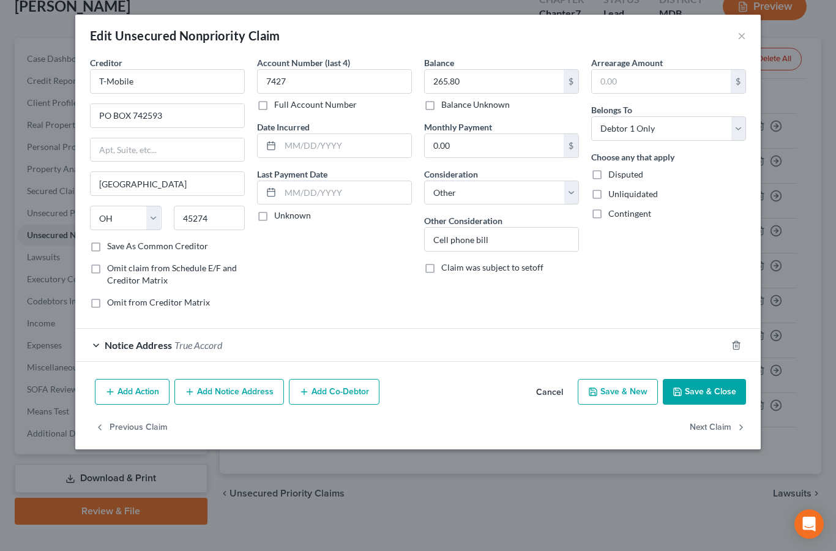
scroll to position [130, 0]
click at [138, 346] on span "Notice Address" at bounding box center [138, 345] width 67 height 12
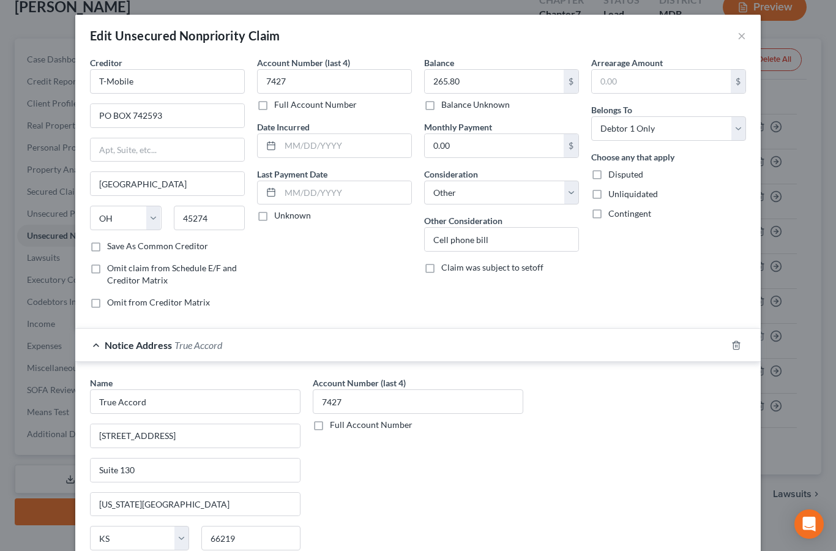
click at [743, 37] on button "×" at bounding box center [741, 35] width 9 height 15
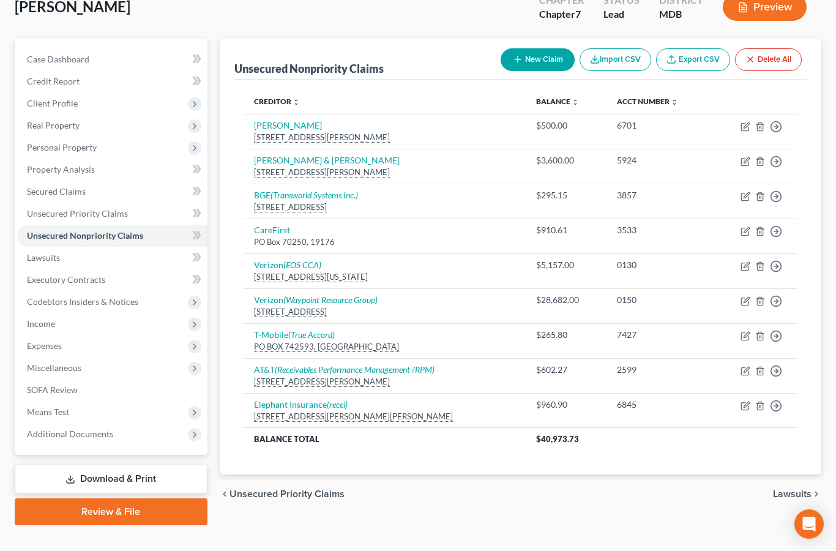
click at [745, 403] on icon "button" at bounding box center [745, 406] width 10 height 10
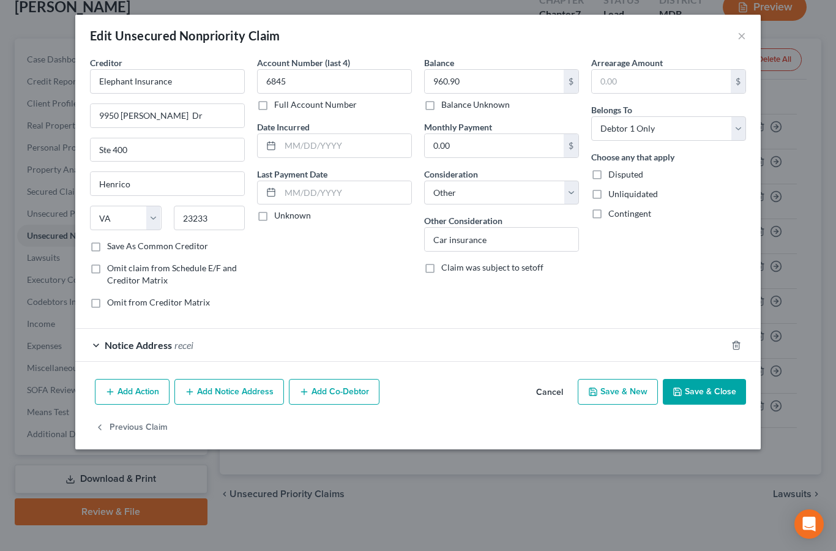
click at [179, 344] on span "recei" at bounding box center [183, 345] width 19 height 12
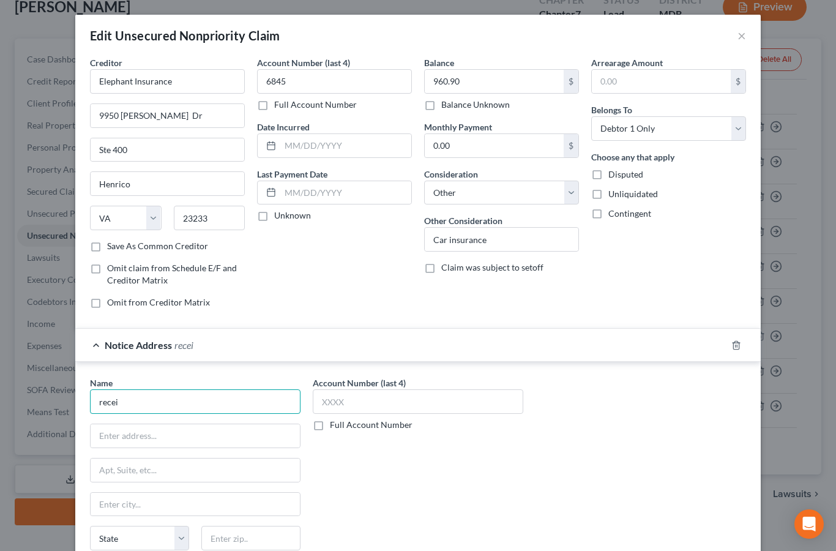
click at [176, 403] on input "recei" at bounding box center [195, 401] width 210 height 24
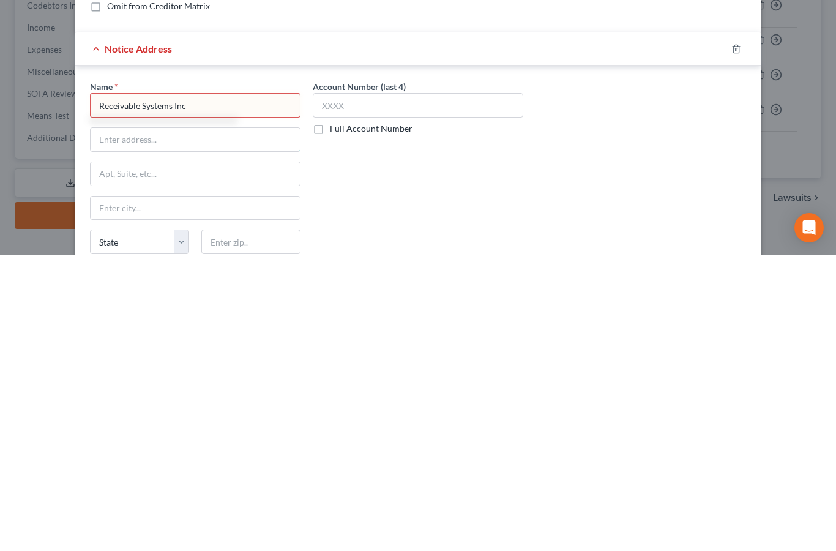
click at [230, 424] on input "text" at bounding box center [195, 435] width 209 height 23
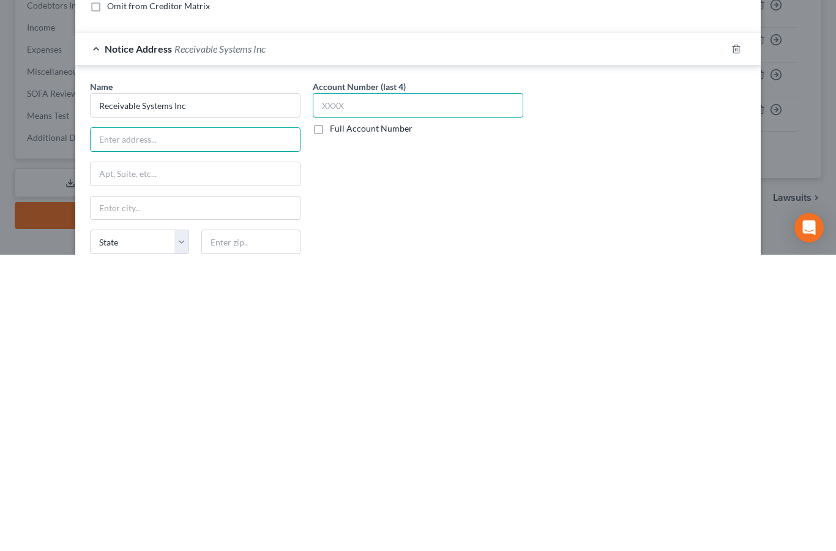
click at [349, 389] on input "text" at bounding box center [418, 401] width 210 height 24
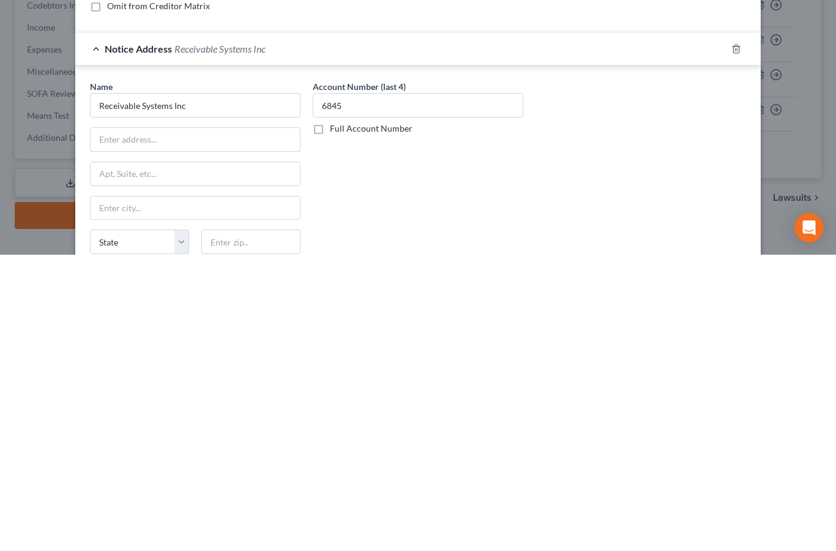
click at [181, 424] on input "text" at bounding box center [195, 435] width 209 height 23
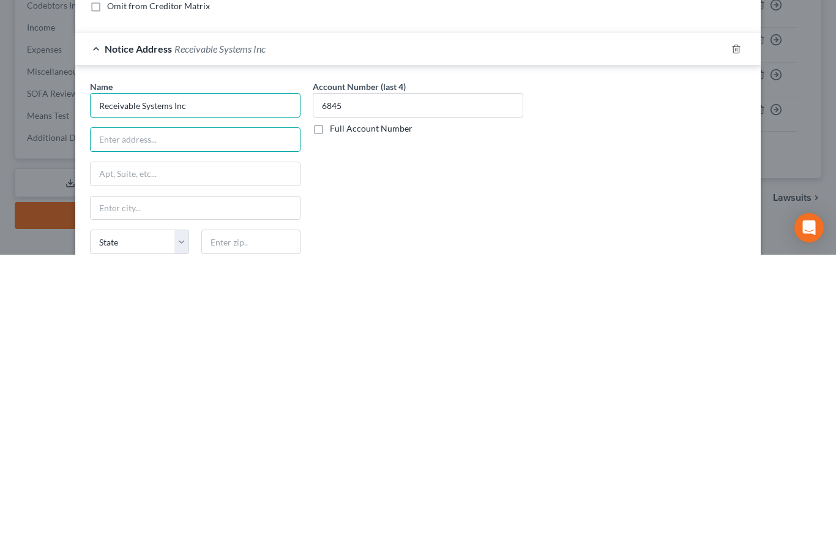
click at [217, 389] on input "Receivable Systems Inc" at bounding box center [195, 401] width 210 height 24
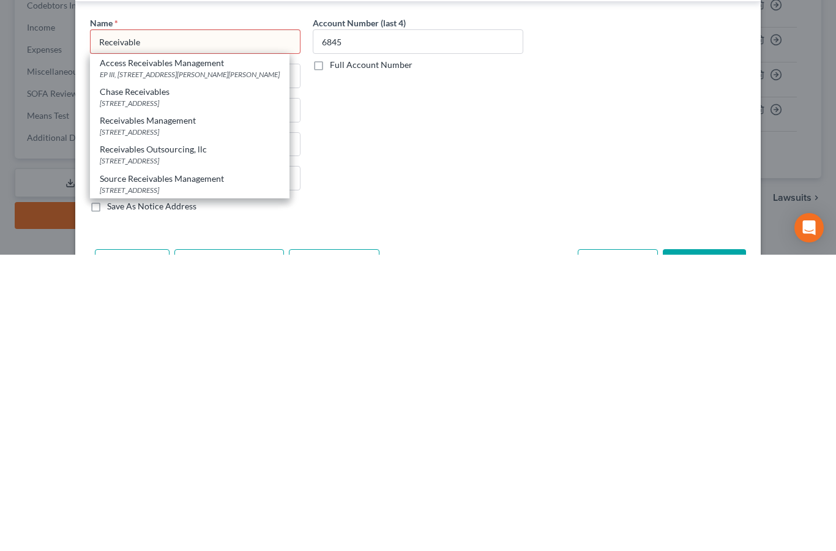
scroll to position [68, 0]
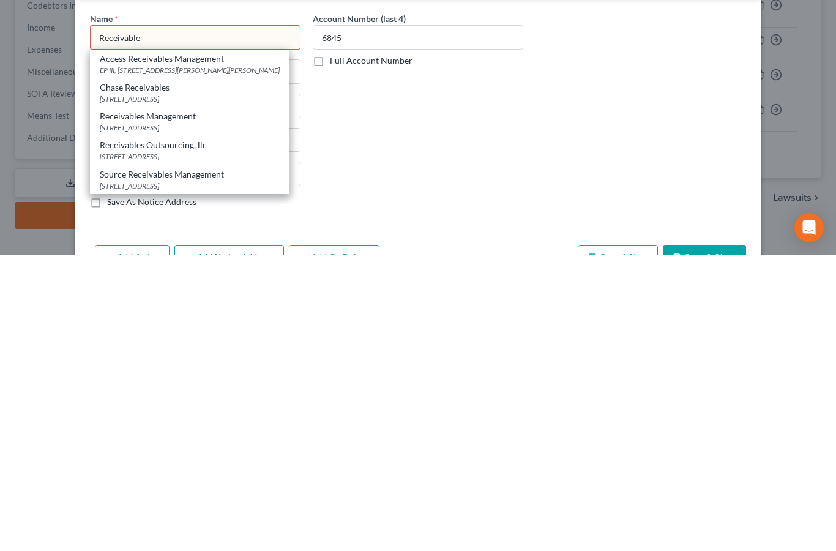
click at [186, 419] on div "[STREET_ADDRESS]" at bounding box center [190, 424] width 180 height 10
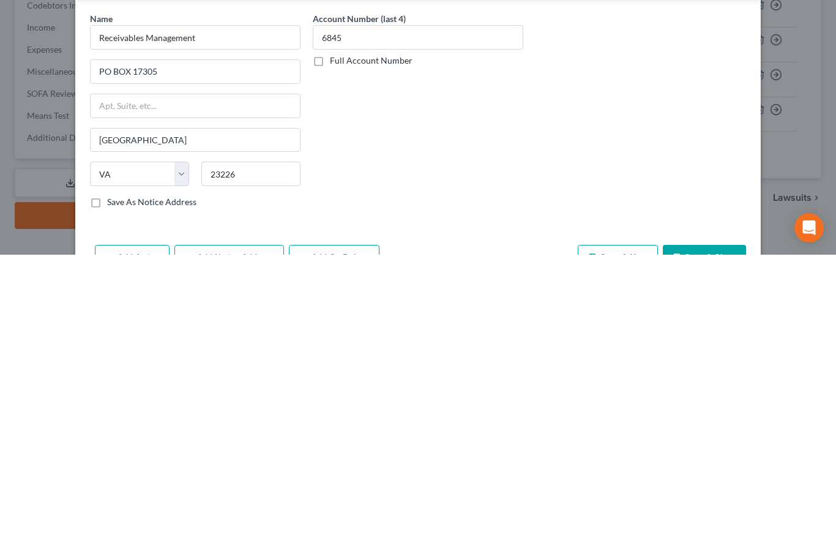
scroll to position [151, 0]
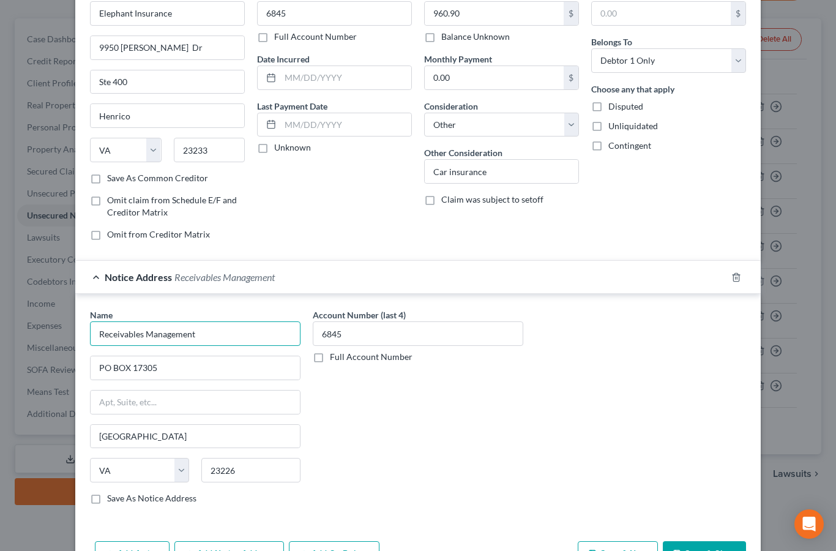
click at [228, 335] on input "Receivables Management" at bounding box center [195, 333] width 210 height 24
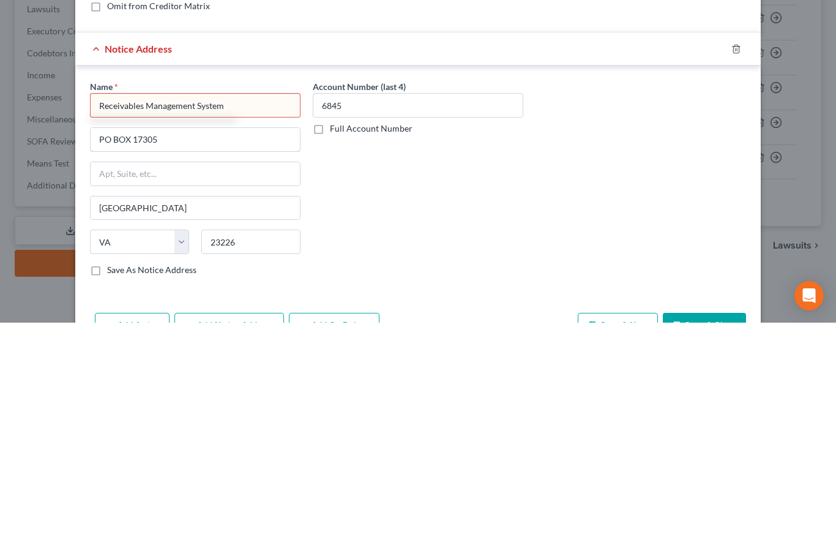
click at [176, 356] on input "PO BOX 17305" at bounding box center [195, 367] width 209 height 23
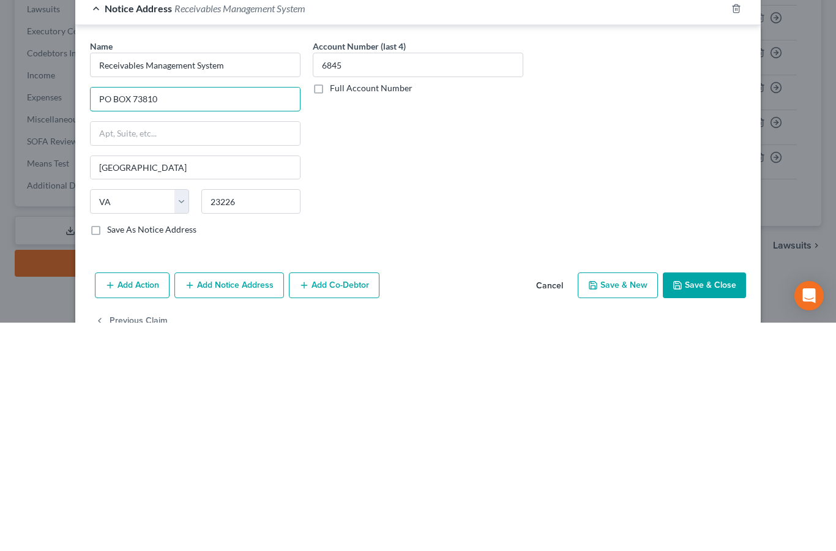
scroll to position [109, 0]
click at [261, 417] on input "23226" at bounding box center [250, 429] width 99 height 24
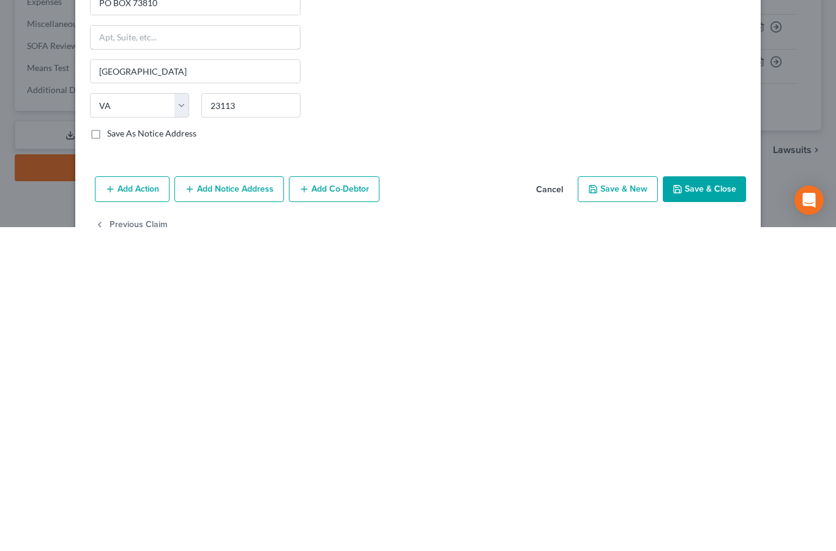
click at [240, 349] on input "text" at bounding box center [195, 360] width 209 height 23
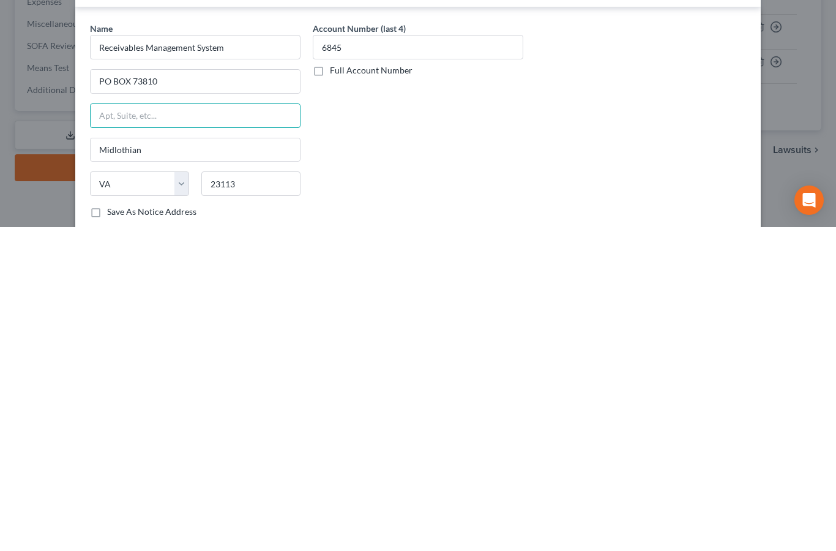
scroll to position [62, 0]
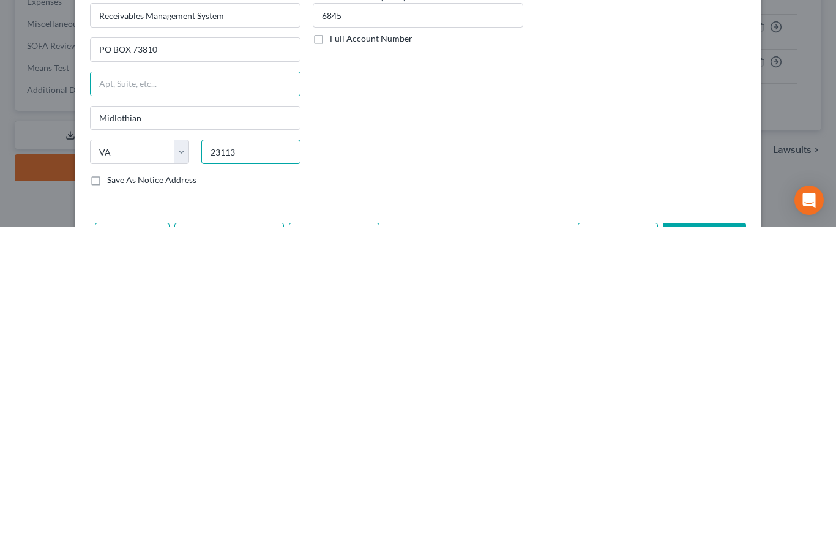
click at [245, 463] on input "23113" at bounding box center [250, 475] width 99 height 24
click at [236, 396] on input "text" at bounding box center [195, 407] width 209 height 23
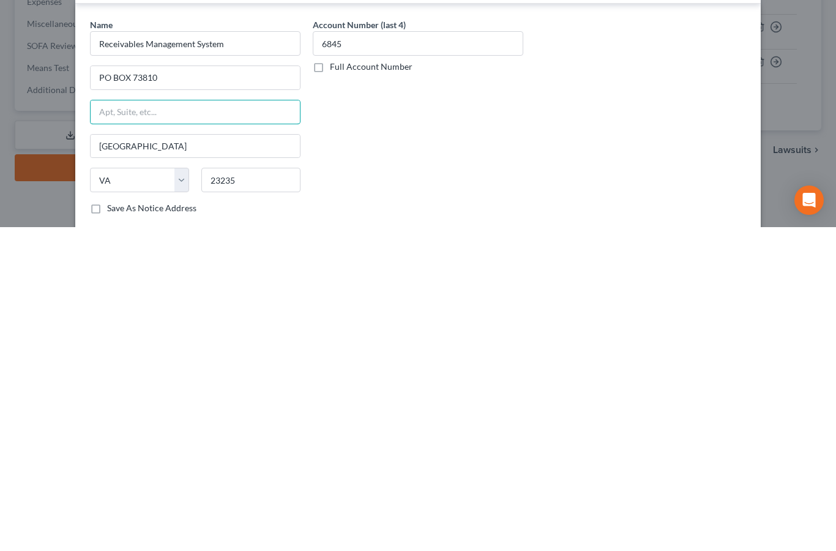
scroll to position [36, 0]
click at [258, 490] on input "23235" at bounding box center [250, 502] width 99 height 24
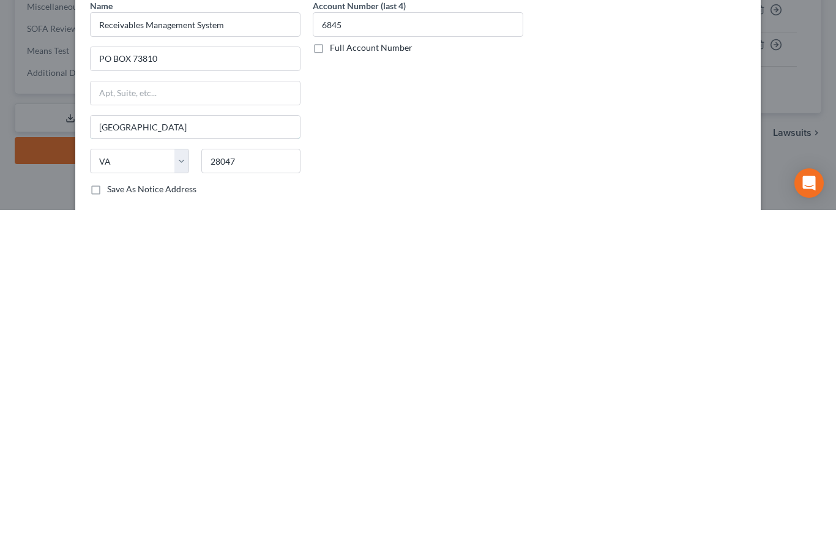
click at [271, 456] on input "[GEOGRAPHIC_DATA]" at bounding box center [195, 467] width 209 height 23
click at [268, 422] on input "text" at bounding box center [195, 433] width 209 height 23
click at [257, 490] on input "28047" at bounding box center [250, 502] width 99 height 24
click at [254, 422] on input "text" at bounding box center [195, 433] width 209 height 23
click at [205, 456] on input "[GEOGRAPHIC_DATA]" at bounding box center [195, 467] width 209 height 23
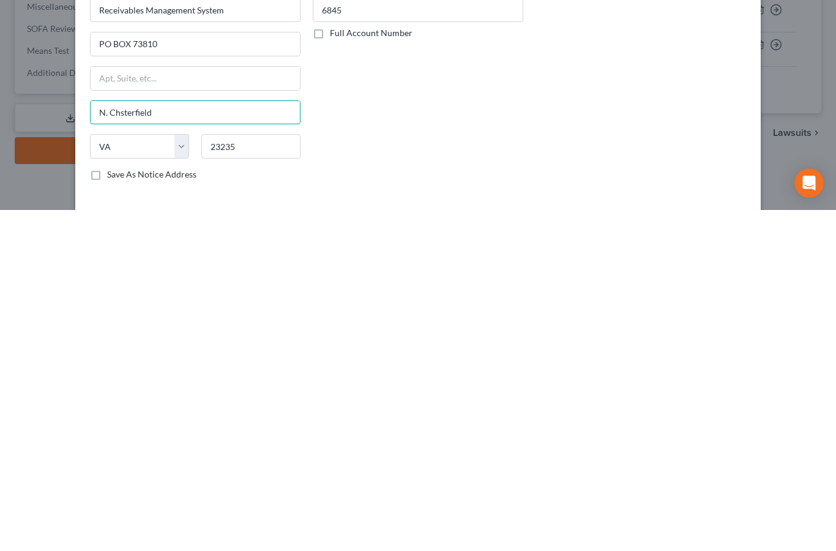
scroll to position [59, 0]
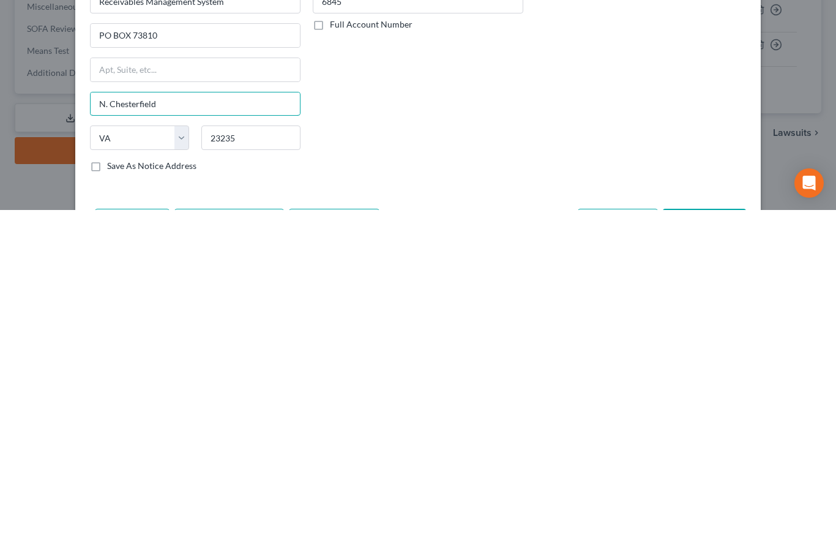
click at [203, 433] on input "N. Chesterfield" at bounding box center [195, 444] width 209 height 23
click at [107, 501] on label "Save As Notice Address" at bounding box center [151, 507] width 89 height 12
click at [112, 501] on input "Save As Notice Address" at bounding box center [116, 505] width 8 height 8
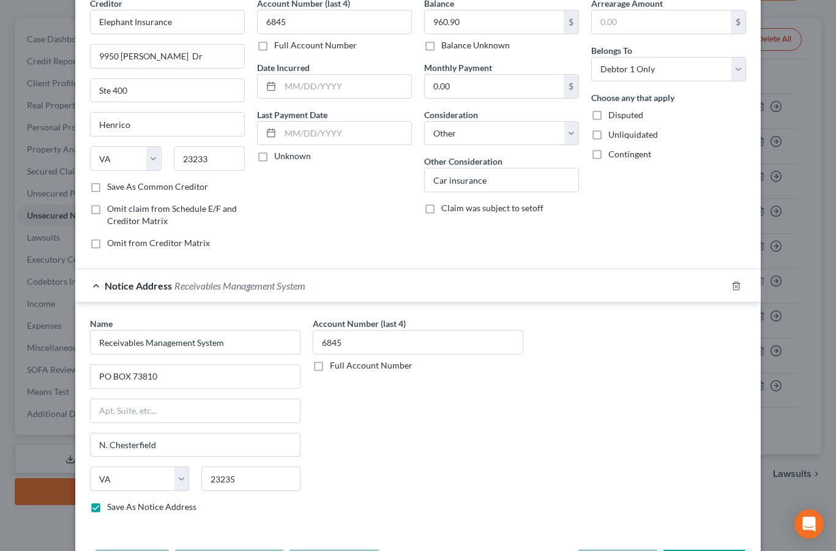
click at [132, 441] on input "N. Chesterfield" at bounding box center [195, 444] width 209 height 23
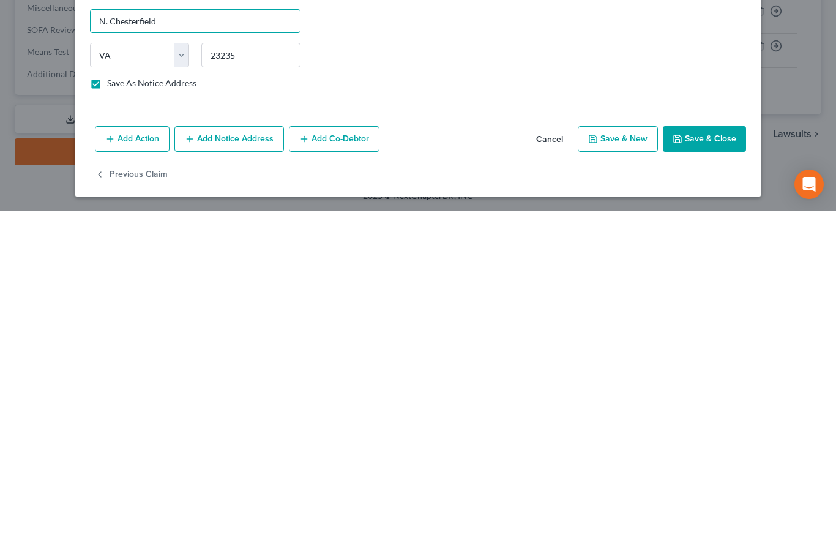
scroll to position [143, 0]
click at [713, 466] on button "Save & Close" at bounding box center [704, 479] width 83 height 26
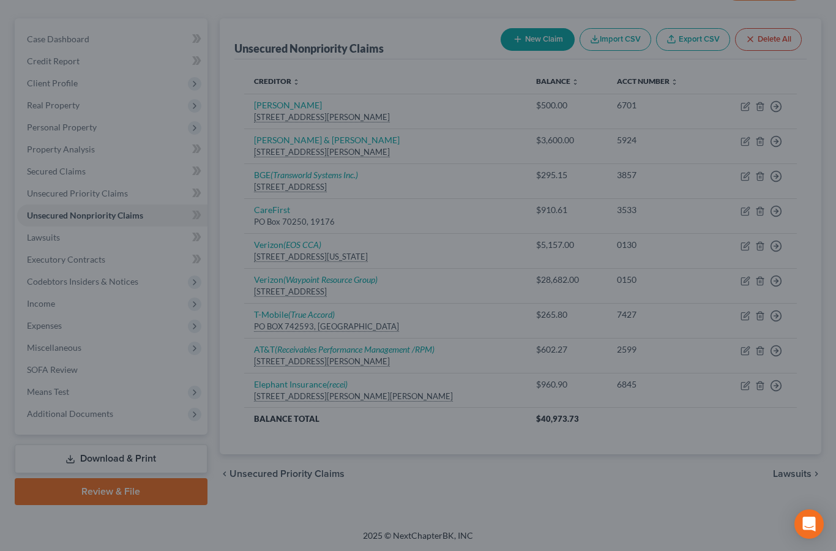
scroll to position [0, 0]
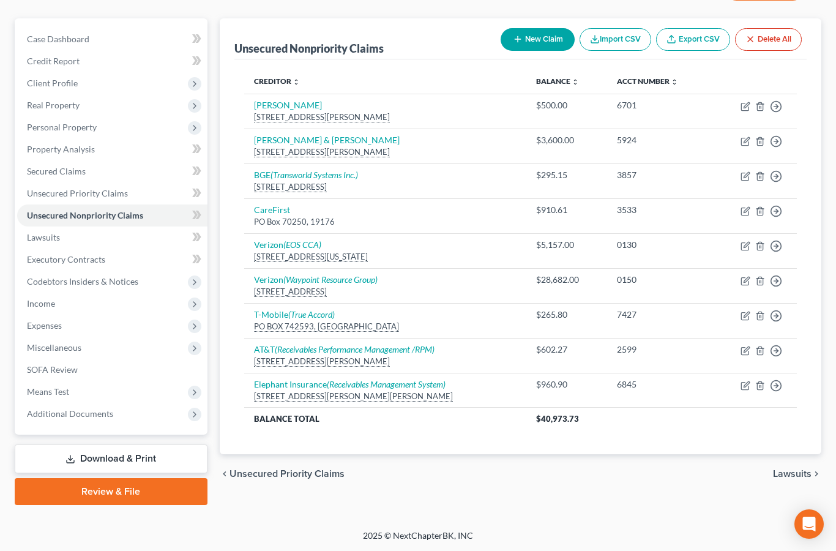
click at [530, 35] on button "New Claim" at bounding box center [538, 39] width 74 height 23
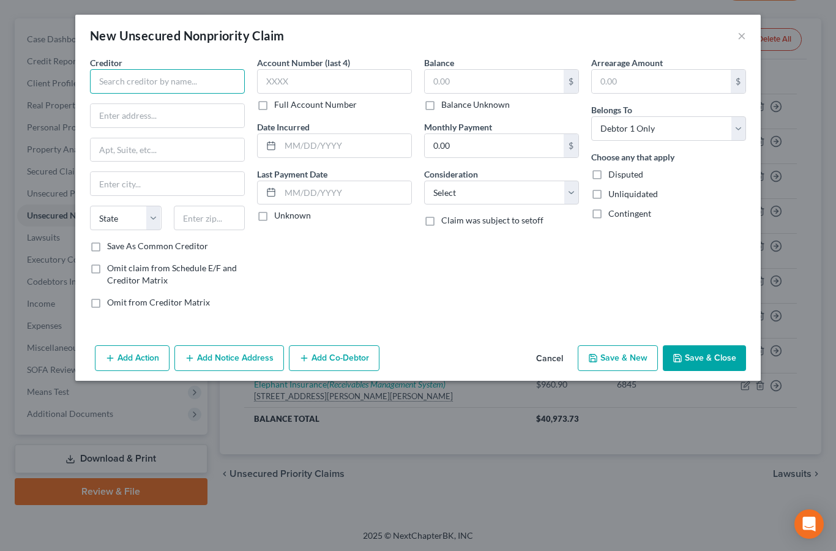
click at [197, 78] on input "text" at bounding box center [167, 81] width 155 height 24
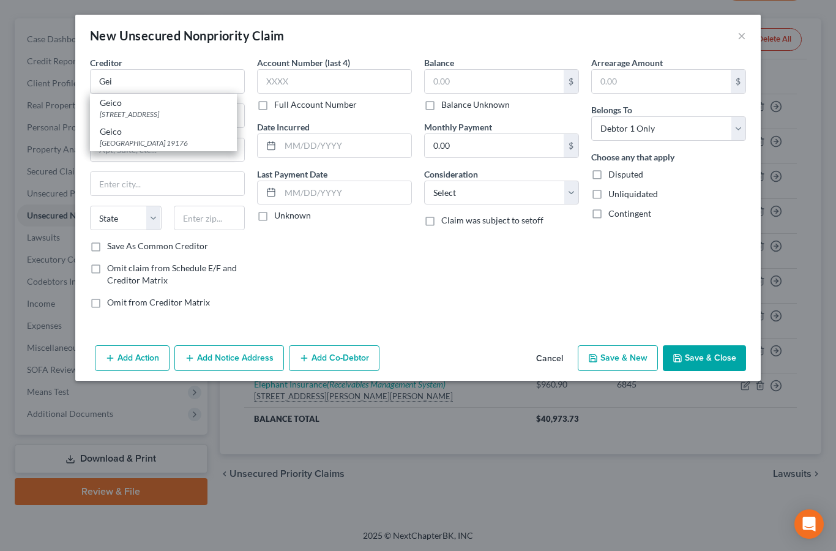
click at [185, 140] on div "[GEOGRAPHIC_DATA] 19176" at bounding box center [163, 143] width 127 height 10
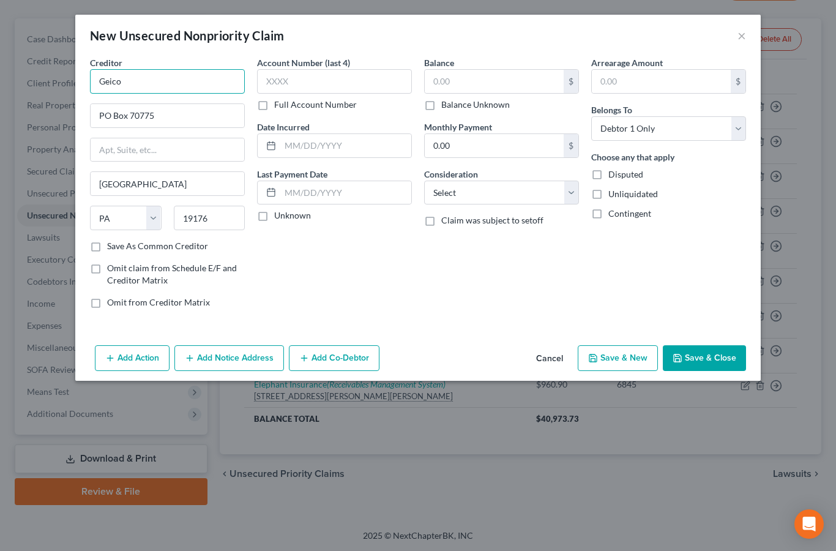
click at [196, 79] on input "Geico" at bounding box center [167, 81] width 155 height 24
click at [172, 140] on div "[GEOGRAPHIC_DATA] 19176" at bounding box center [163, 143] width 127 height 10
click at [295, 81] on input "text" at bounding box center [334, 81] width 155 height 24
click at [464, 83] on input "text" at bounding box center [494, 81] width 139 height 23
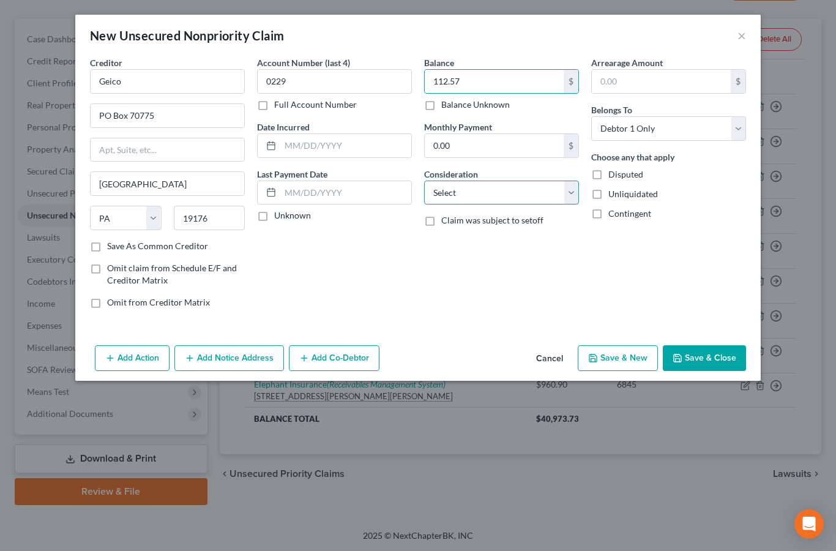
click at [493, 190] on select "Select Cable / Satellite Services Collection Agency Credit Card Debt Debt Couns…" at bounding box center [501, 193] width 155 height 24
click at [486, 187] on select "Select Cable / Satellite Services Collection Agency Credit Card Debt Debt Couns…" at bounding box center [501, 193] width 155 height 24
click at [498, 189] on select "Select Cable / Satellite Services Collection Agency Credit Card Debt Debt Couns…" at bounding box center [501, 193] width 155 height 24
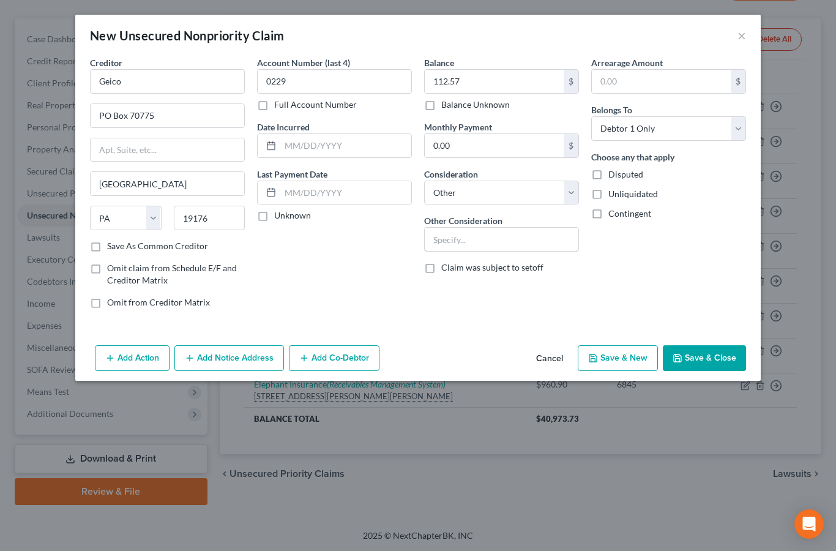
click at [469, 238] on input "text" at bounding box center [502, 239] width 154 height 23
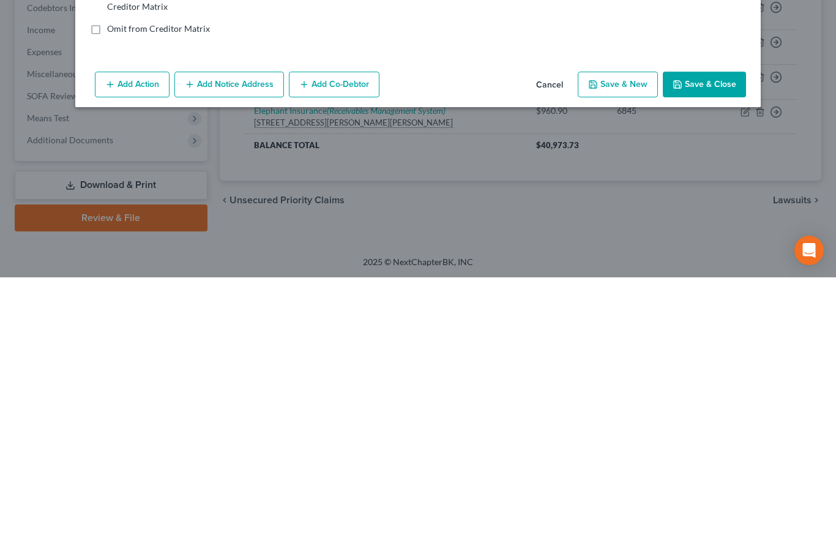
click at [245, 345] on button "Add Notice Address" at bounding box center [229, 358] width 110 height 26
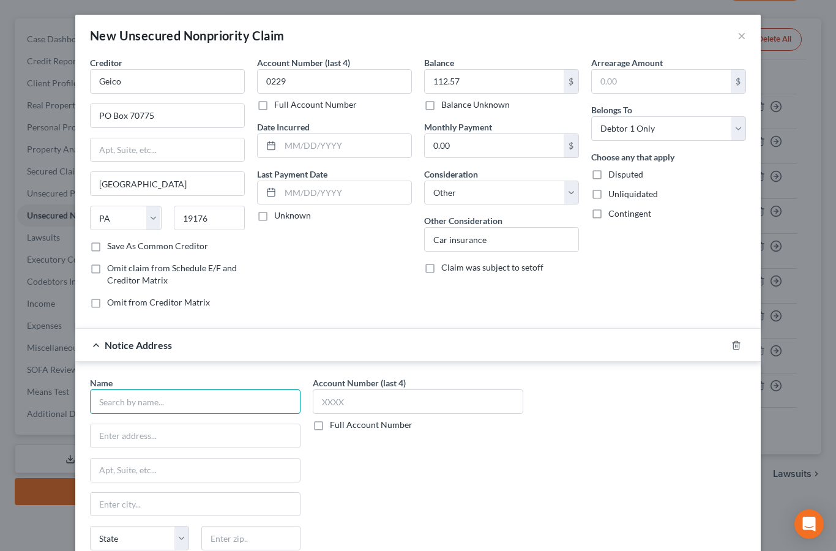
click at [190, 398] on input "text" at bounding box center [195, 401] width 210 height 24
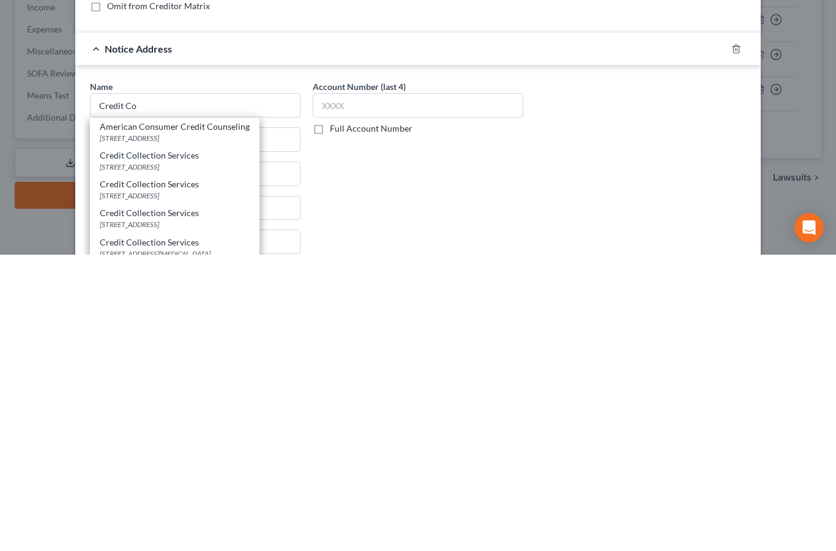
click at [187, 474] on div "Credit Collection Services" at bounding box center [175, 480] width 150 height 12
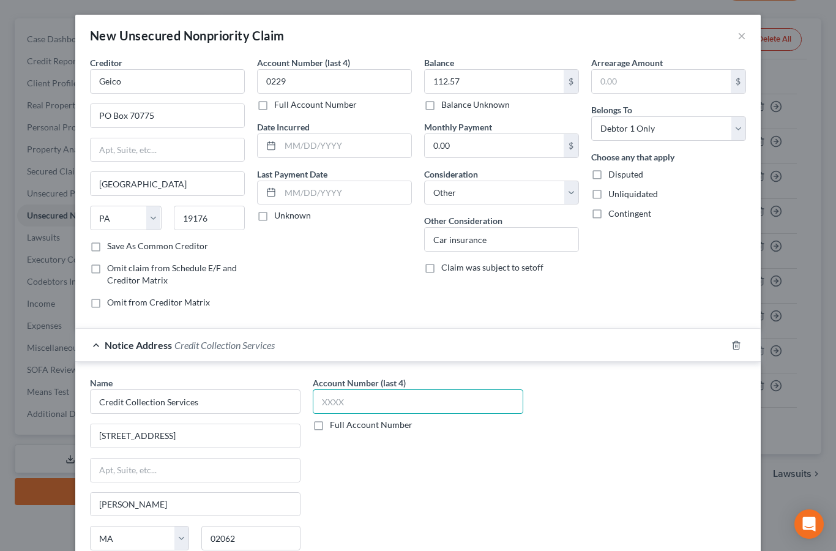
click at [346, 397] on input "text" at bounding box center [418, 401] width 210 height 24
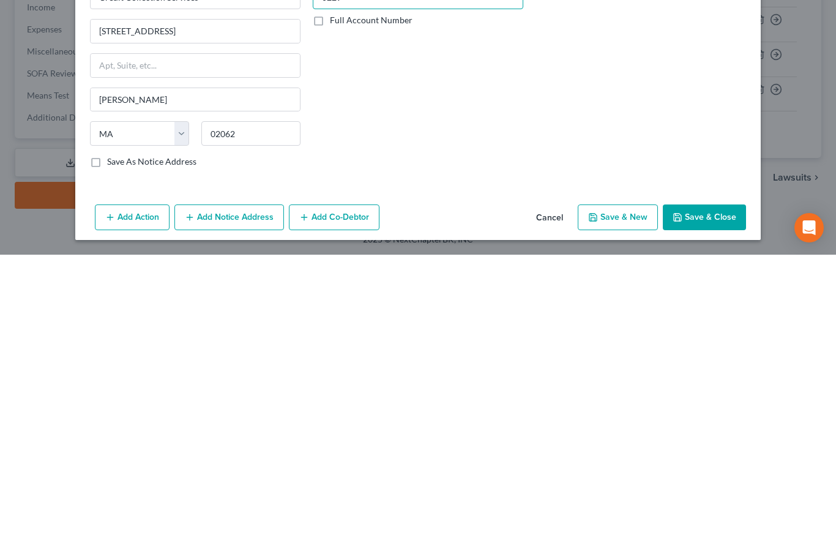
scroll to position [108, 0]
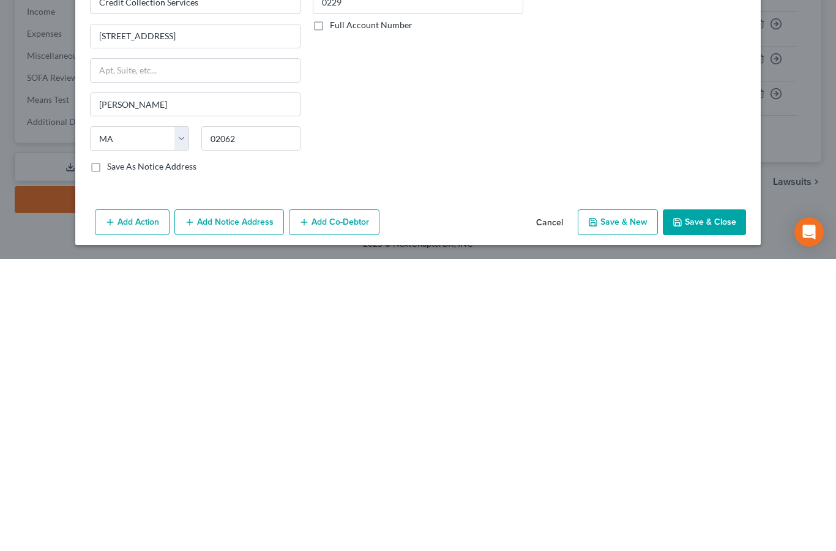
click at [707, 501] on button "Save & Close" at bounding box center [704, 514] width 83 height 26
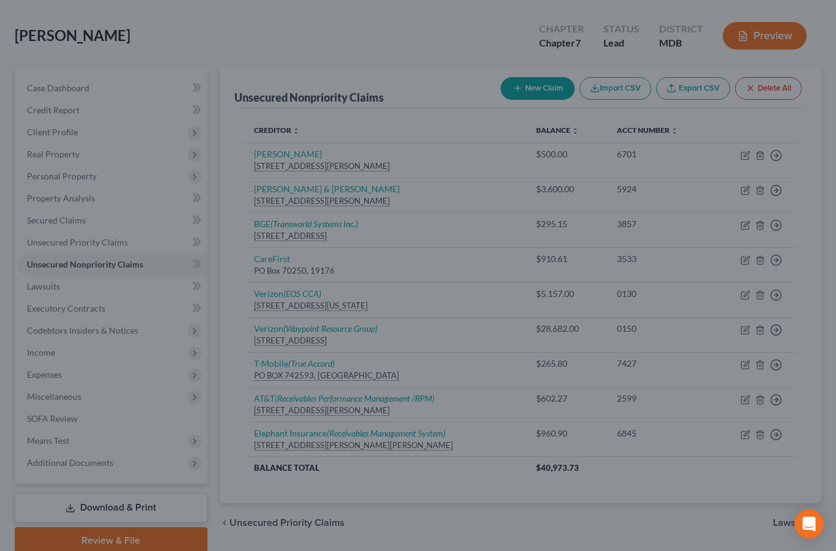
scroll to position [0, 0]
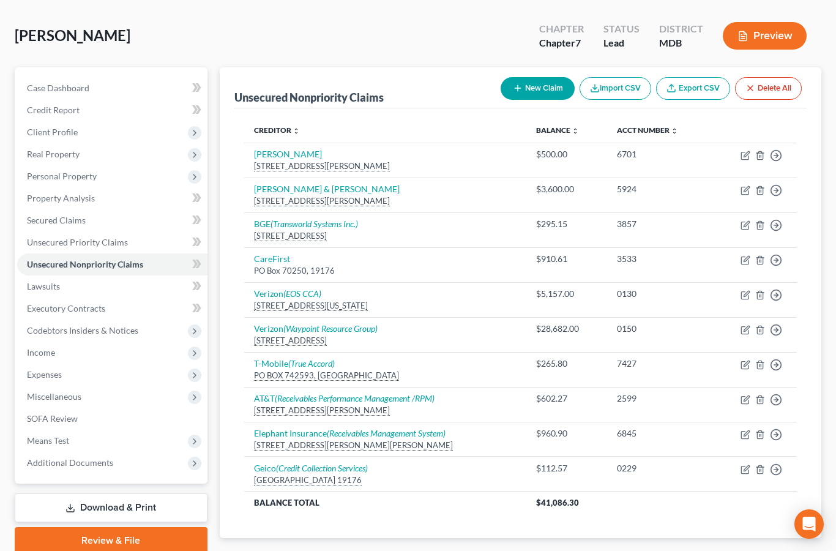
click at [742, 157] on icon "button" at bounding box center [745, 156] width 10 height 10
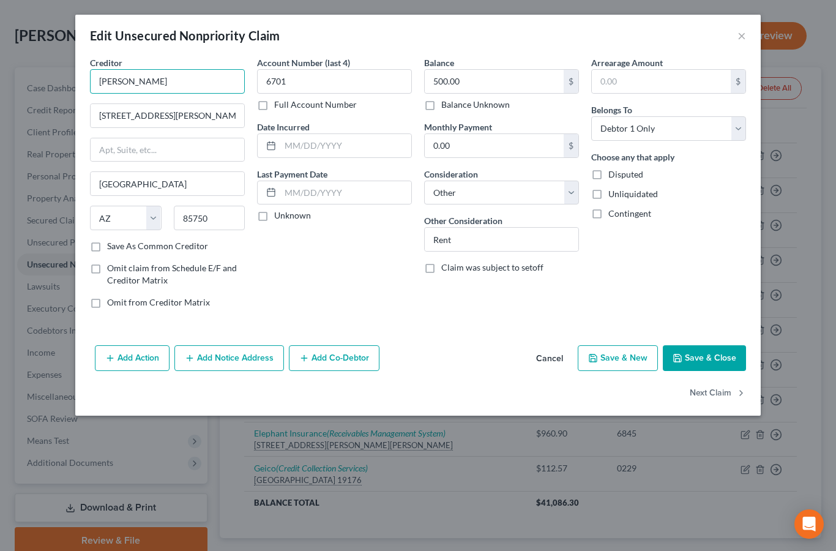
click at [108, 81] on input "[PERSON_NAME]" at bounding box center [167, 81] width 155 height 24
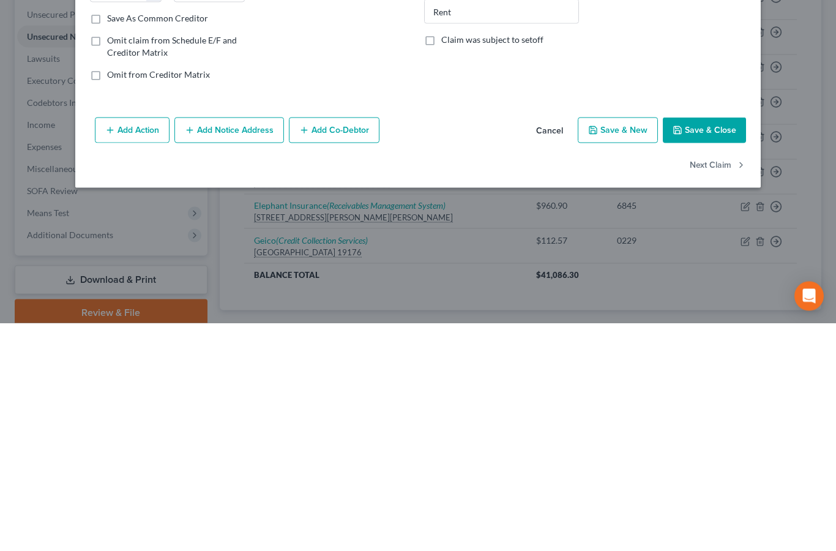
click at [719, 345] on button "Save & Close" at bounding box center [704, 358] width 83 height 26
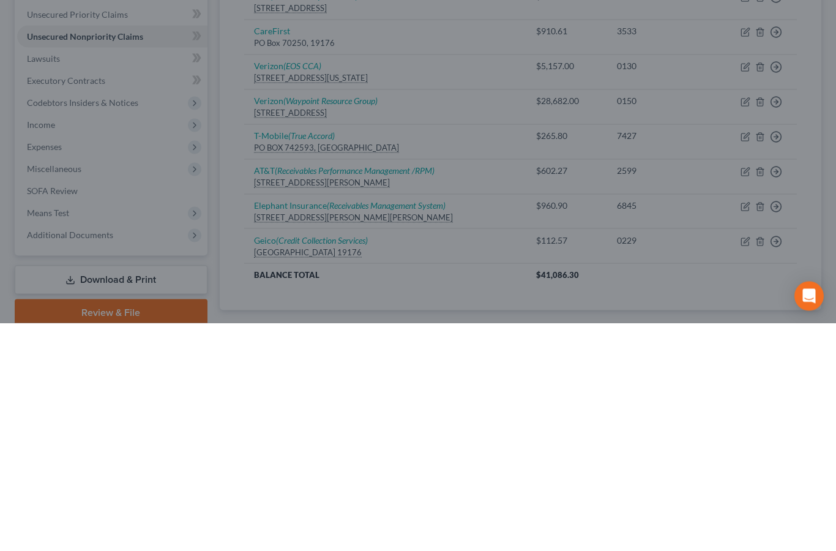
scroll to position [121, 0]
